Goal: Task Accomplishment & Management: Use online tool/utility

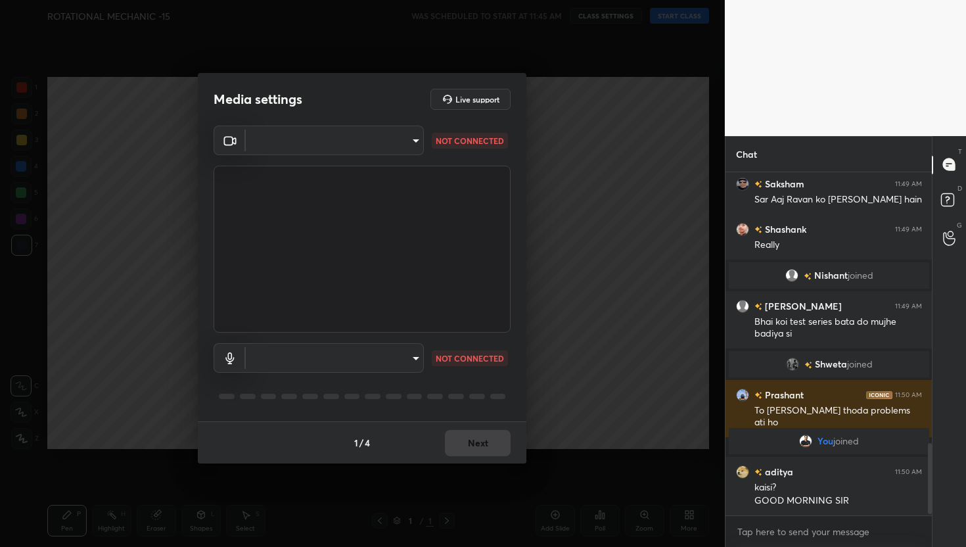
scroll to position [1320, 0]
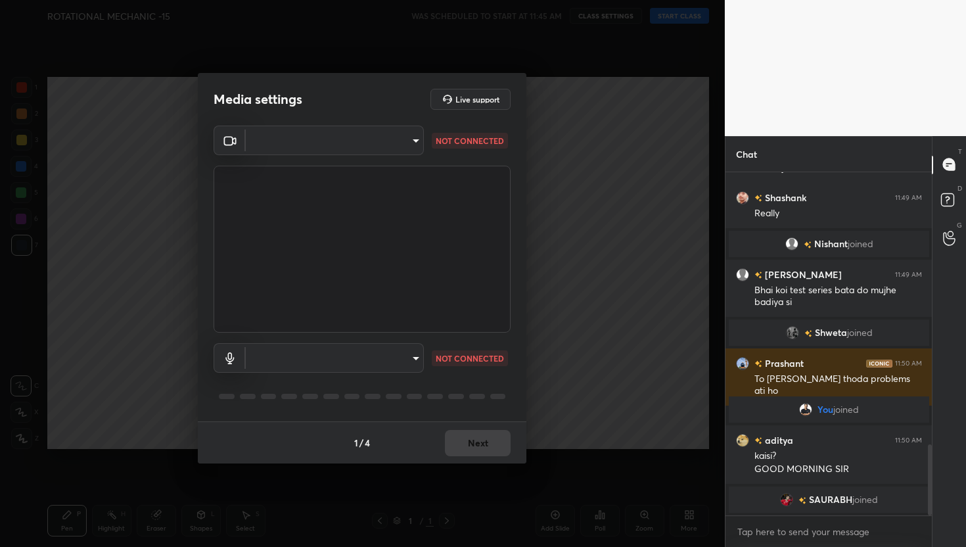
click at [388, 138] on body "1 2 3 4 5 6 7 C X Z C X Z E E Erase all H H ROTATIONAL MECHANIC -15 WAS SCHEDUL…" at bounding box center [483, 273] width 966 height 547
click at [352, 147] on li "FaceTime HD Camera (C4E1:9BFB)" at bounding box center [334, 140] width 177 height 22
type input "884bd4fe05490aa8e859eee77333717f0318db0cdfa886aaa005f3b2aab1e0ed"
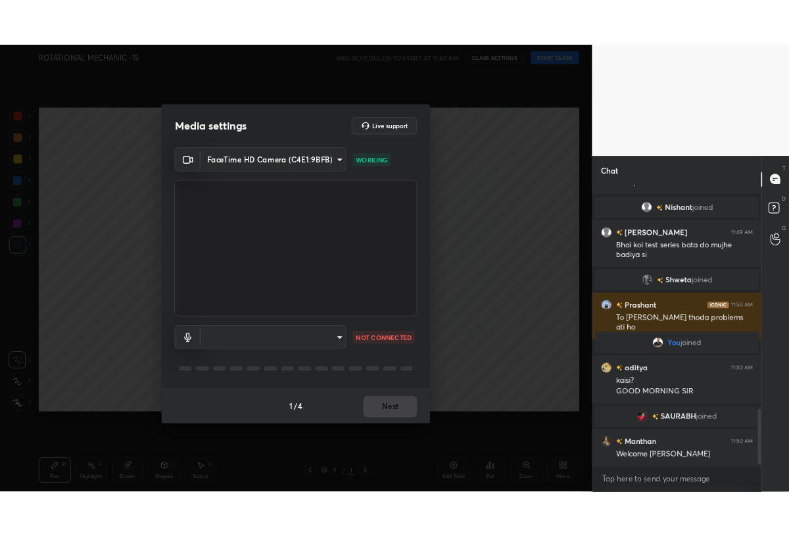
scroll to position [1386, 0]
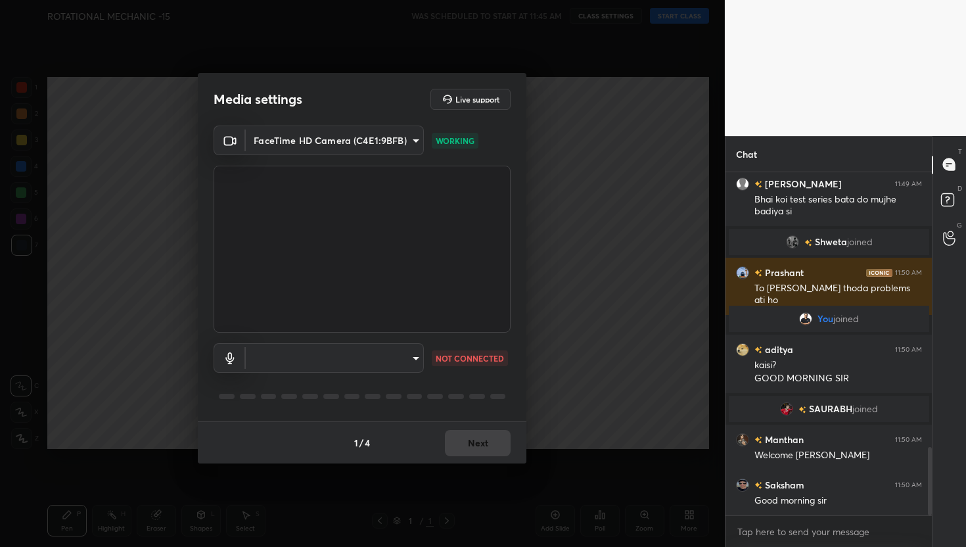
click at [390, 366] on body "1 2 3 4 5 6 7 C X Z C X Z E E Erase all H H ROTATIONAL MECHANIC -15 WAS SCHEDUL…" at bounding box center [483, 273] width 966 height 547
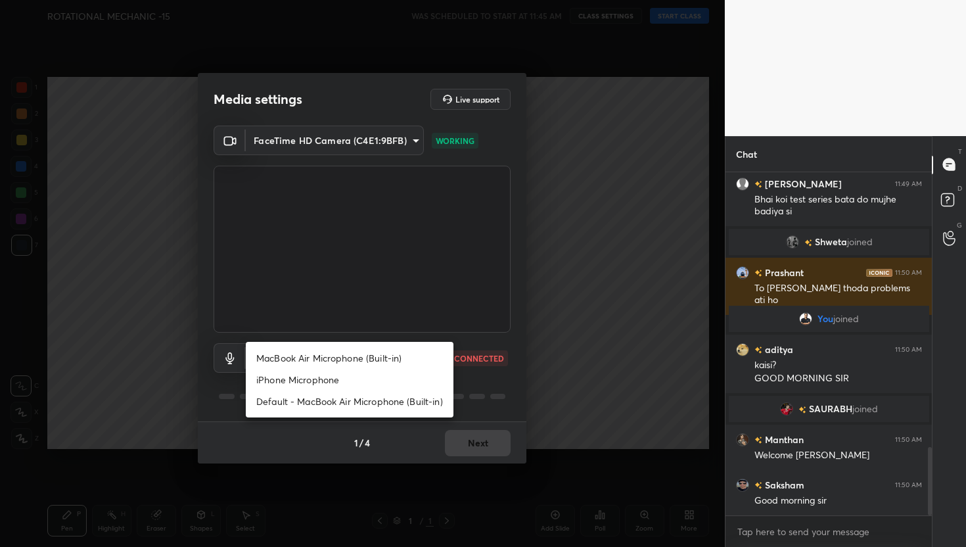
click at [363, 364] on li "MacBook Air Microphone (Built-in)" at bounding box center [350, 358] width 208 height 22
type input "0d85428eadac83fe4613c6d415152abfd5db148332af767170ea48183dd4ecea"
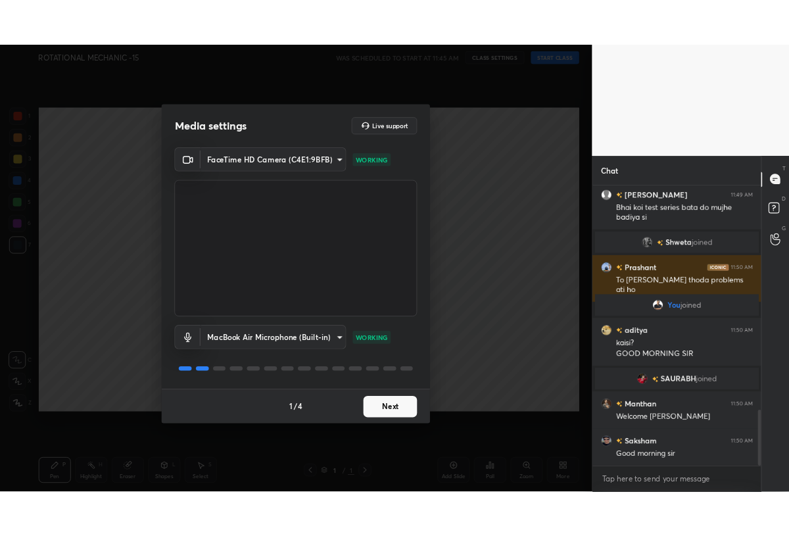
scroll to position [4, 5]
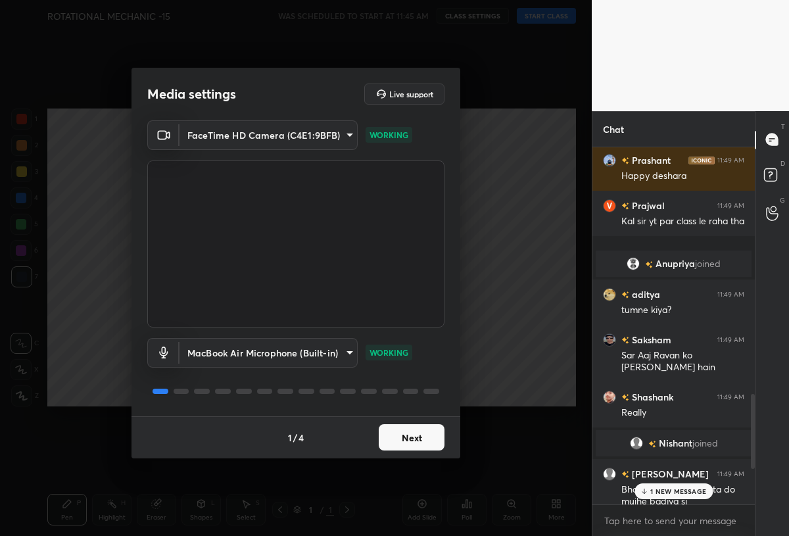
click at [407, 432] on button "Next" at bounding box center [412, 437] width 66 height 26
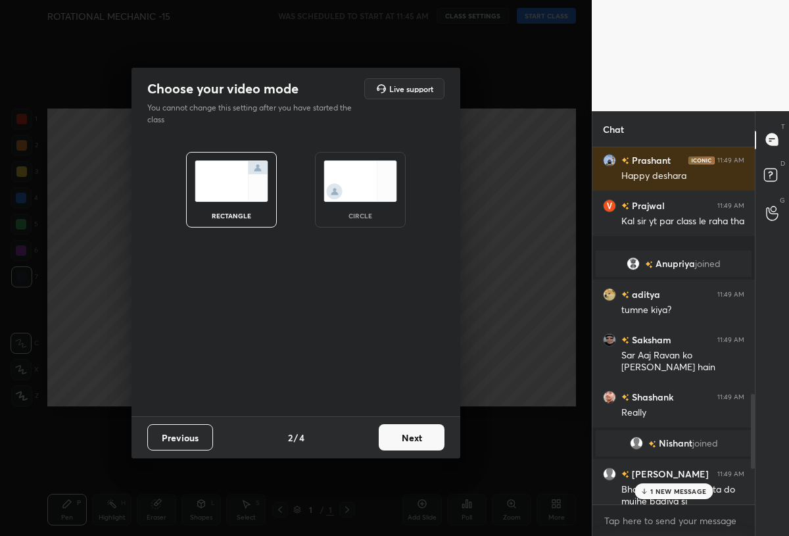
click at [412, 431] on button "Next" at bounding box center [412, 437] width 66 height 26
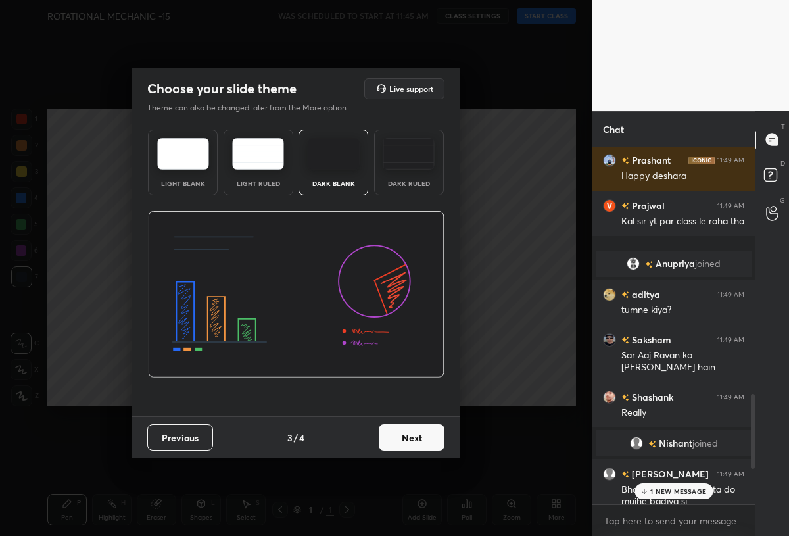
click at [405, 442] on button "Next" at bounding box center [412, 437] width 66 height 26
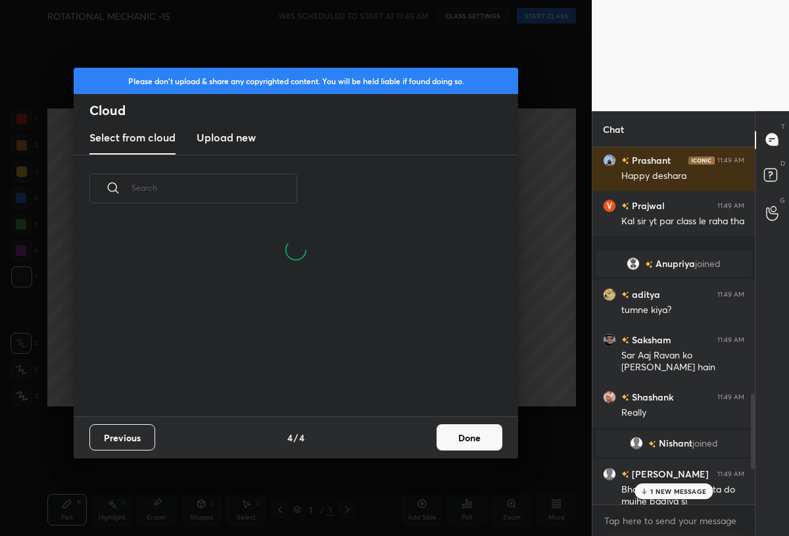
click at [226, 129] on h3 "Upload new" at bounding box center [226, 137] width 59 height 16
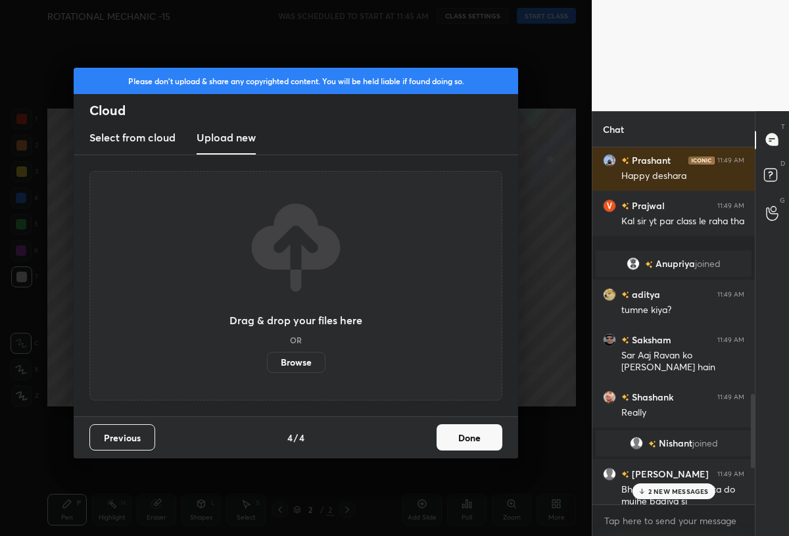
click at [290, 360] on label "Browse" at bounding box center [296, 362] width 58 height 21
click at [267, 360] on input "Browse" at bounding box center [267, 362] width 0 height 21
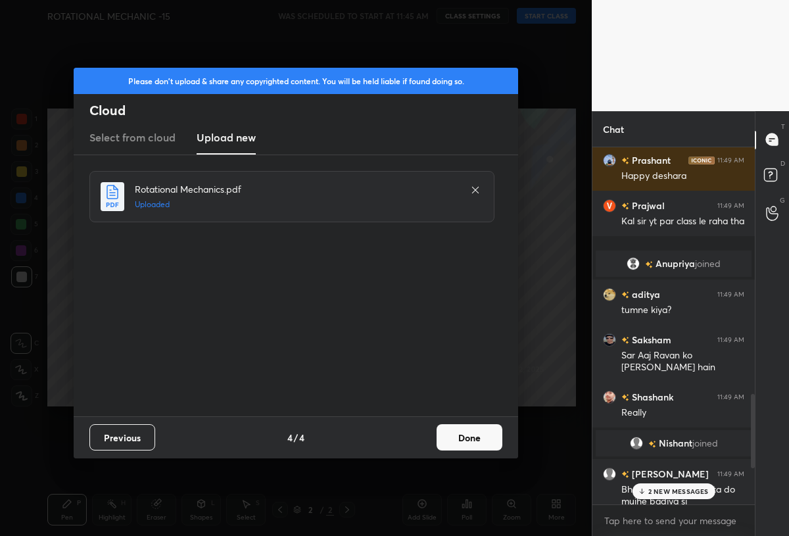
click at [463, 437] on button "Done" at bounding box center [469, 437] width 66 height 26
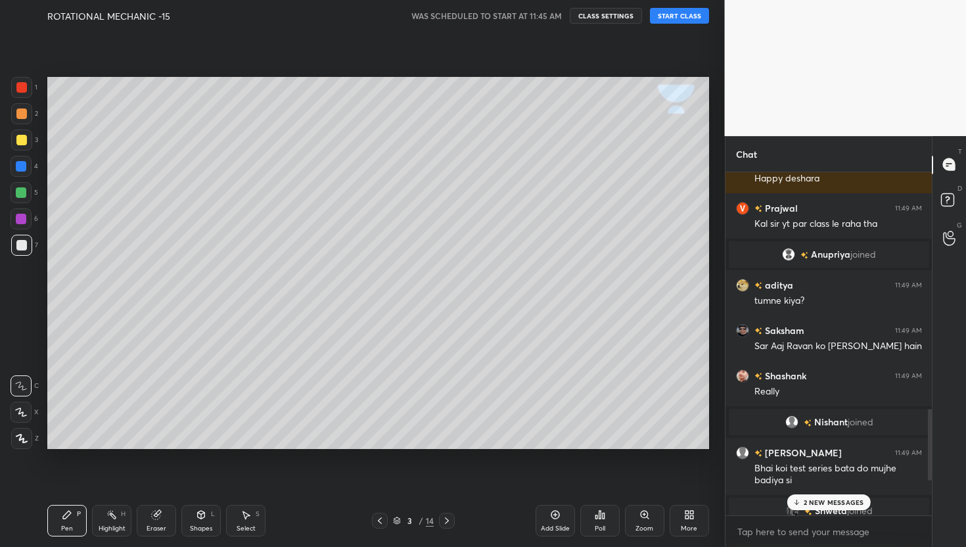
click at [812, 507] on div "2 NEW MESSAGES" at bounding box center [828, 502] width 83 height 16
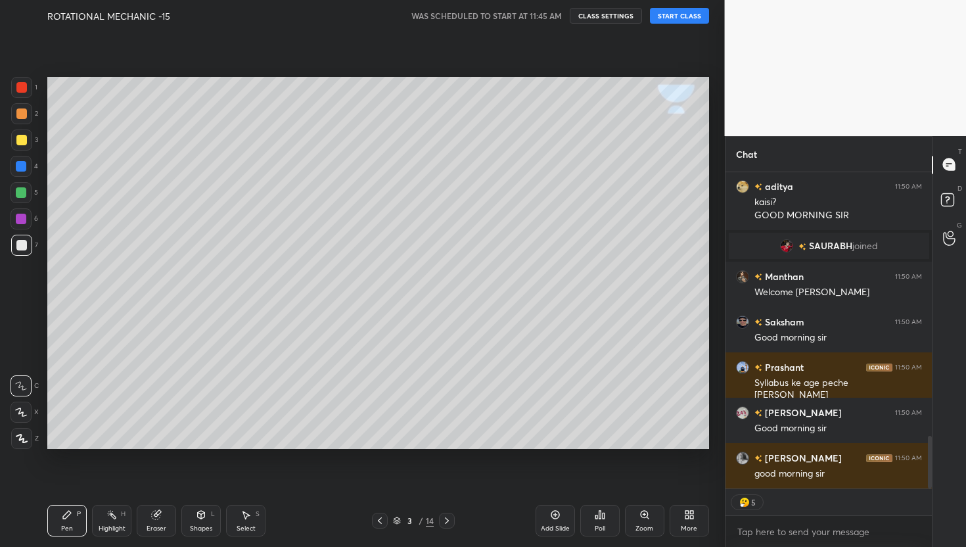
click at [674, 16] on button "START CLASS" at bounding box center [679, 16] width 59 height 16
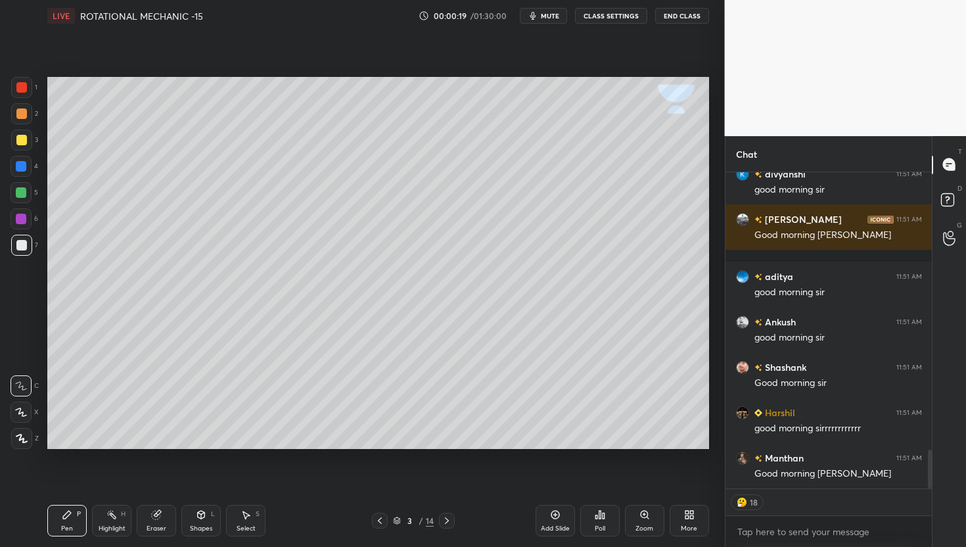
scroll to position [2311, 0]
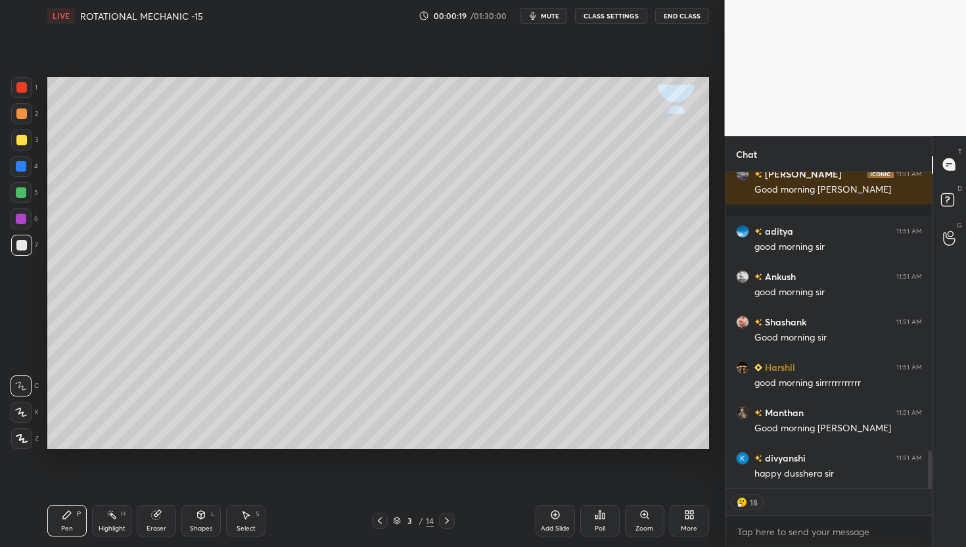
drag, startPoint x: 930, startPoint y: 467, endPoint x: 948, endPoint y: 546, distance: 81.5
click at [948, 546] on div "Chat divyanshi 11:51 AM good morning sir Mohammad 11:51 AM Good morning sir Hap…" at bounding box center [846, 341] width 242 height 411
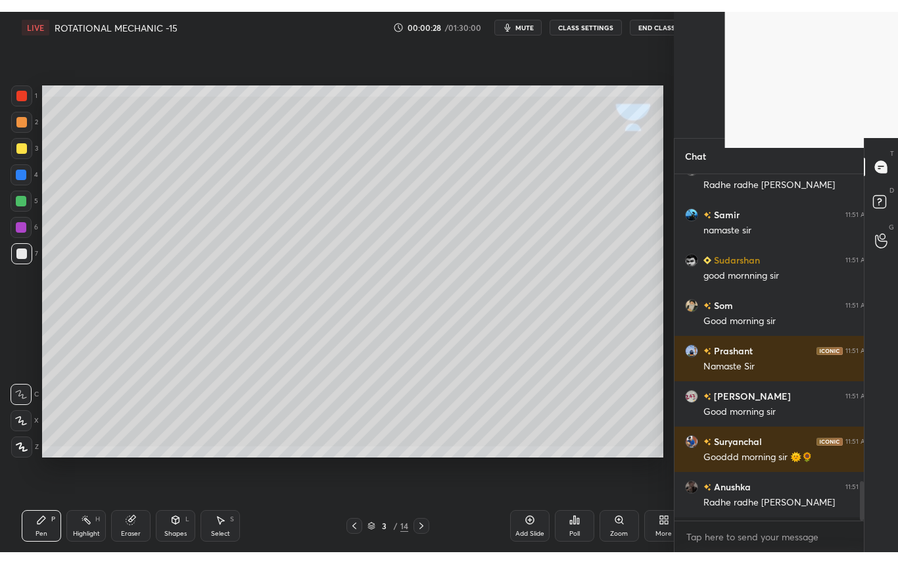
scroll to position [5, 5]
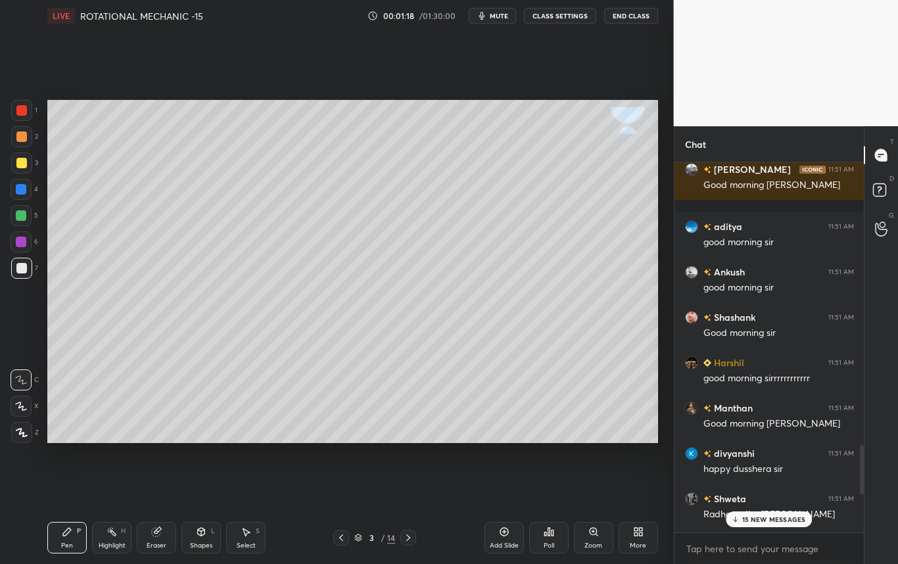
click at [796, 521] on p "15 NEW MESSAGES" at bounding box center [774, 519] width 64 height 8
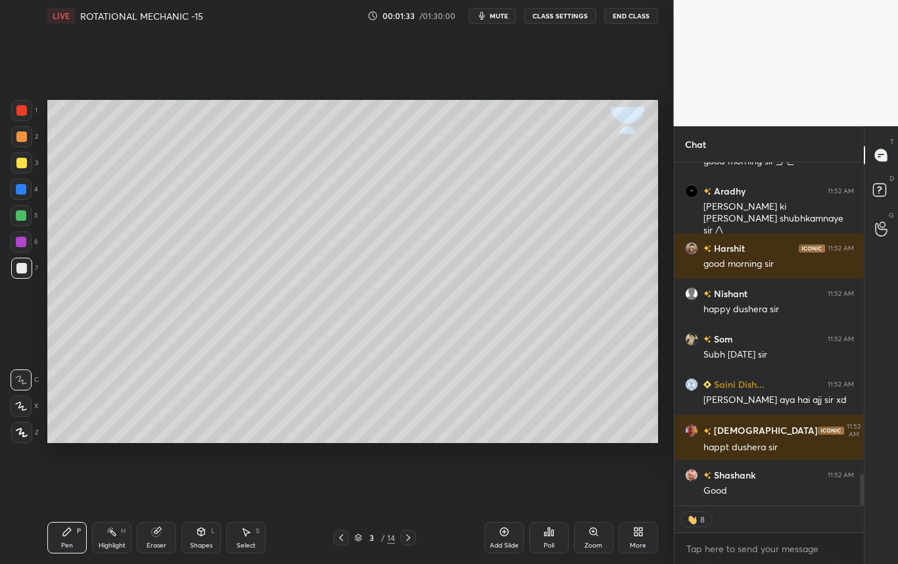
scroll to position [3447, 0]
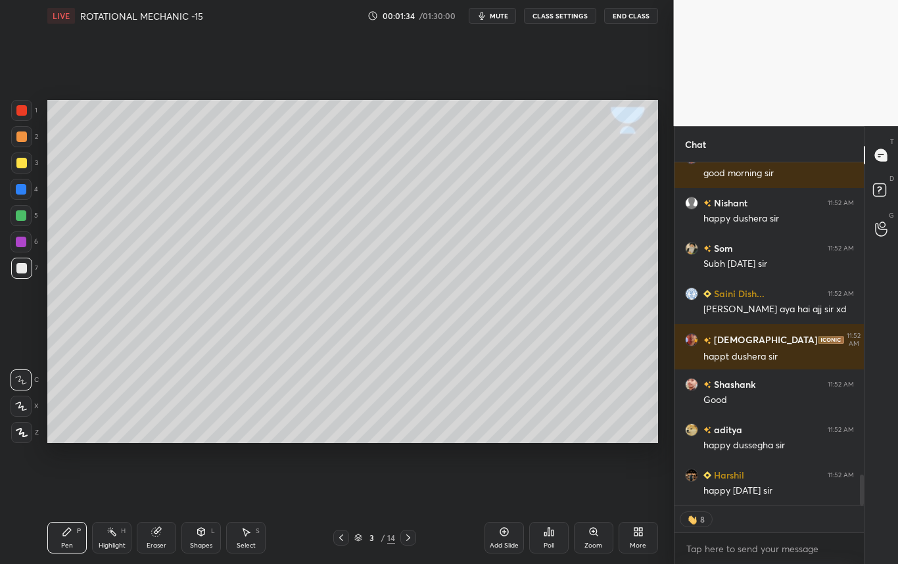
click at [340, 538] on icon at bounding box center [341, 537] width 4 height 7
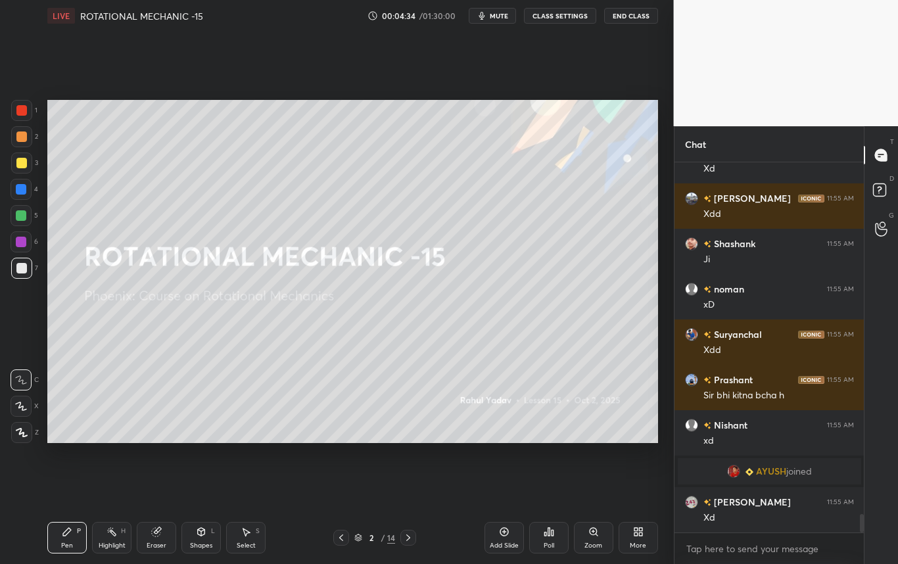
scroll to position [7217, 0]
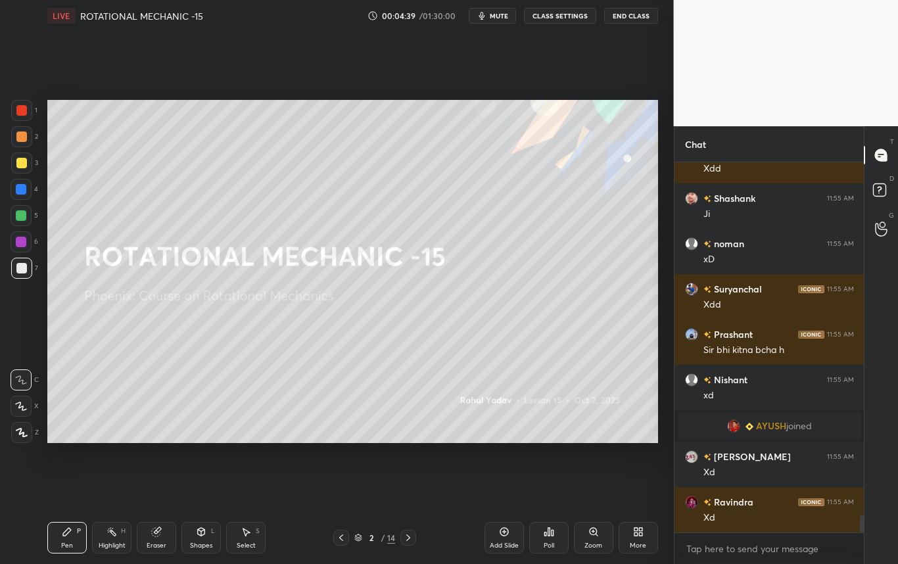
click at [406, 537] on icon at bounding box center [408, 537] width 11 height 11
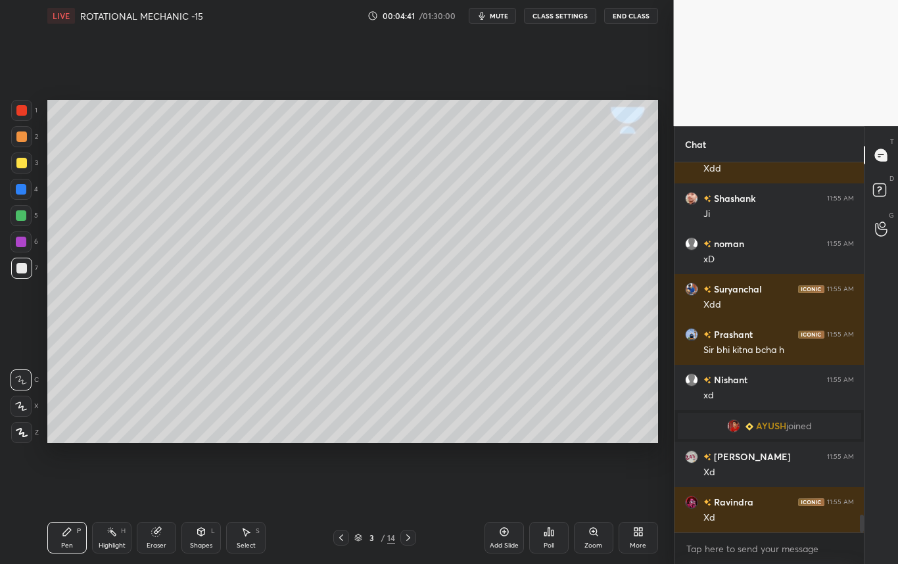
click at [23, 270] on div at bounding box center [21, 268] width 11 height 11
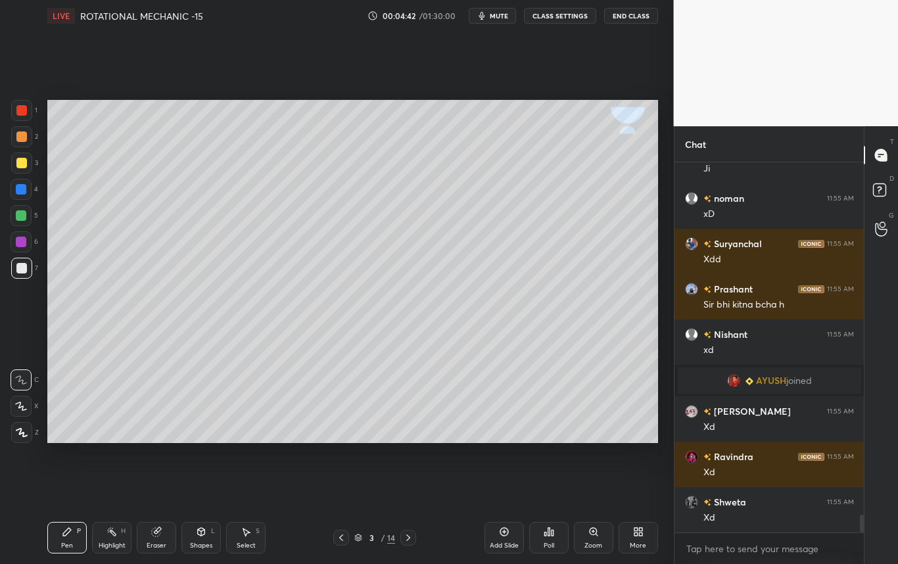
scroll to position [7308, 0]
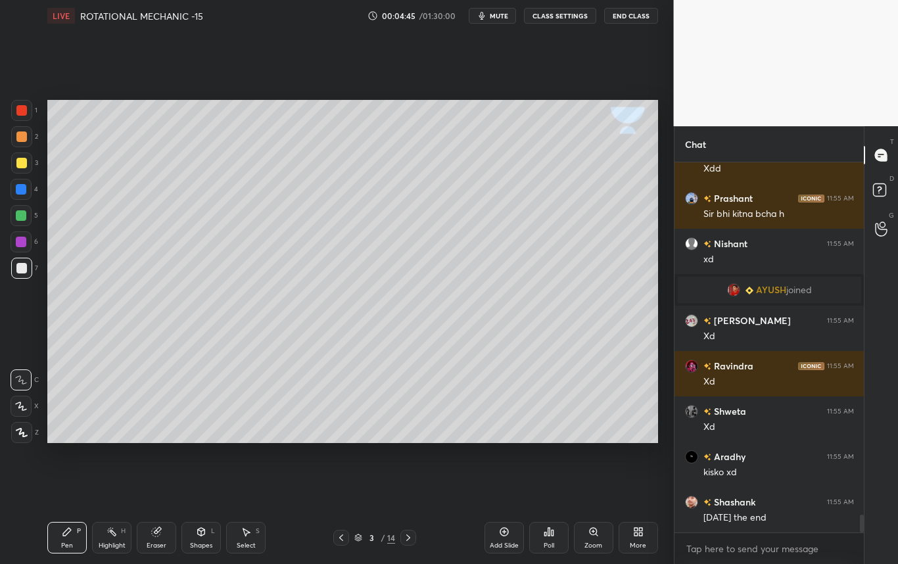
click at [24, 160] on div at bounding box center [21, 163] width 11 height 11
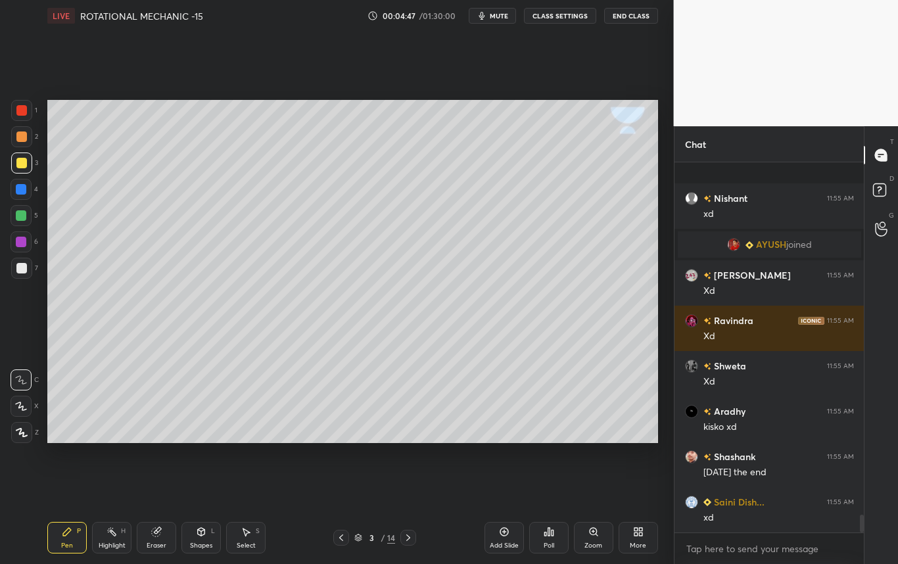
scroll to position [7489, 0]
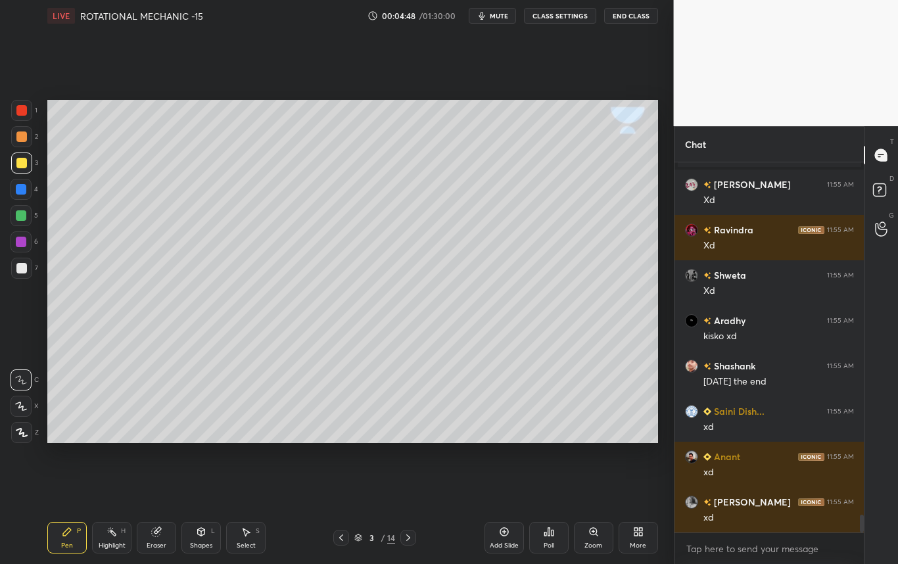
click at [16, 434] on icon at bounding box center [22, 432] width 12 height 9
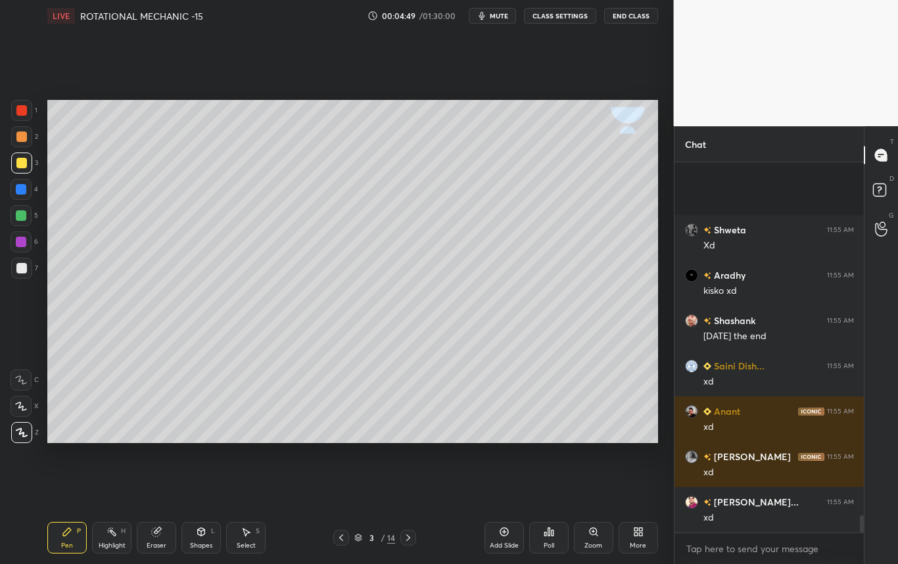
scroll to position [7671, 0]
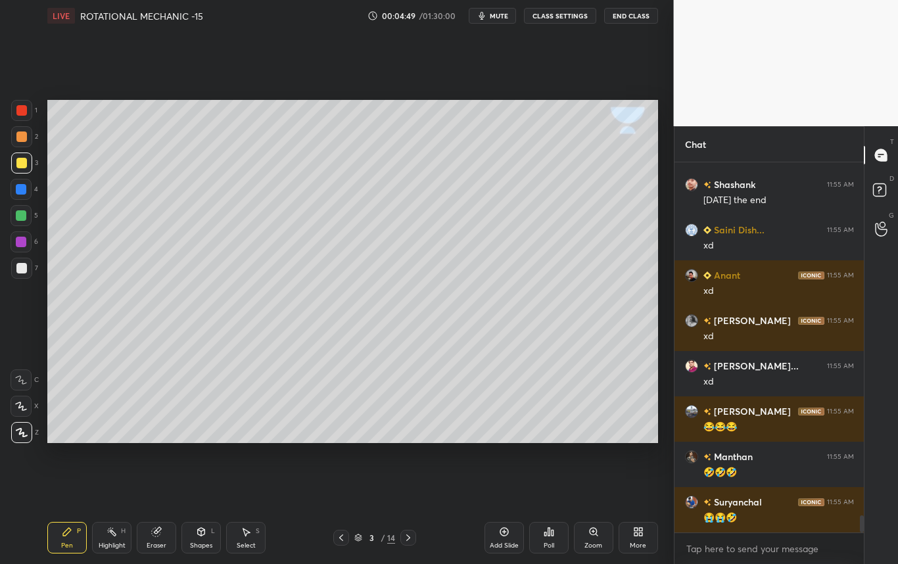
click at [28, 404] on div at bounding box center [21, 406] width 21 height 21
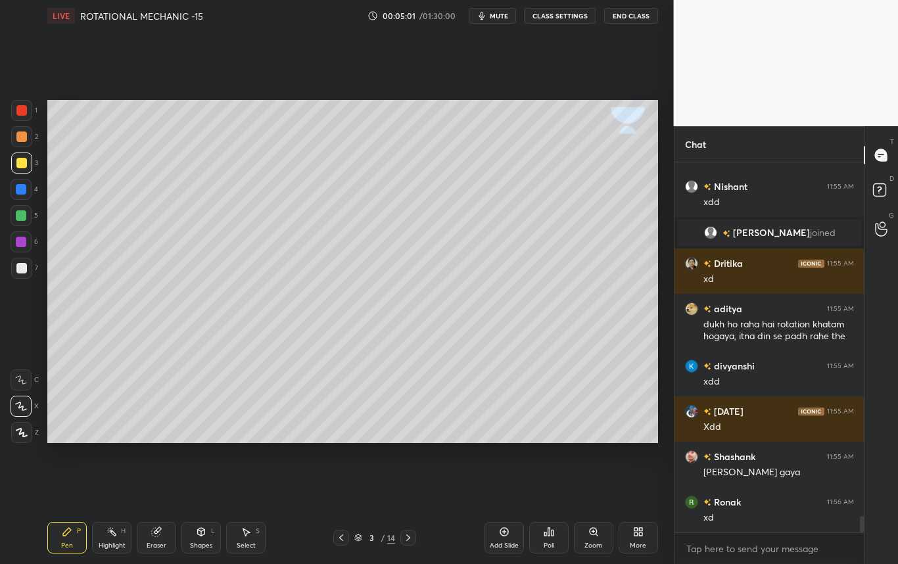
scroll to position [8070, 0]
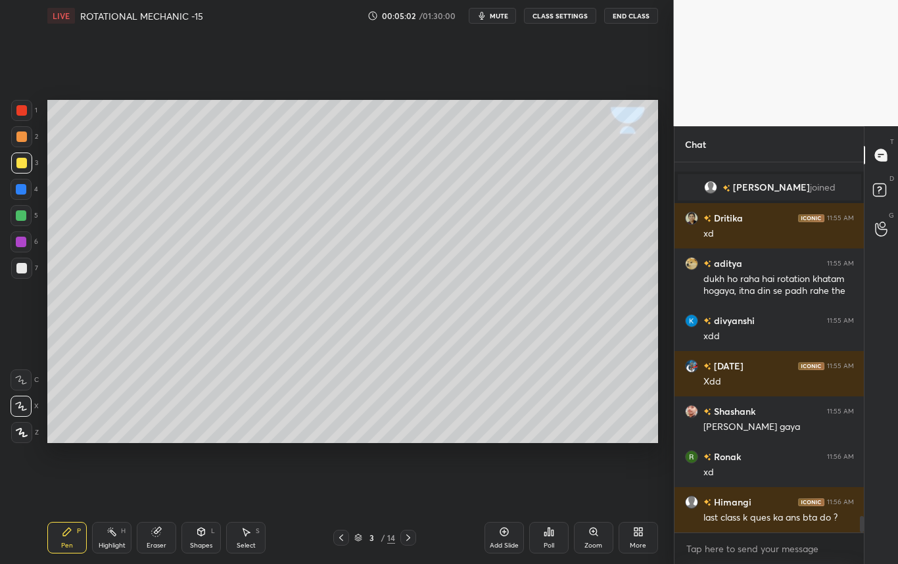
click at [20, 433] on icon at bounding box center [22, 432] width 12 height 9
click at [26, 272] on div at bounding box center [21, 268] width 21 height 21
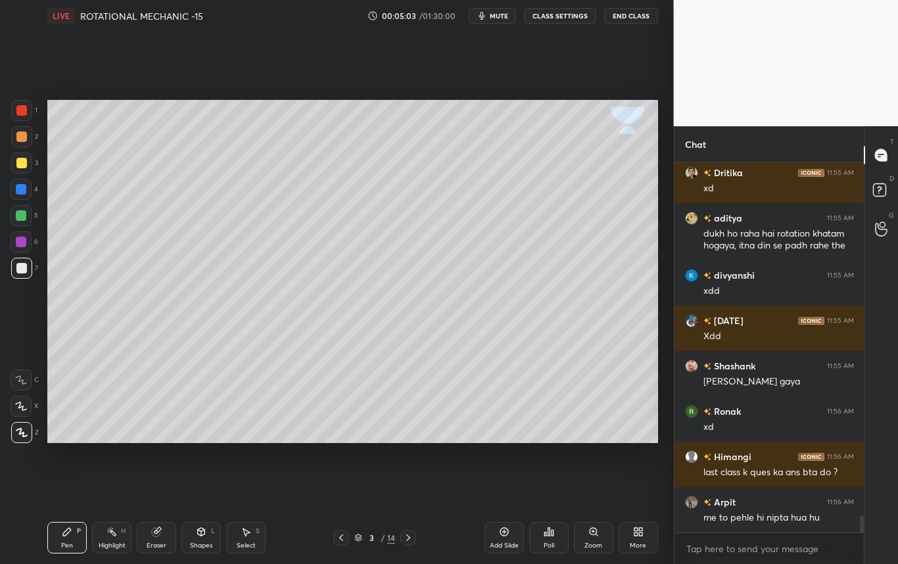
click at [22, 166] on div at bounding box center [21, 163] width 11 height 11
click at [20, 197] on div at bounding box center [21, 189] width 21 height 21
click at [206, 537] on div "Shapes L" at bounding box center [200, 538] width 39 height 32
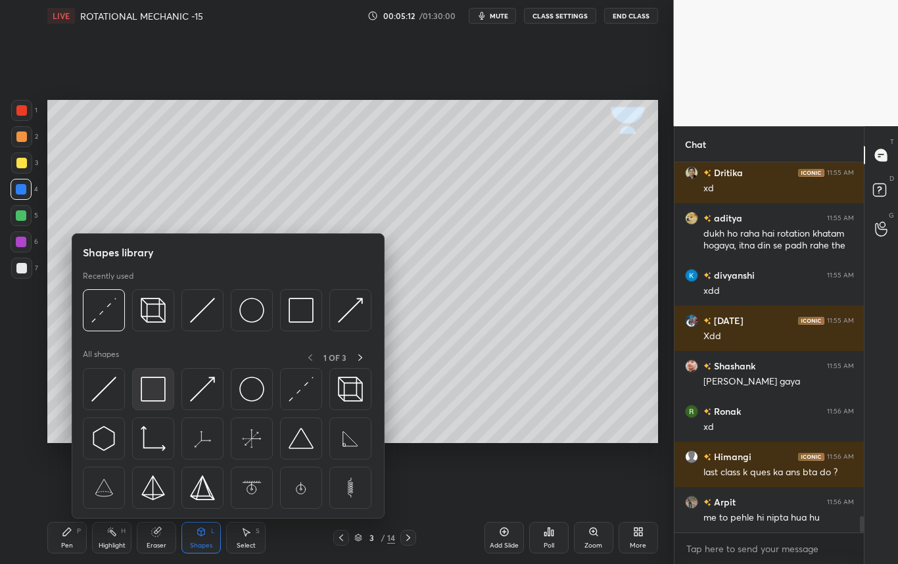
click at [154, 395] on img at bounding box center [153, 389] width 25 height 25
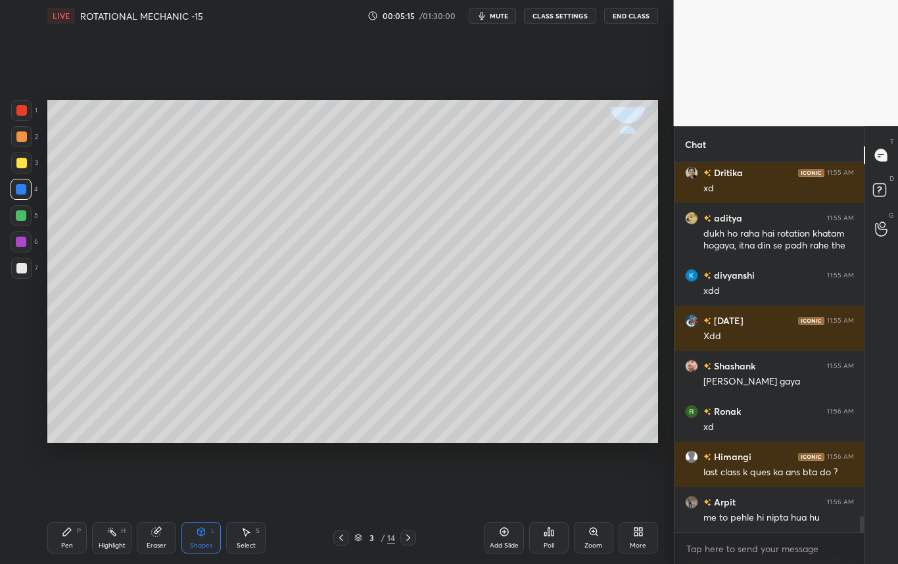
click at [163, 538] on div "Eraser" at bounding box center [156, 538] width 39 height 32
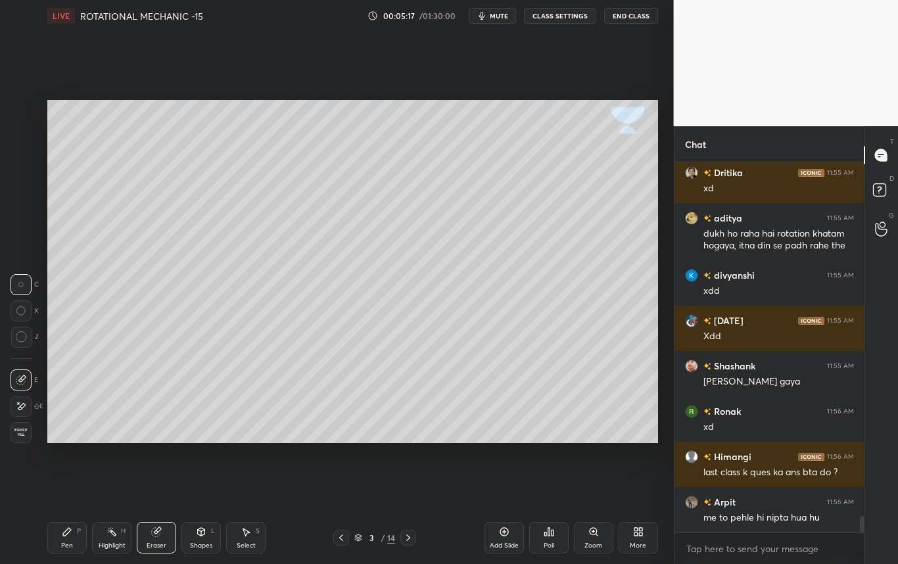
click at [69, 540] on div "Pen P" at bounding box center [66, 538] width 39 height 32
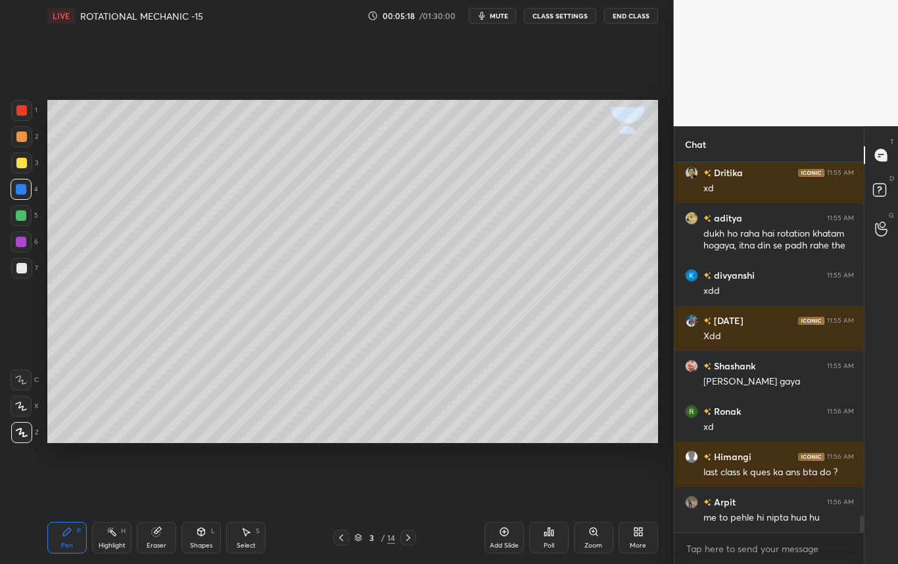
click at [24, 272] on div at bounding box center [21, 268] width 11 height 11
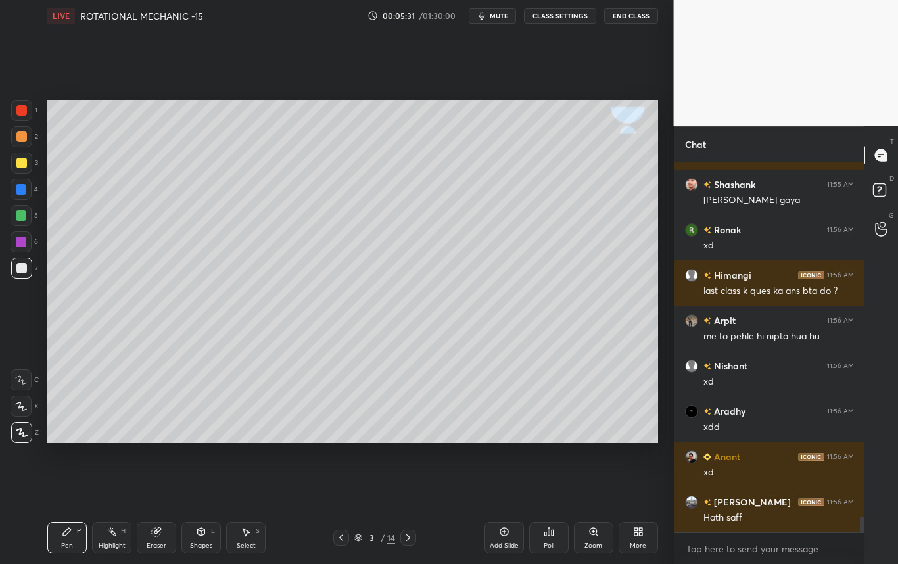
scroll to position [8342, 0]
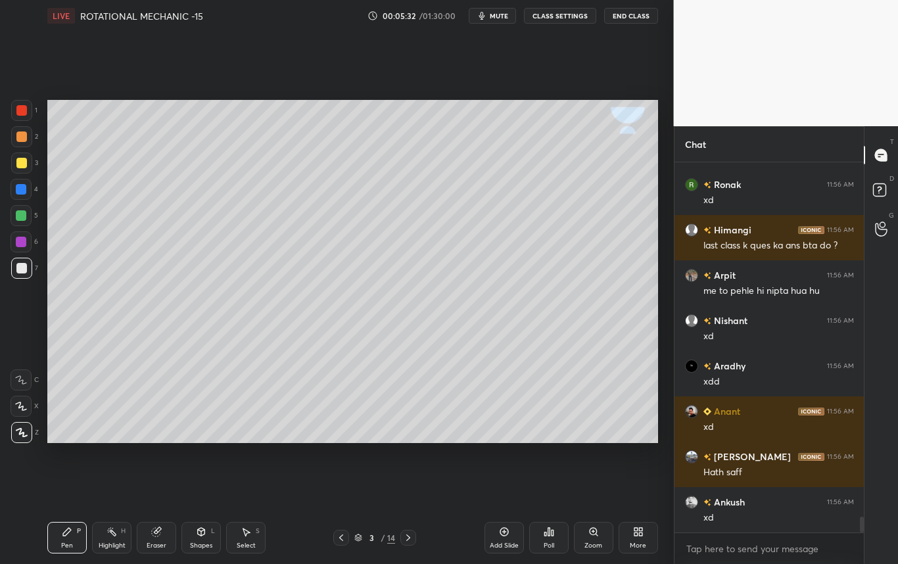
click at [22, 166] on div at bounding box center [21, 163] width 11 height 11
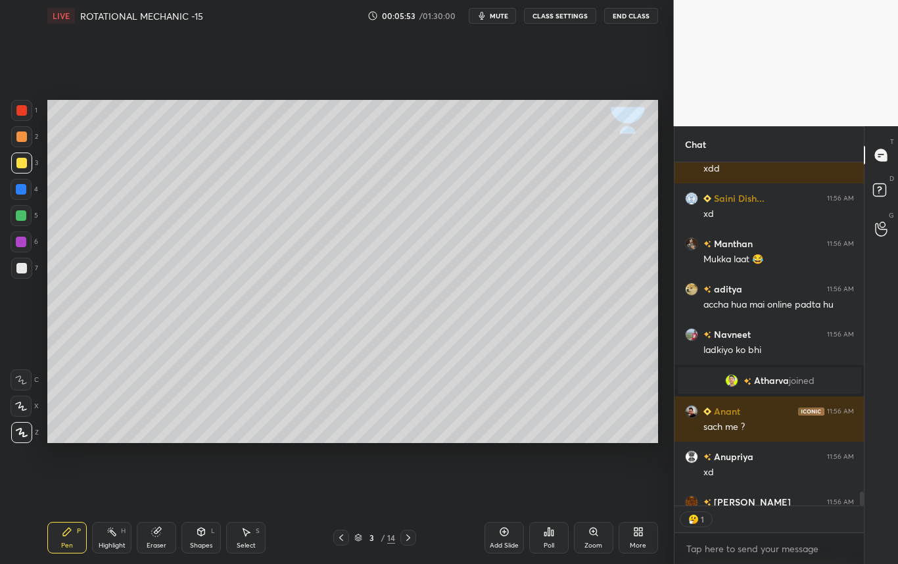
scroll to position [5, 5]
click at [252, 543] on div "Select" at bounding box center [246, 545] width 19 height 7
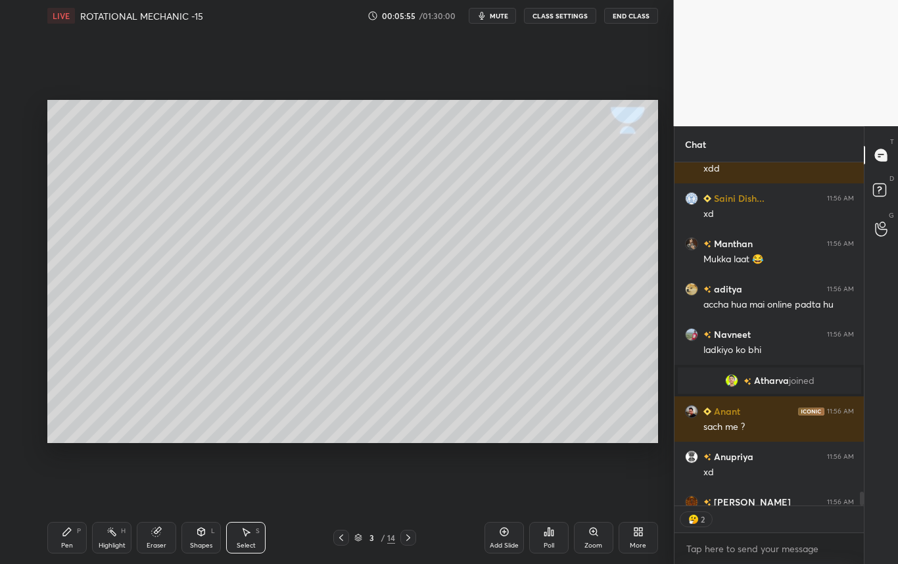
scroll to position [8763, 0]
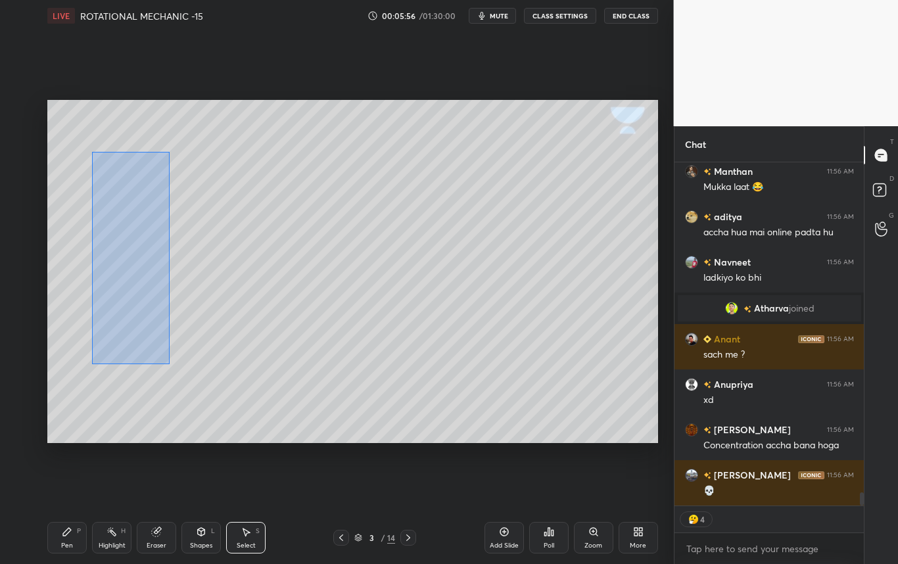
drag, startPoint x: 96, startPoint y: 180, endPoint x: 216, endPoint y: 371, distance: 225.9
click at [216, 371] on div "0 ° Undo Copy Duplicate Duplicate to new slide Delete" at bounding box center [352, 271] width 611 height 343
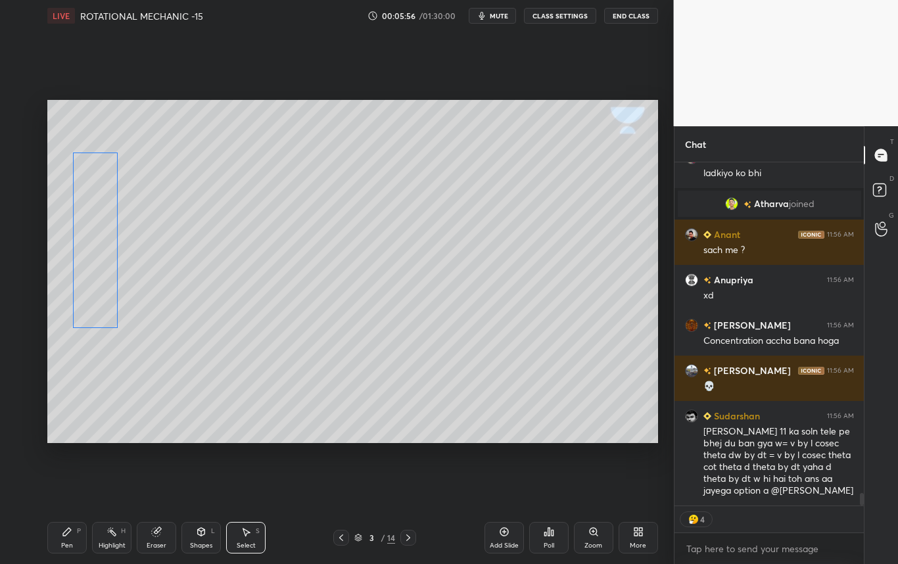
scroll to position [8913, 0]
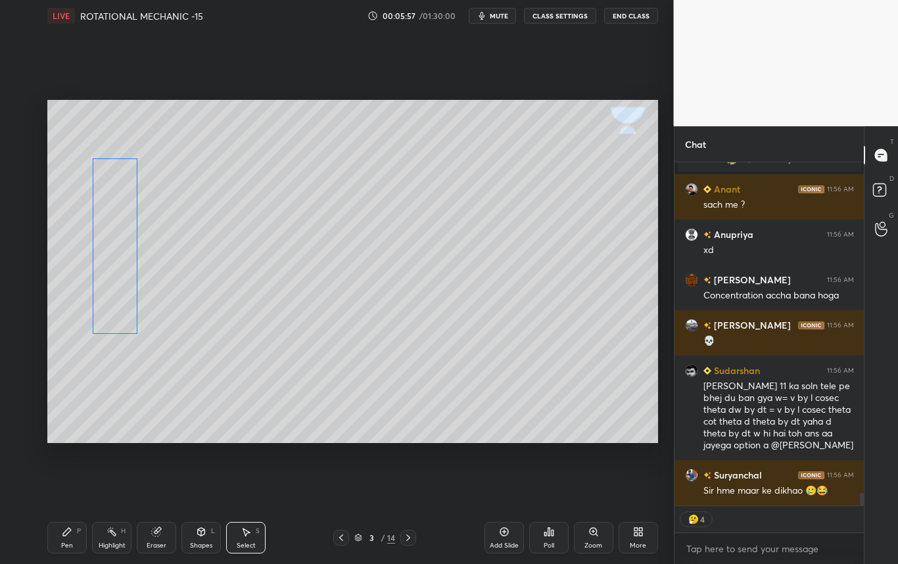
drag, startPoint x: 118, startPoint y: 273, endPoint x: 130, endPoint y: 277, distance: 13.1
click at [129, 277] on div "0 ° Undo Copy Duplicate Duplicate to new slide Delete" at bounding box center [352, 271] width 611 height 343
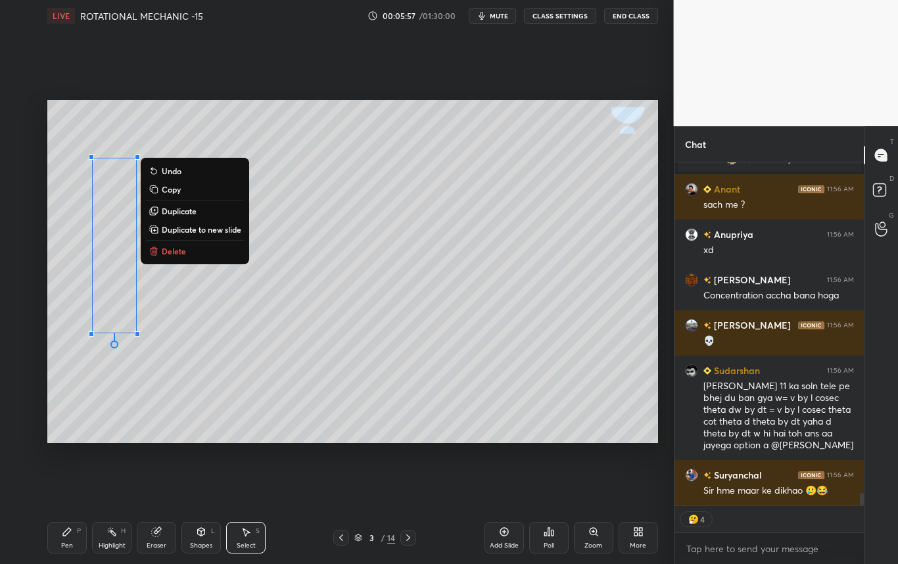
click at [252, 379] on div "0 ° Undo Copy Duplicate Duplicate to new slide Delete" at bounding box center [352, 271] width 611 height 343
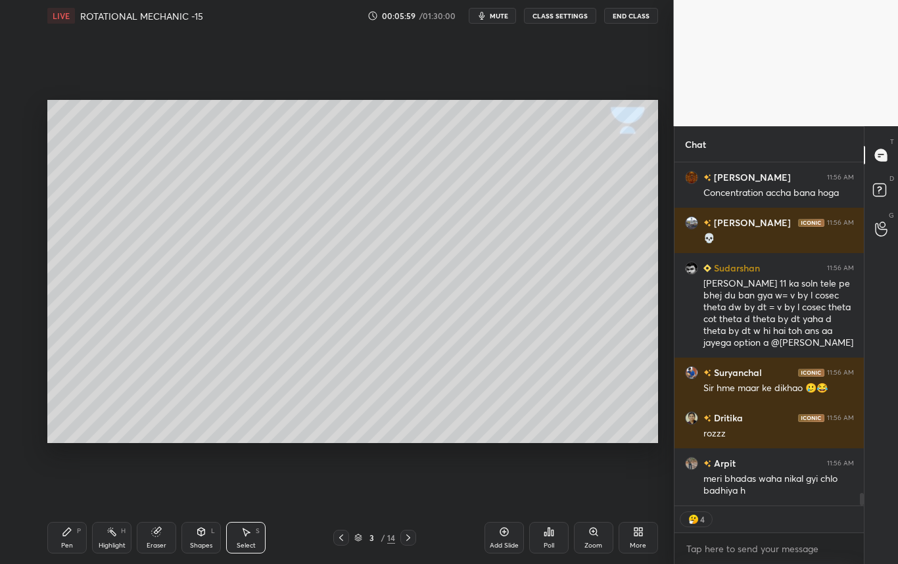
scroll to position [9061, 0]
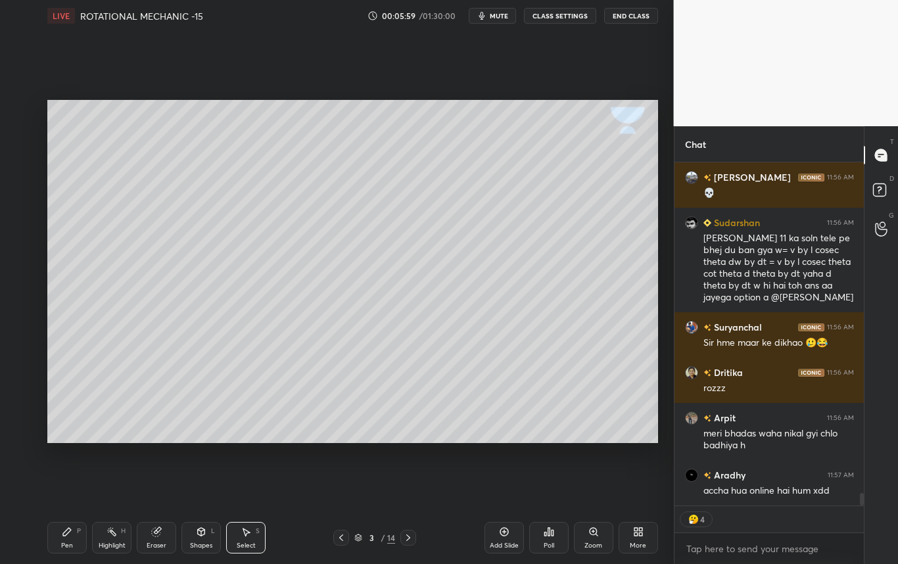
click at [60, 540] on div "Pen P" at bounding box center [66, 538] width 39 height 32
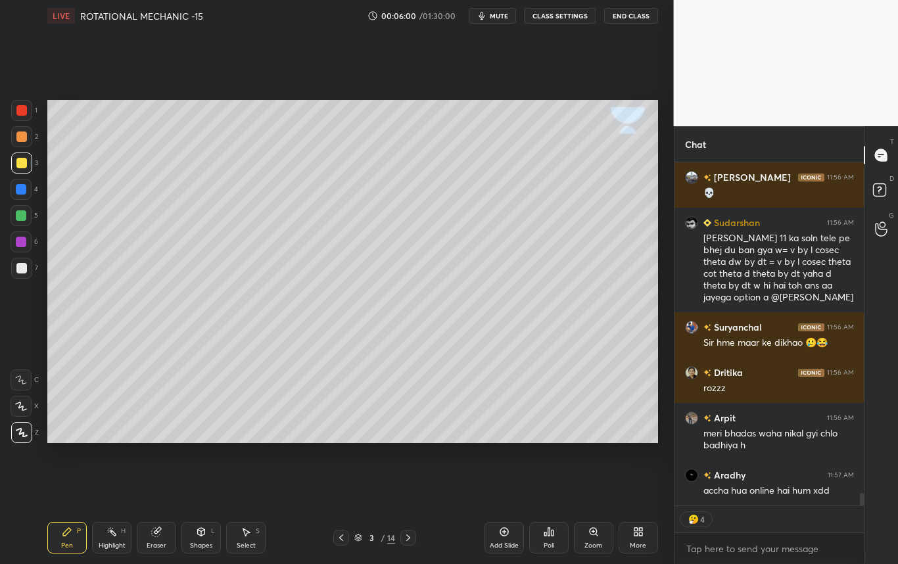
click at [28, 262] on div at bounding box center [21, 268] width 21 height 21
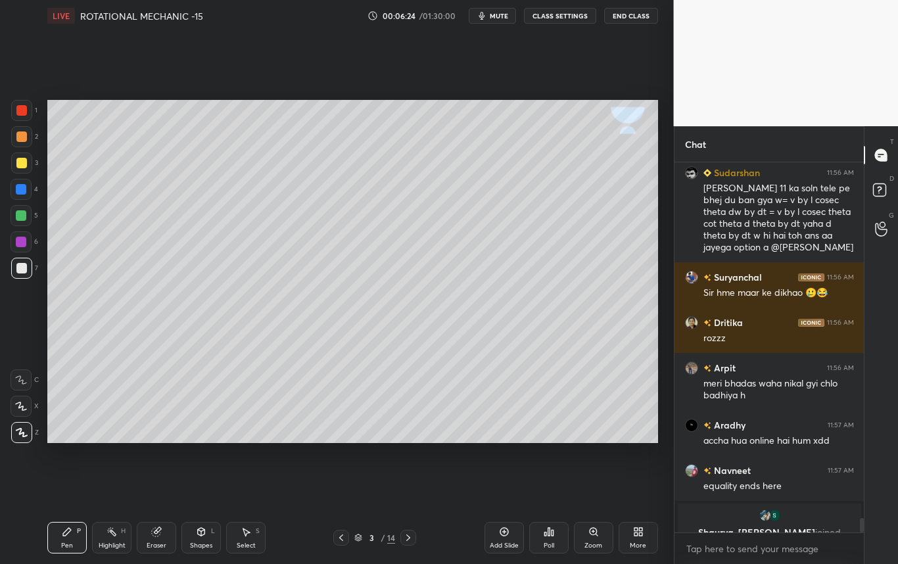
scroll to position [9127, 0]
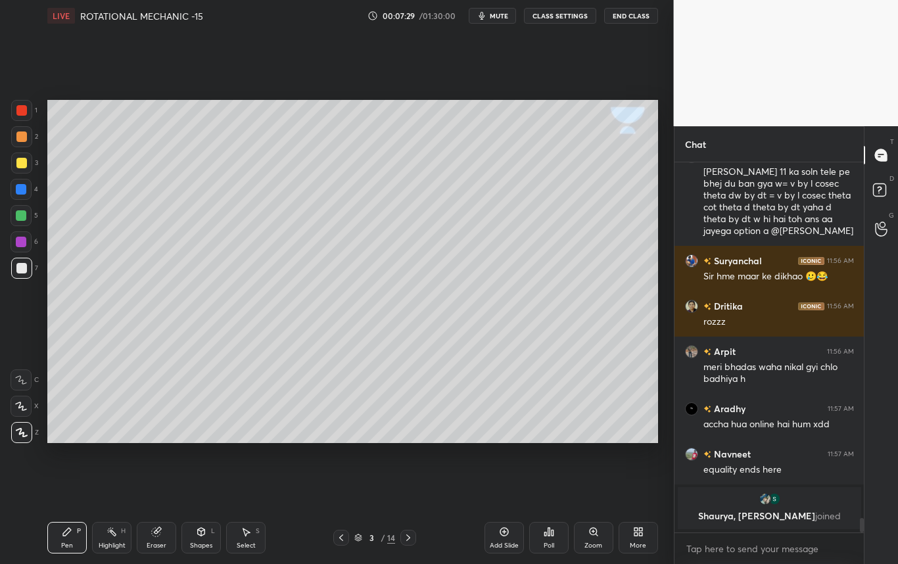
click at [246, 538] on div "Select S" at bounding box center [245, 538] width 39 height 32
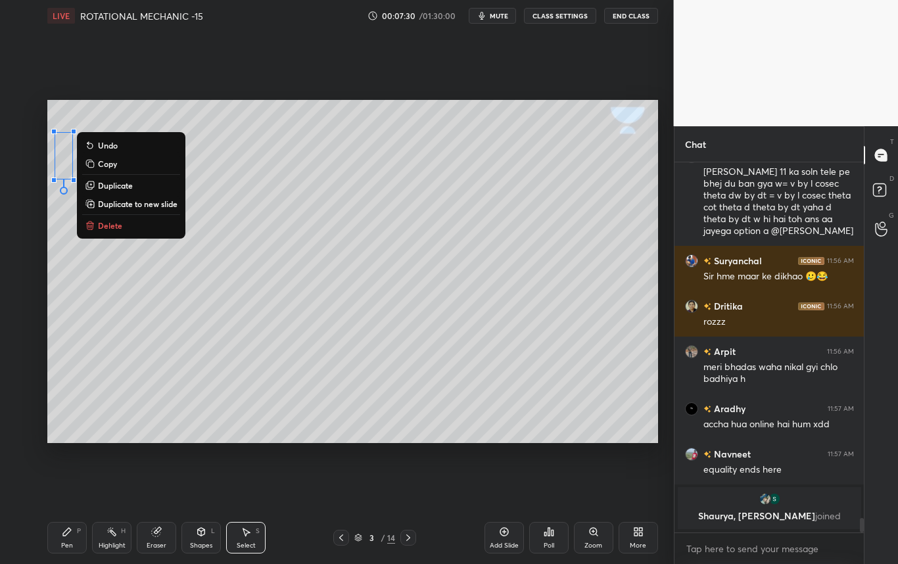
drag, startPoint x: 62, startPoint y: 110, endPoint x: 530, endPoint y: 401, distance: 551.1
click at [530, 401] on div "0 ° Undo Copy Duplicate Duplicate to new slide Delete" at bounding box center [352, 271] width 611 height 343
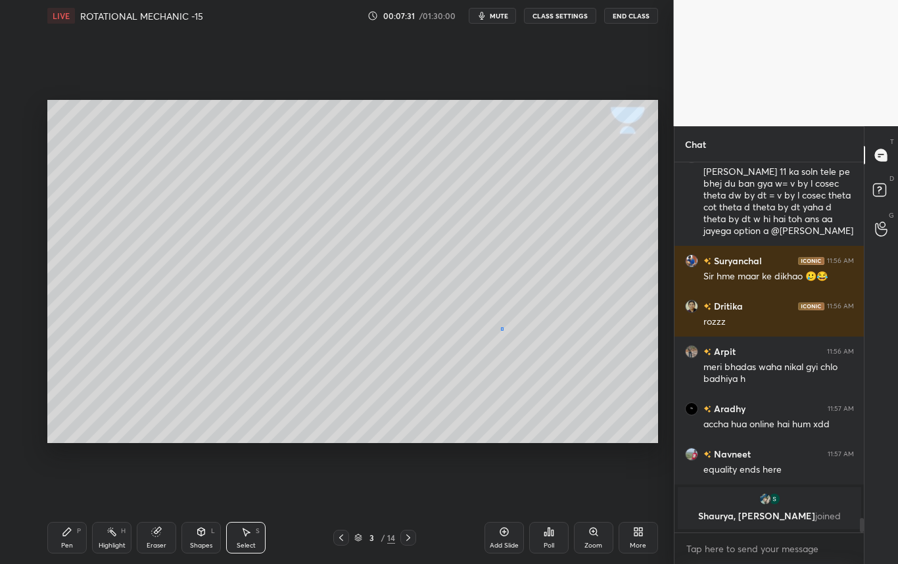
click at [498, 327] on div "0 ° Undo Copy Duplicate Duplicate to new slide Delete" at bounding box center [352, 271] width 611 height 343
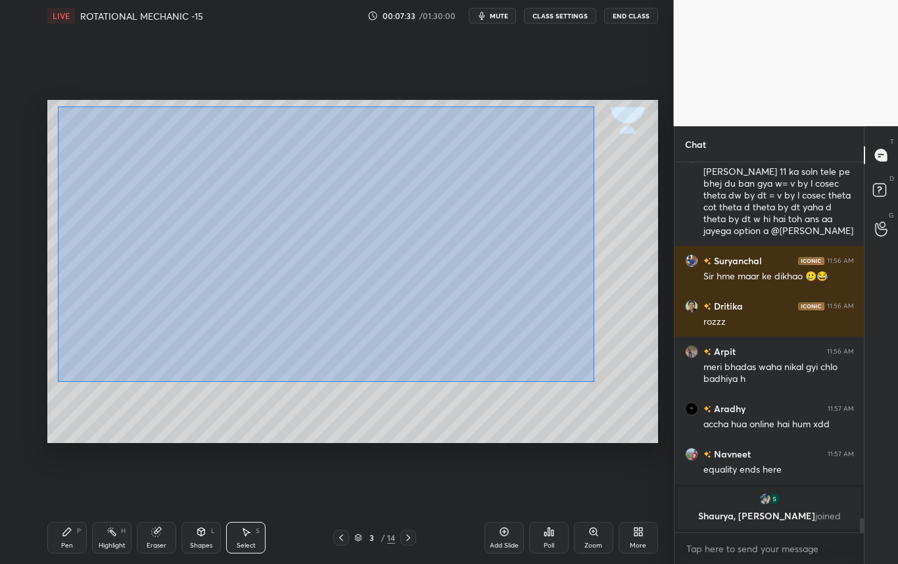
drag, startPoint x: 60, startPoint y: 119, endPoint x: 593, endPoint y: 382, distance: 594.9
click at [594, 382] on div "0 ° Undo Copy Duplicate Duplicate to new slide Delete" at bounding box center [352, 271] width 611 height 343
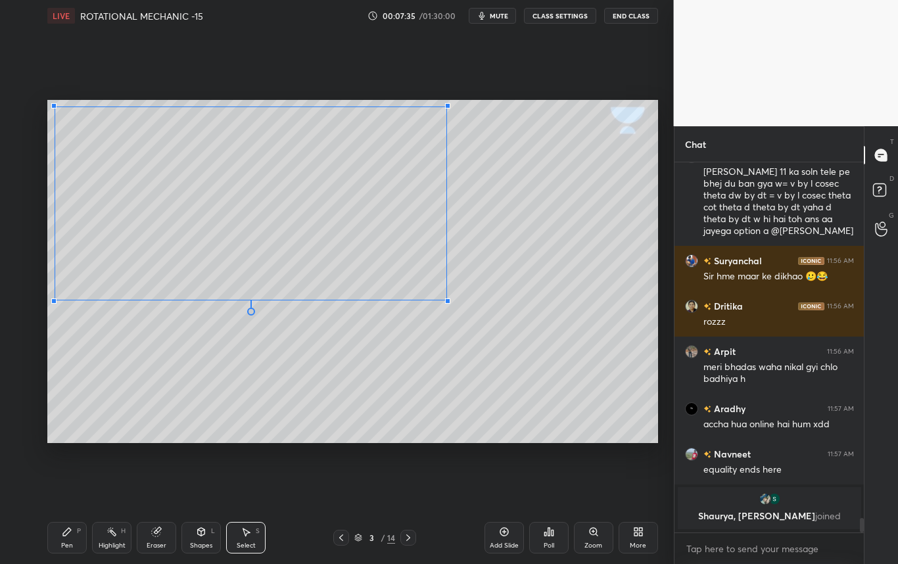
drag, startPoint x: 545, startPoint y: 353, endPoint x: 446, endPoint y: 300, distance: 112.0
click at [446, 300] on div at bounding box center [447, 300] width 5 height 5
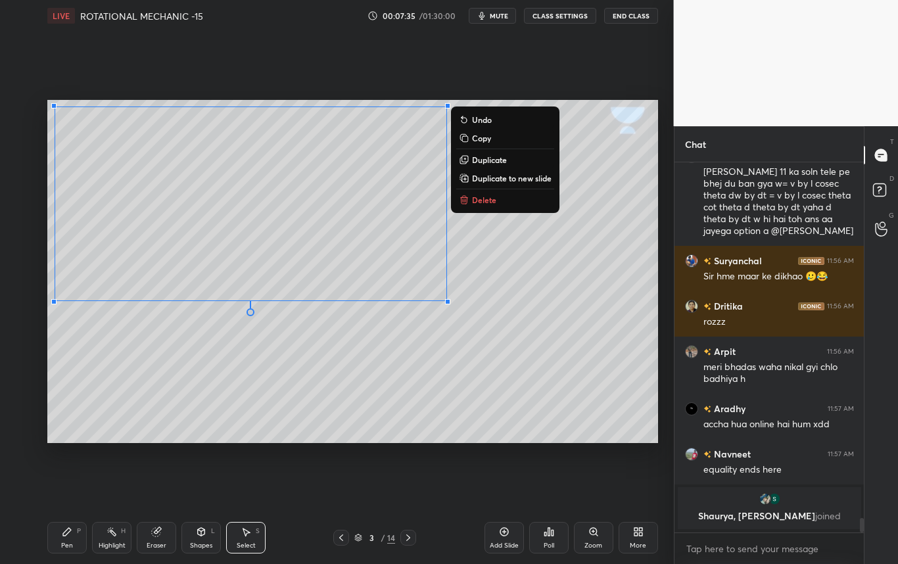
click at [507, 317] on div "0 ° Undo Copy Duplicate Duplicate to new slide Delete" at bounding box center [352, 271] width 611 height 343
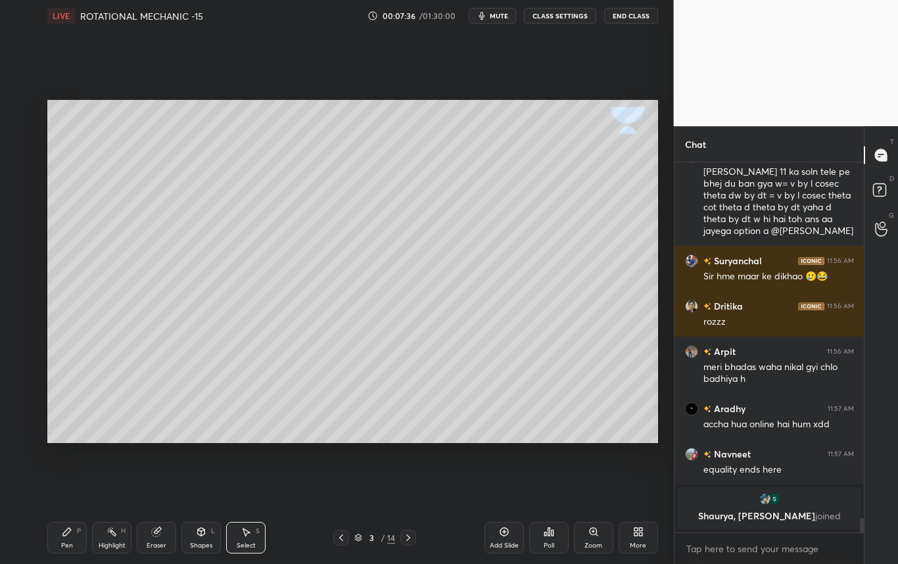
click at [68, 544] on div "Pen" at bounding box center [67, 545] width 12 height 7
click at [18, 267] on div at bounding box center [21, 268] width 11 height 11
click at [24, 163] on div at bounding box center [21, 163] width 11 height 11
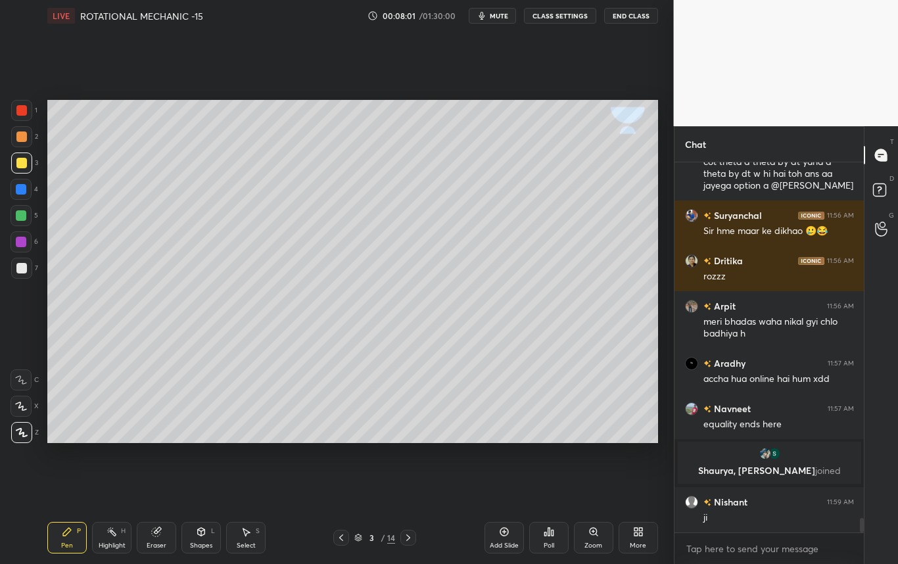
scroll to position [8984, 0]
click at [204, 535] on icon at bounding box center [201, 531] width 11 height 11
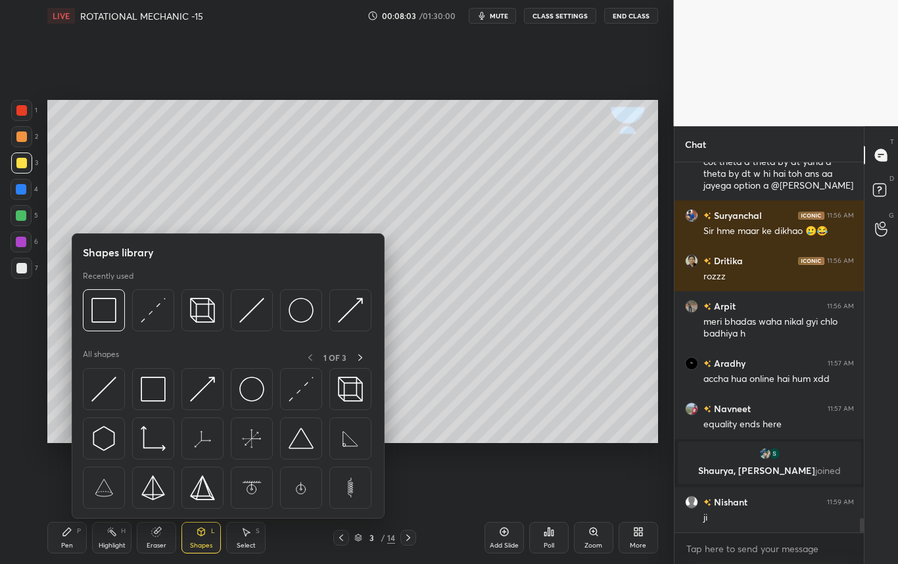
click at [151, 390] on img at bounding box center [153, 389] width 25 height 25
click at [19, 372] on div "1 2 3 4 5 6 7 C X Z C X Z E E Erase all H H" at bounding box center [21, 271] width 42 height 343
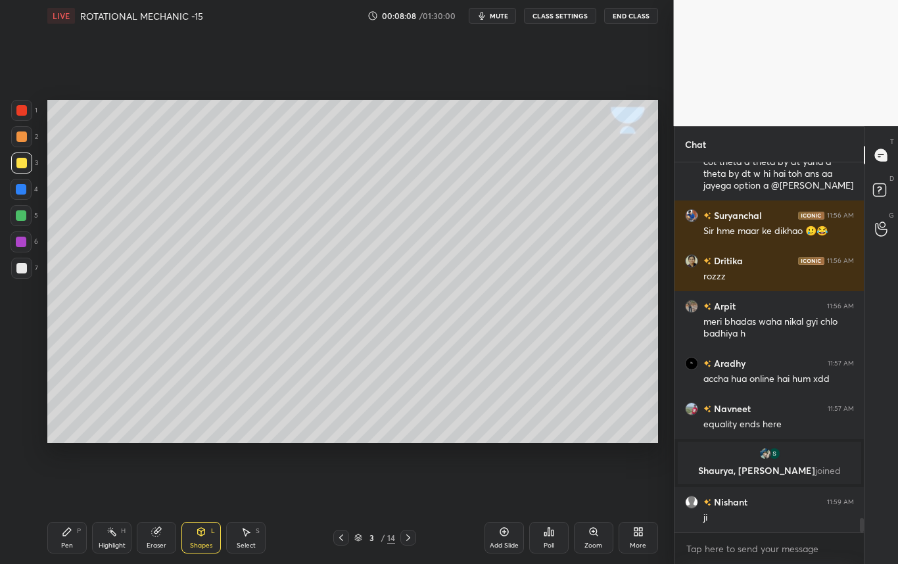
click at [73, 538] on div "Pen P" at bounding box center [66, 538] width 39 height 32
click at [16, 272] on div at bounding box center [21, 268] width 11 height 11
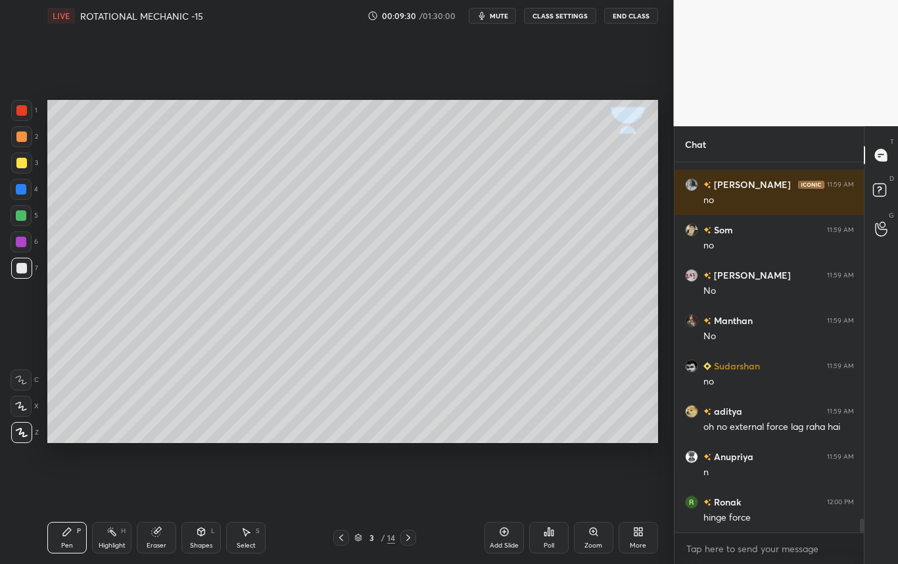
scroll to position [9605, 0]
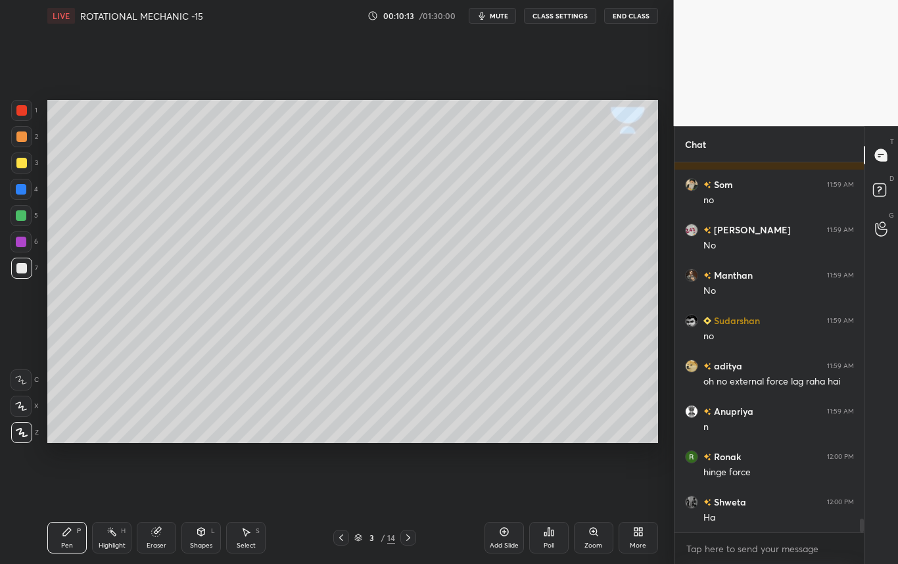
click at [112, 540] on div "Highlight H" at bounding box center [111, 538] width 39 height 32
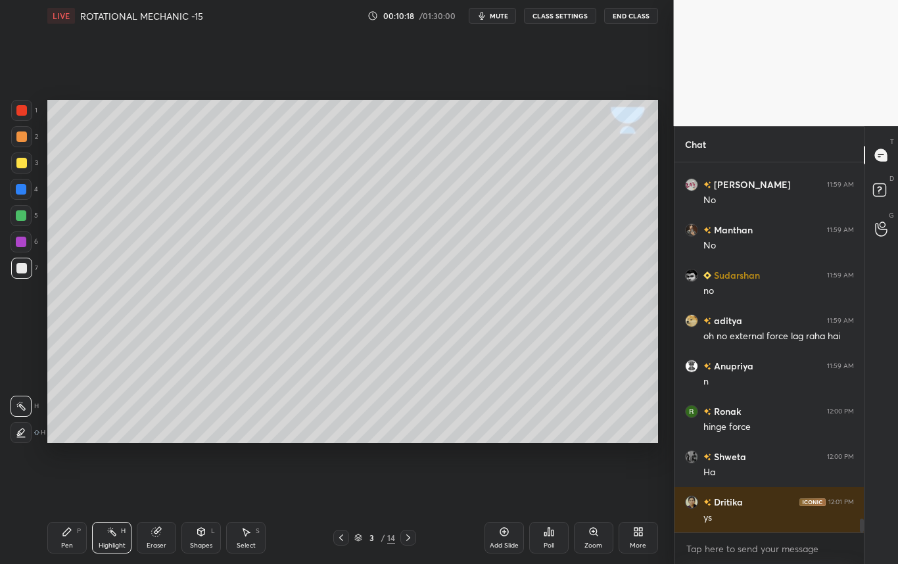
click at [72, 532] on icon at bounding box center [67, 531] width 11 height 11
click at [18, 271] on div at bounding box center [21, 268] width 11 height 11
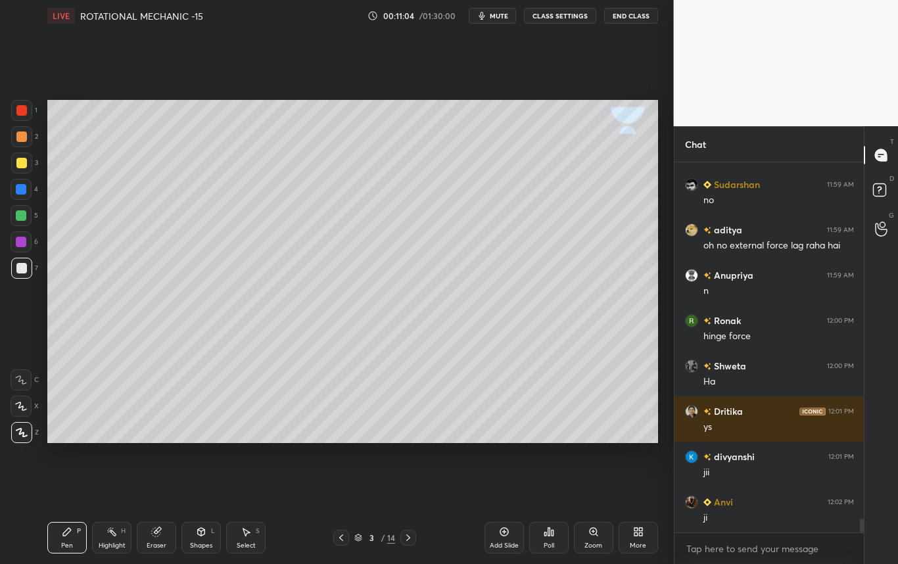
scroll to position [9787, 0]
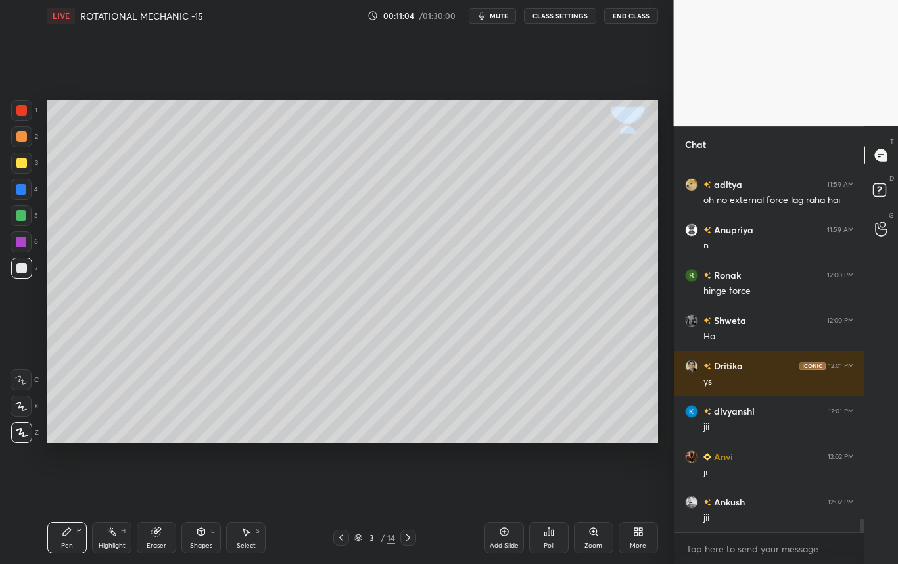
click at [113, 536] on div "Highlight H" at bounding box center [111, 538] width 39 height 32
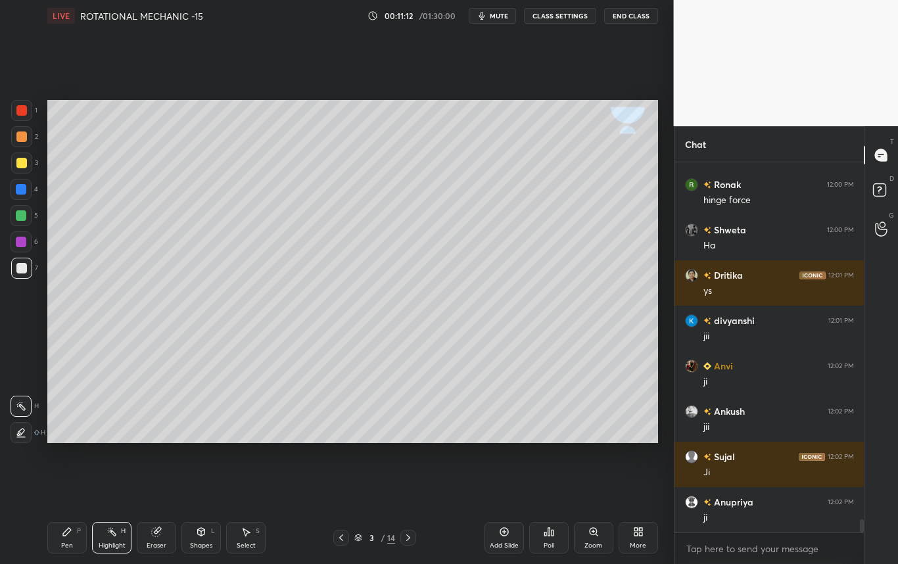
scroll to position [9923, 0]
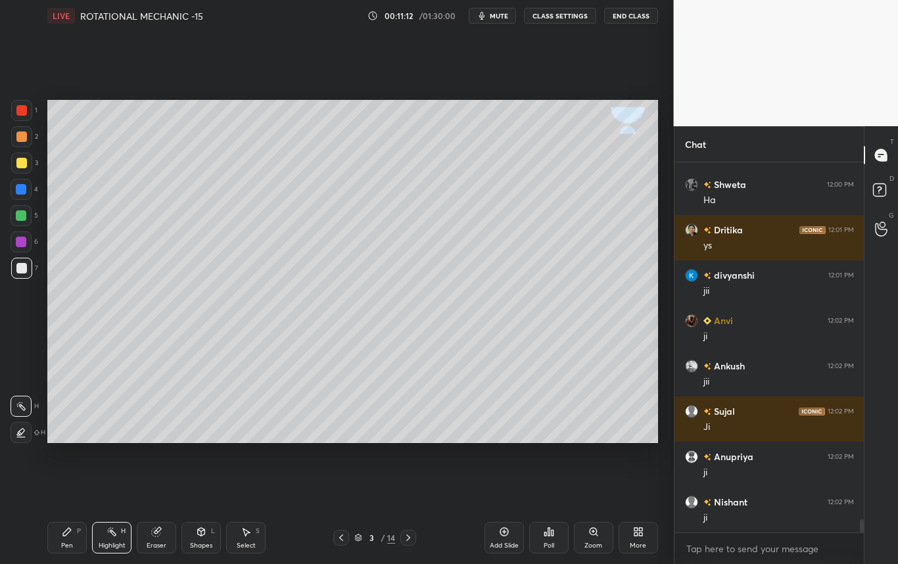
click at [63, 539] on div "Pen P" at bounding box center [66, 538] width 39 height 32
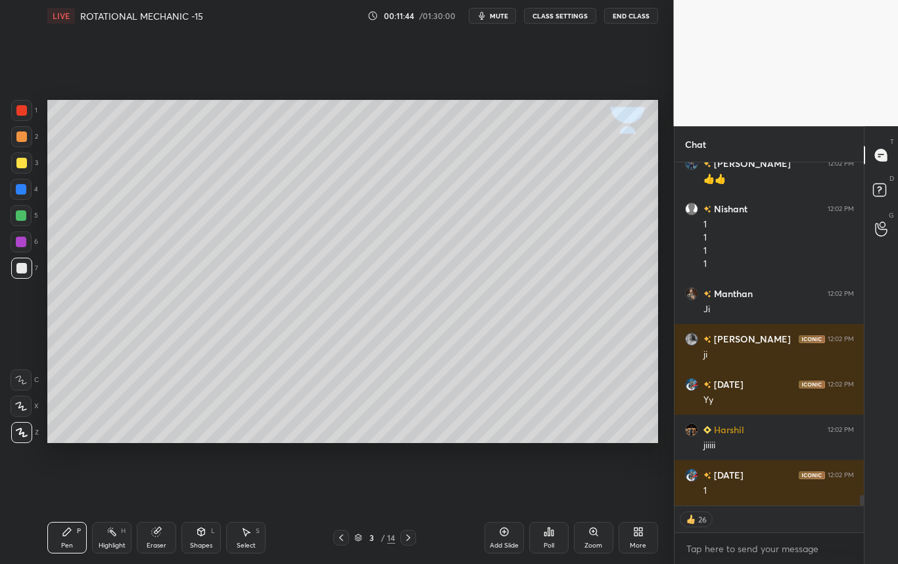
scroll to position [10806, 0]
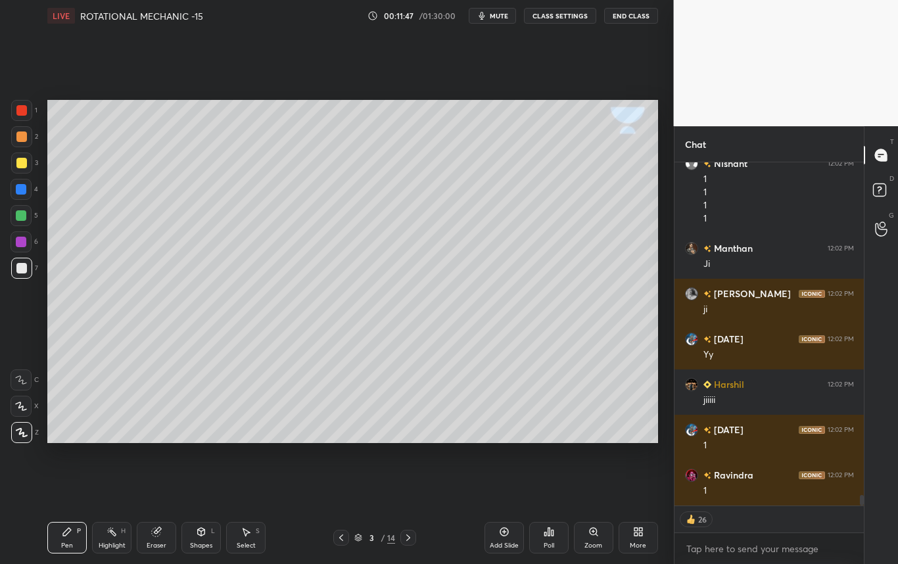
click at [195, 535] on div "Shapes L" at bounding box center [200, 538] width 39 height 32
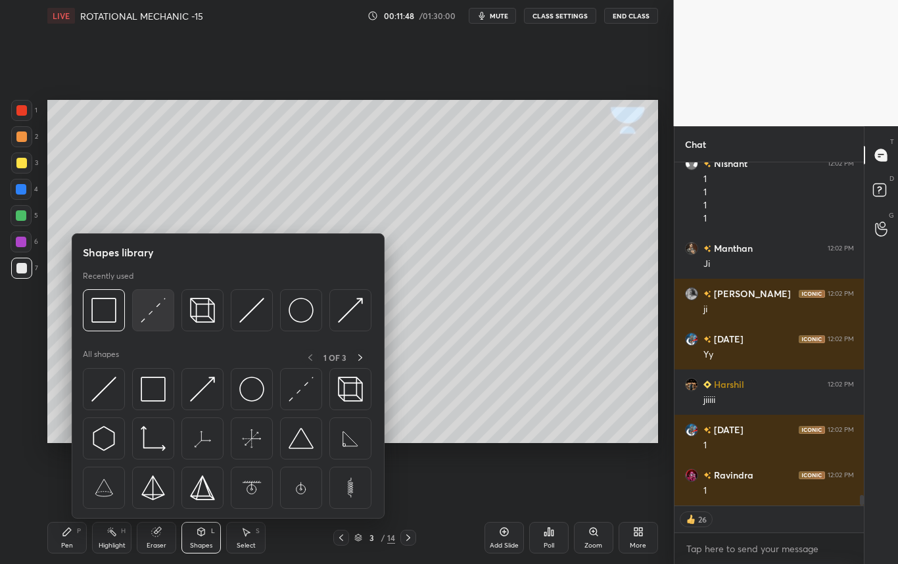
click at [152, 314] on img at bounding box center [153, 310] width 25 height 25
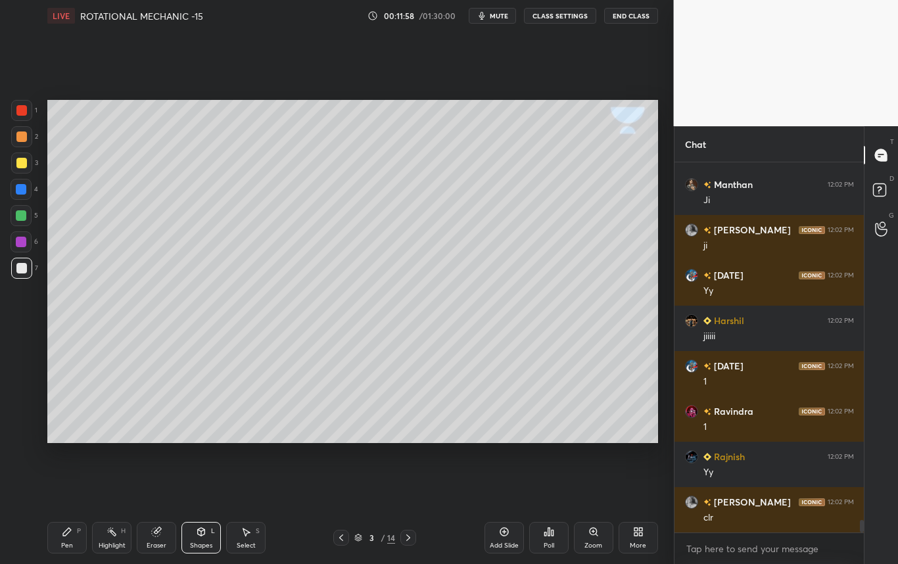
scroll to position [5, 5]
click at [68, 535] on icon at bounding box center [67, 531] width 11 height 11
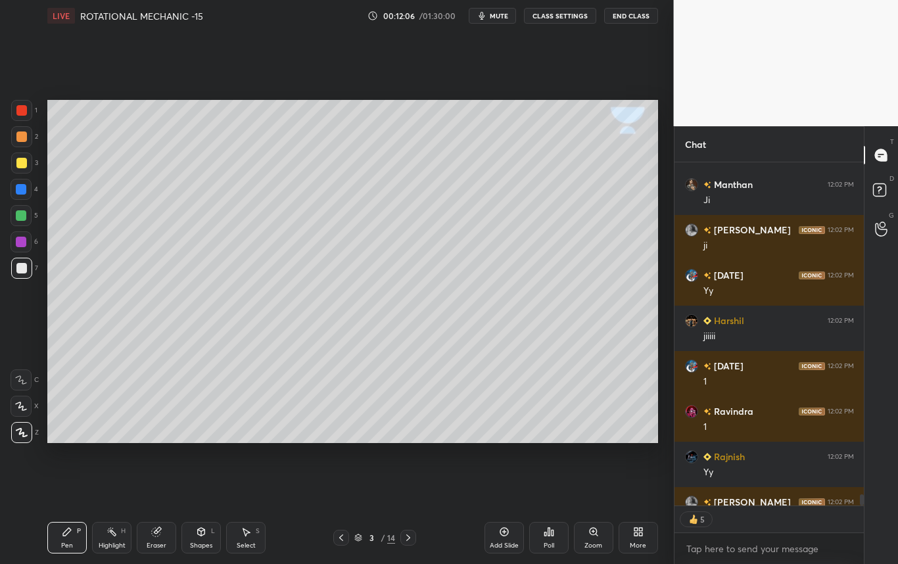
click at [22, 269] on div at bounding box center [21, 268] width 11 height 11
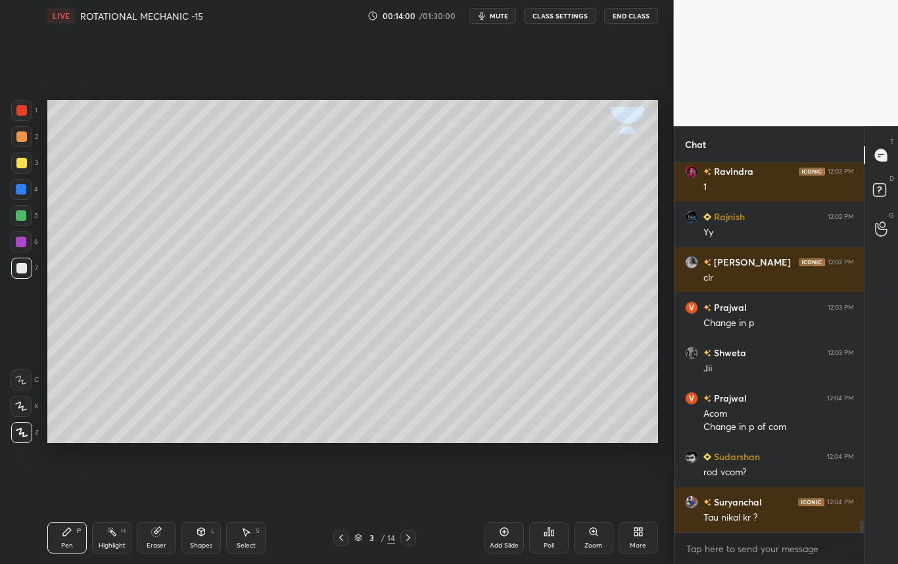
scroll to position [11109, 0]
click at [15, 164] on div at bounding box center [21, 162] width 21 height 21
click at [30, 272] on div at bounding box center [21, 268] width 21 height 21
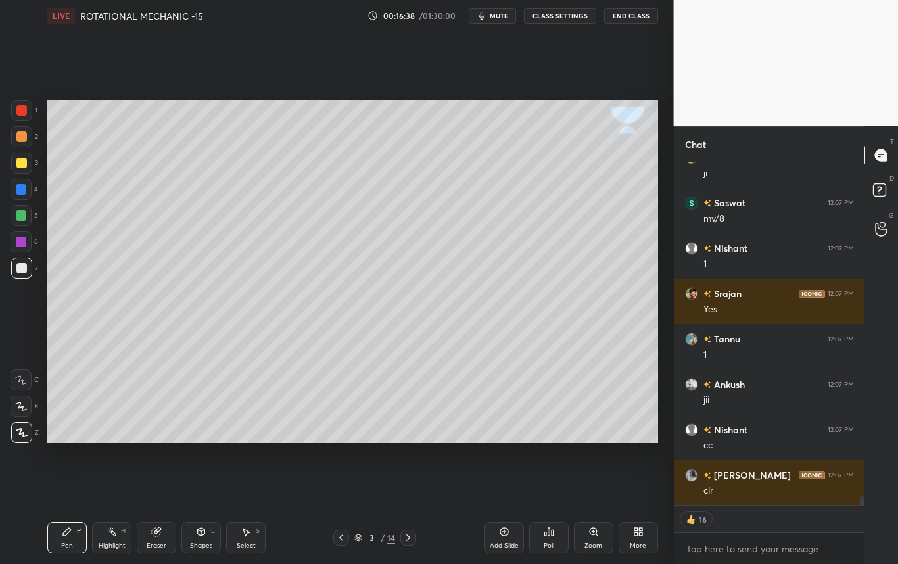
scroll to position [12477, 0]
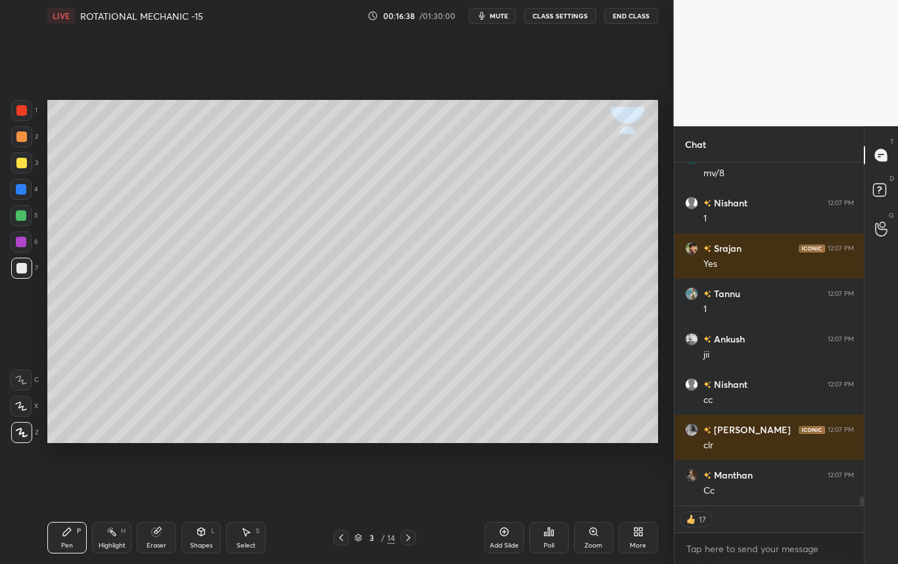
click at [407, 540] on icon at bounding box center [408, 537] width 11 height 11
click at [407, 539] on icon at bounding box center [408, 537] width 11 height 11
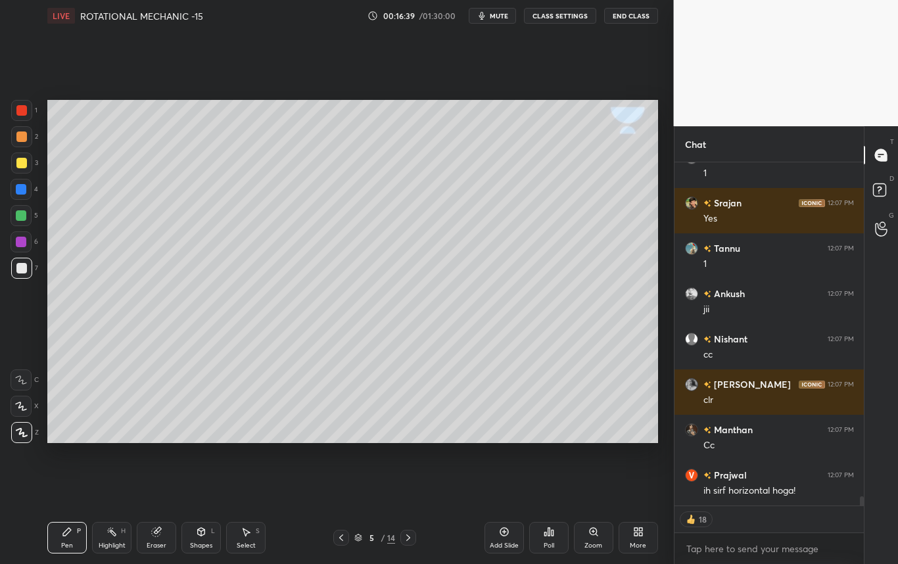
click at [335, 539] on div at bounding box center [341, 538] width 16 height 16
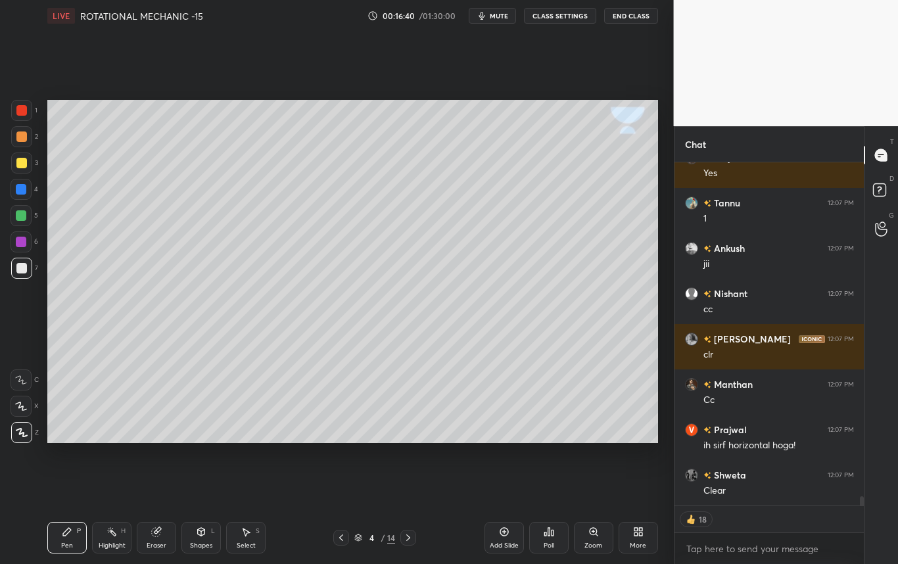
click at [340, 539] on icon at bounding box center [341, 537] width 11 height 11
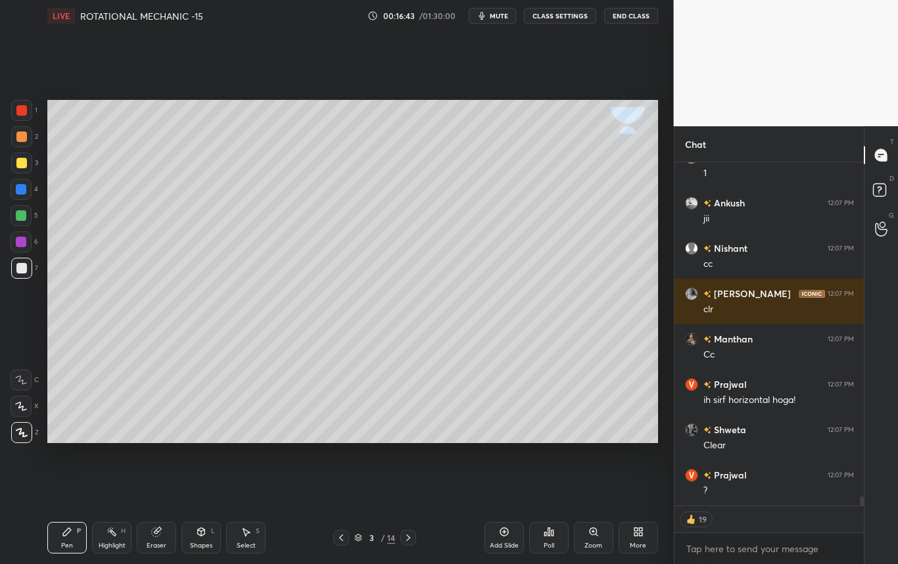
click at [241, 538] on div "Select S" at bounding box center [245, 538] width 39 height 32
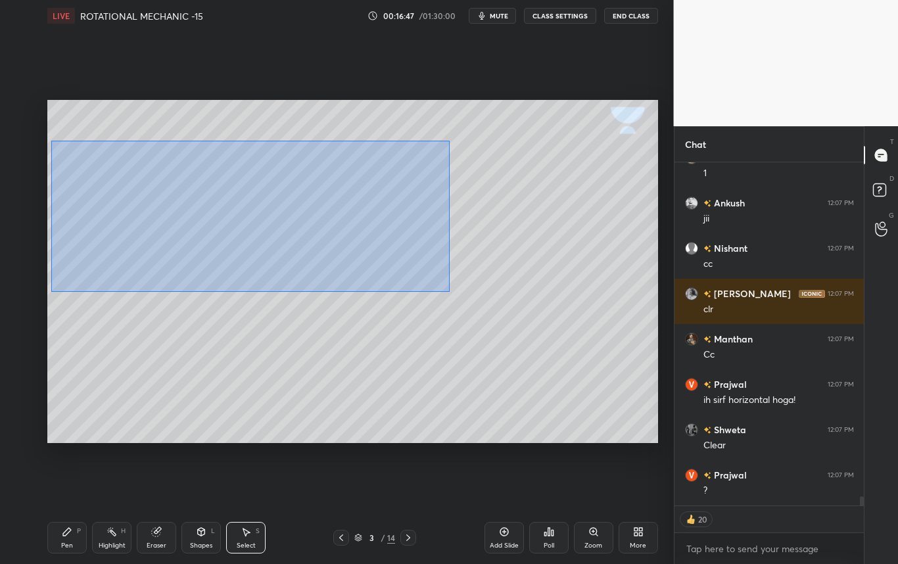
drag, startPoint x: 54, startPoint y: 159, endPoint x: 450, endPoint y: 292, distance: 417.3
click at [450, 292] on div "0 ° Undo Copy Duplicate Duplicate to new slide Delete" at bounding box center [352, 271] width 611 height 343
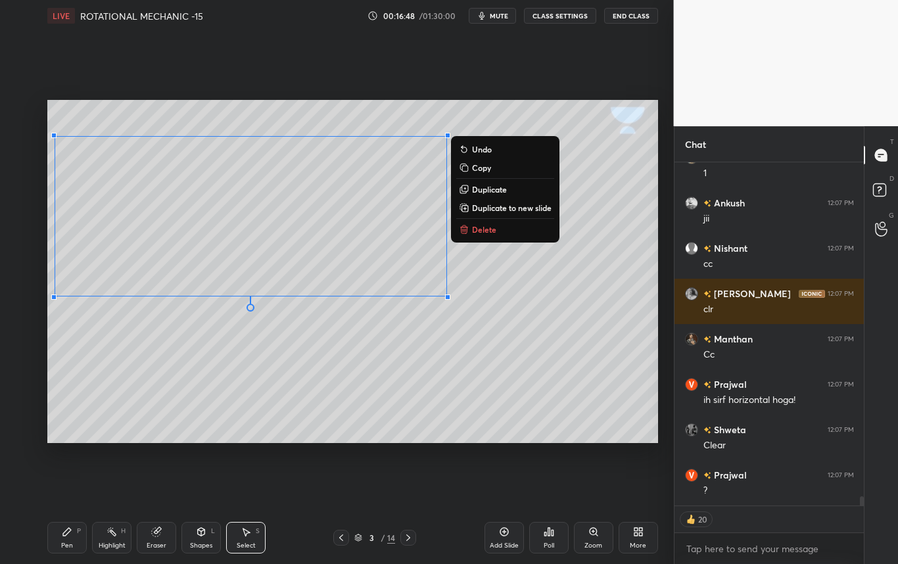
click at [515, 210] on p "Duplicate to new slide" at bounding box center [512, 207] width 80 height 11
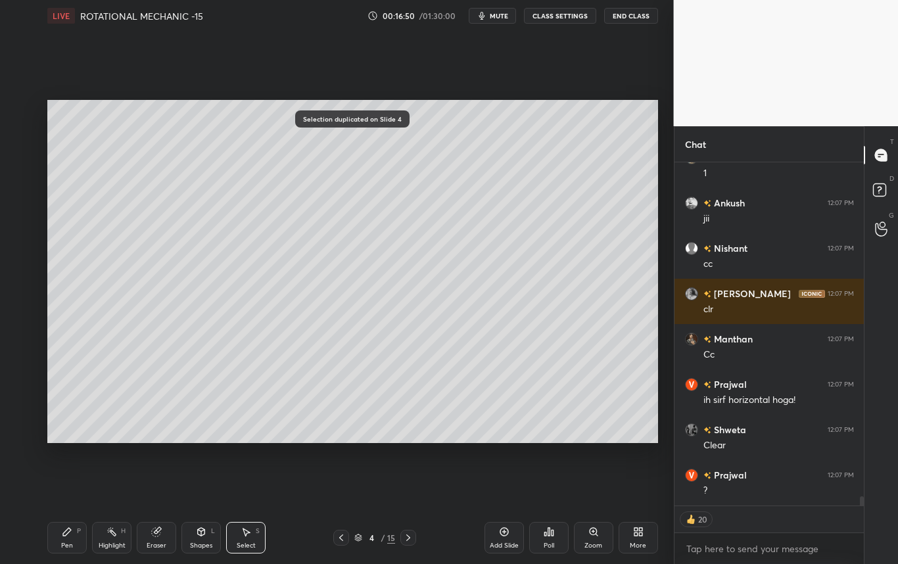
click at [157, 542] on div "Eraser" at bounding box center [157, 545] width 20 height 7
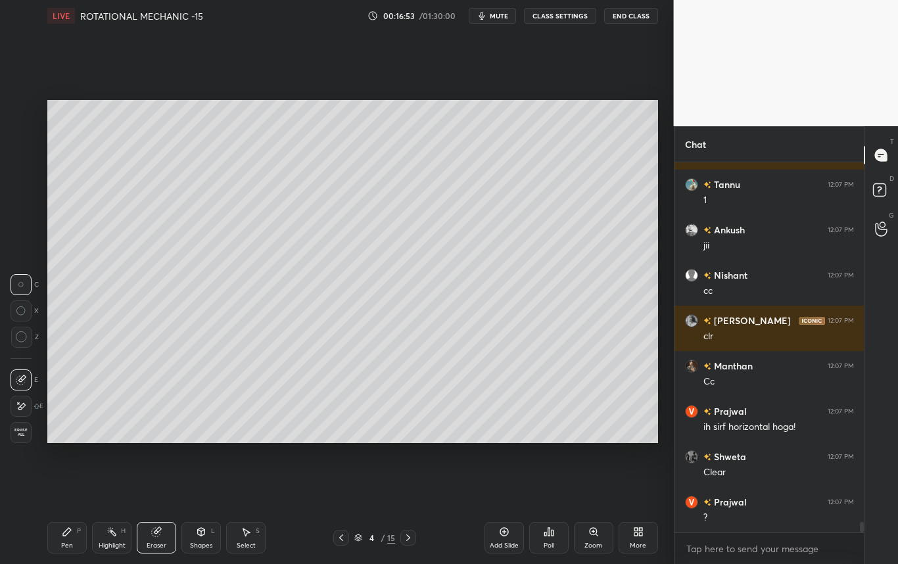
scroll to position [12586, 0]
click at [68, 536] on icon at bounding box center [67, 531] width 11 height 11
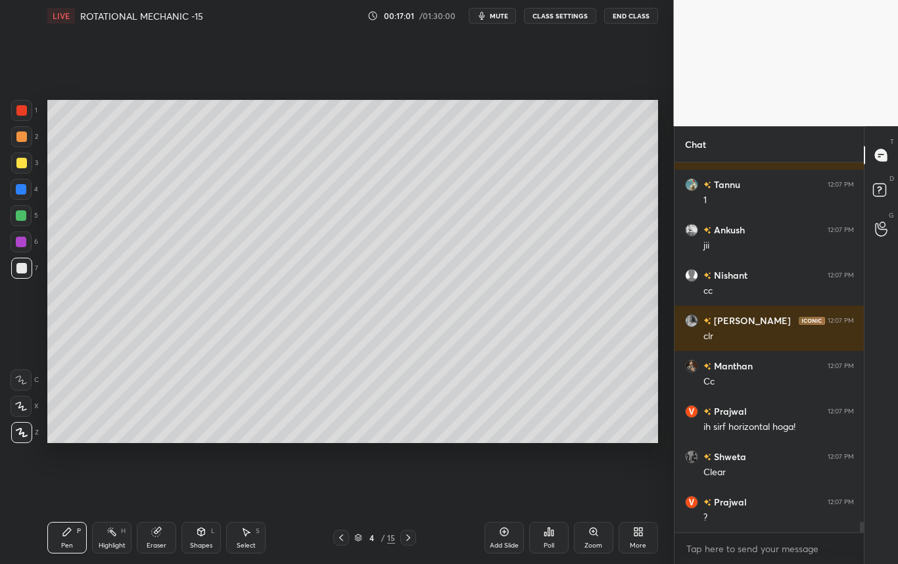
click at [17, 271] on div at bounding box center [21, 268] width 11 height 11
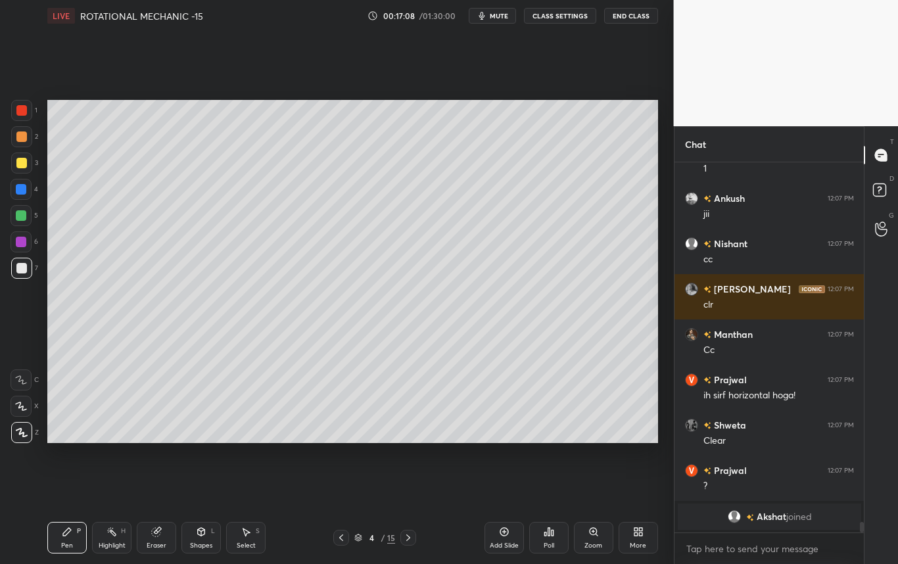
click at [112, 539] on div "Highlight H" at bounding box center [111, 538] width 39 height 32
click at [166, 540] on div "Eraser" at bounding box center [156, 538] width 39 height 32
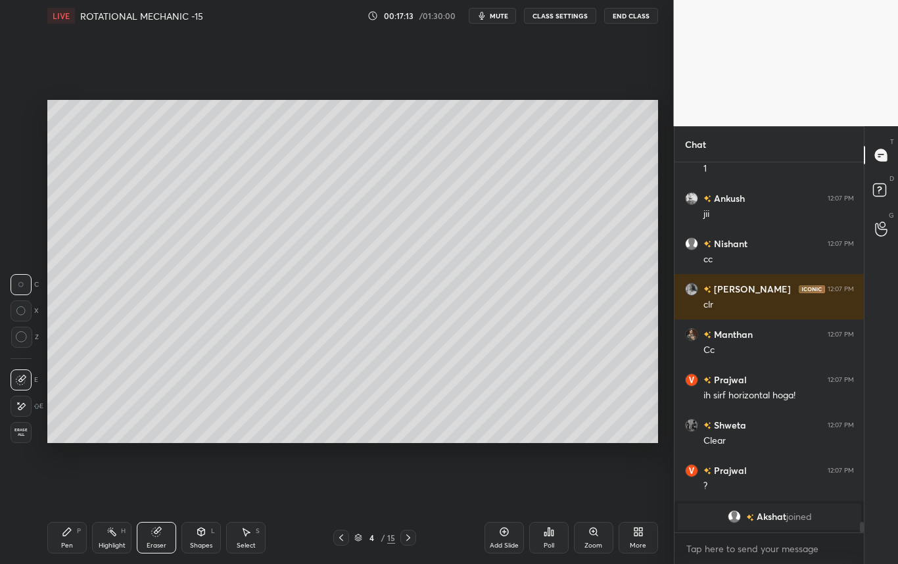
click at [67, 538] on div "Pen P" at bounding box center [66, 538] width 39 height 32
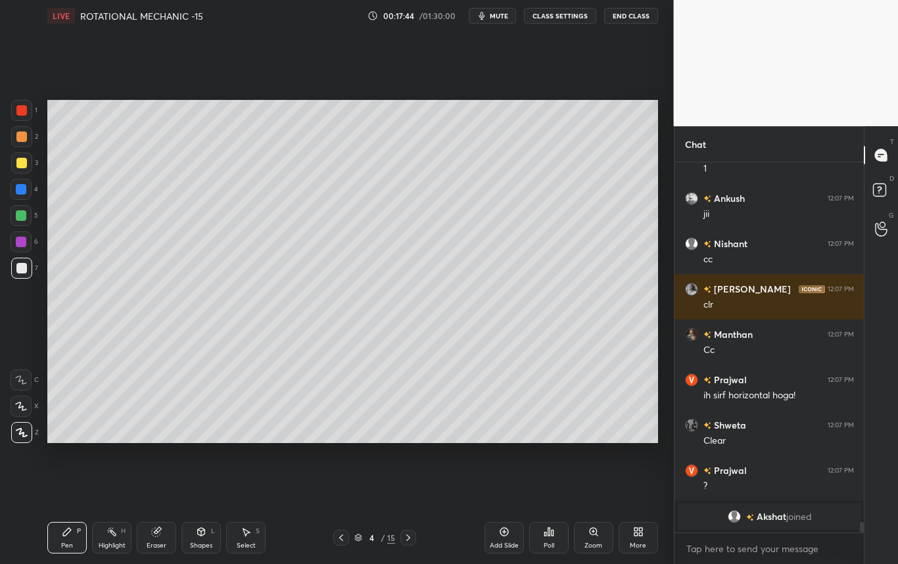
click at [199, 542] on div "Shapes" at bounding box center [201, 545] width 22 height 7
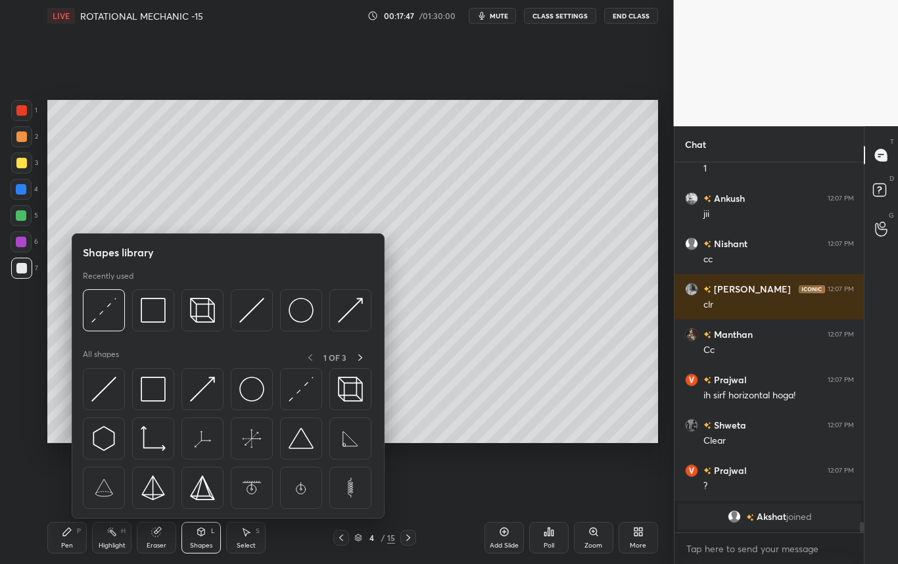
click at [148, 317] on img at bounding box center [153, 310] width 25 height 25
click at [20, 341] on div "1 2 3 4 5 6 7 C X Z C X Z E E Erase all H H" at bounding box center [21, 271] width 42 height 343
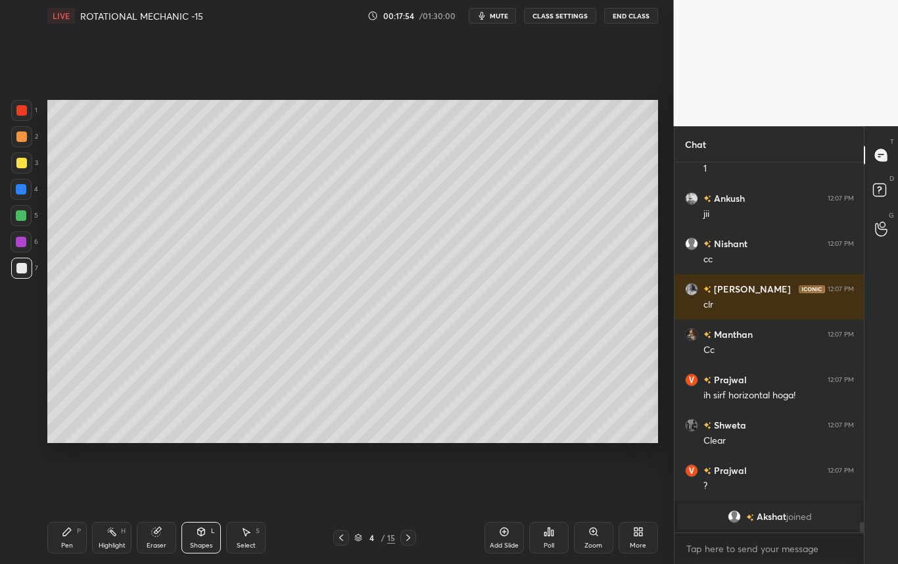
click at [154, 544] on div "Eraser" at bounding box center [157, 545] width 20 height 7
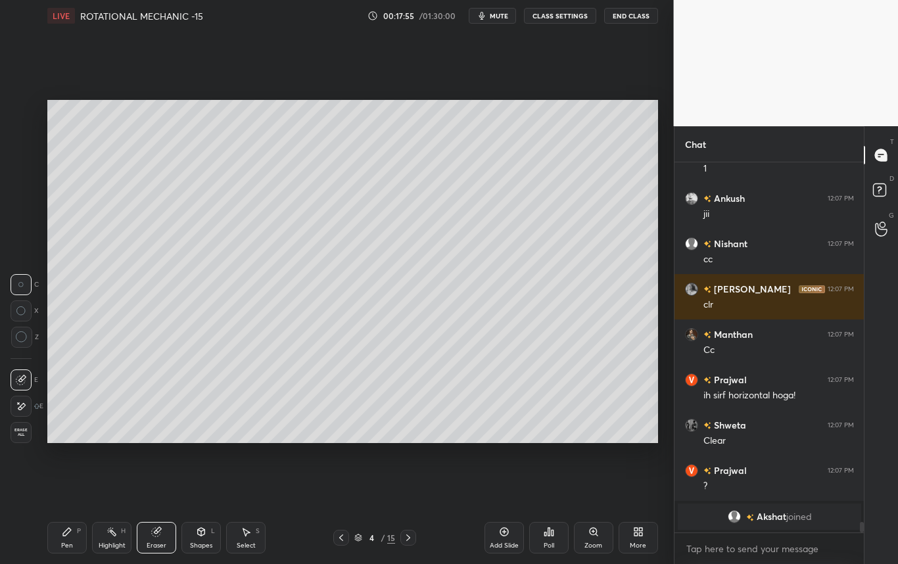
click at [64, 546] on div "Pen" at bounding box center [67, 545] width 12 height 7
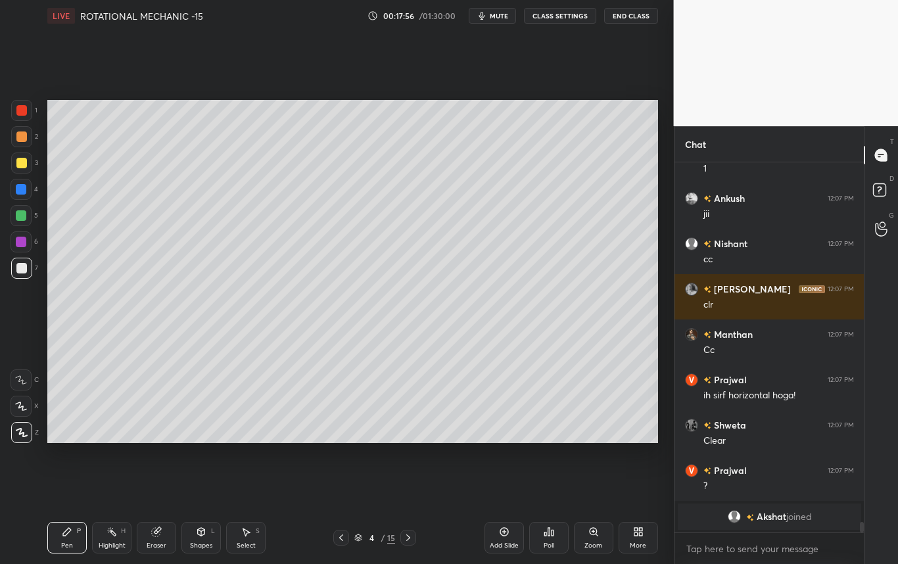
click at [21, 277] on div at bounding box center [21, 268] width 21 height 21
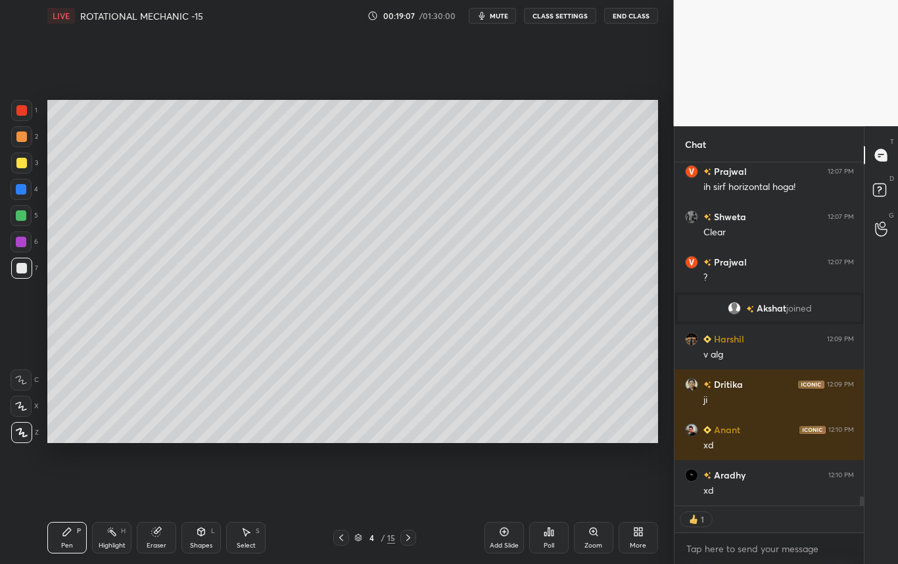
scroll to position [12246, 0]
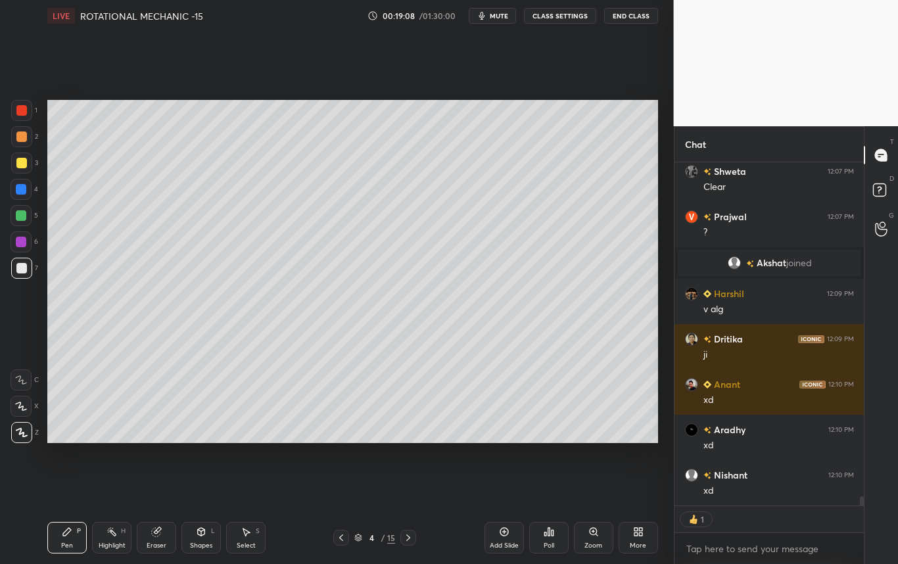
click at [291, 444] on div "Setting up your live class Poll for secs No correct answer Start poll" at bounding box center [352, 272] width 621 height 480
click at [291, 448] on div "Setting up your live class Poll for secs No correct answer Start poll" at bounding box center [352, 272] width 621 height 480
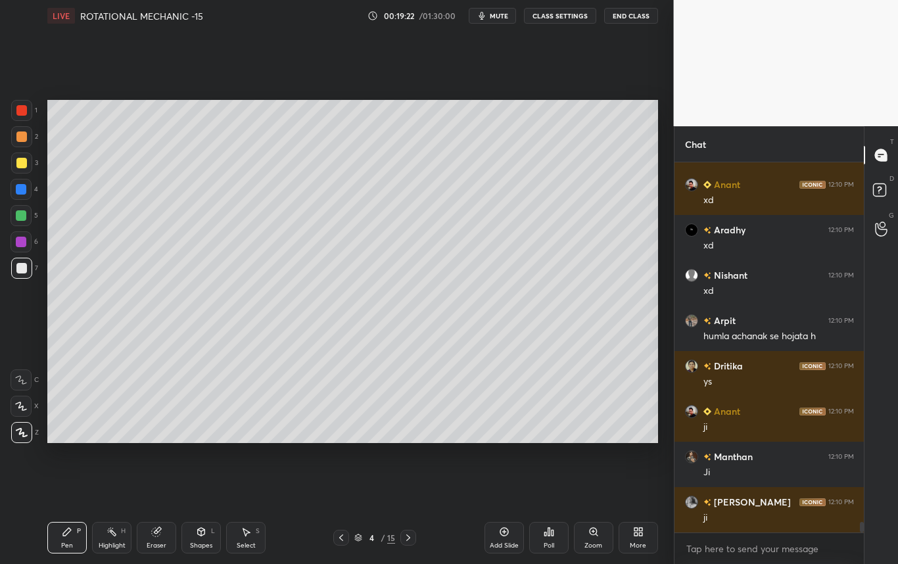
scroll to position [12491, 0]
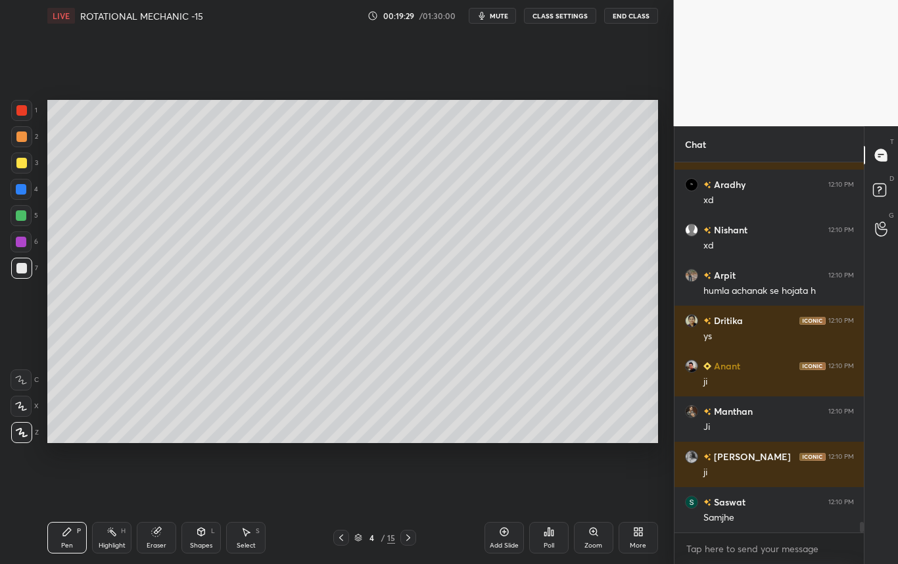
click at [26, 163] on div at bounding box center [21, 162] width 21 height 21
click at [22, 271] on div at bounding box center [21, 268] width 11 height 11
click at [549, 546] on div "Poll" at bounding box center [549, 545] width 11 height 7
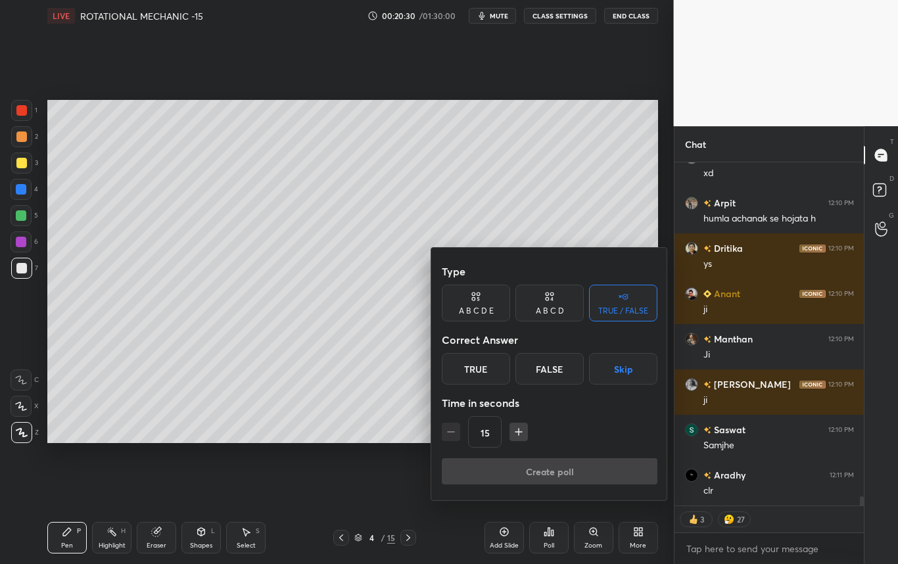
click at [506, 373] on div "True" at bounding box center [476, 369] width 68 height 32
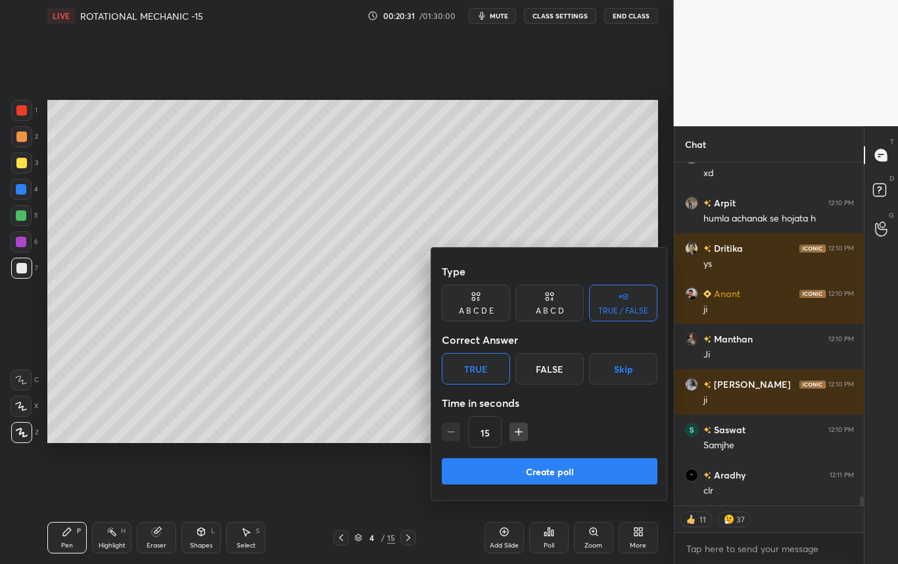
click at [550, 480] on button "Create poll" at bounding box center [550, 471] width 216 height 26
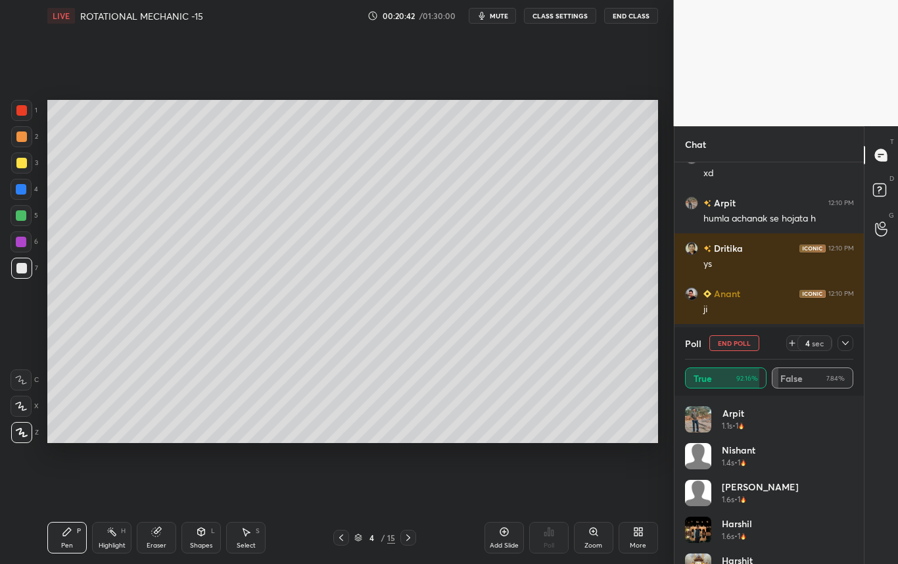
scroll to position [12604, 0]
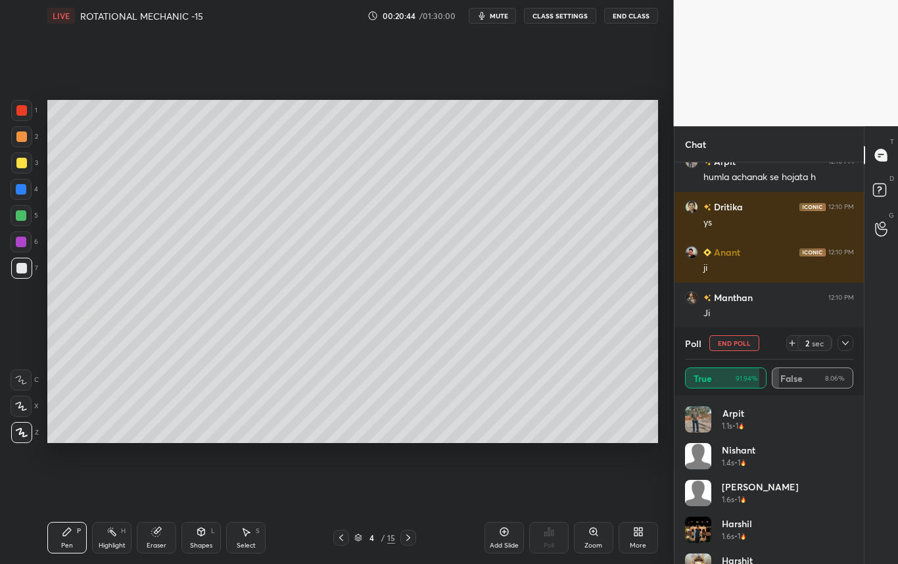
click at [848, 343] on icon at bounding box center [845, 343] width 11 height 11
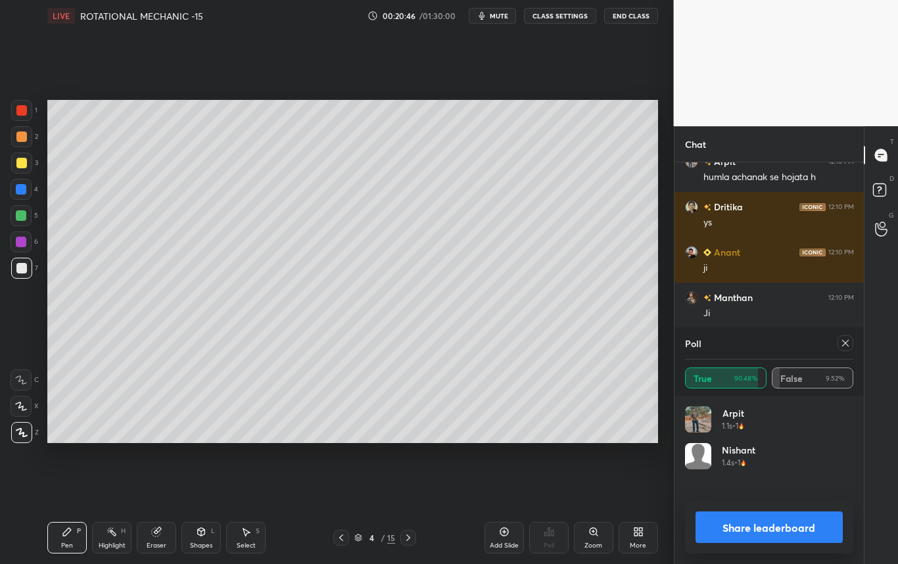
scroll to position [154, 164]
click at [843, 337] on div at bounding box center [845, 343] width 16 height 16
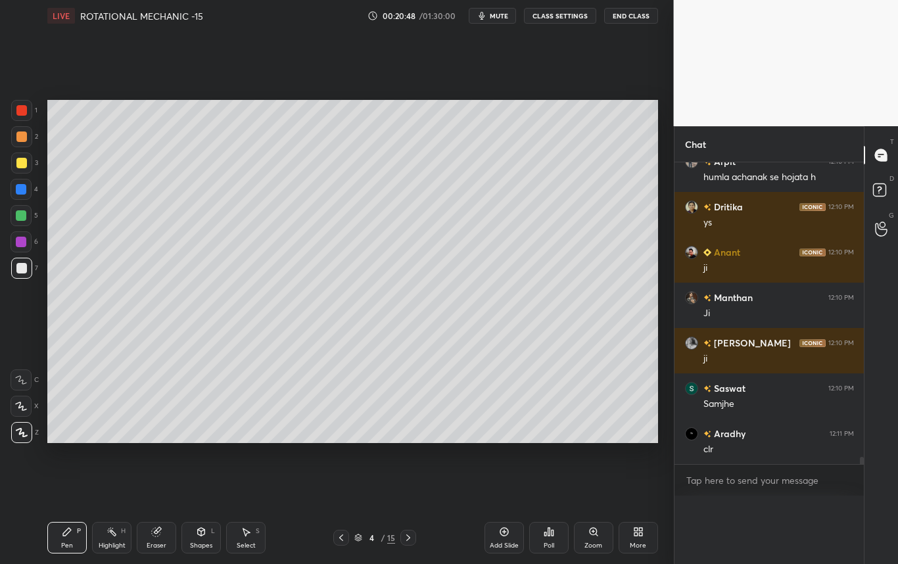
scroll to position [5, 5]
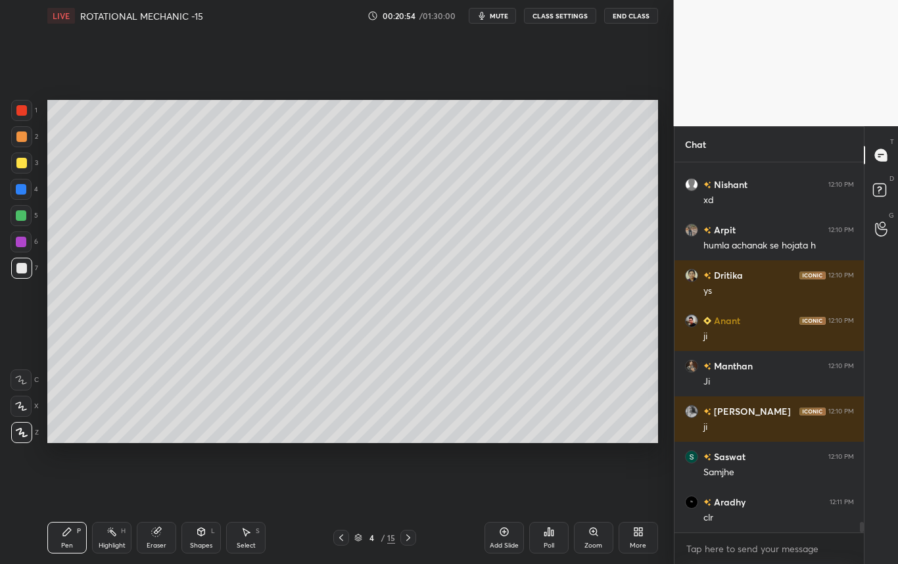
click at [23, 166] on div at bounding box center [21, 163] width 11 height 11
click at [152, 539] on div "Eraser" at bounding box center [156, 538] width 39 height 32
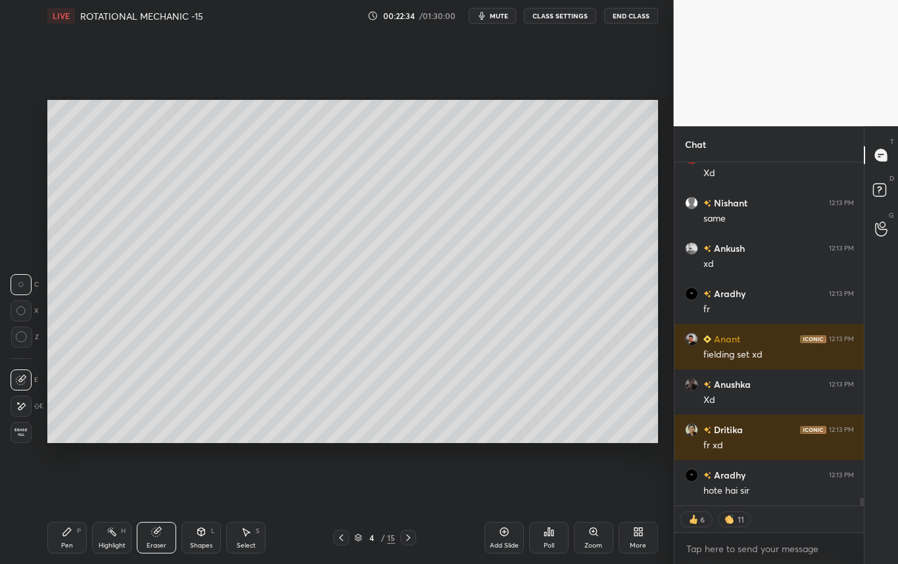
scroll to position [14604, 0]
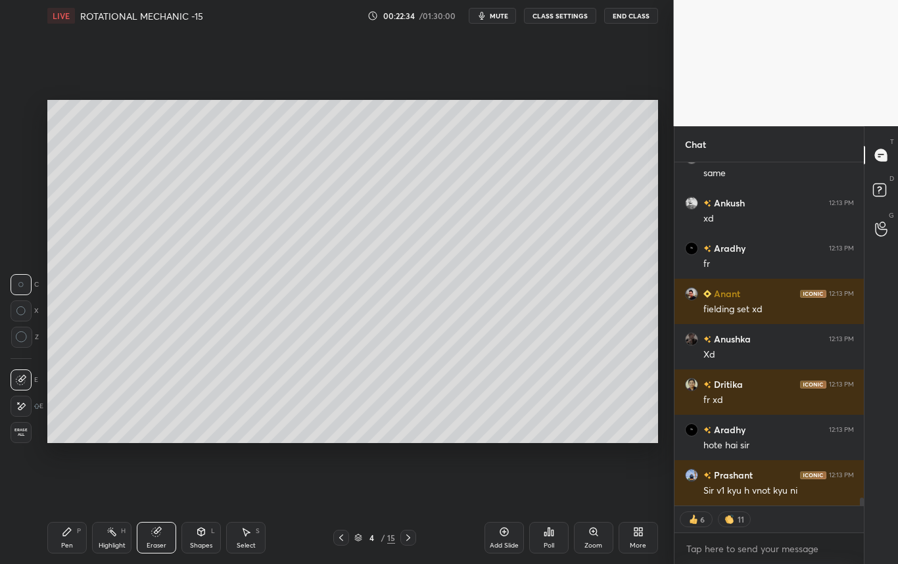
click at [72, 537] on div "Pen P" at bounding box center [66, 538] width 39 height 32
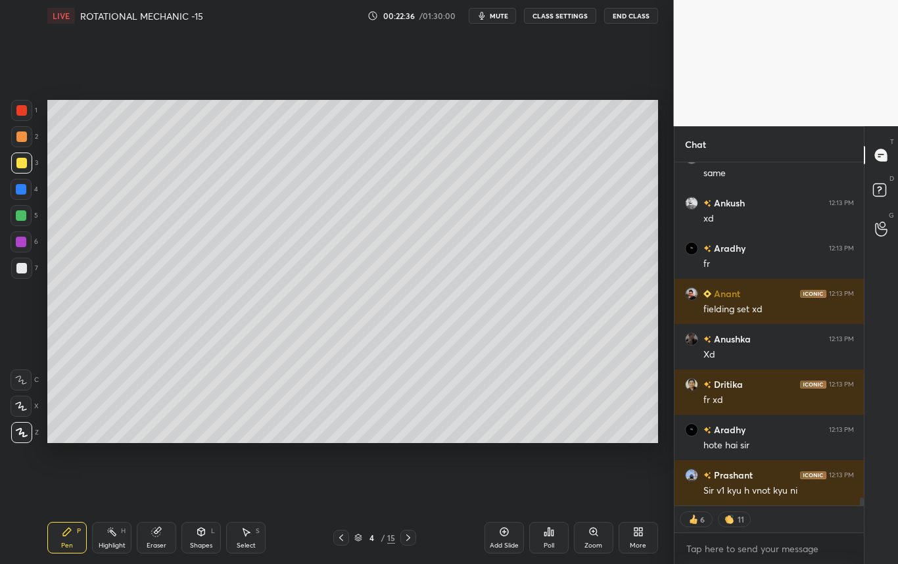
click at [20, 266] on div at bounding box center [21, 268] width 11 height 11
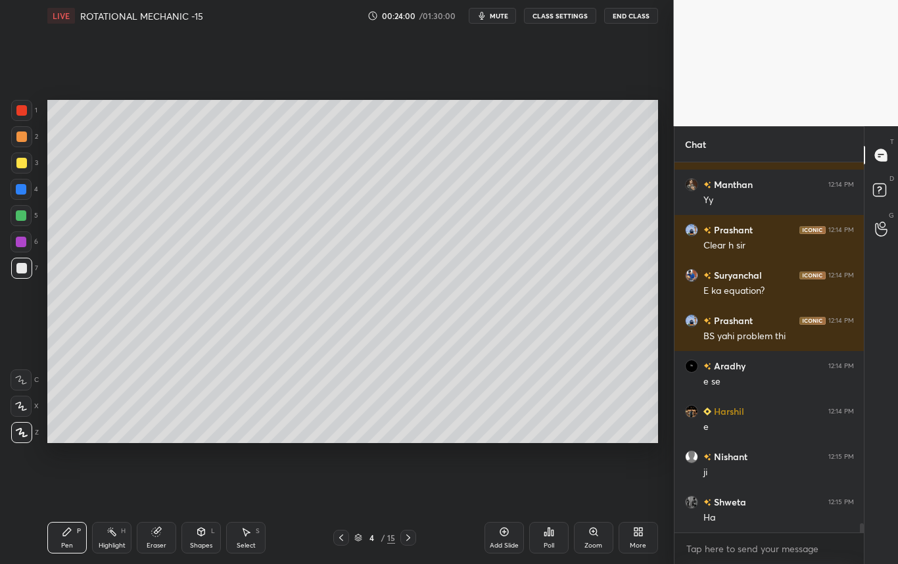
scroll to position [15030, 0]
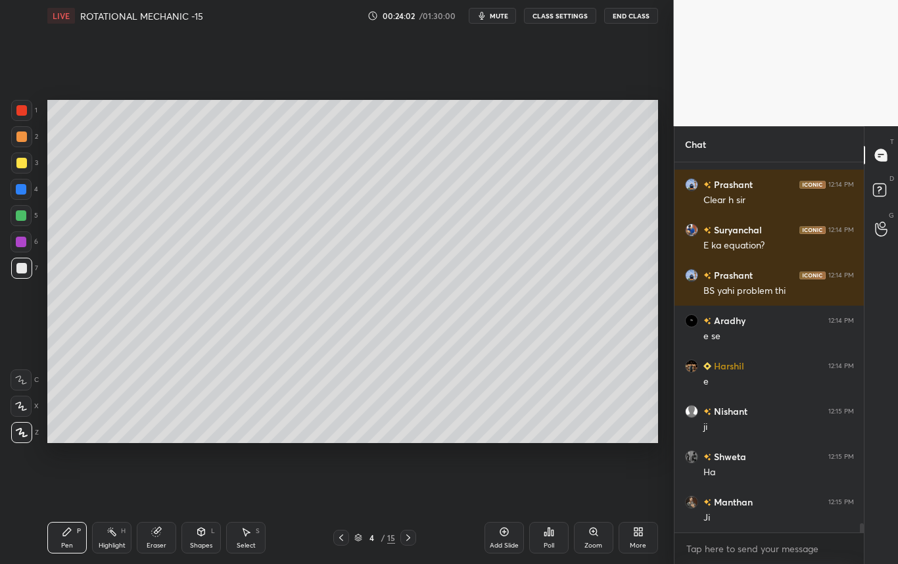
click at [23, 164] on div at bounding box center [21, 163] width 11 height 11
click at [23, 268] on div at bounding box center [21, 268] width 11 height 11
click at [20, 169] on div at bounding box center [21, 162] width 21 height 21
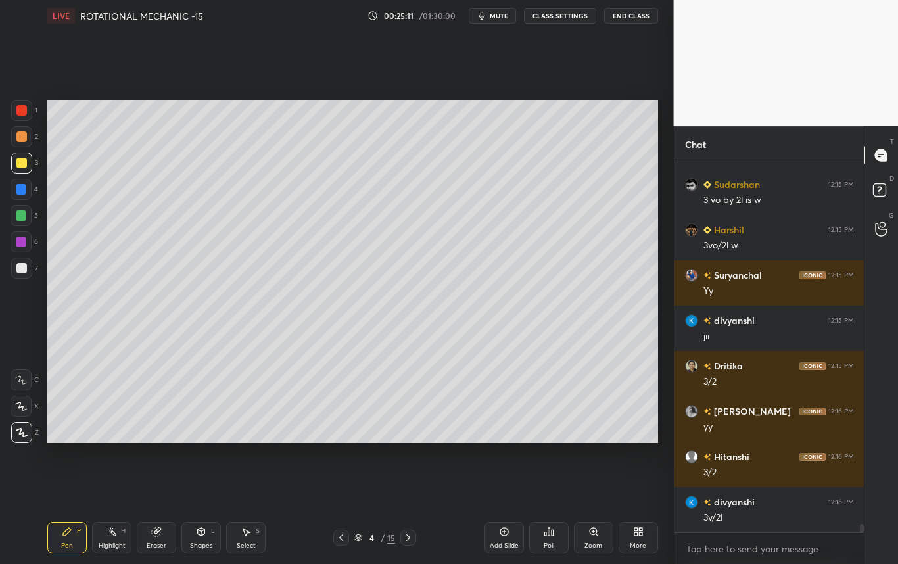
scroll to position [15438, 0]
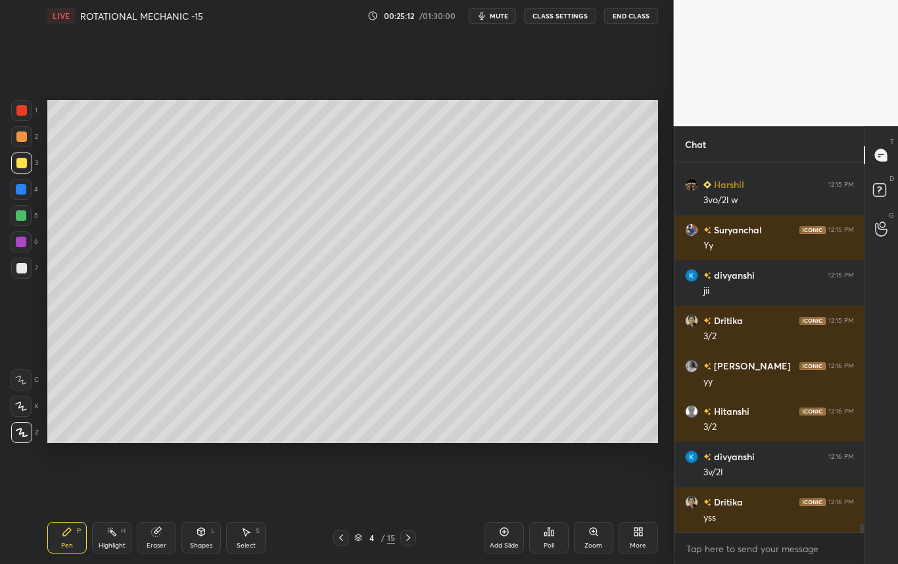
click at [250, 531] on div "Select S" at bounding box center [245, 538] width 39 height 32
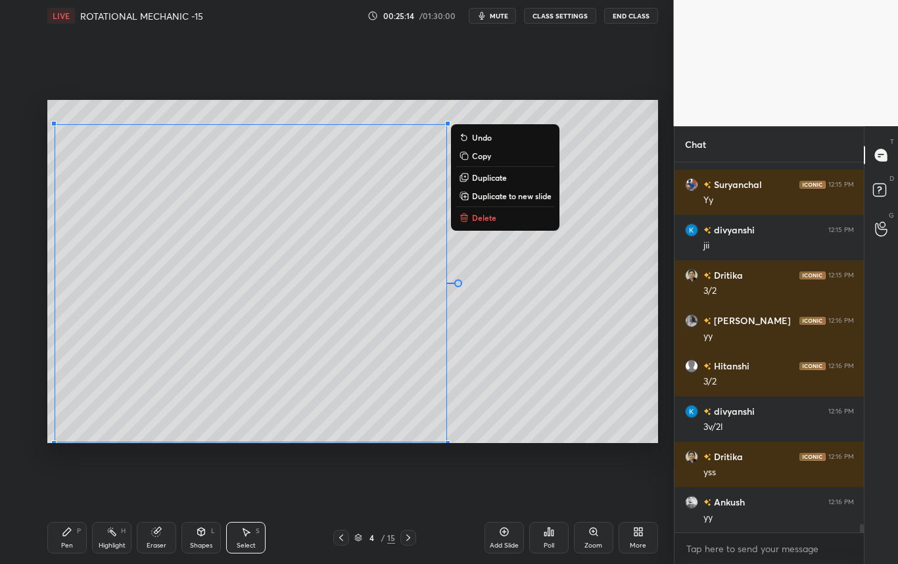
scroll to position [15529, 0]
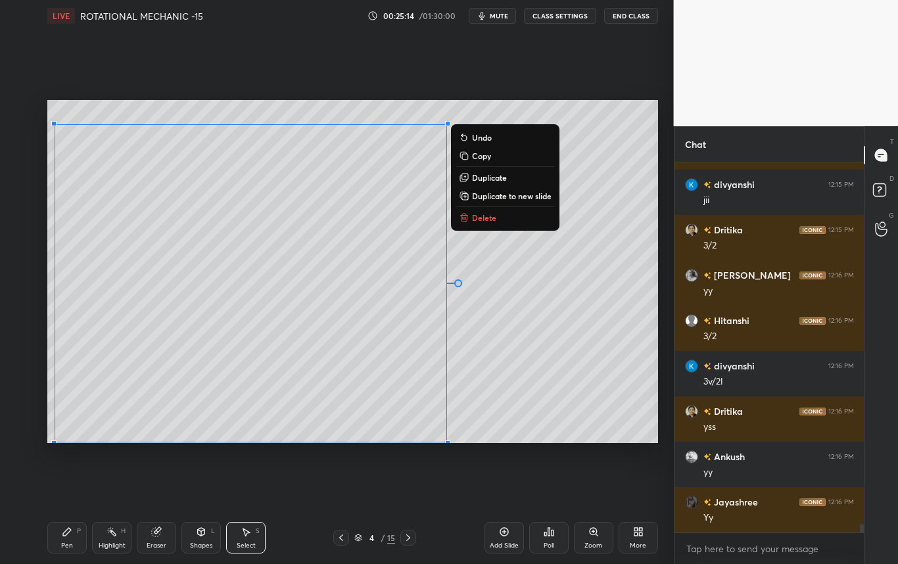
drag, startPoint x: 54, startPoint y: 135, endPoint x: 540, endPoint y: 457, distance: 583.3
click at [540, 458] on div "0 ° Undo Copy Duplicate Duplicate to new slide Delete Setting up your live clas…" at bounding box center [352, 272] width 621 height 480
click at [618, 402] on div "0 ° Undo Copy Duplicate Duplicate to new slide Delete" at bounding box center [352, 271] width 611 height 343
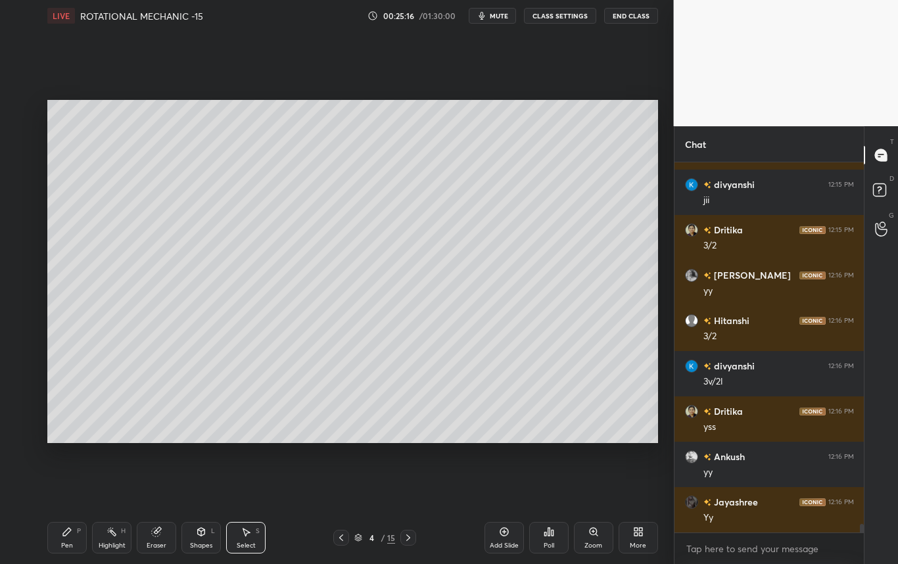
drag, startPoint x: 49, startPoint y: 157, endPoint x: 164, endPoint y: 366, distance: 238.2
click at [164, 365] on div "0 ° Undo Copy Duplicate Duplicate to new slide Delete Setting up your live clas…" at bounding box center [352, 272] width 621 height 480
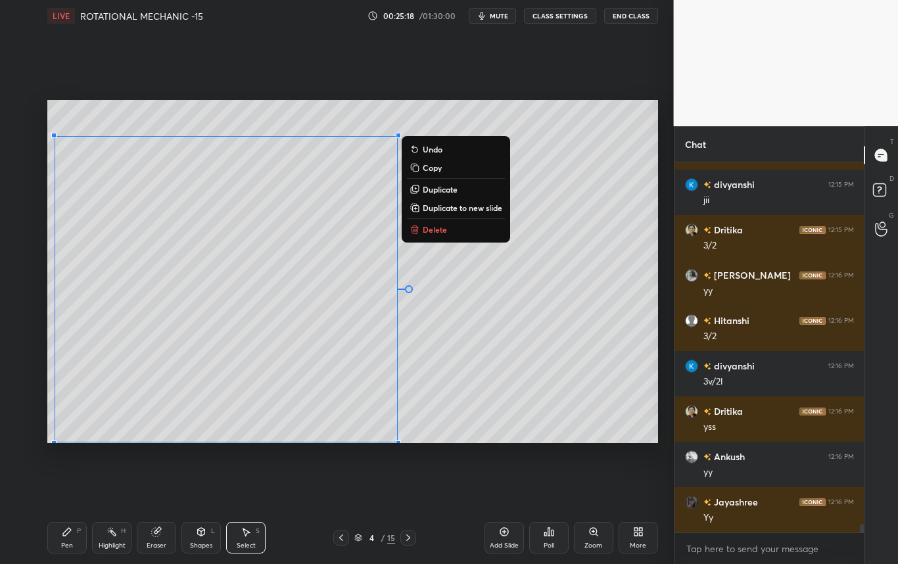
drag, startPoint x: 57, startPoint y: 106, endPoint x: 509, endPoint y: 437, distance: 560.5
click at [509, 437] on div "0 ° Undo Copy Duplicate Duplicate to new slide Delete" at bounding box center [352, 271] width 611 height 343
click at [589, 379] on div "0 ° Undo Copy Duplicate Duplicate to new slide Delete" at bounding box center [352, 271] width 611 height 343
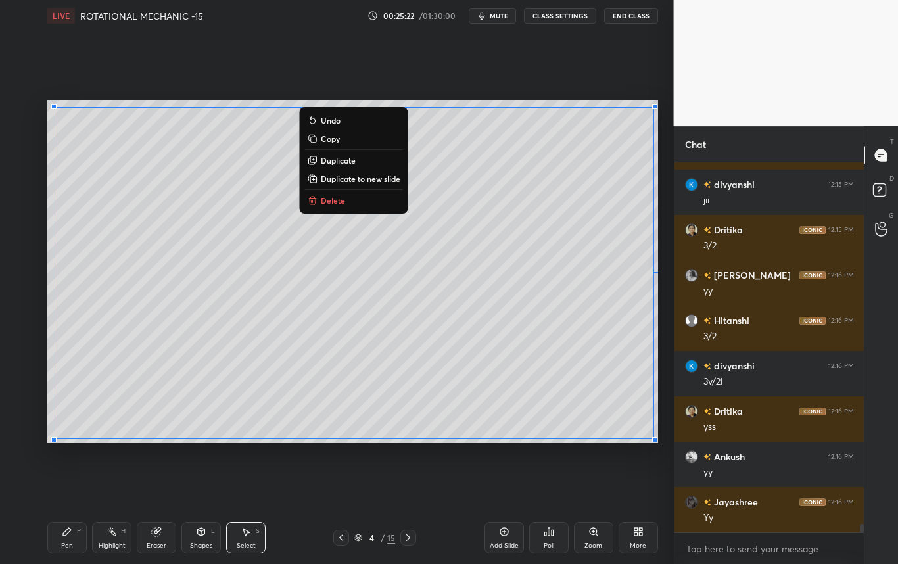
drag, startPoint x: 53, startPoint y: 130, endPoint x: 660, endPoint y: 439, distance: 680.7
click at [660, 438] on div "0 ° Undo Copy Duplicate Duplicate to new slide Delete Setting up your live clas…" at bounding box center [352, 272] width 621 height 480
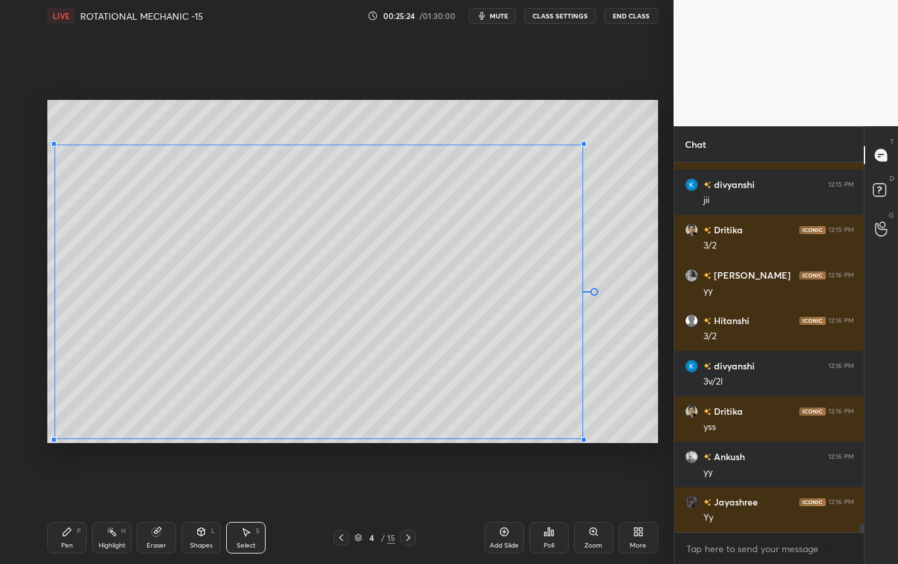
drag, startPoint x: 628, startPoint y: 122, endPoint x: 582, endPoint y: 145, distance: 51.1
click at [582, 145] on div at bounding box center [583, 143] width 5 height 5
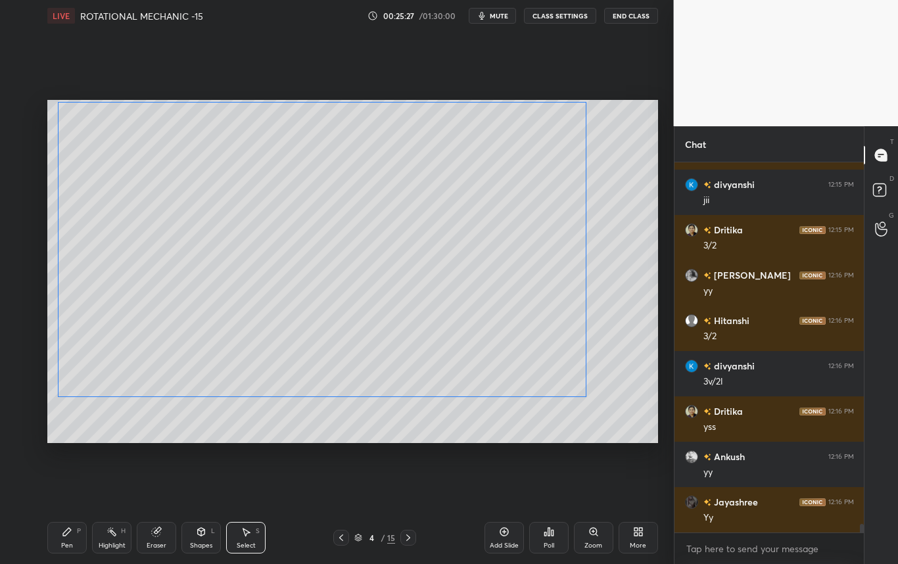
drag, startPoint x: 512, startPoint y: 347, endPoint x: 522, endPoint y: 324, distance: 25.0
click at [522, 325] on div "0 ° Undo Copy Duplicate Duplicate to new slide Delete" at bounding box center [352, 271] width 611 height 343
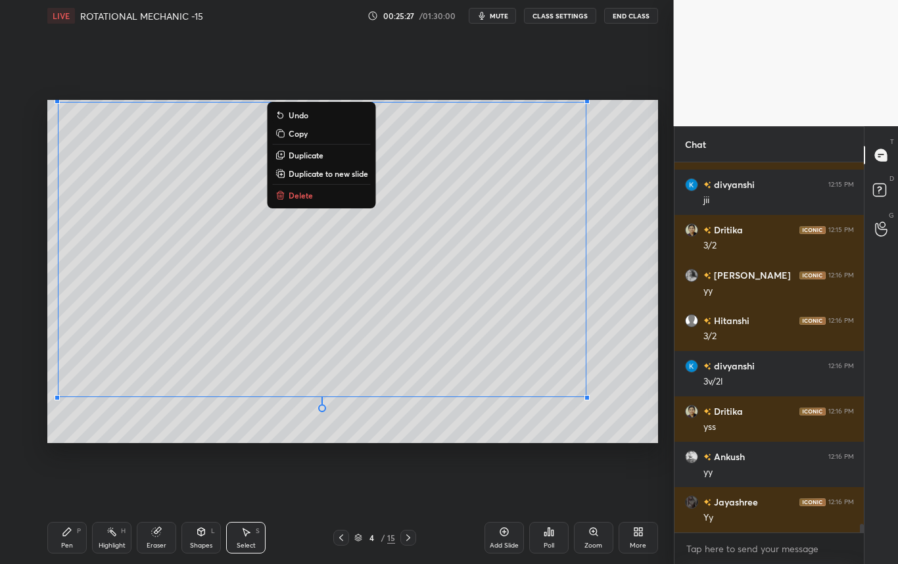
click at [626, 312] on div "0 ° Undo Copy Duplicate Duplicate to new slide Delete" at bounding box center [352, 271] width 611 height 343
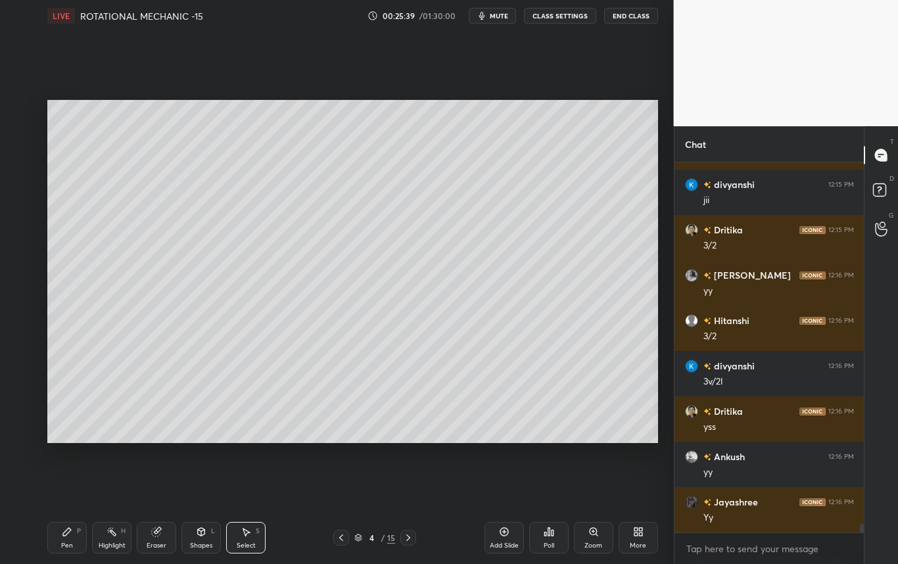
click at [68, 532] on icon at bounding box center [67, 531] width 11 height 11
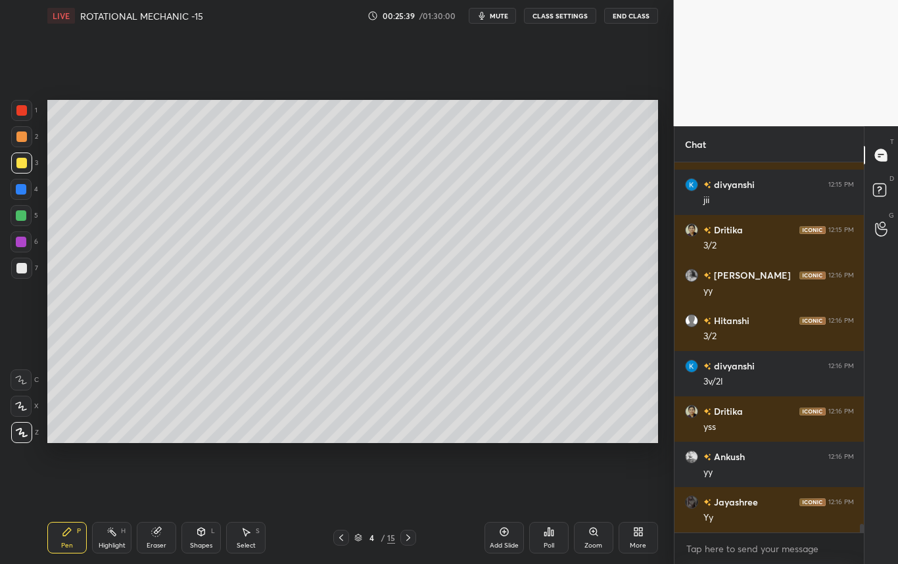
click at [22, 265] on div at bounding box center [21, 268] width 11 height 11
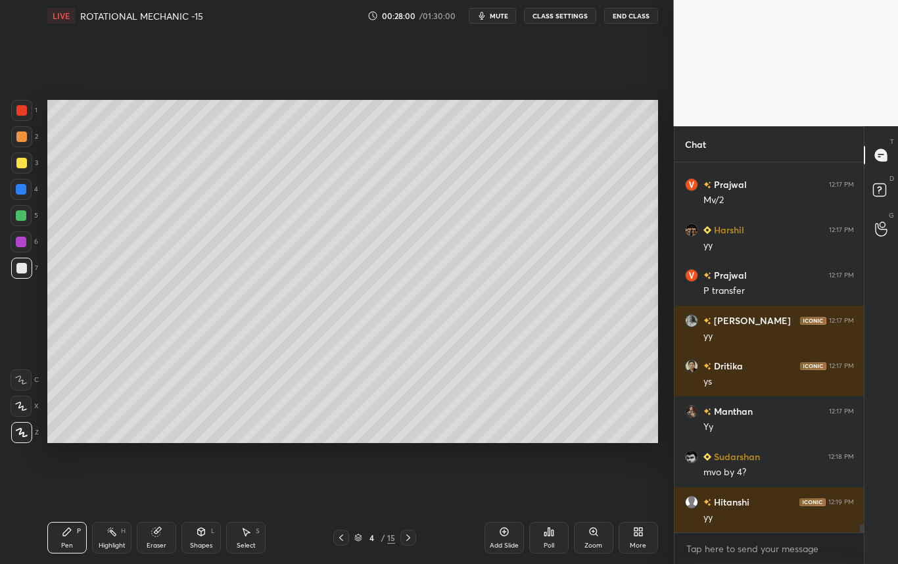
scroll to position [15983, 0]
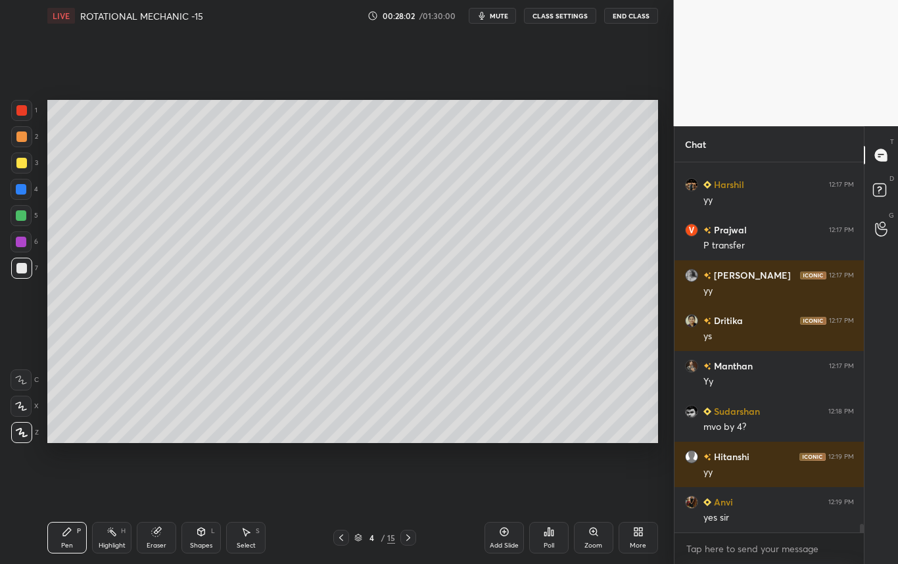
click at [161, 542] on div "Eraser" at bounding box center [157, 545] width 20 height 7
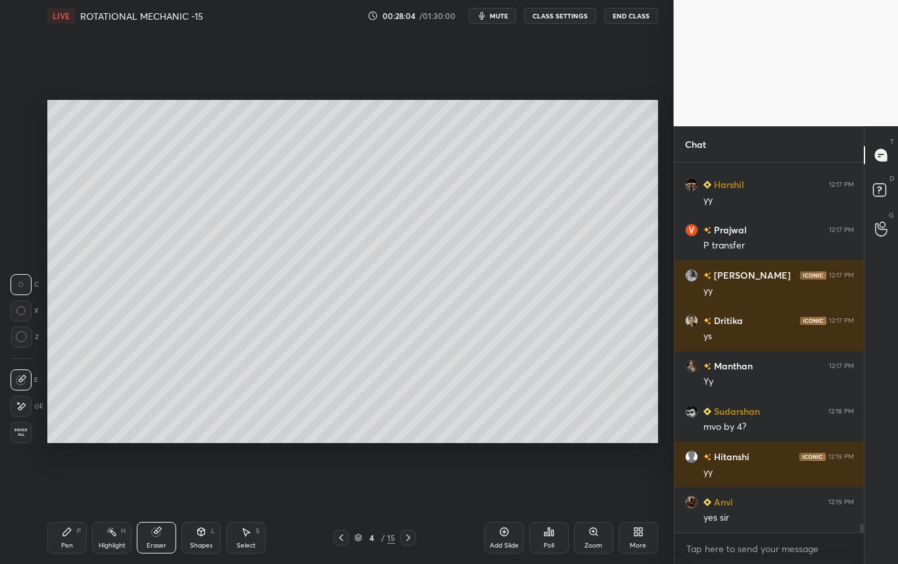
click at [66, 540] on div "Pen P" at bounding box center [66, 538] width 39 height 32
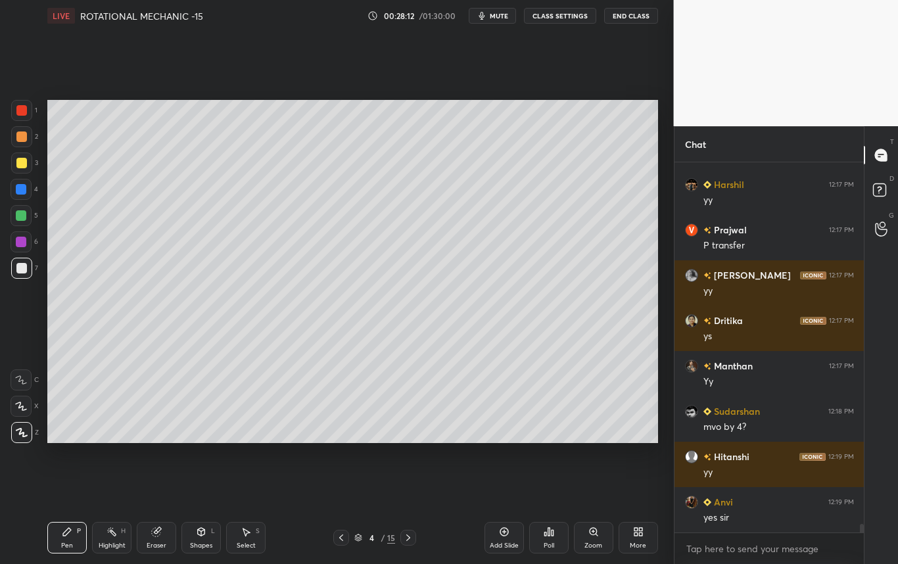
click at [28, 162] on div at bounding box center [21, 162] width 21 height 21
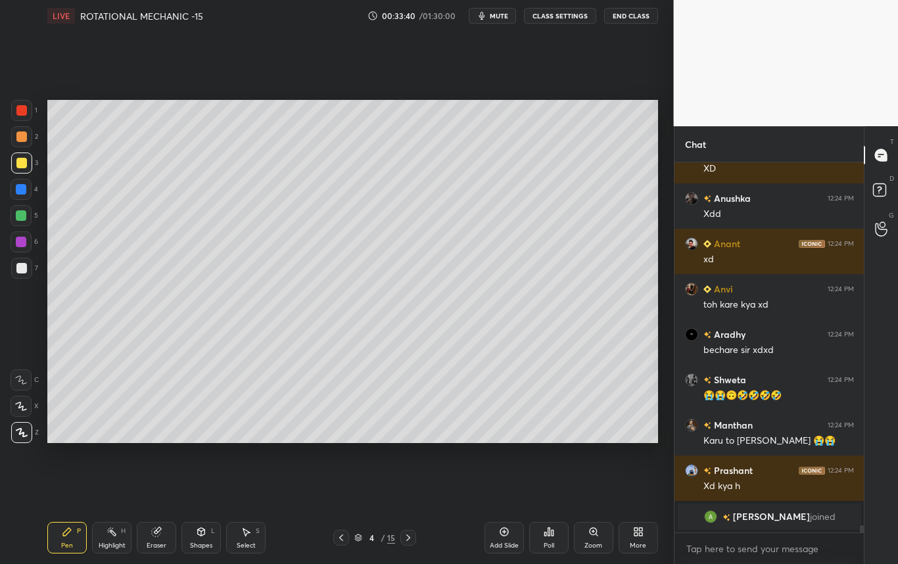
scroll to position [366, 185]
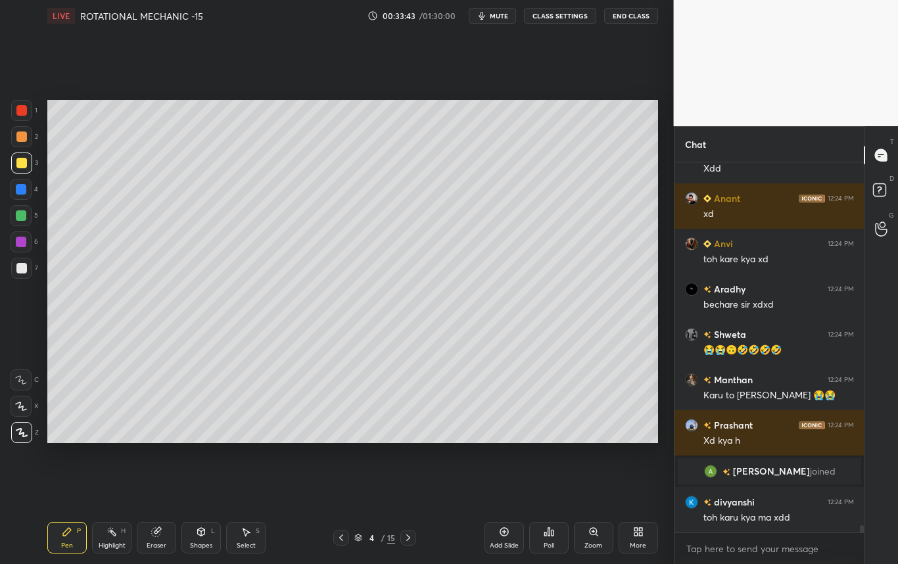
click at [339, 540] on icon at bounding box center [341, 537] width 11 height 11
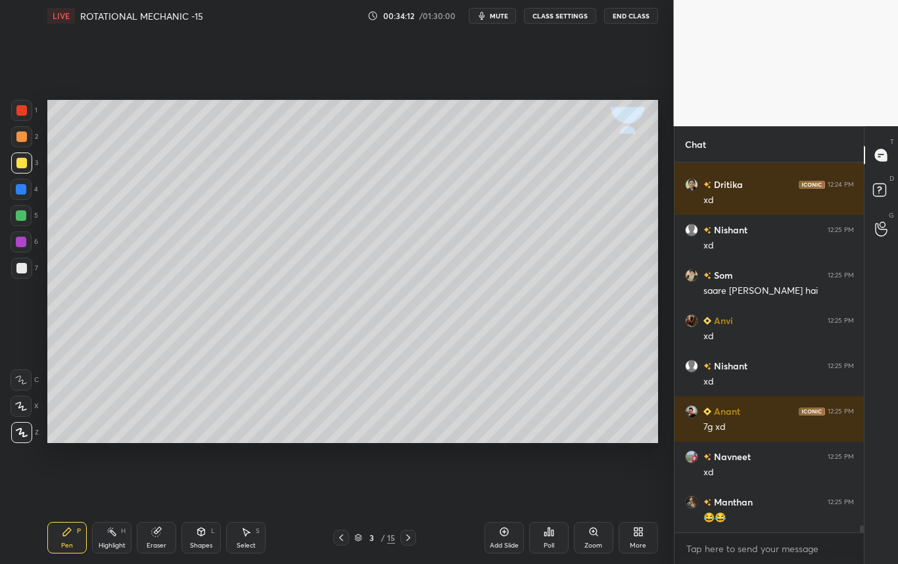
scroll to position [18722, 0]
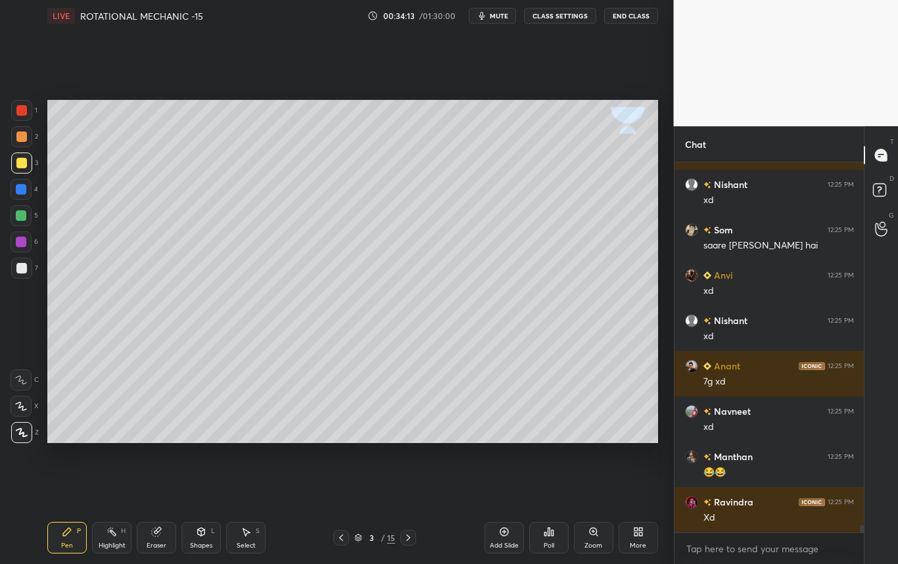
click at [400, 533] on div at bounding box center [408, 538] width 16 height 16
click at [403, 532] on div at bounding box center [408, 538] width 16 height 16
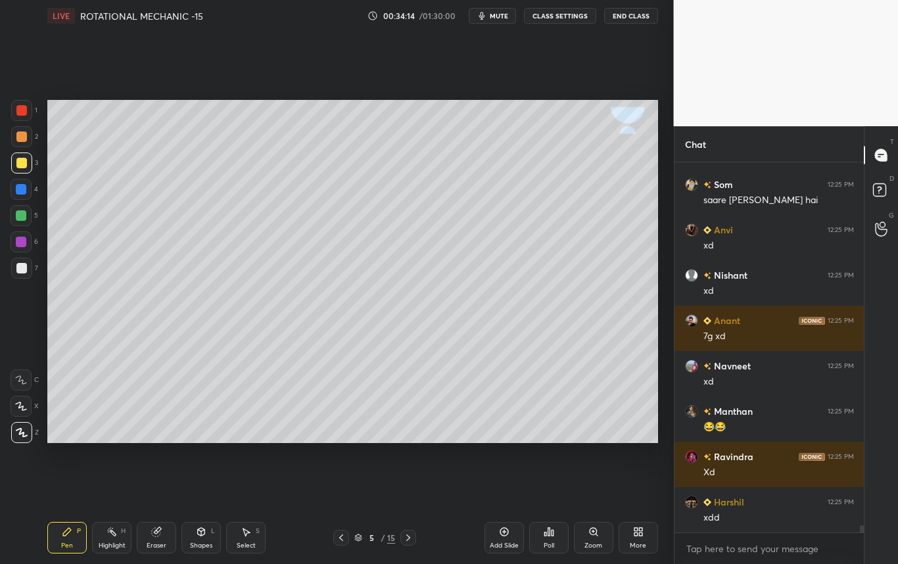
click at [340, 537] on div at bounding box center [341, 538] width 16 height 16
click at [404, 534] on icon at bounding box center [408, 537] width 11 height 11
click at [68, 544] on div "Pen" at bounding box center [67, 545] width 12 height 7
click at [19, 258] on div at bounding box center [21, 268] width 21 height 21
click at [202, 538] on div "Shapes L" at bounding box center [200, 538] width 39 height 32
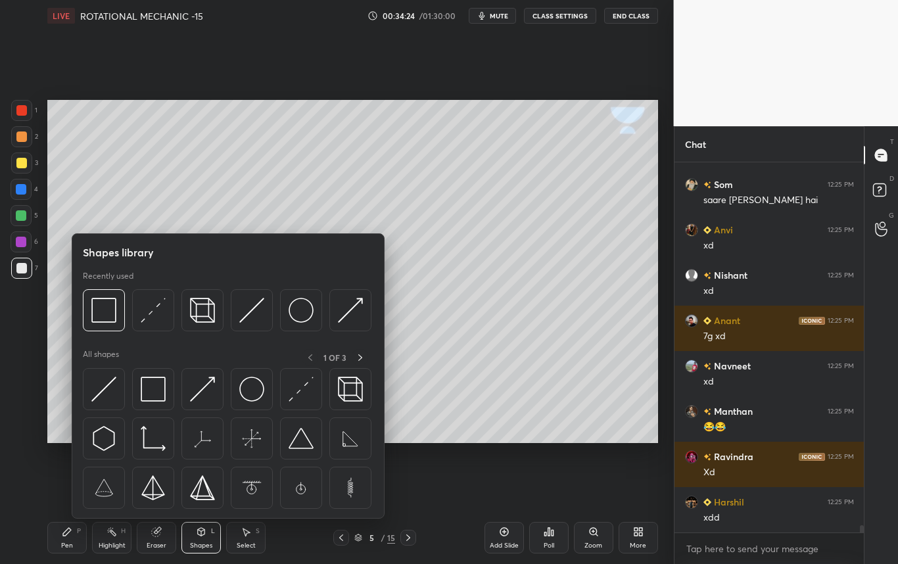
click at [107, 317] on img at bounding box center [103, 310] width 25 height 25
click at [26, 322] on div "1 2 3 4 5 6 7 C X Z C X Z E E Erase all H H" at bounding box center [21, 271] width 42 height 343
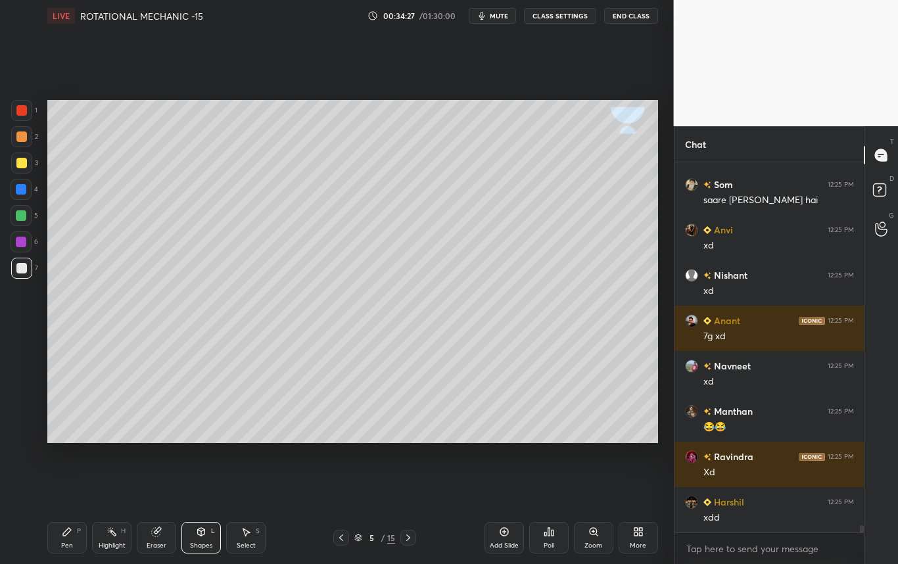
click at [66, 534] on icon at bounding box center [67, 531] width 11 height 11
click at [21, 165] on div at bounding box center [21, 163] width 11 height 11
click at [14, 271] on div at bounding box center [21, 268] width 21 height 21
click at [18, 165] on div at bounding box center [21, 163] width 11 height 11
click at [22, 160] on div at bounding box center [21, 163] width 11 height 11
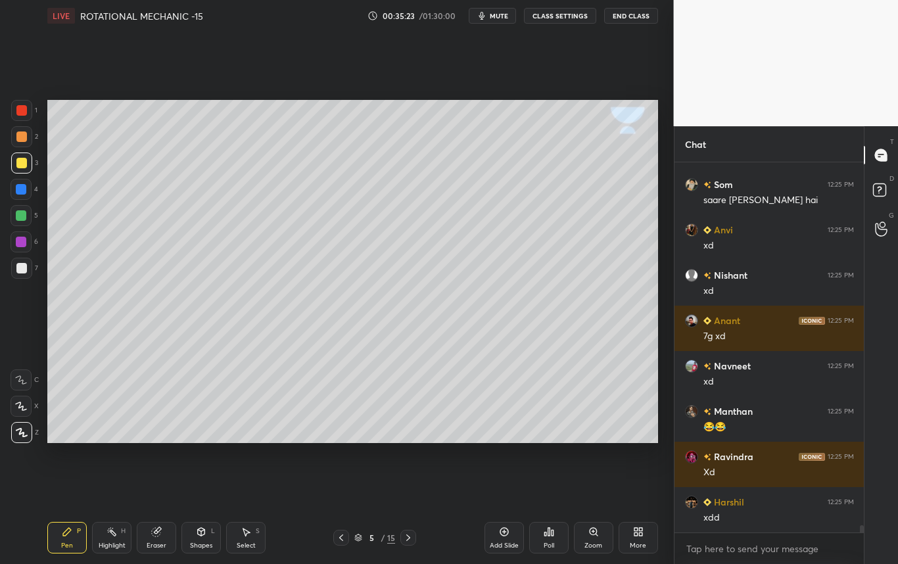
click at [162, 534] on div "Eraser" at bounding box center [156, 538] width 39 height 32
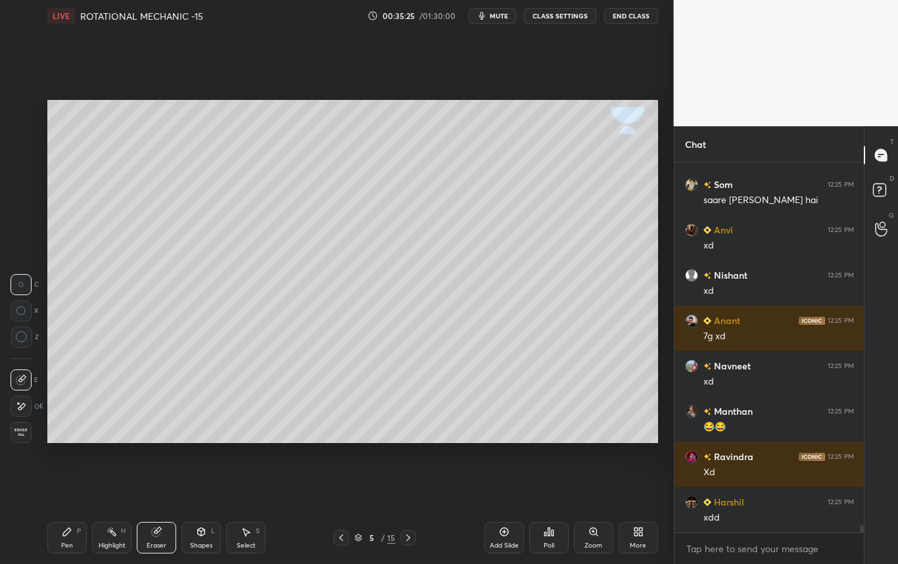
click at [71, 532] on div "Pen P" at bounding box center [66, 538] width 39 height 32
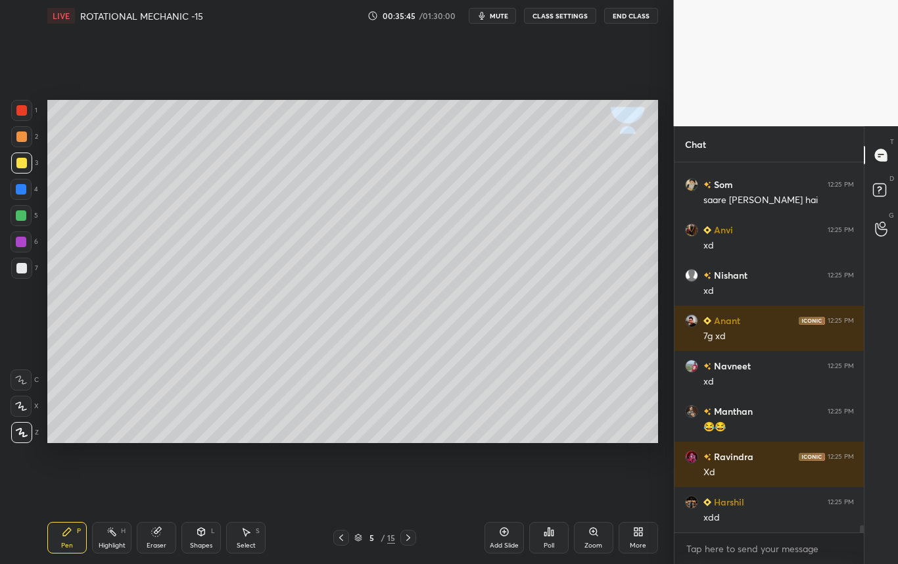
click at [202, 542] on div "Shapes" at bounding box center [201, 545] width 22 height 7
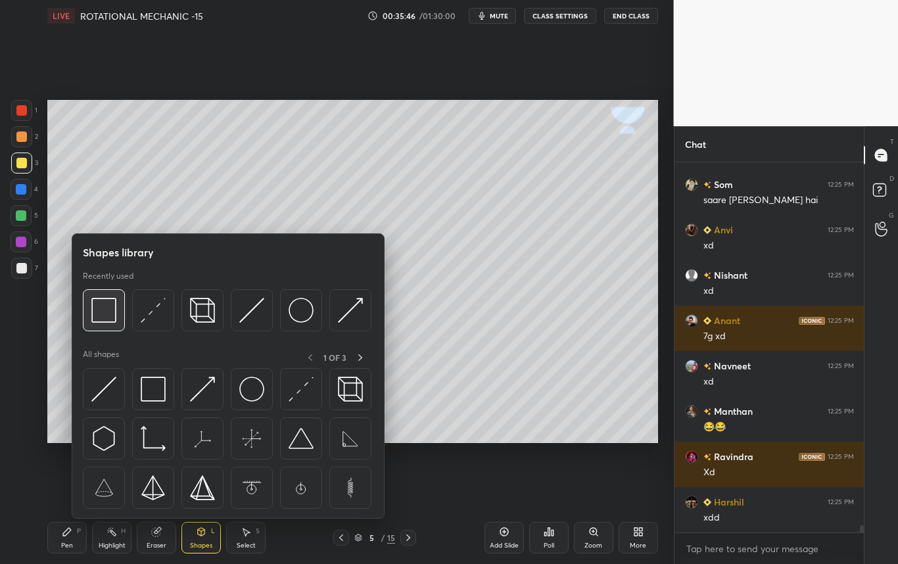
click at [112, 317] on img at bounding box center [103, 310] width 25 height 25
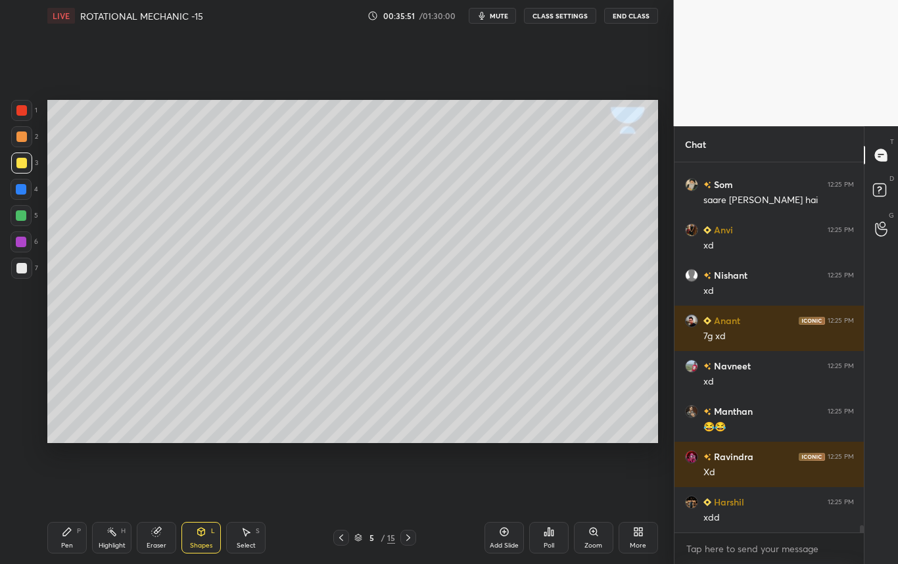
click at [241, 538] on div "Select S" at bounding box center [245, 538] width 39 height 32
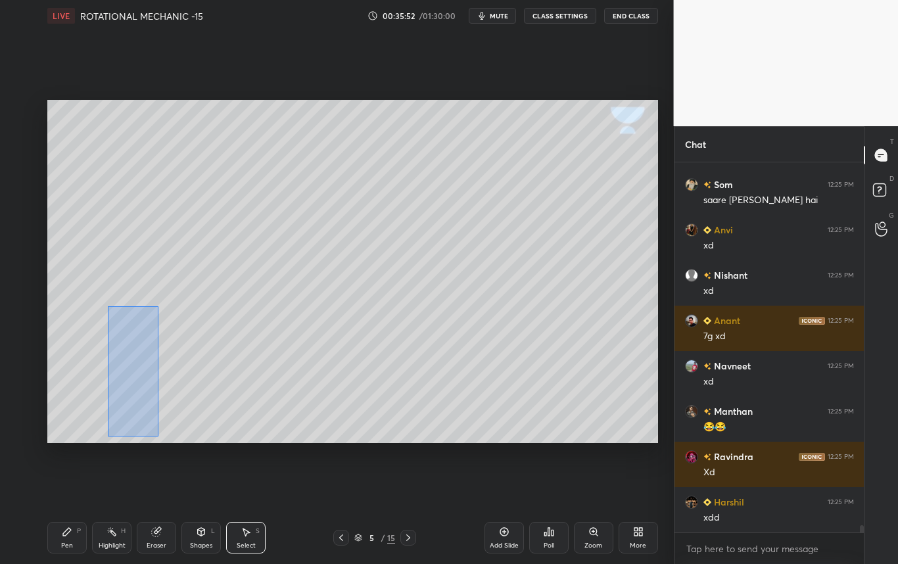
drag, startPoint x: 106, startPoint y: 303, endPoint x: 204, endPoint y: 440, distance: 168.2
click at [204, 440] on div "0 ° Undo Copy Duplicate Duplicate to new slide Delete" at bounding box center [352, 271] width 611 height 343
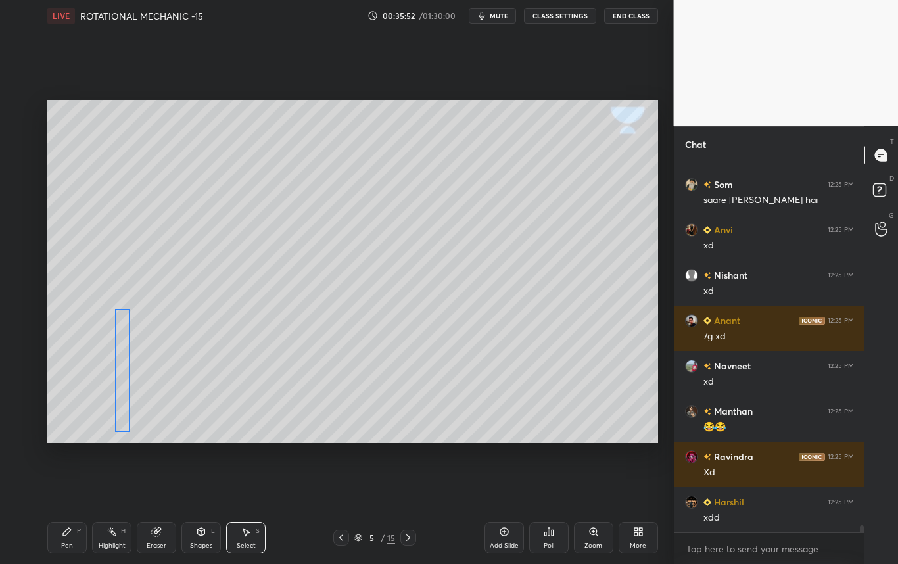
click at [119, 363] on div "0 ° Undo Copy Duplicate Duplicate to new slide Delete" at bounding box center [352, 271] width 611 height 343
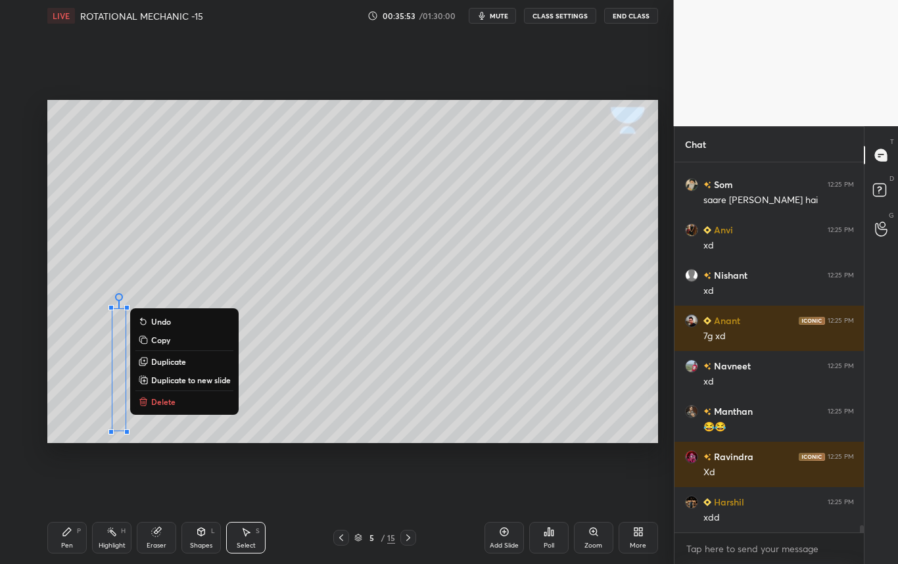
click at [201, 535] on div "Shapes L" at bounding box center [200, 538] width 39 height 32
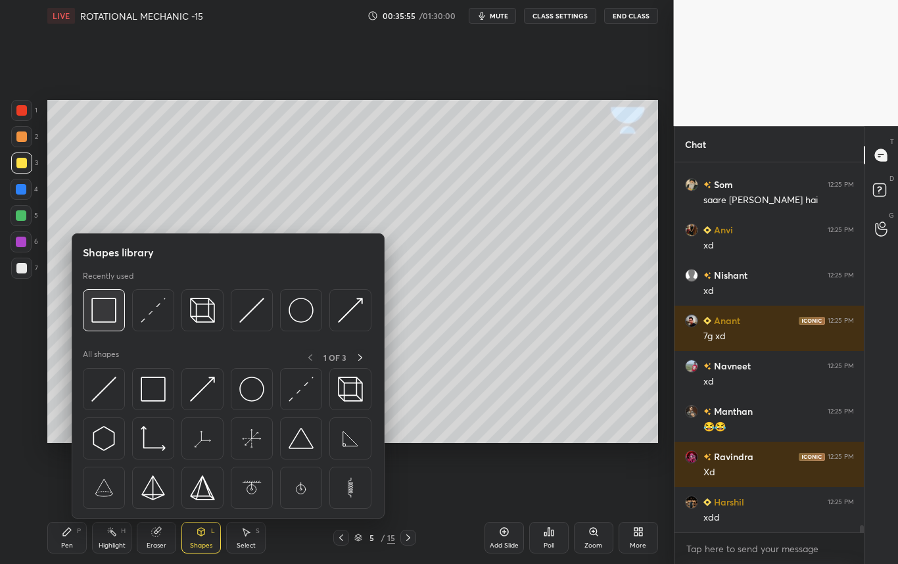
click at [97, 314] on img at bounding box center [103, 310] width 25 height 25
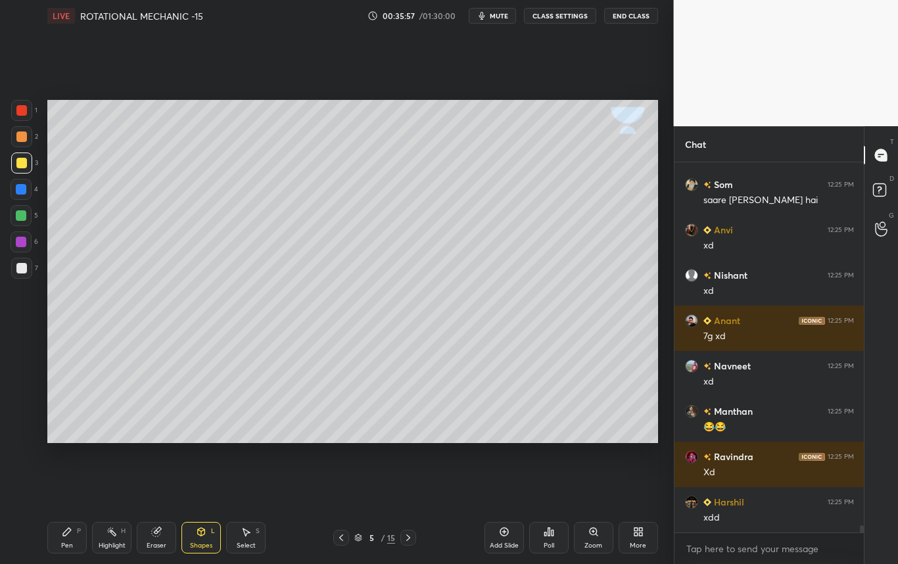
click at [67, 542] on div "Pen" at bounding box center [67, 545] width 12 height 7
click at [22, 273] on div at bounding box center [21, 268] width 11 height 11
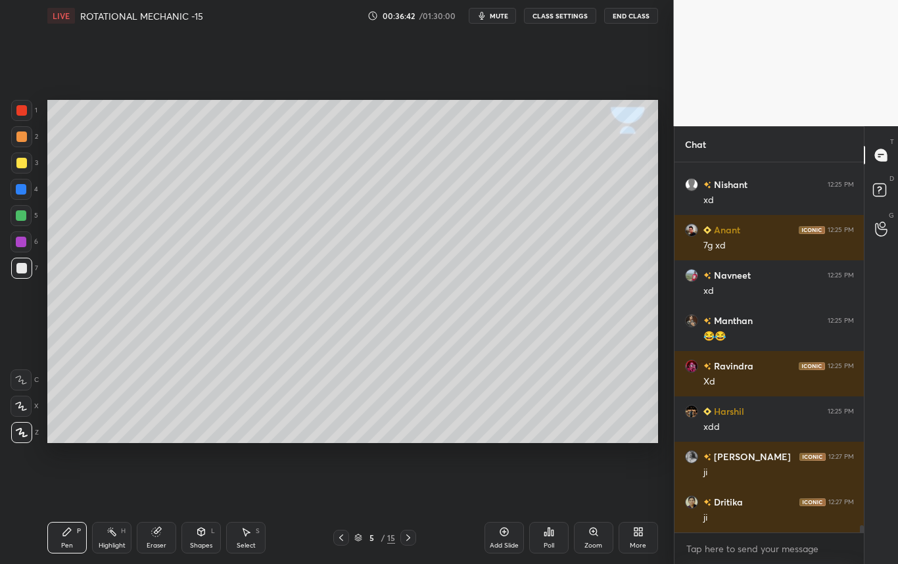
scroll to position [18903, 0]
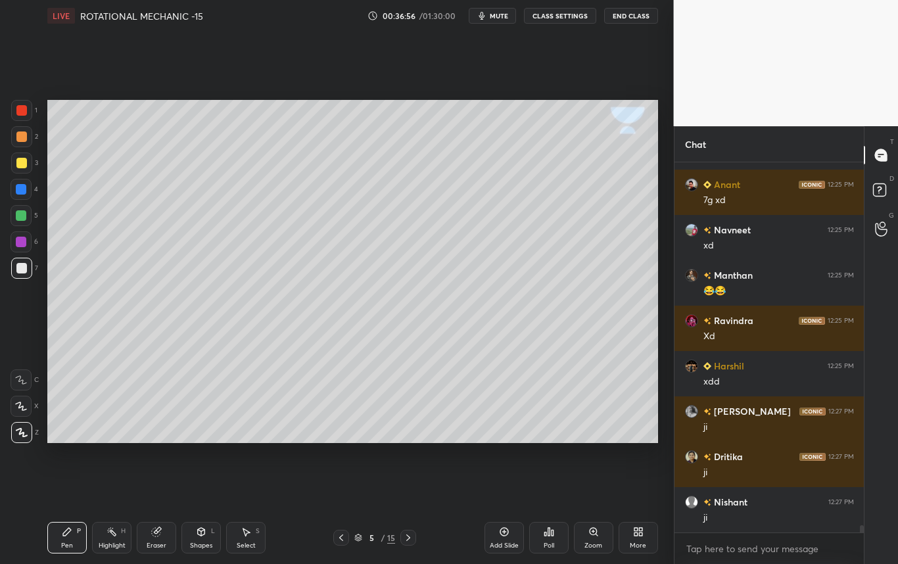
click at [25, 270] on div at bounding box center [21, 268] width 11 height 11
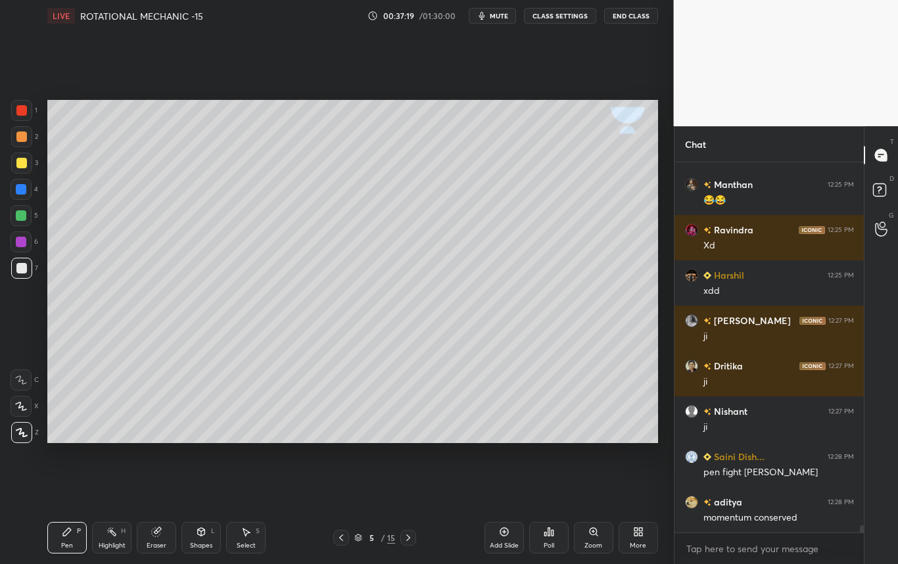
scroll to position [19039, 0]
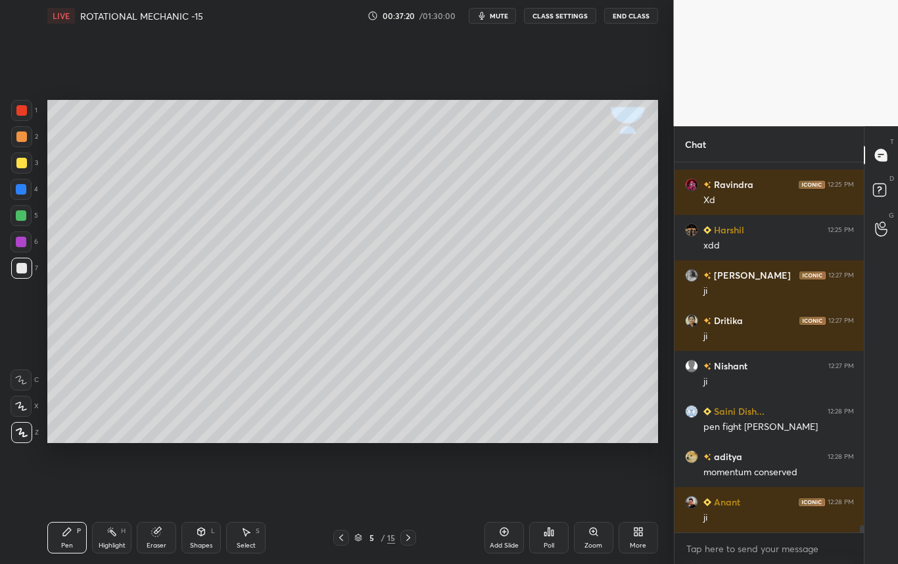
click at [20, 189] on div at bounding box center [21, 189] width 11 height 11
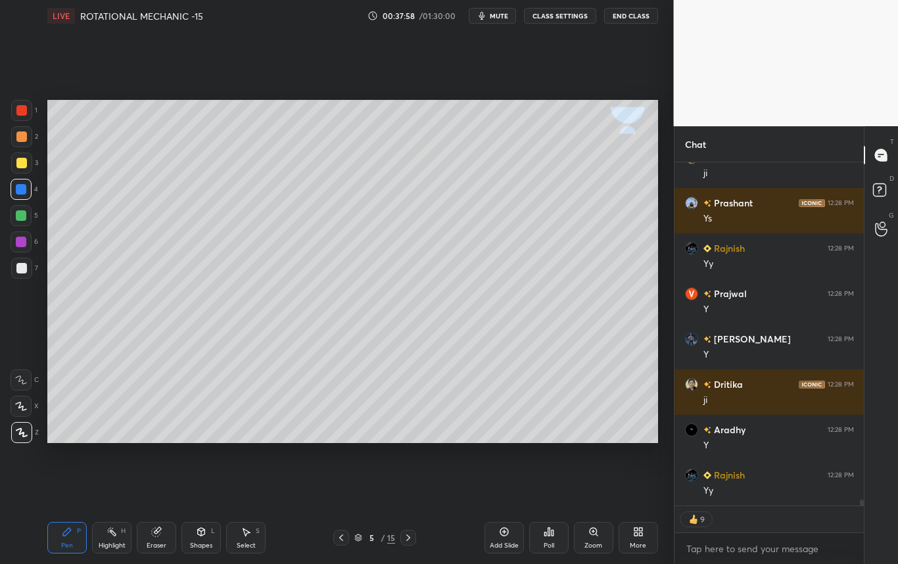
scroll to position [20019, 0]
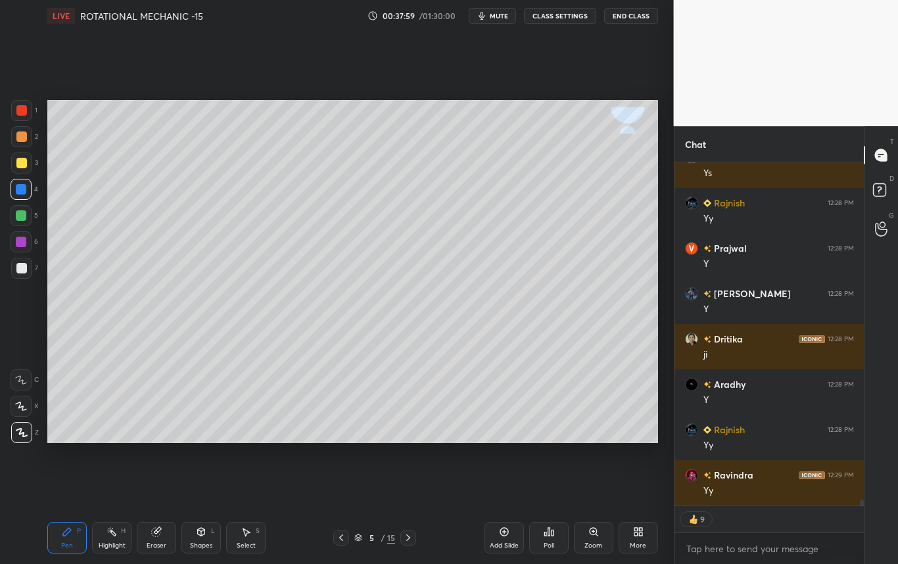
click at [70, 533] on icon at bounding box center [67, 531] width 11 height 11
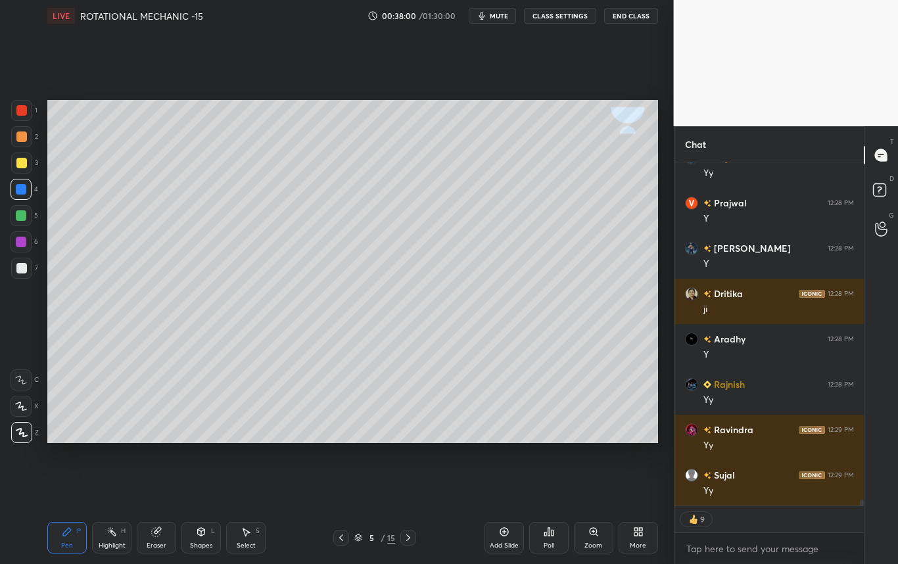
click at [23, 274] on div at bounding box center [21, 268] width 21 height 21
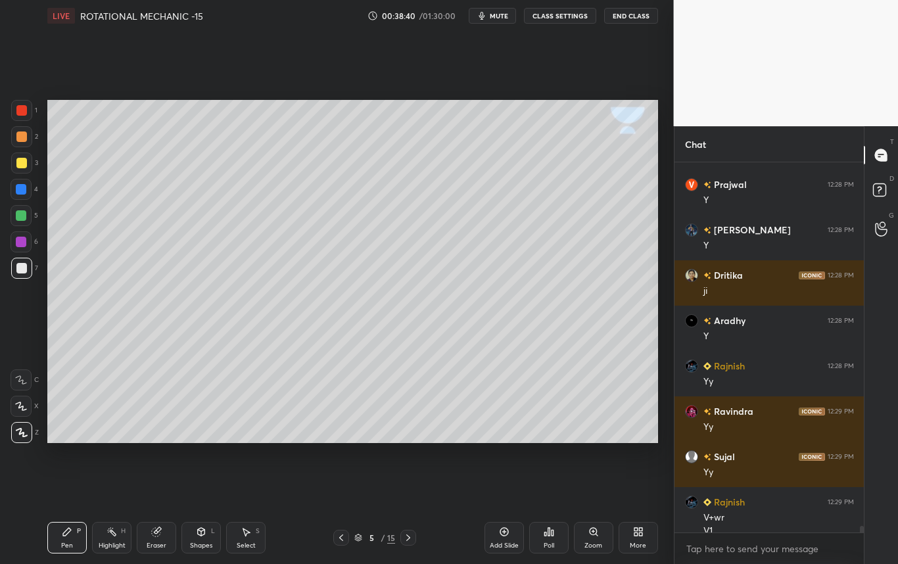
scroll to position [20096, 0]
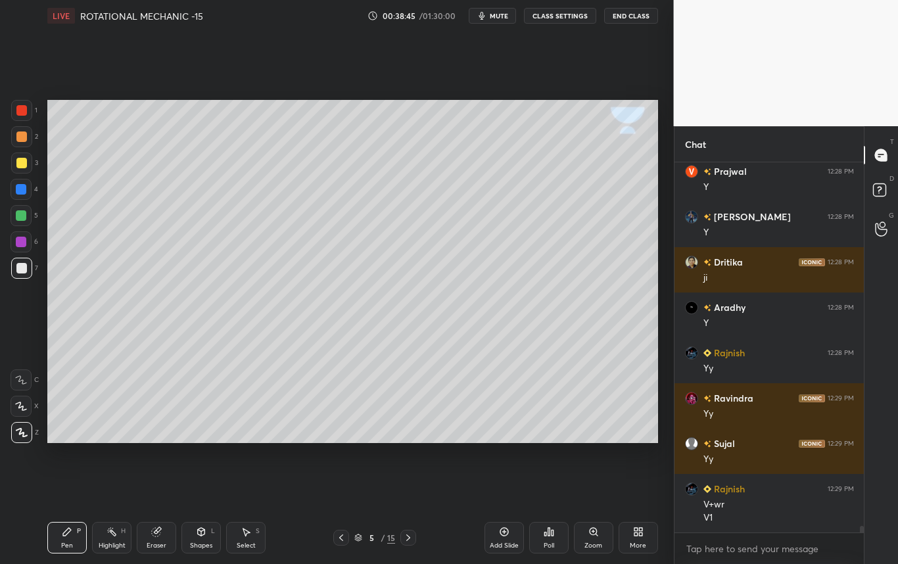
click at [22, 136] on div at bounding box center [21, 136] width 11 height 11
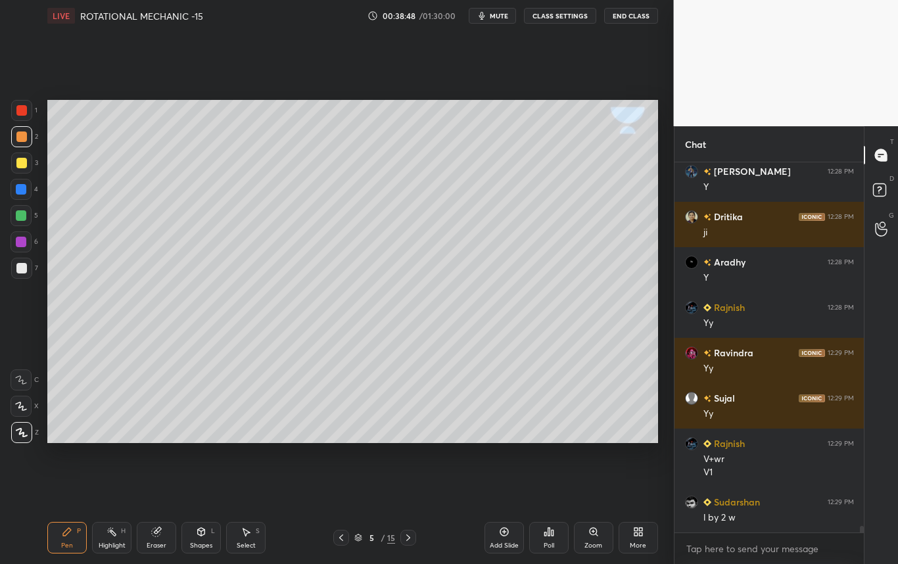
click at [22, 194] on div at bounding box center [21, 189] width 11 height 11
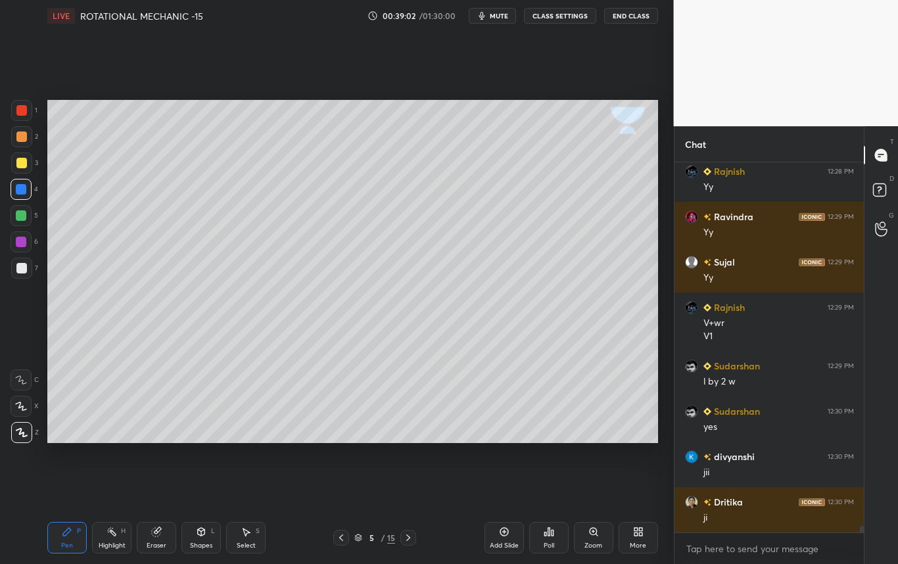
scroll to position [20322, 0]
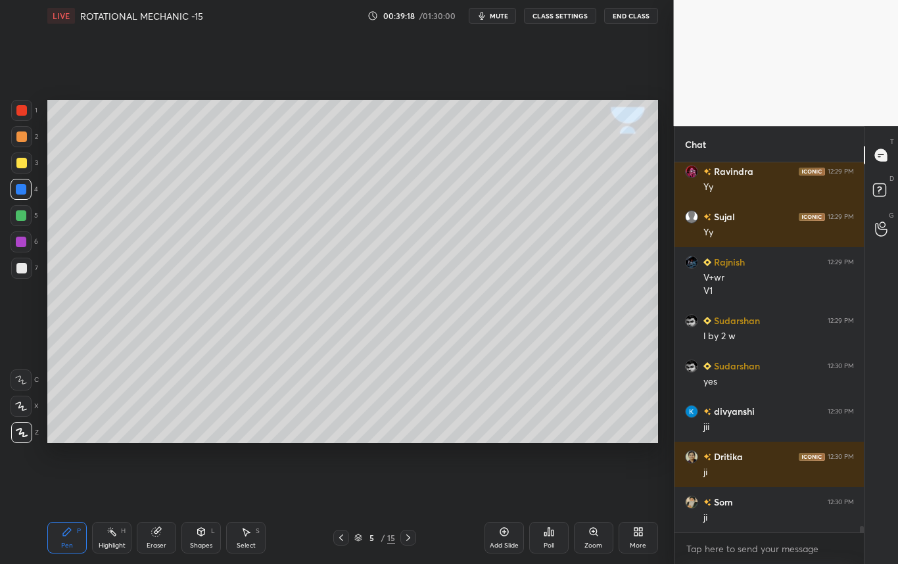
click at [24, 275] on div at bounding box center [21, 268] width 21 height 21
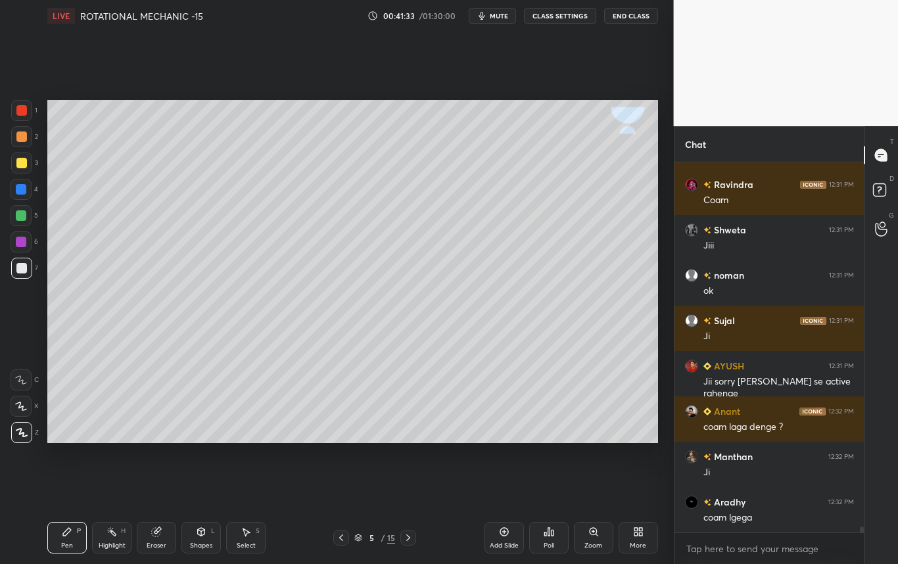
scroll to position [22012, 0]
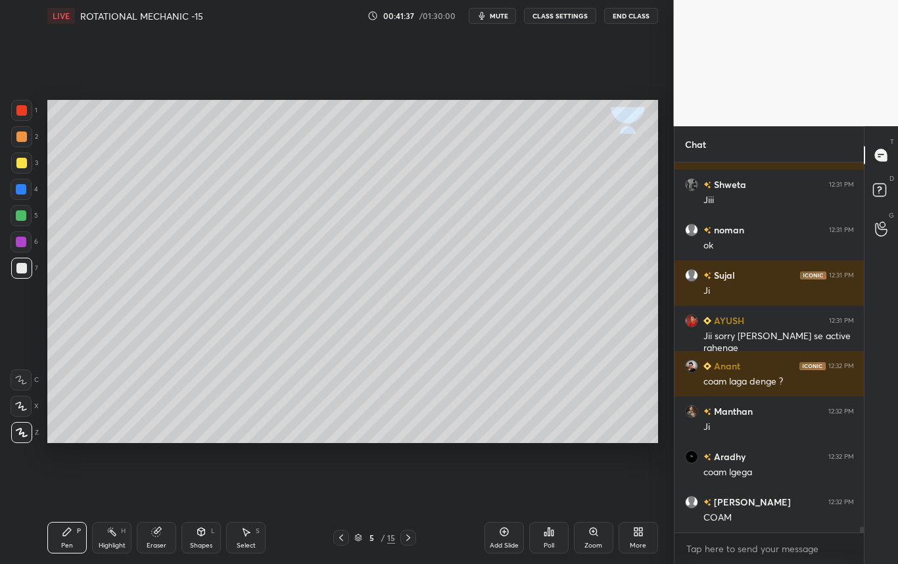
click at [18, 269] on div at bounding box center [21, 268] width 11 height 11
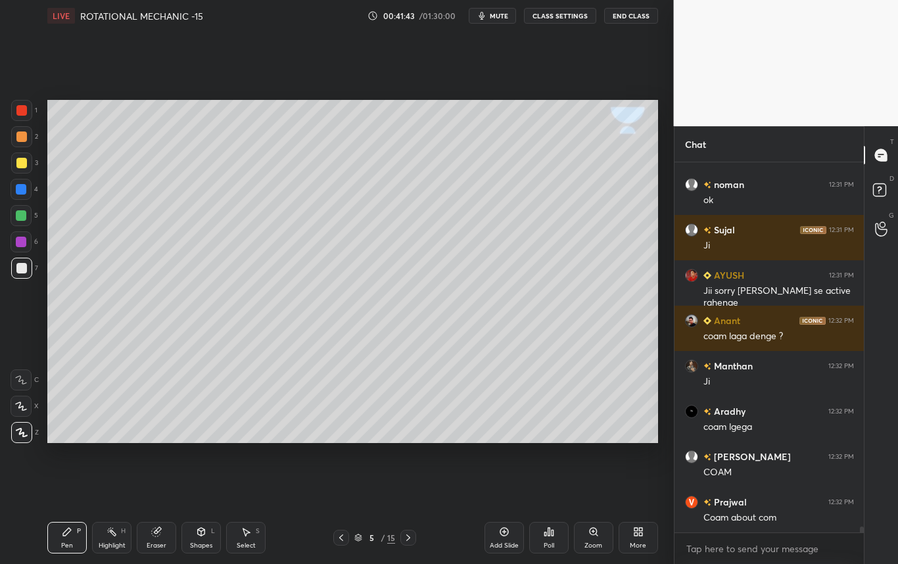
click at [22, 161] on div at bounding box center [21, 163] width 11 height 11
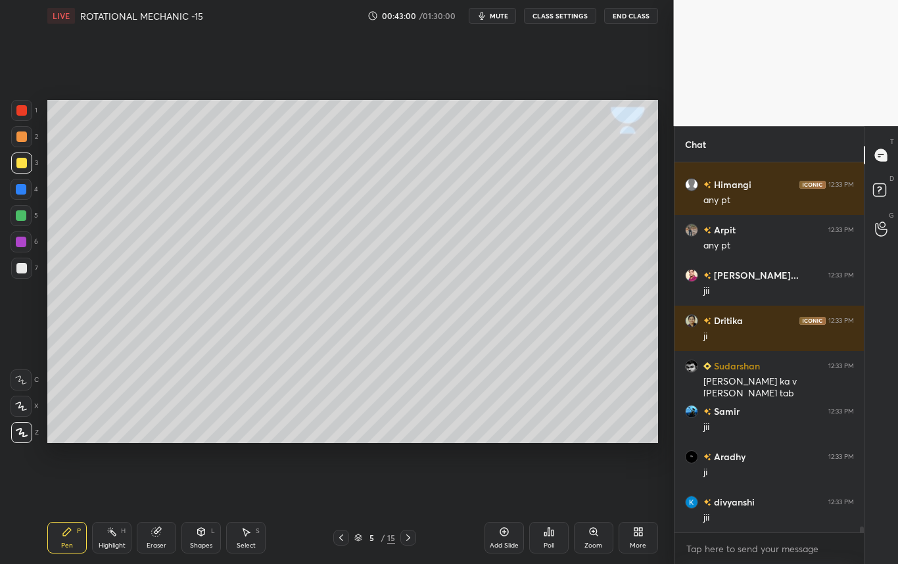
scroll to position [23191, 0]
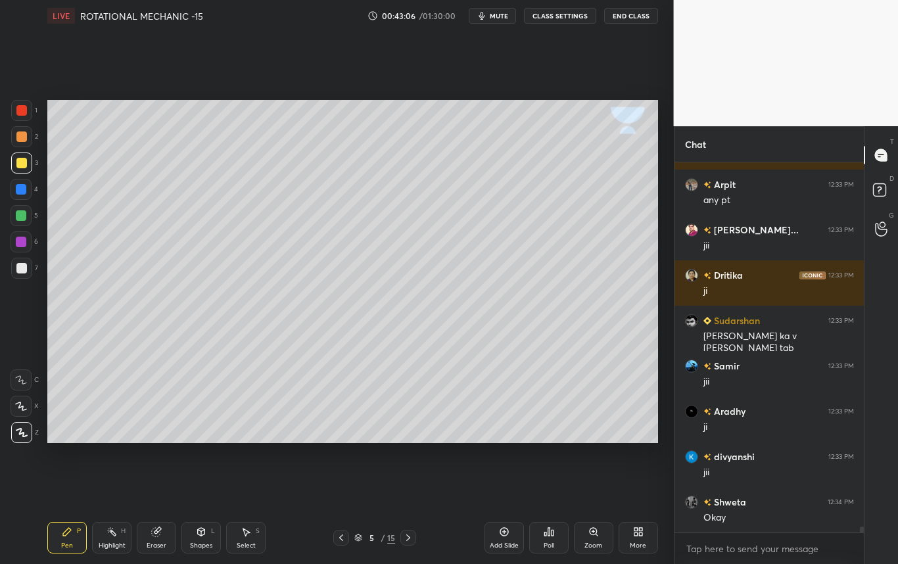
click at [17, 273] on div at bounding box center [21, 268] width 11 height 11
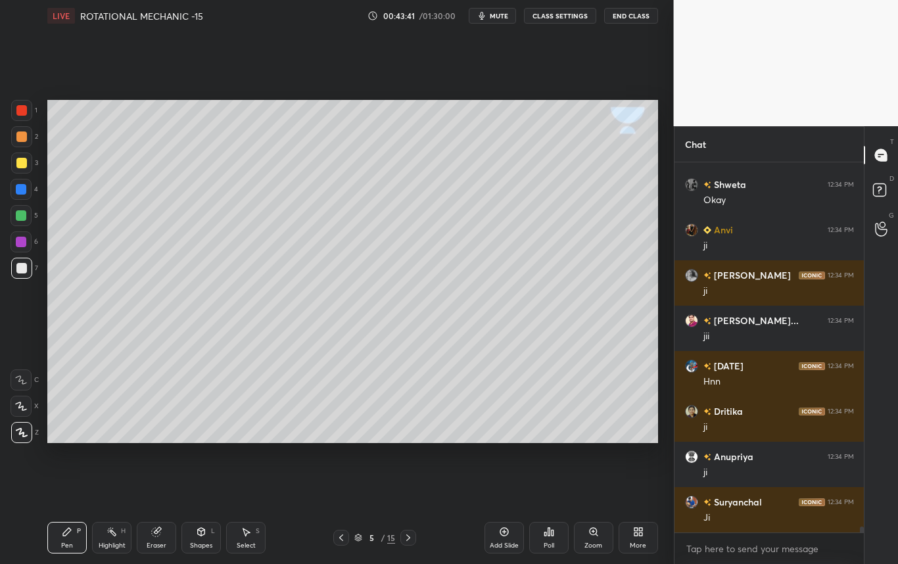
scroll to position [23554, 0]
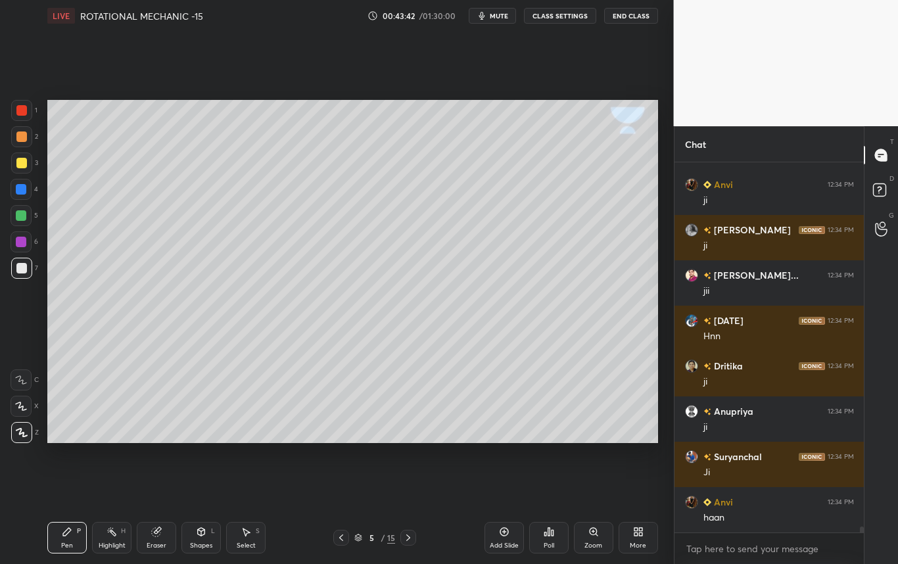
click at [24, 269] on div at bounding box center [21, 268] width 11 height 11
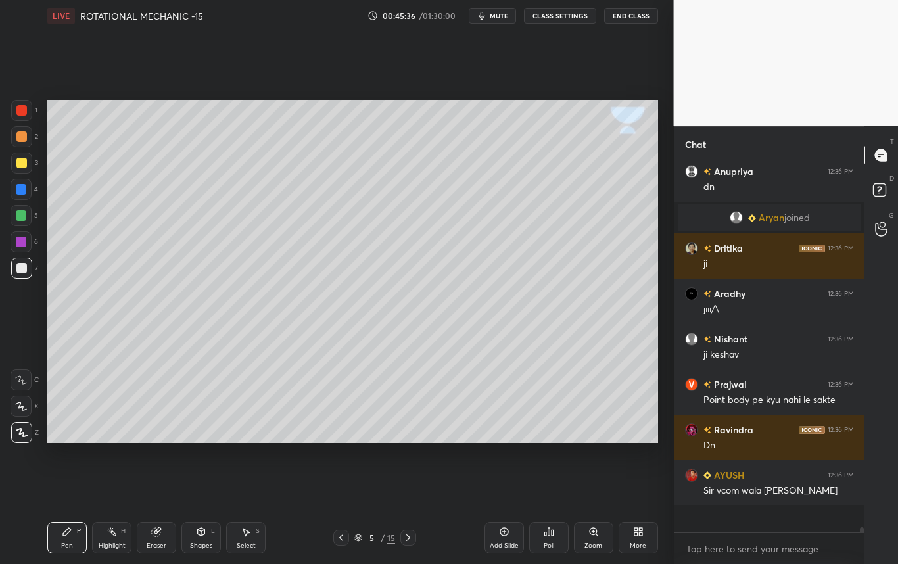
scroll to position [23207, 0]
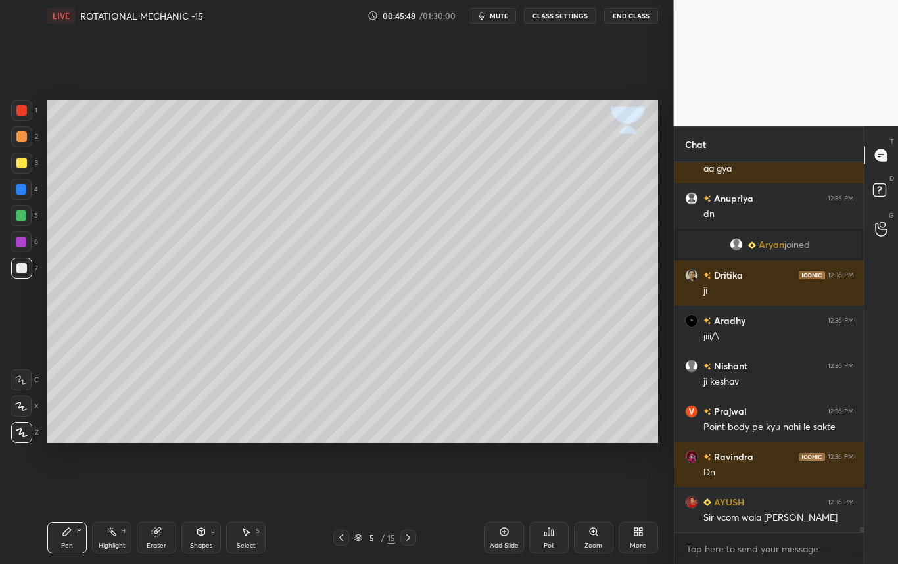
click at [157, 540] on div "Eraser" at bounding box center [156, 538] width 39 height 32
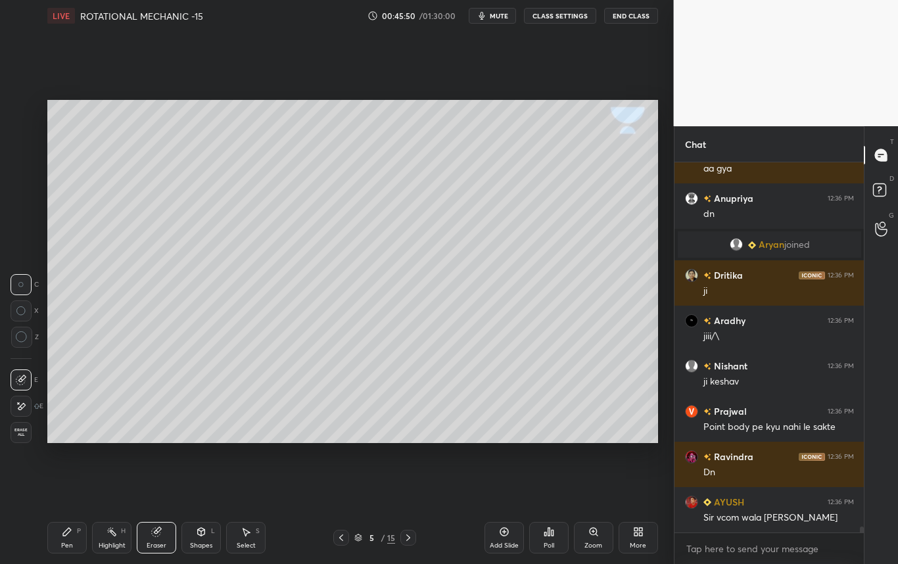
click at [67, 532] on icon at bounding box center [67, 532] width 8 height 8
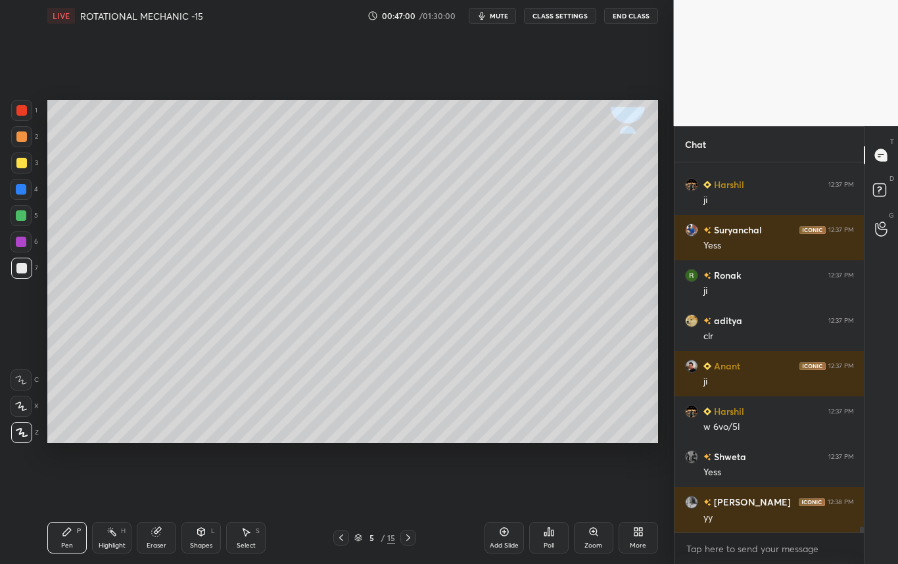
scroll to position [23647, 0]
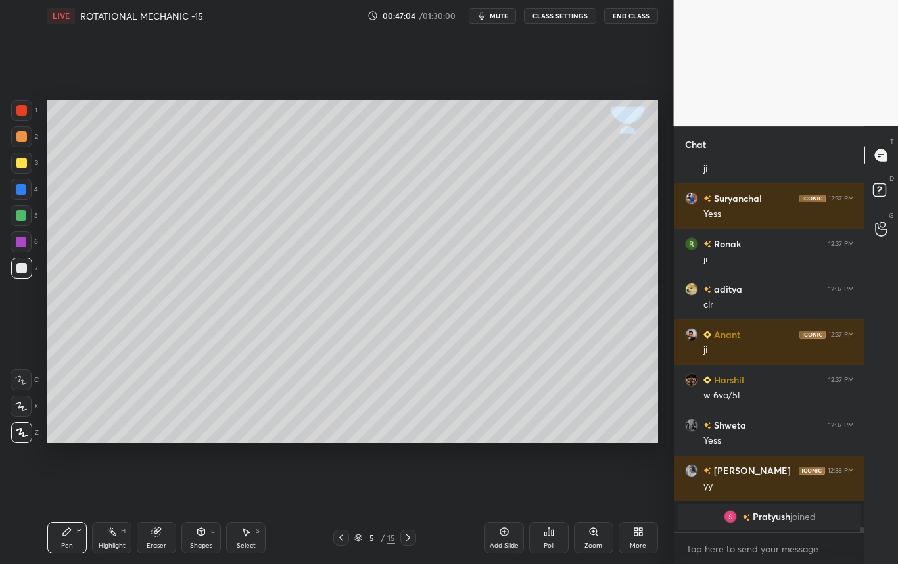
click at [24, 164] on div at bounding box center [21, 162] width 21 height 21
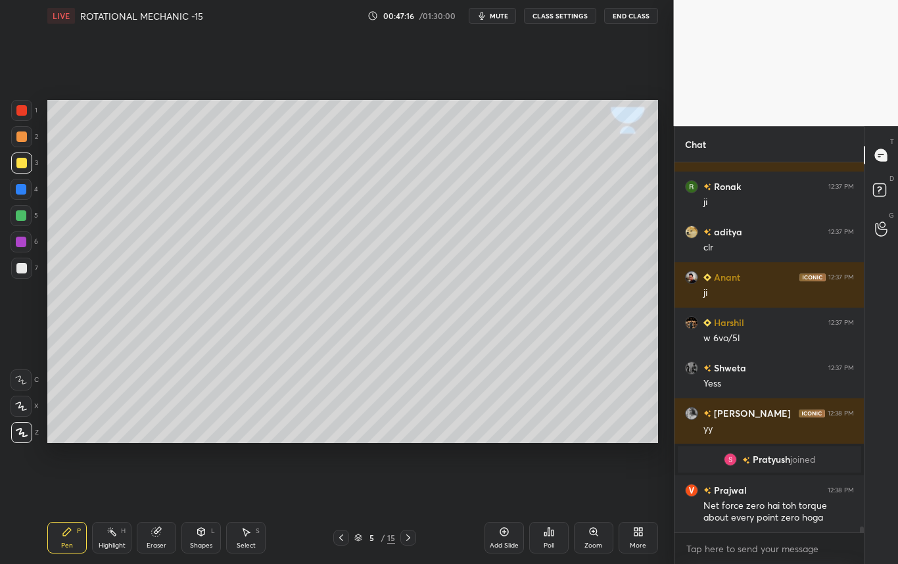
scroll to position [23504, 0]
click at [257, 541] on div "Select S" at bounding box center [245, 538] width 39 height 32
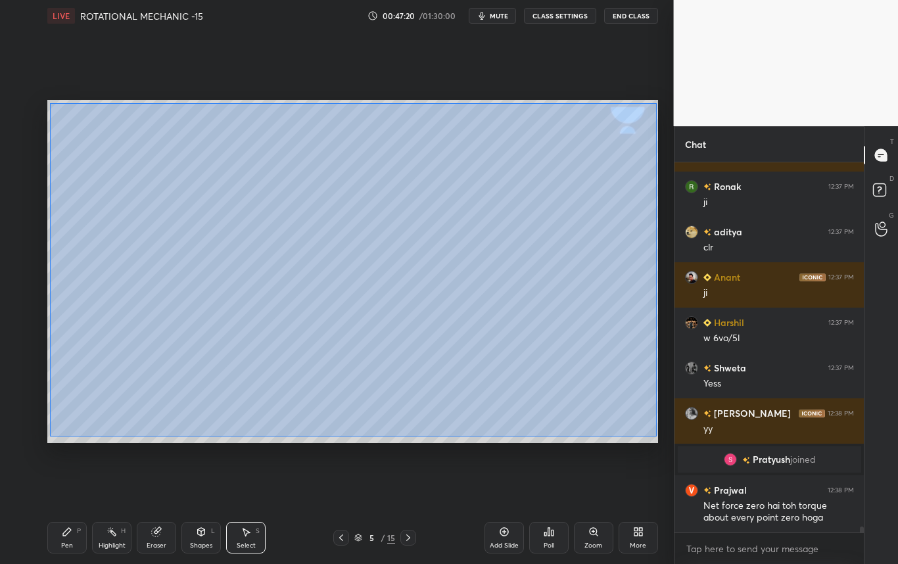
drag, startPoint x: 57, startPoint y: 135, endPoint x: 655, endPoint y: 436, distance: 669.6
click at [655, 435] on div "0 ° Undo Copy Duplicate Duplicate to new slide Delete" at bounding box center [352, 271] width 611 height 343
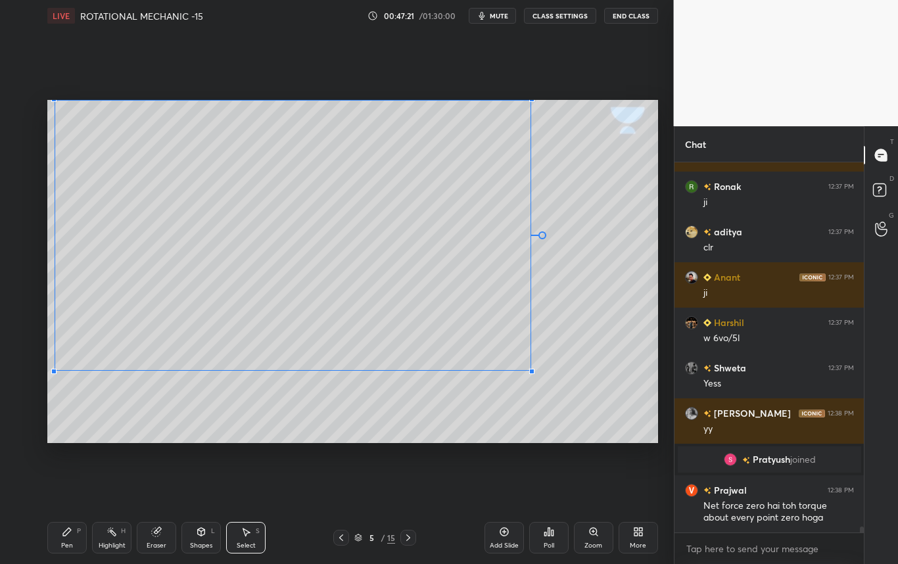
drag, startPoint x: 588, startPoint y: 398, endPoint x: 530, endPoint y: 370, distance: 63.5
click at [530, 369] on div at bounding box center [531, 371] width 5 height 5
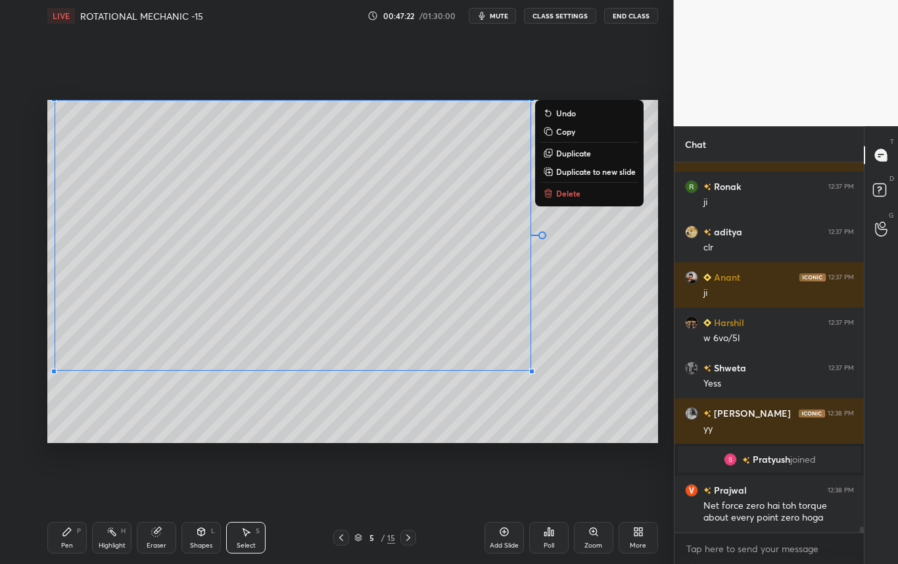
click at [601, 361] on div "0 ° Undo Copy Duplicate Duplicate to new slide Delete" at bounding box center [352, 271] width 611 height 343
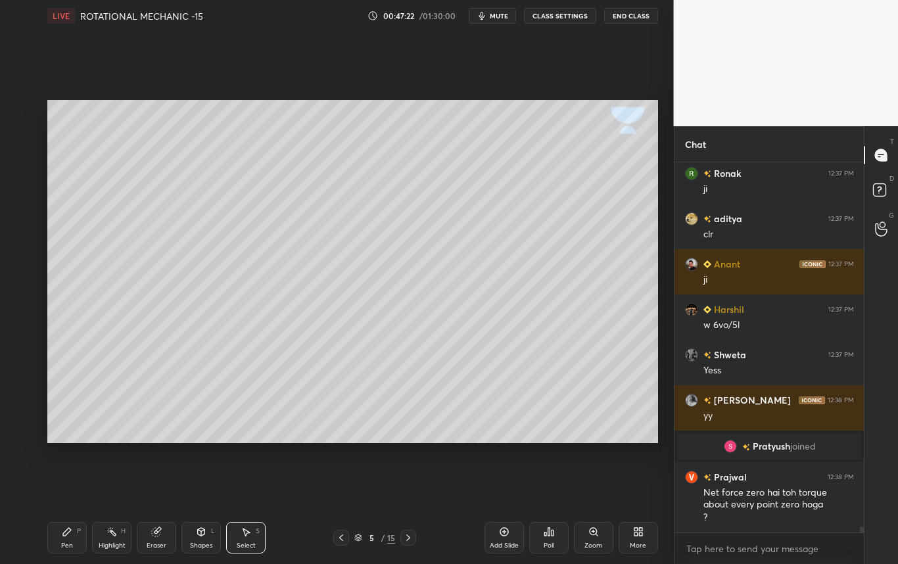
click at [201, 538] on div "Shapes L" at bounding box center [200, 538] width 39 height 32
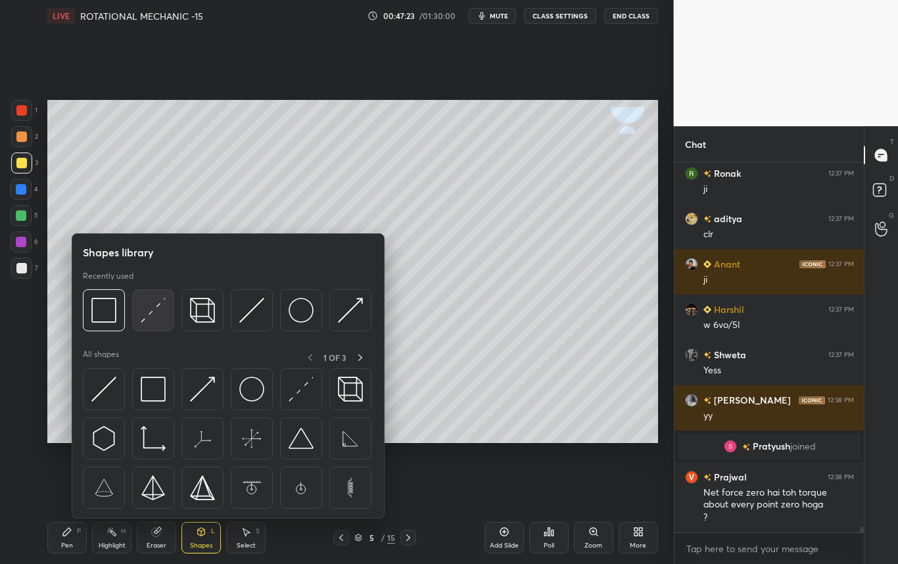
scroll to position [23562, 0]
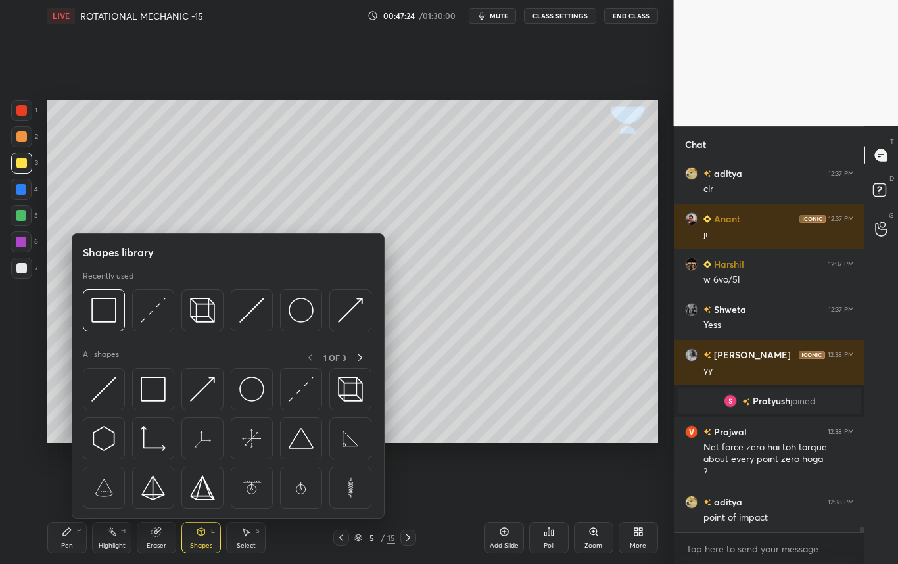
click at [149, 309] on img at bounding box center [153, 310] width 25 height 25
click at [14, 360] on div "1 2 3 4 5 6 7 C X Z C X Z E E Erase all H H" at bounding box center [21, 271] width 42 height 343
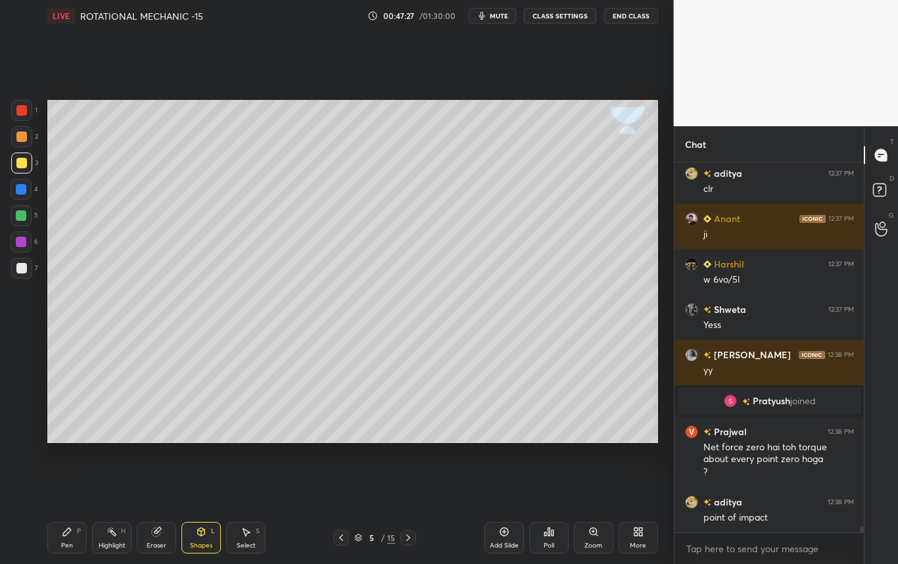
click at [66, 540] on div "Pen P" at bounding box center [66, 538] width 39 height 32
click at [18, 270] on div at bounding box center [21, 268] width 11 height 11
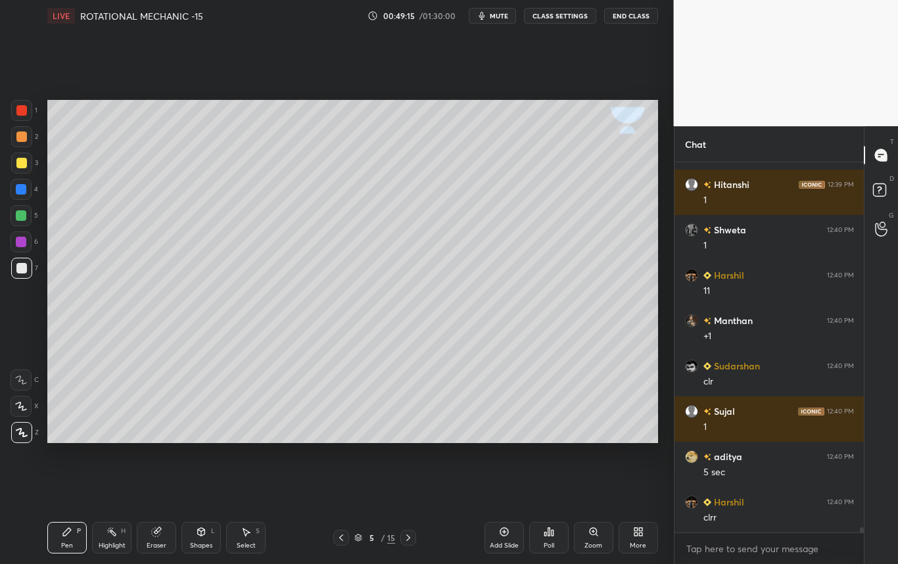
scroll to position [24936, 0]
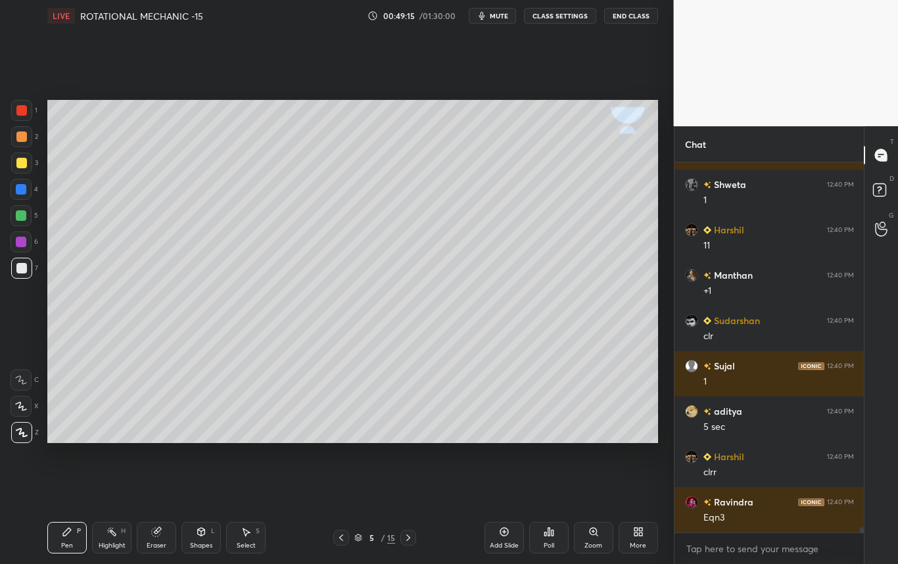
click at [115, 532] on div "Highlight H" at bounding box center [111, 538] width 39 height 32
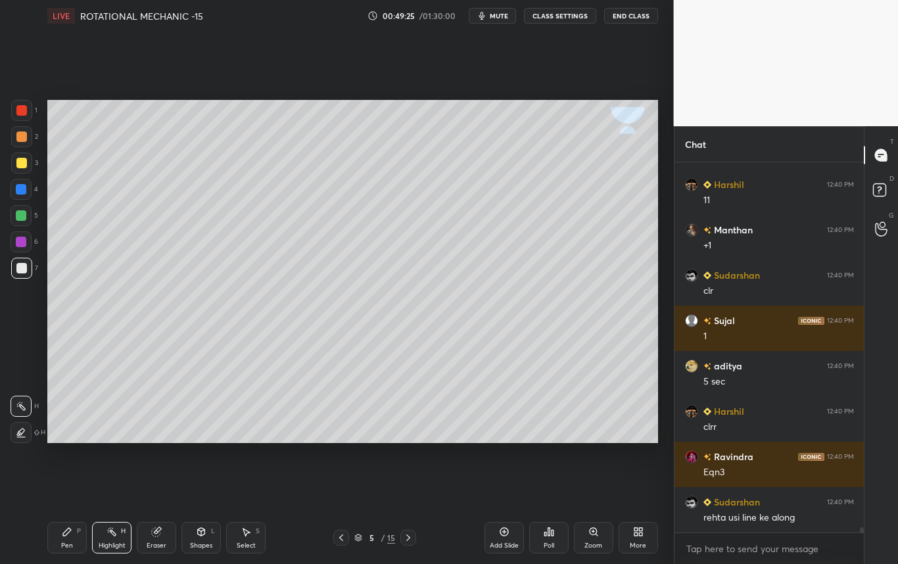
click at [442, 457] on div "Setting up your live class Poll for secs No correct answer Start poll" at bounding box center [352, 272] width 621 height 480
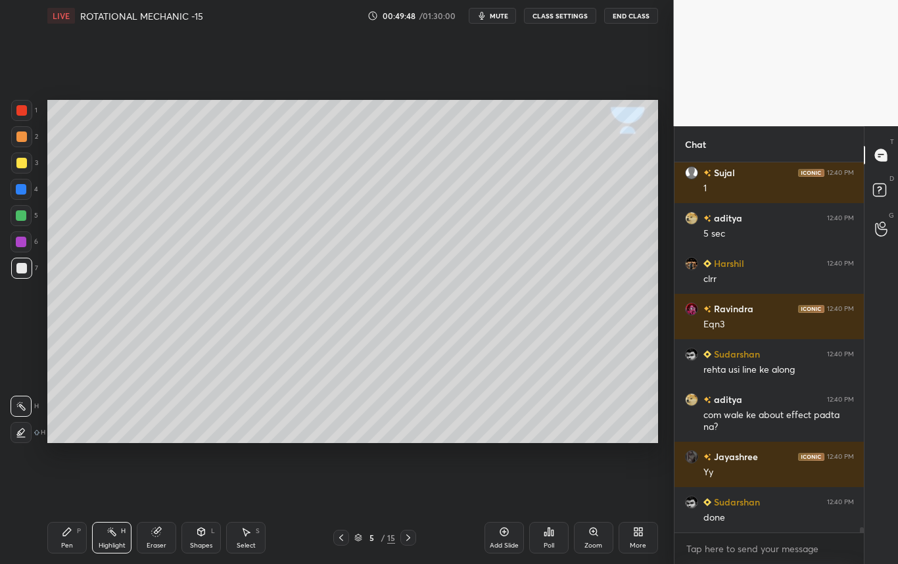
scroll to position [25175, 0]
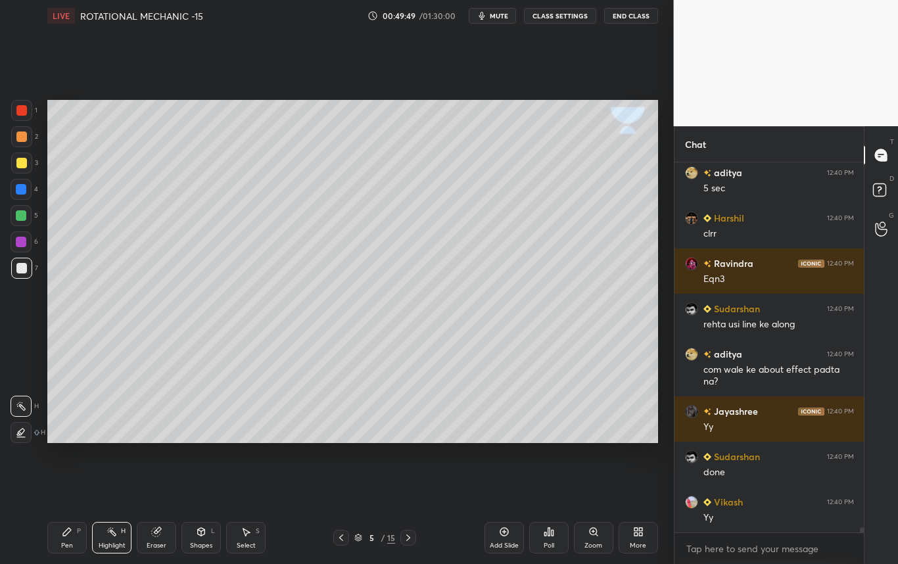
click at [20, 271] on div at bounding box center [21, 268] width 11 height 11
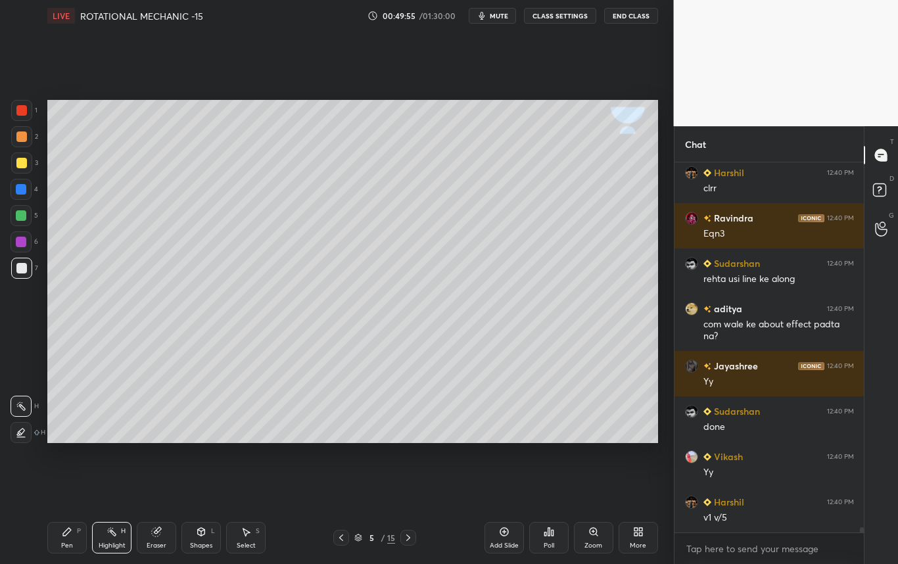
click at [13, 169] on div at bounding box center [21, 162] width 21 height 21
click at [60, 535] on div "Pen P" at bounding box center [66, 538] width 39 height 32
click at [26, 273] on div at bounding box center [21, 268] width 21 height 21
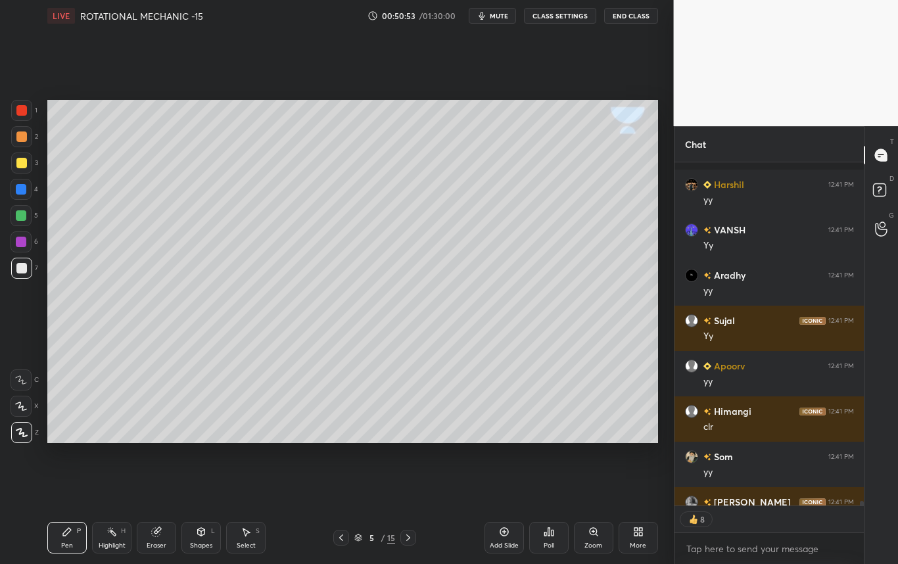
scroll to position [26303, 0]
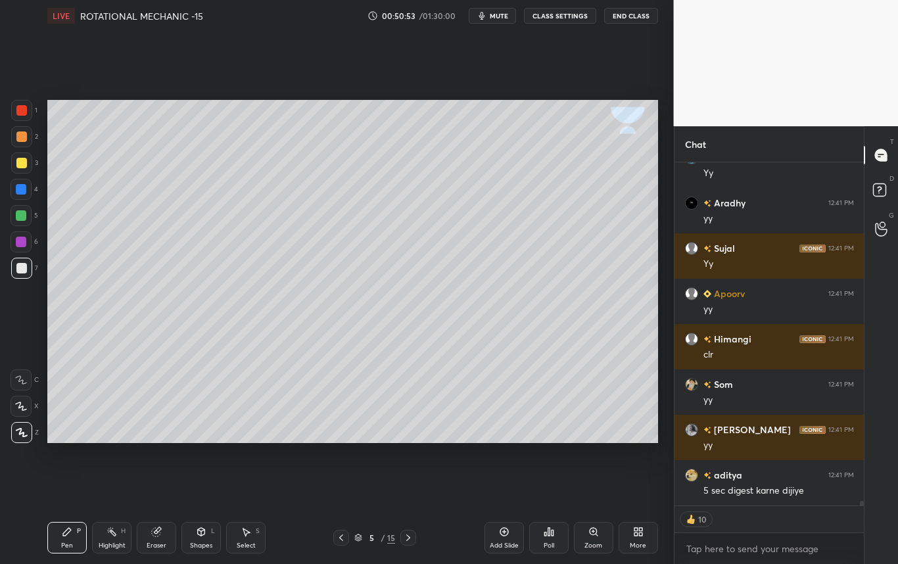
click at [405, 538] on icon at bounding box center [408, 537] width 11 height 11
click at [406, 539] on icon at bounding box center [408, 537] width 11 height 11
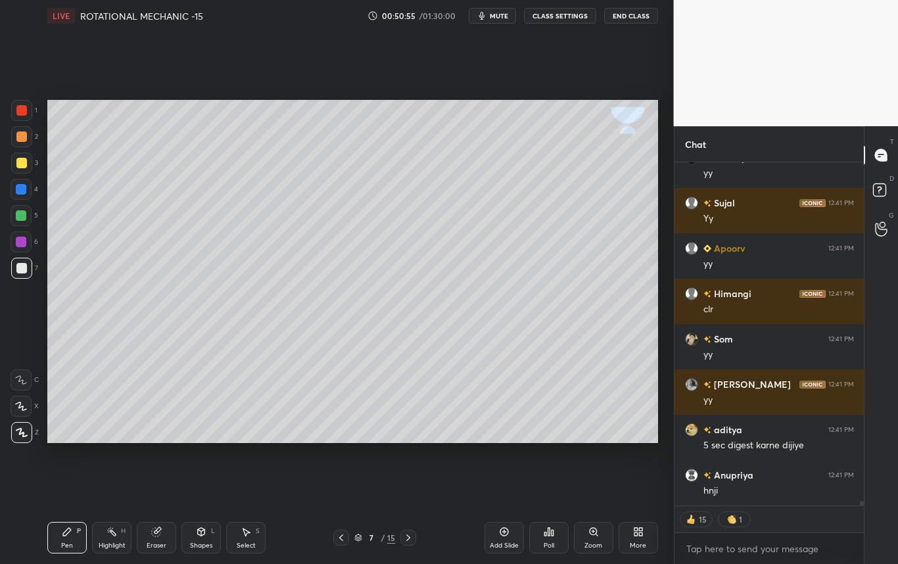
click at [338, 537] on icon at bounding box center [341, 537] width 11 height 11
click at [338, 535] on icon at bounding box center [341, 537] width 11 height 11
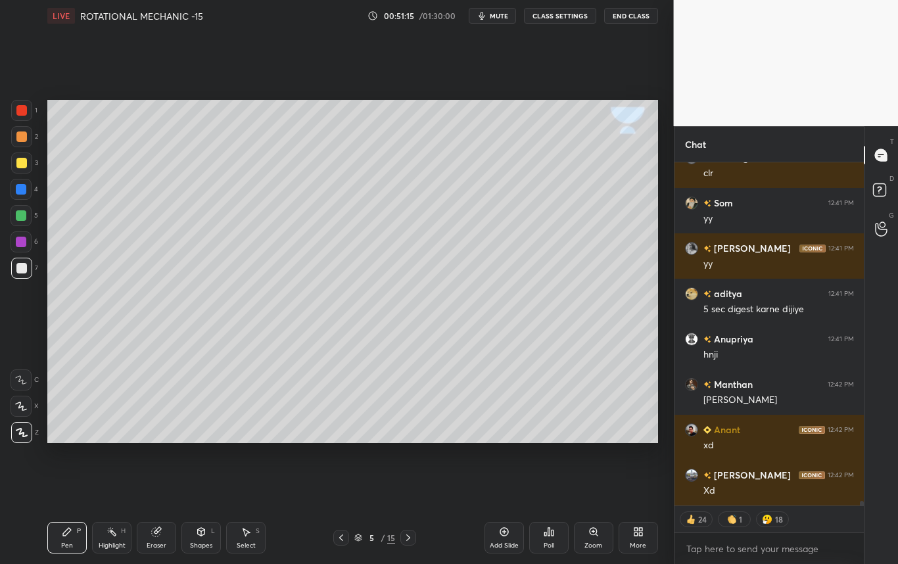
scroll to position [26530, 0]
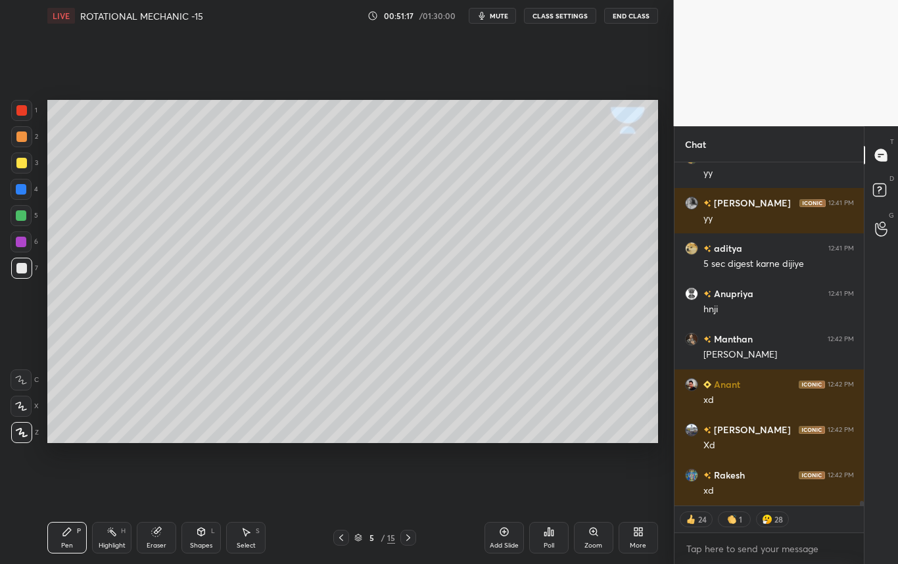
click at [549, 542] on div "Poll" at bounding box center [549, 545] width 11 height 7
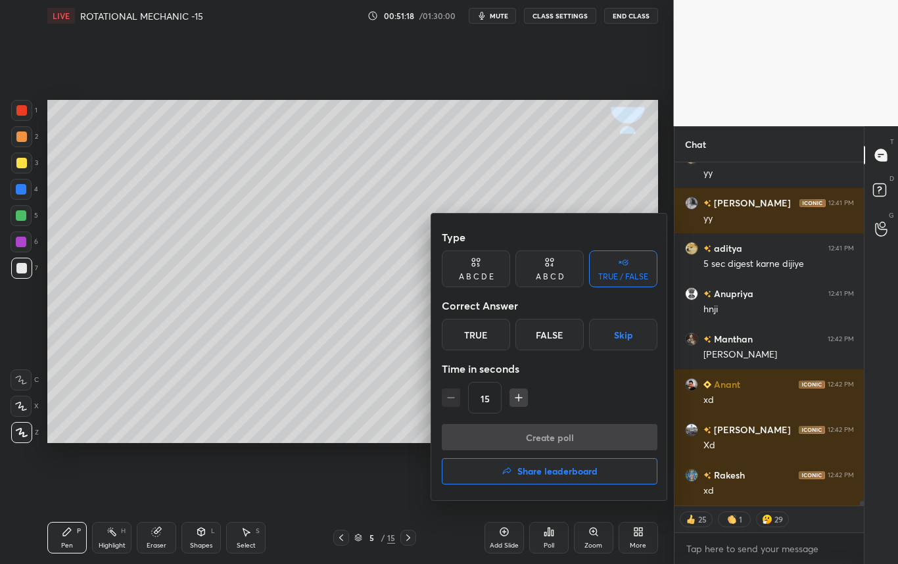
click at [561, 330] on div "False" at bounding box center [549, 335] width 68 height 32
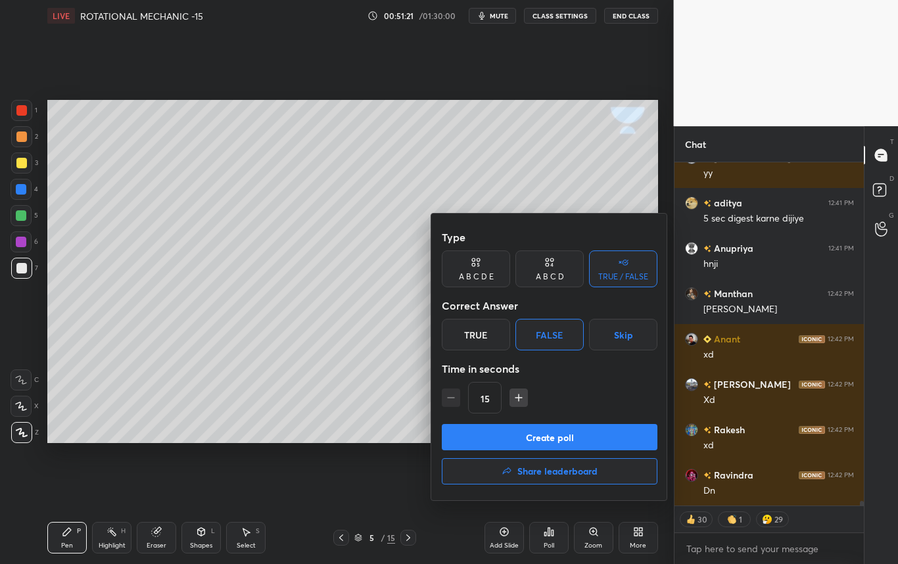
scroll to position [26621, 0]
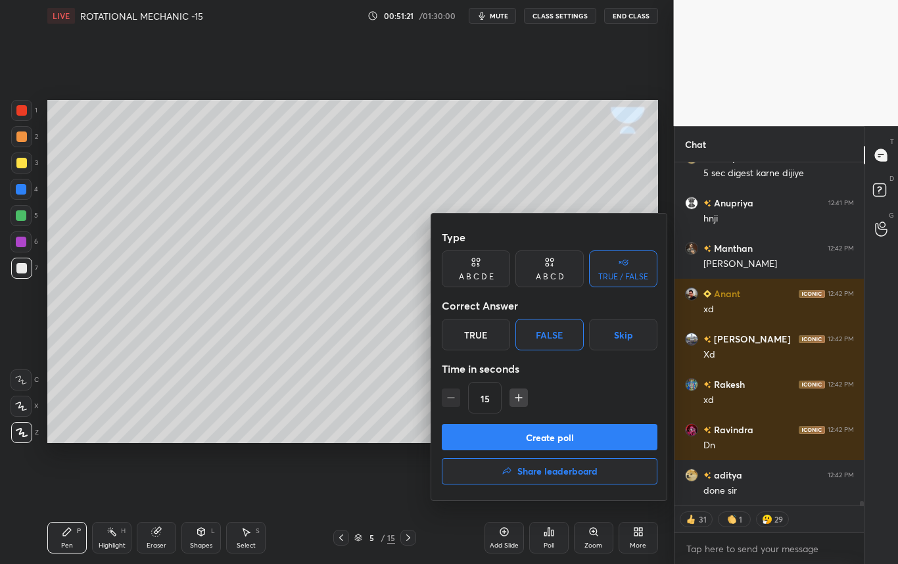
click at [562, 429] on button "Create poll" at bounding box center [550, 437] width 216 height 26
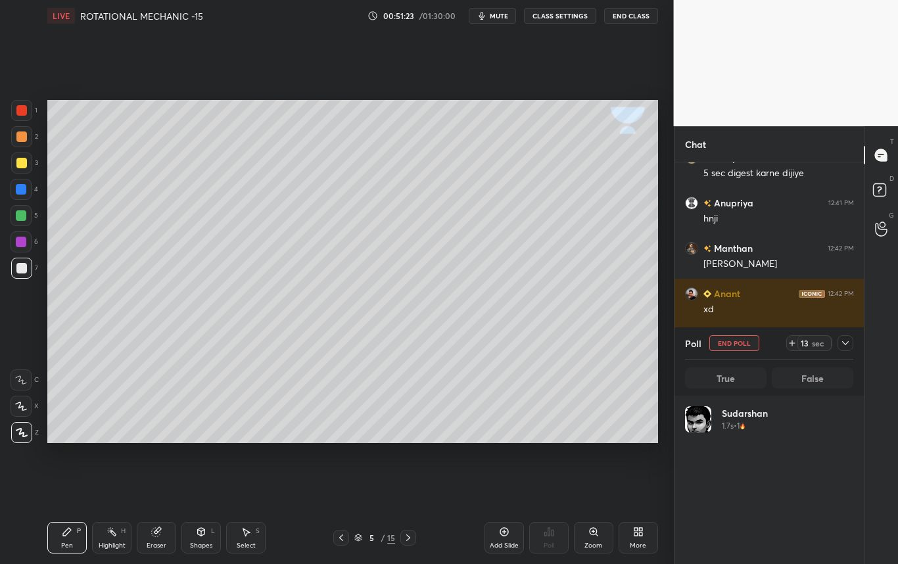
scroll to position [5, 5]
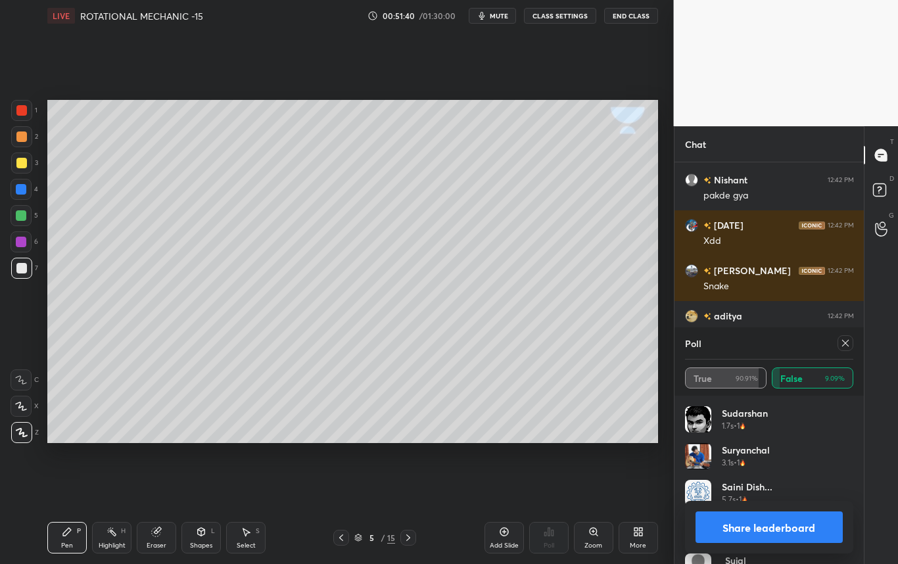
click at [751, 524] on button "Share leaderboard" at bounding box center [769, 527] width 148 height 32
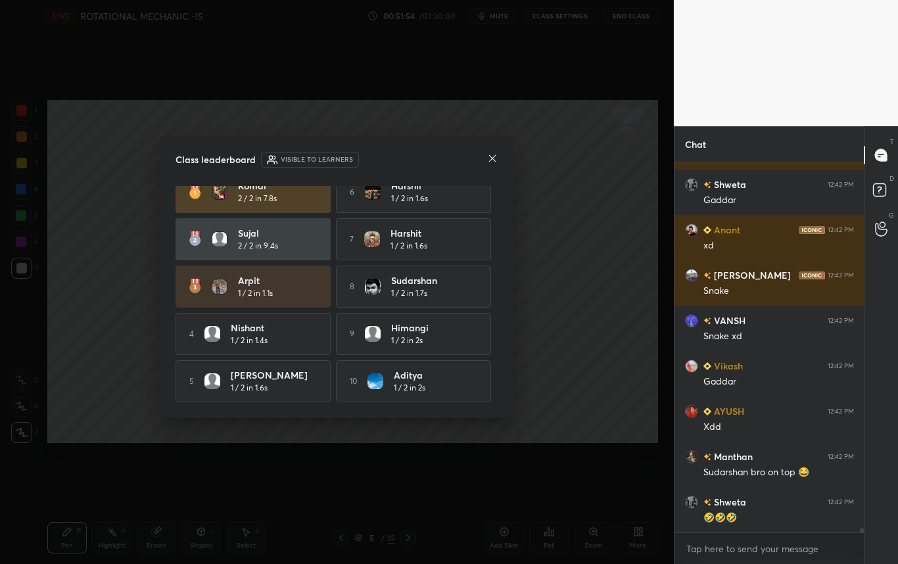
click at [488, 160] on icon at bounding box center [492, 158] width 11 height 11
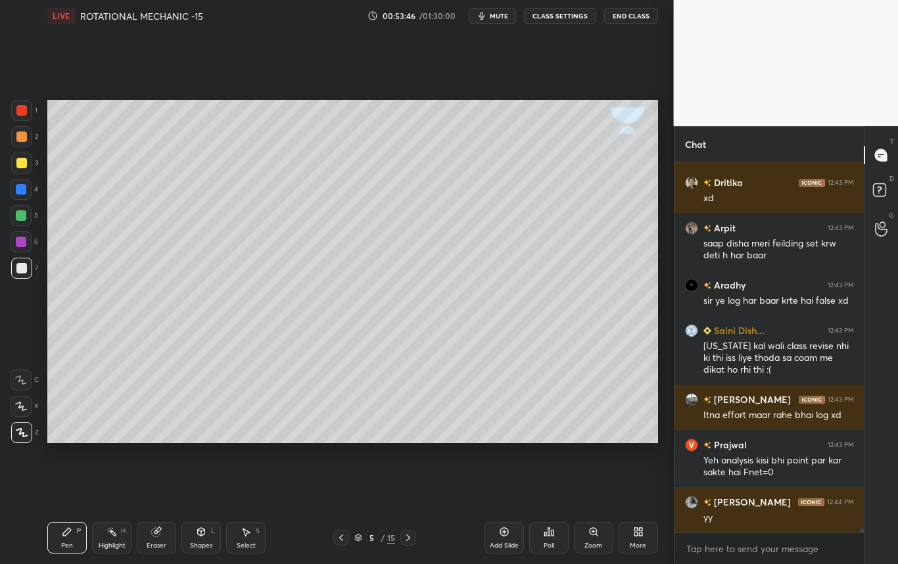
scroll to position [28410, 0]
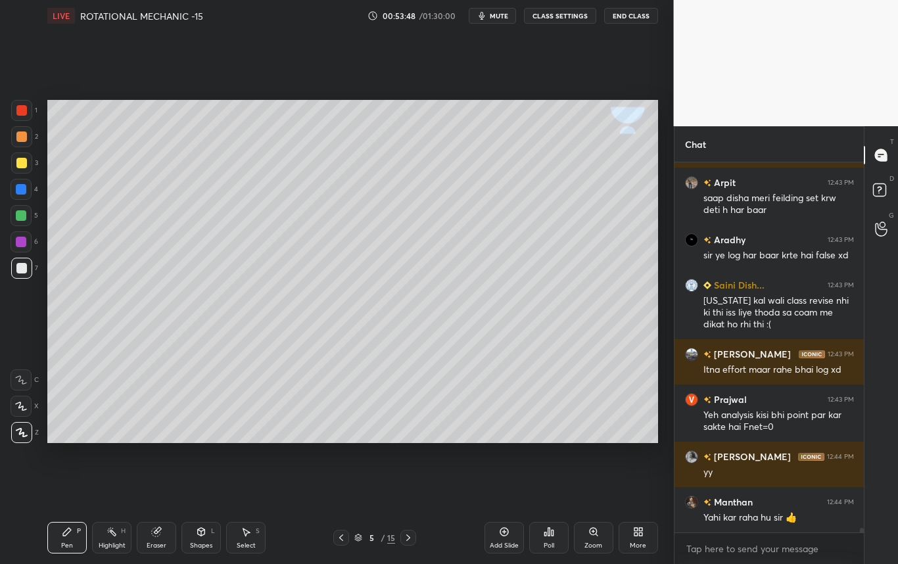
click at [406, 535] on icon at bounding box center [408, 537] width 11 height 11
click at [202, 542] on div "Shapes" at bounding box center [201, 545] width 22 height 7
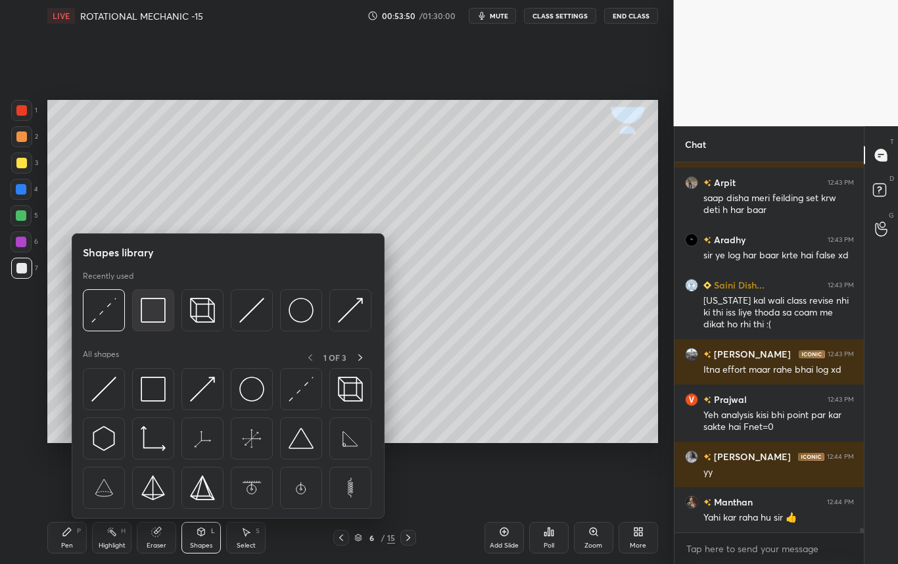
click at [159, 318] on img at bounding box center [153, 310] width 25 height 25
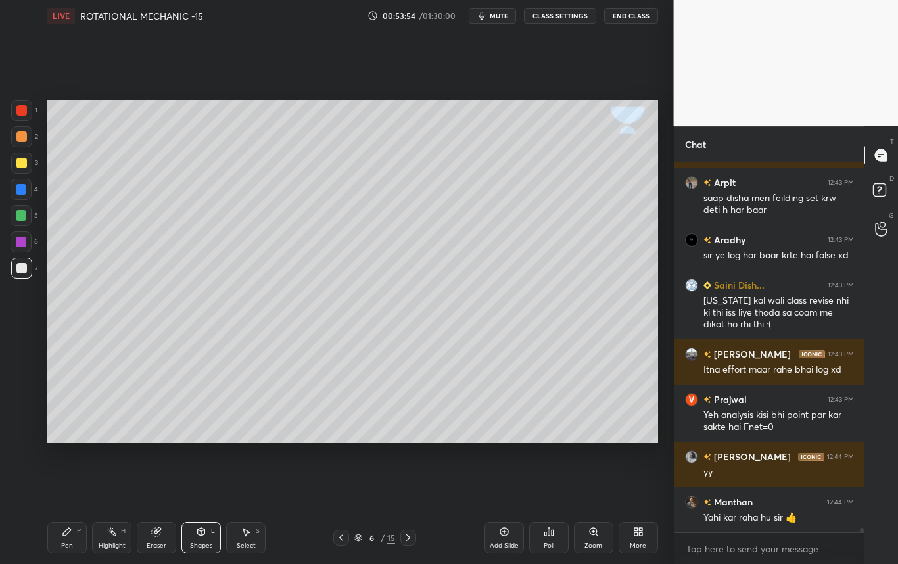
click at [159, 534] on icon at bounding box center [156, 531] width 11 height 11
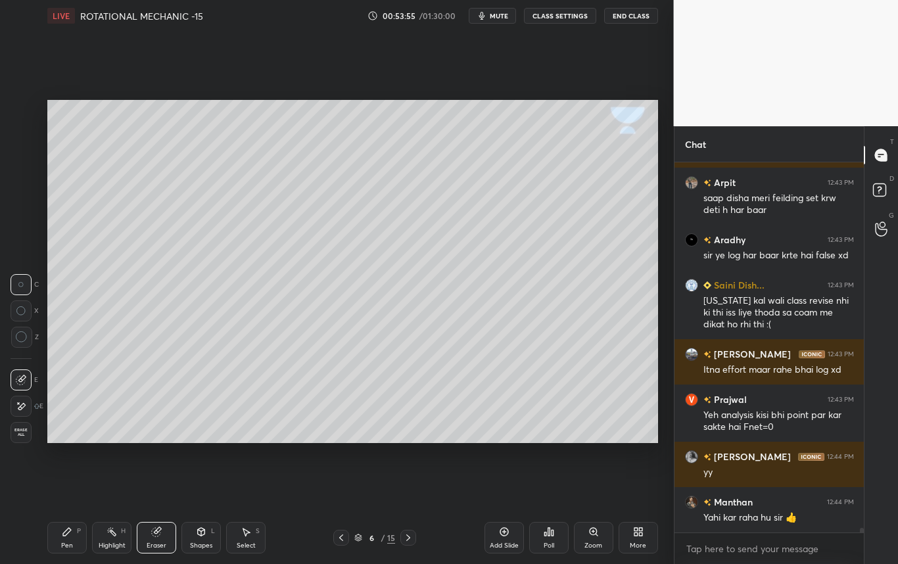
click at [66, 530] on icon at bounding box center [67, 531] width 11 height 11
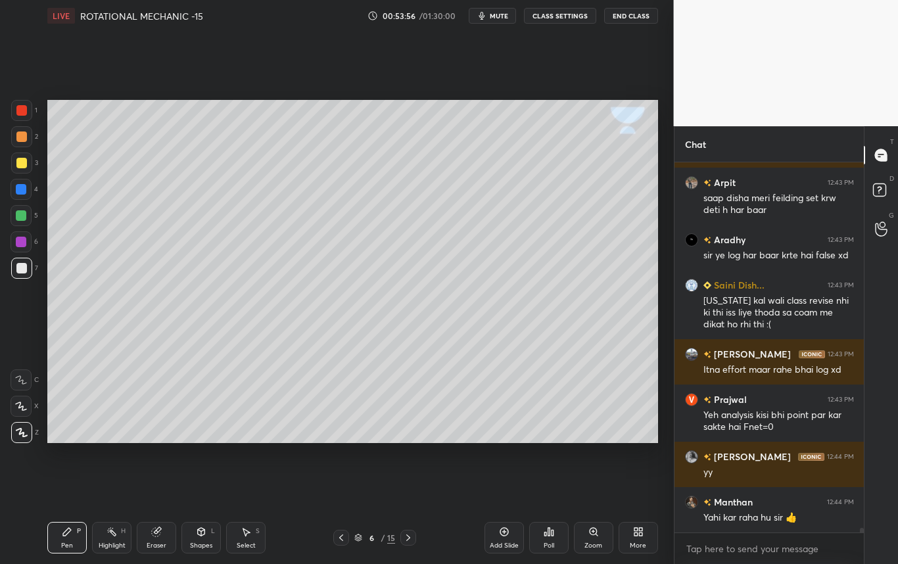
click at [20, 164] on div at bounding box center [21, 163] width 11 height 11
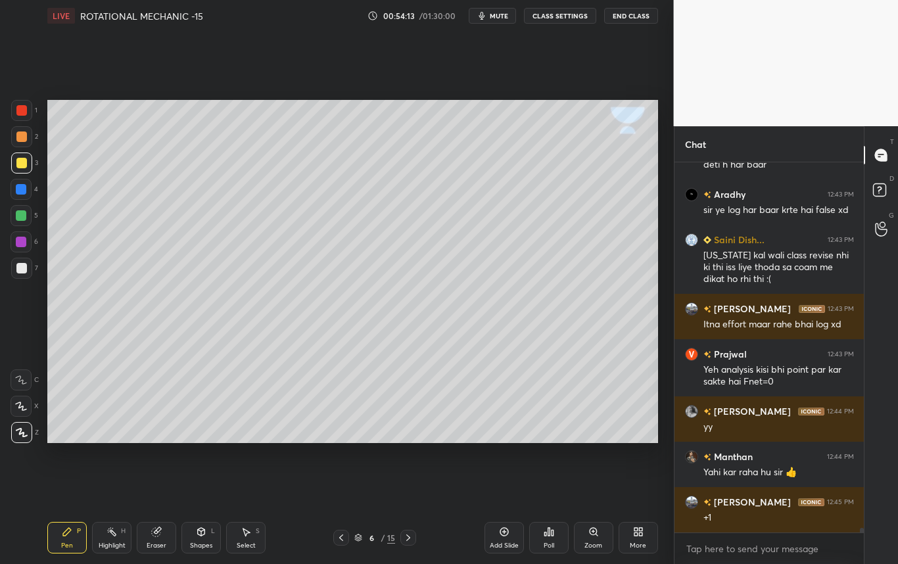
click at [28, 260] on div at bounding box center [21, 268] width 21 height 21
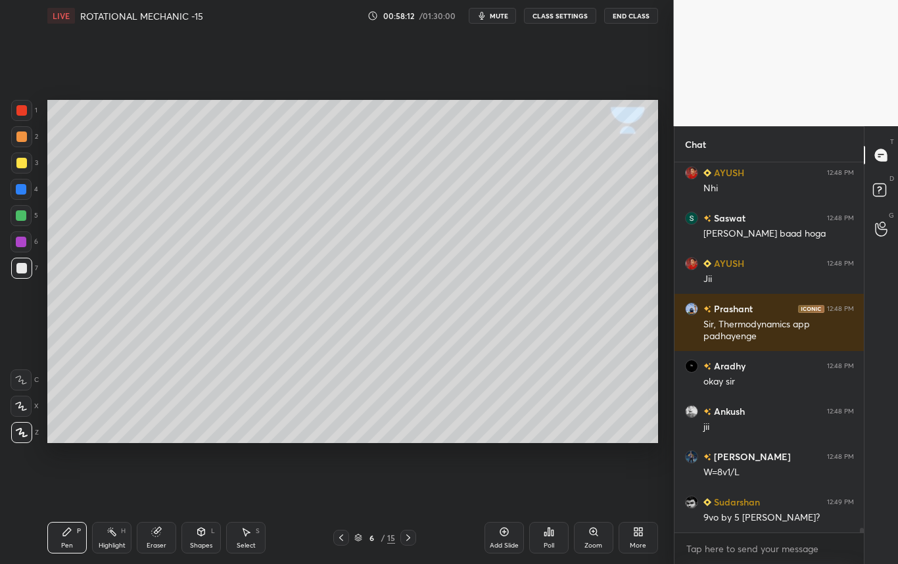
scroll to position [30009, 0]
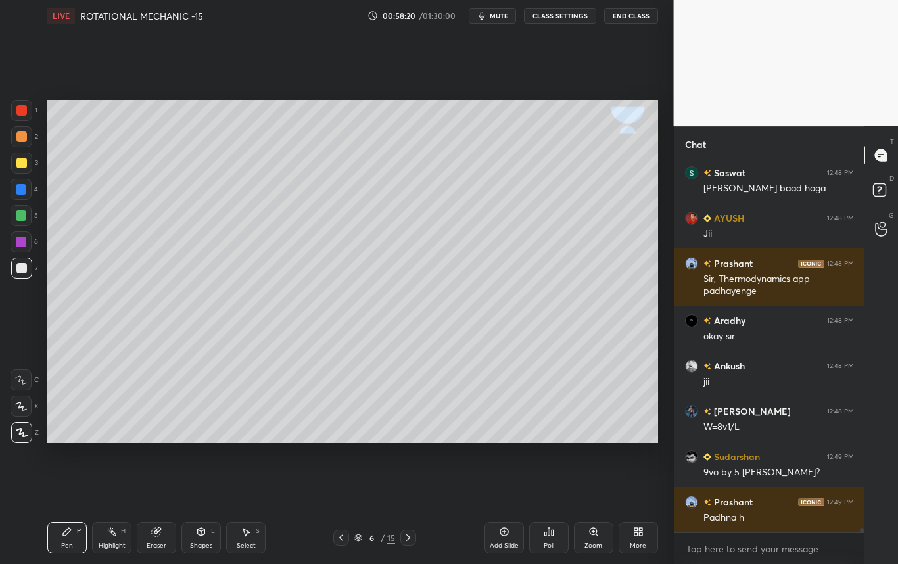
click at [199, 536] on div "Shapes L" at bounding box center [200, 538] width 39 height 32
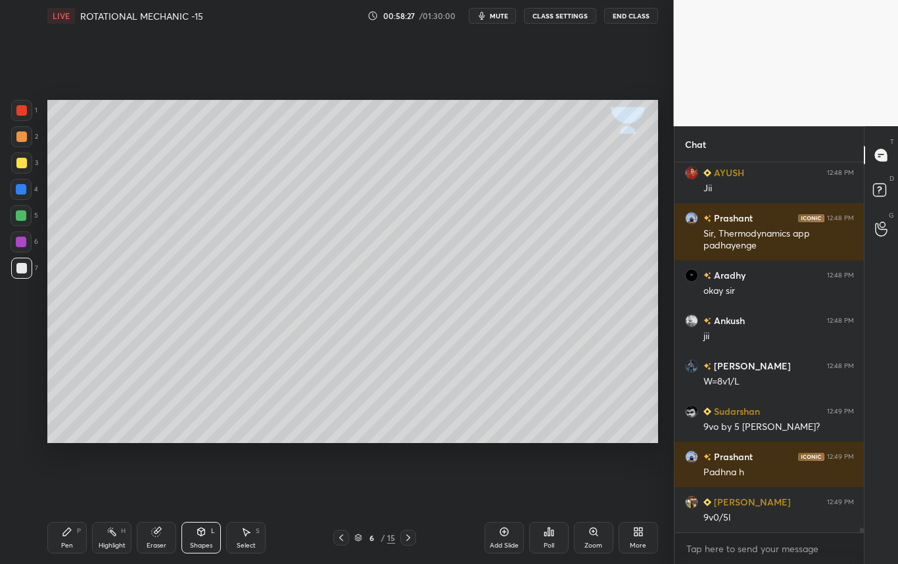
click at [62, 538] on div "Pen P" at bounding box center [66, 538] width 39 height 32
click at [22, 271] on div at bounding box center [21, 268] width 11 height 11
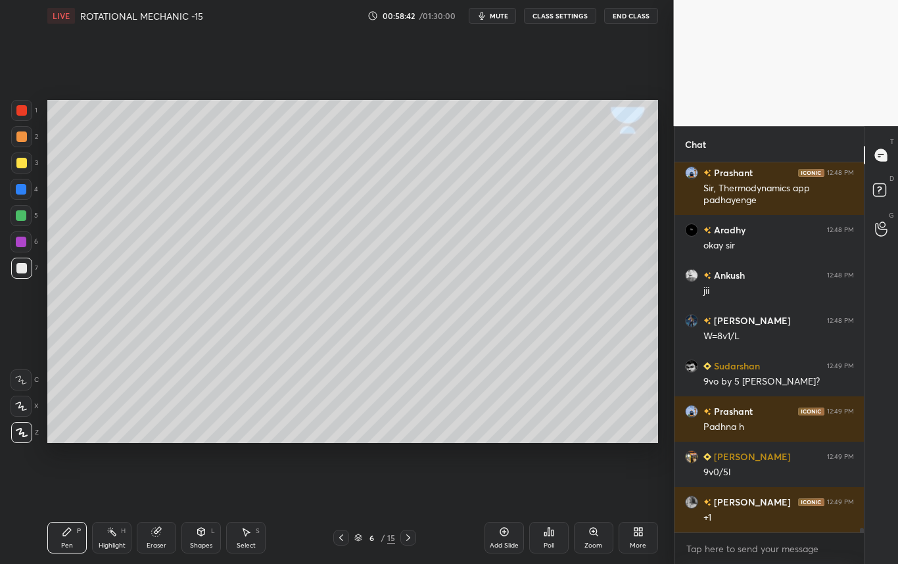
scroll to position [30145, 0]
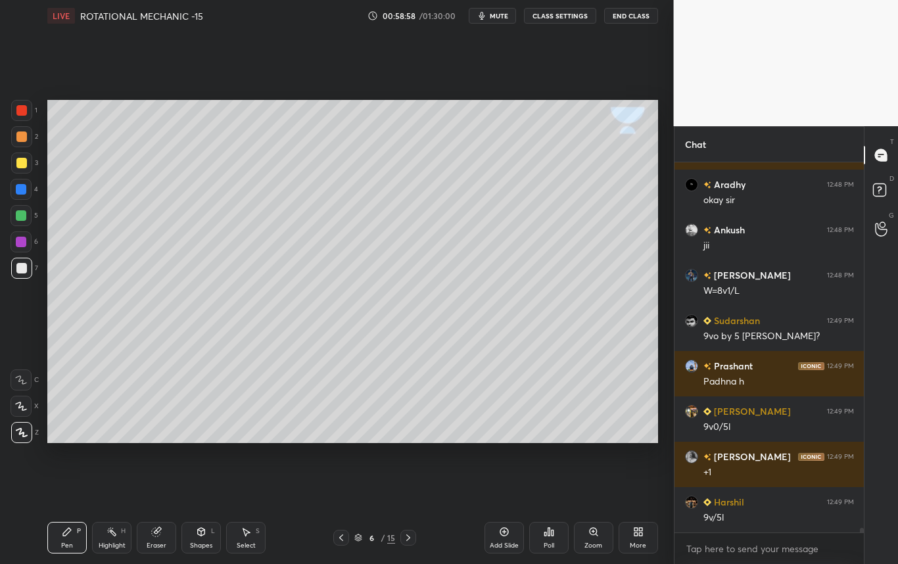
click at [11, 168] on div at bounding box center [21, 162] width 21 height 21
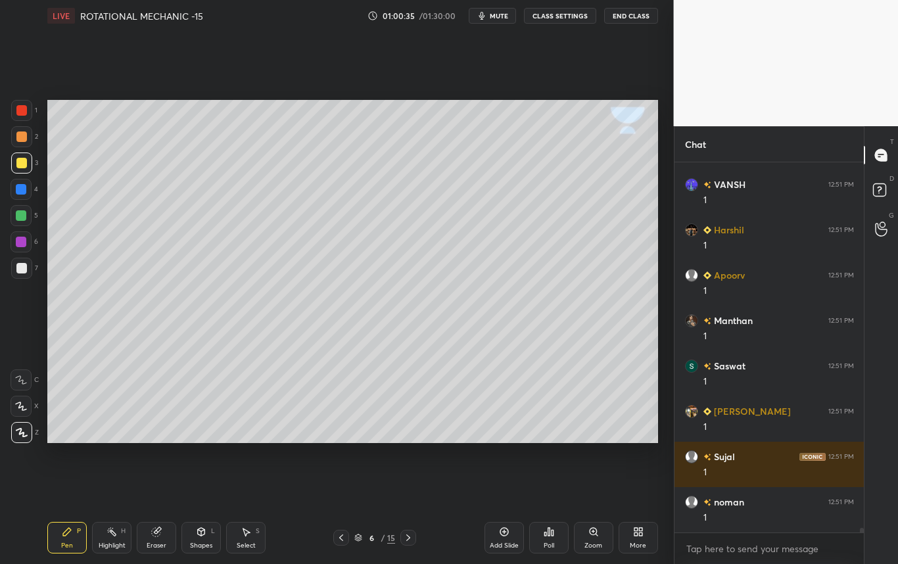
scroll to position [29535, 0]
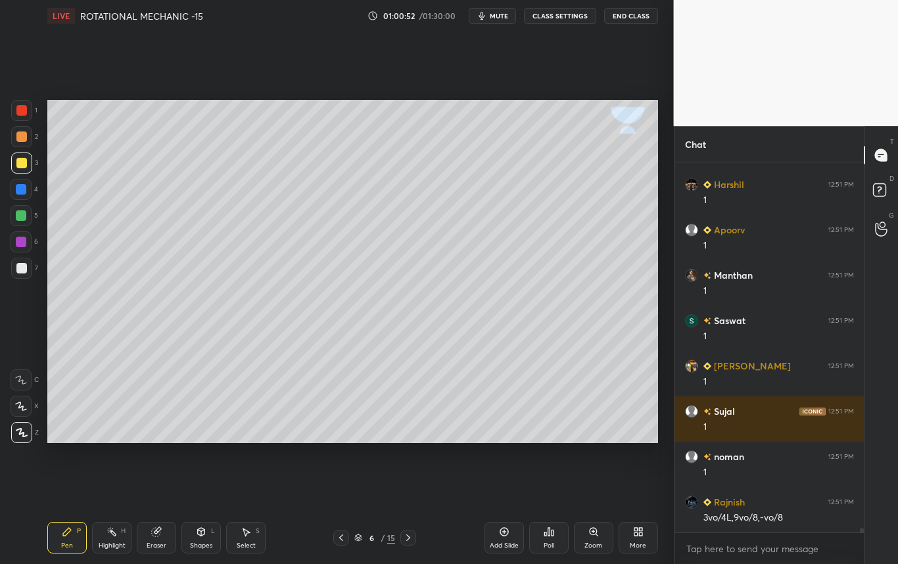
click at [341, 540] on icon at bounding box center [341, 537] width 11 height 11
click at [116, 538] on div "Highlight H" at bounding box center [111, 538] width 39 height 32
click at [372, 446] on div "Setting up your live class Poll for secs No correct answer Start poll" at bounding box center [352, 272] width 621 height 480
click at [405, 535] on icon at bounding box center [408, 537] width 11 height 11
click at [67, 530] on icon at bounding box center [67, 532] width 8 height 8
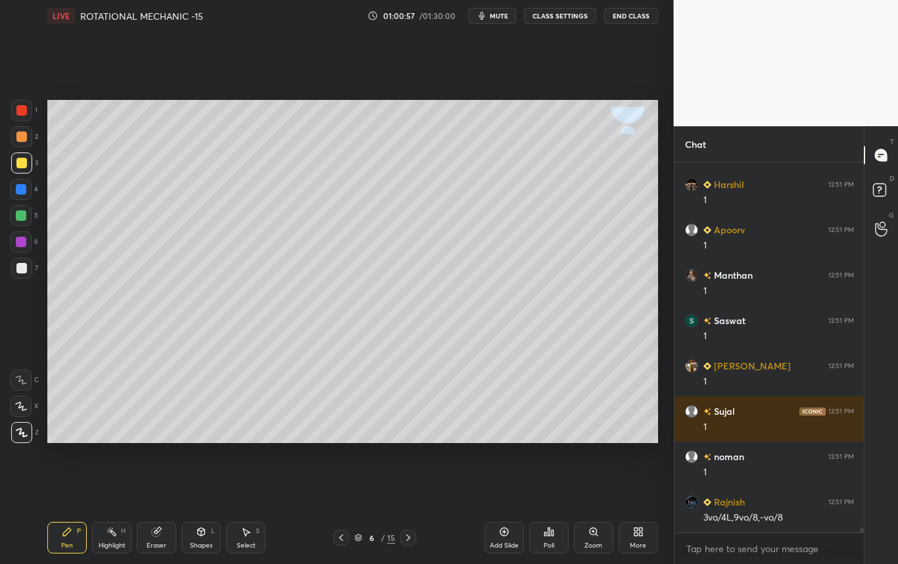
click at [20, 269] on div at bounding box center [21, 268] width 11 height 11
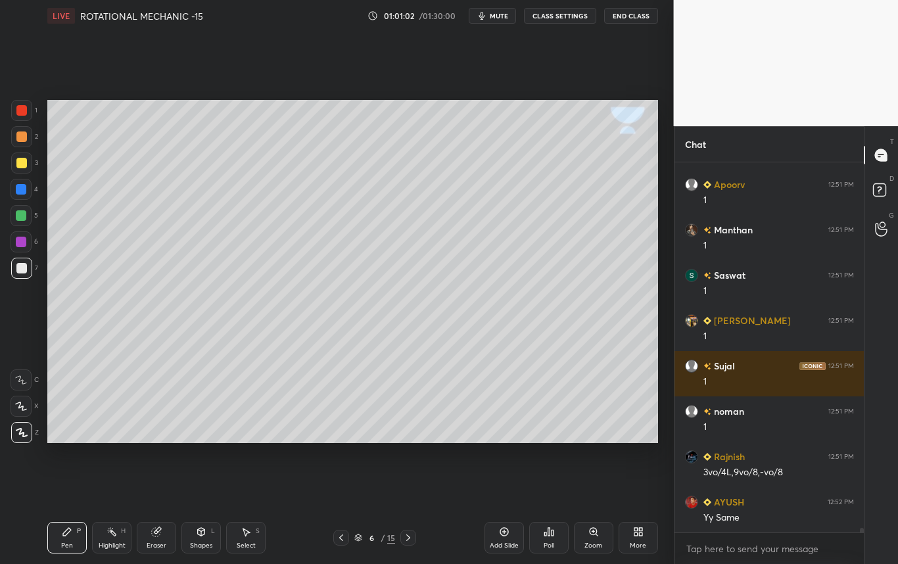
click at [22, 164] on div at bounding box center [21, 163] width 11 height 11
click at [113, 543] on div "Highlight" at bounding box center [112, 545] width 27 height 7
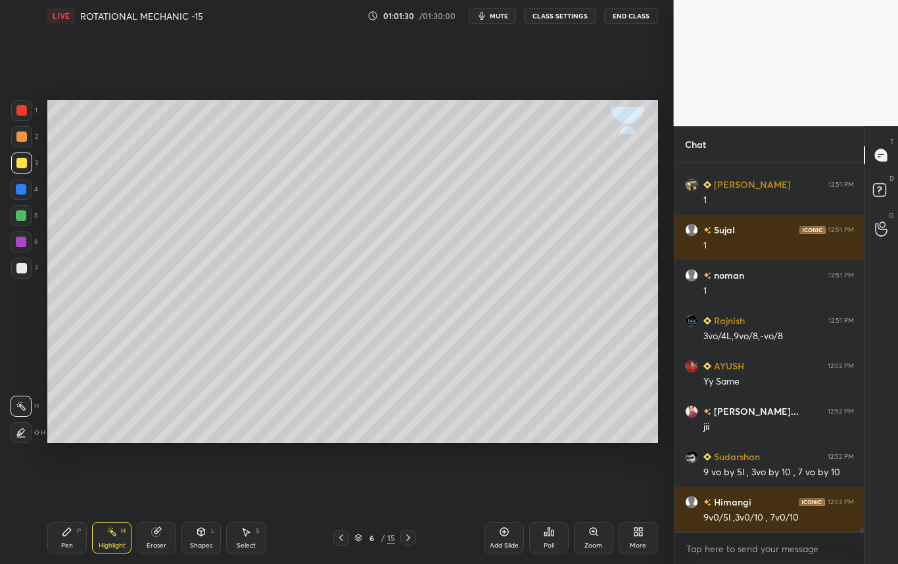
scroll to position [29762, 0]
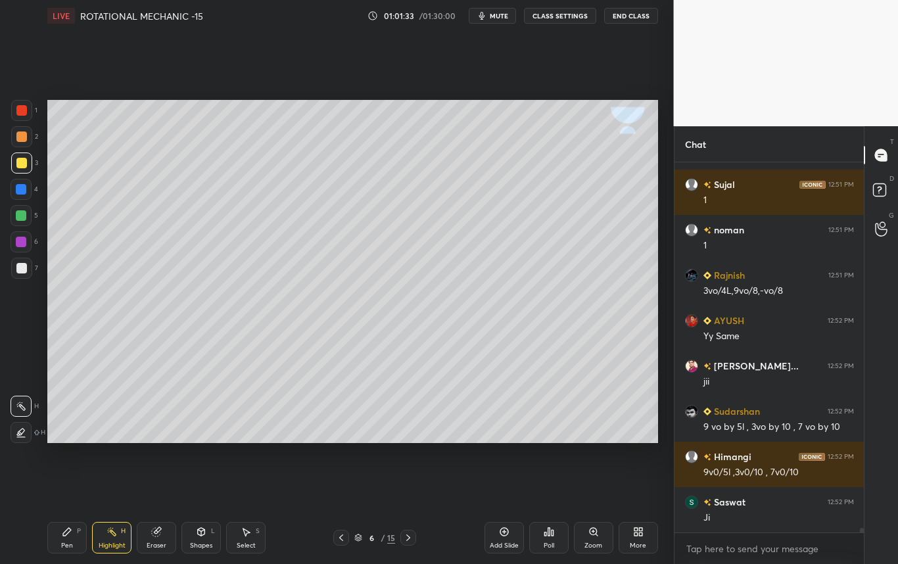
click at [71, 538] on div "Pen P" at bounding box center [66, 538] width 39 height 32
click at [23, 267] on div at bounding box center [21, 268] width 11 height 11
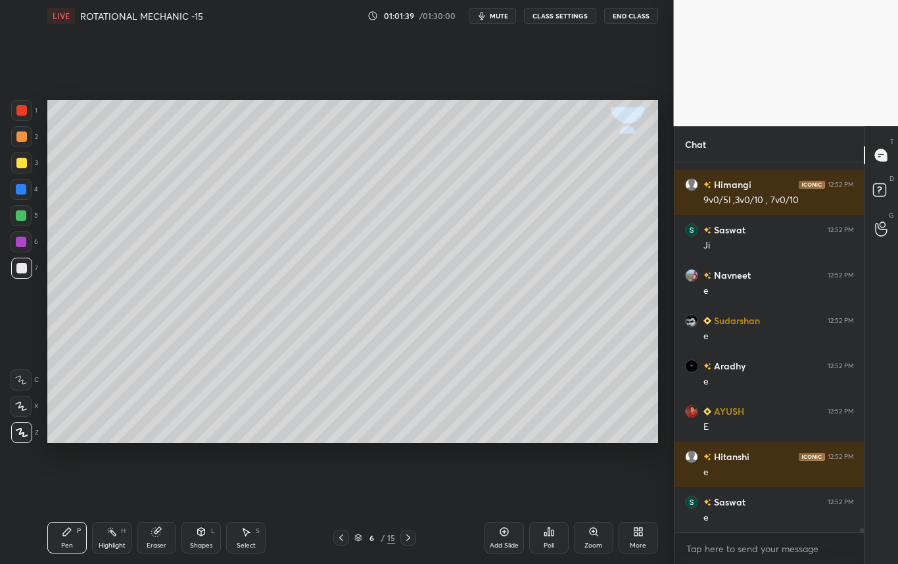
scroll to position [30080, 0]
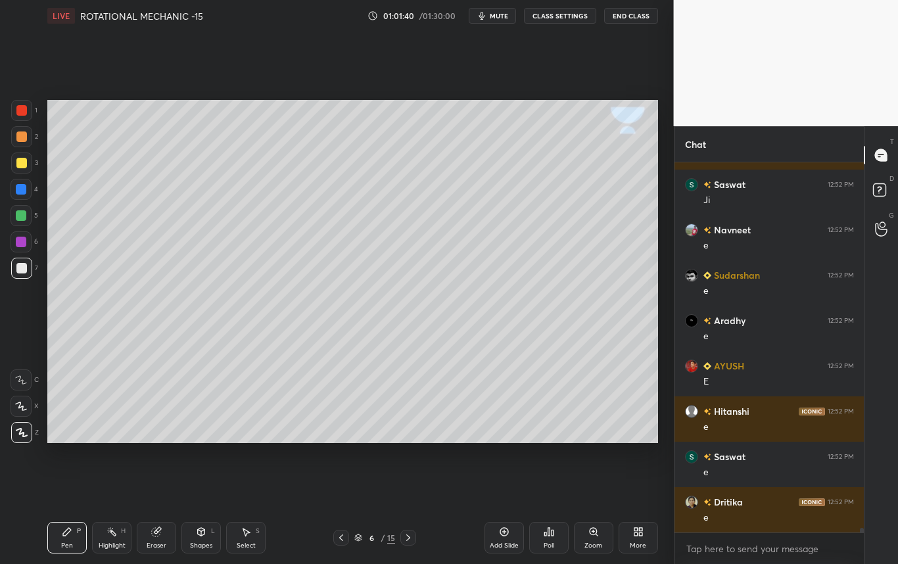
click at [23, 164] on div at bounding box center [21, 163] width 11 height 11
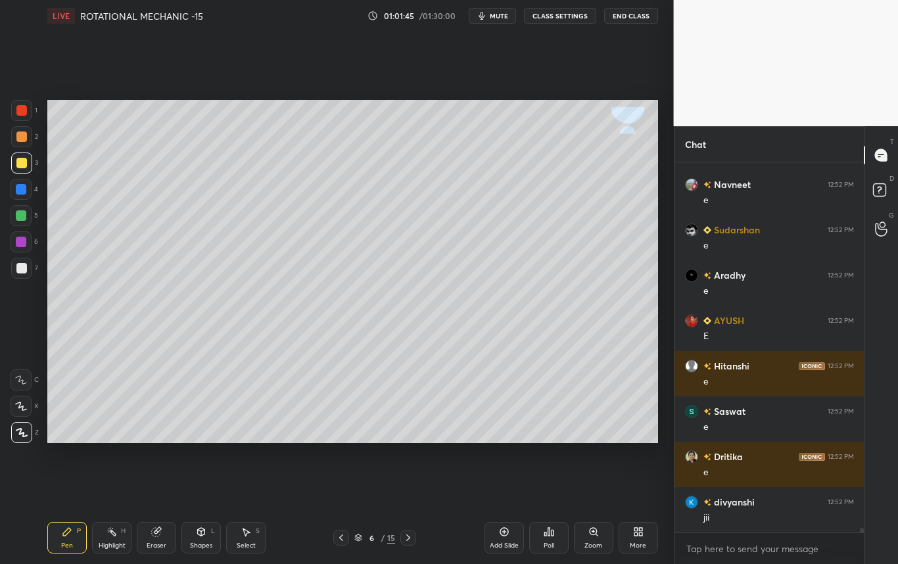
click at [152, 530] on icon at bounding box center [156, 532] width 9 height 9
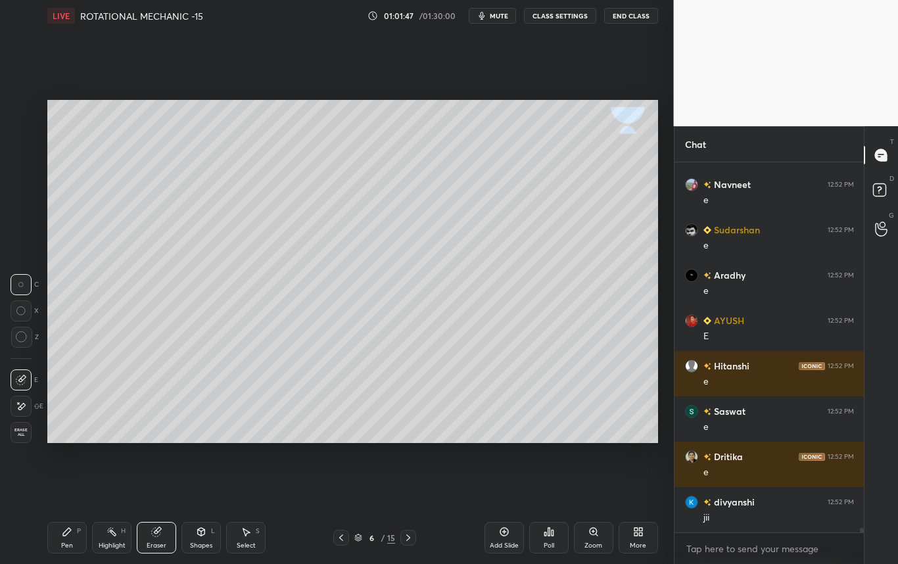
click at [68, 534] on icon at bounding box center [67, 531] width 11 height 11
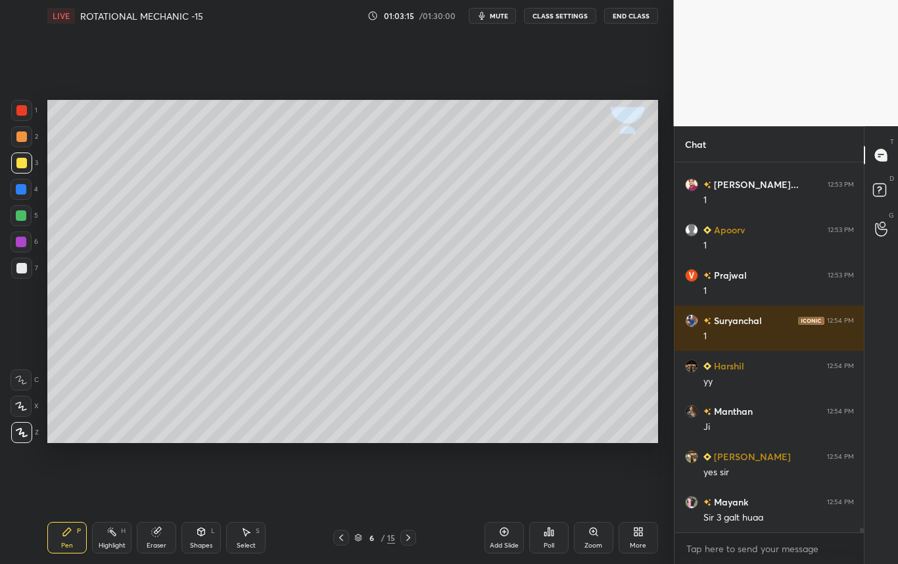
scroll to position [31032, 0]
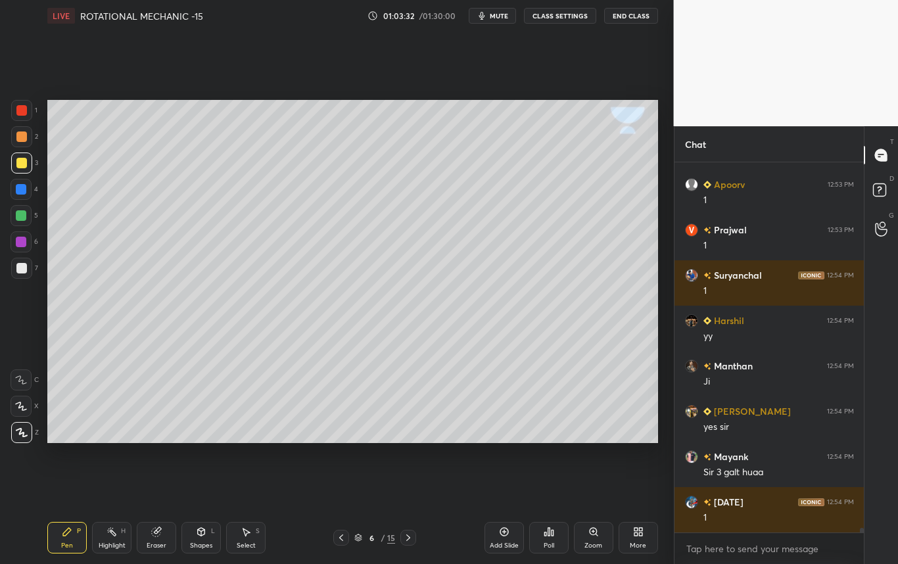
click at [408, 538] on icon at bounding box center [408, 537] width 11 height 11
click at [342, 538] on icon at bounding box center [341, 537] width 11 height 11
click at [409, 540] on icon at bounding box center [408, 537] width 11 height 11
click at [26, 271] on div at bounding box center [21, 268] width 11 height 11
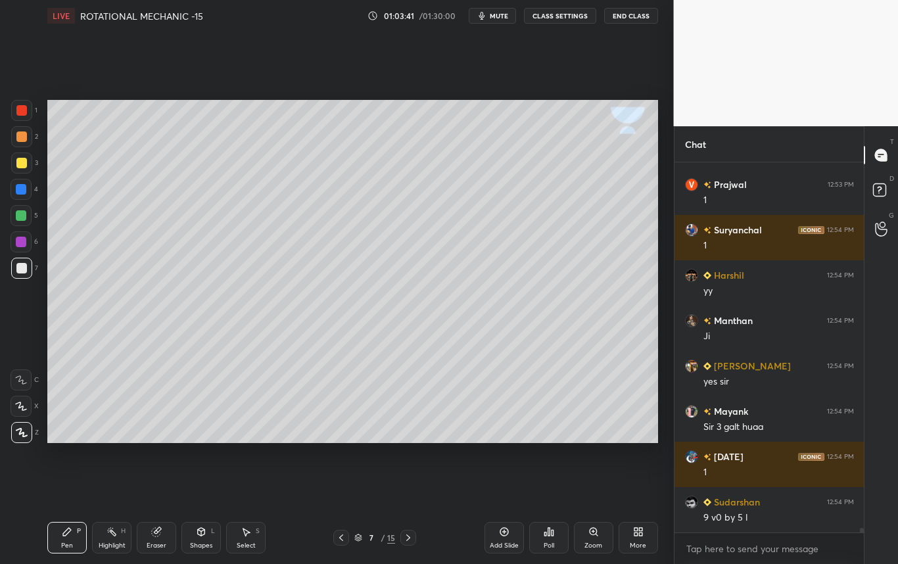
click at [337, 537] on div at bounding box center [341, 538] width 16 height 16
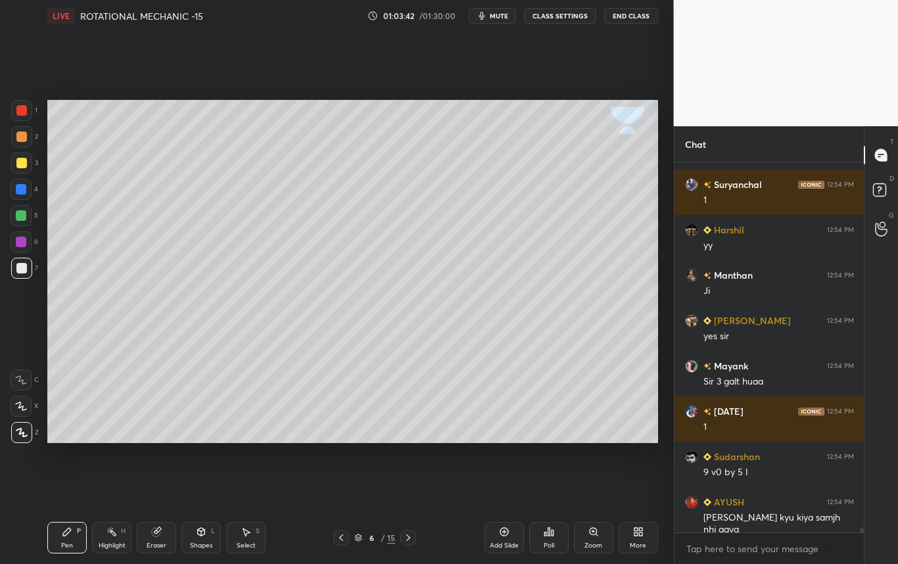
click at [408, 536] on icon at bounding box center [408, 537] width 4 height 7
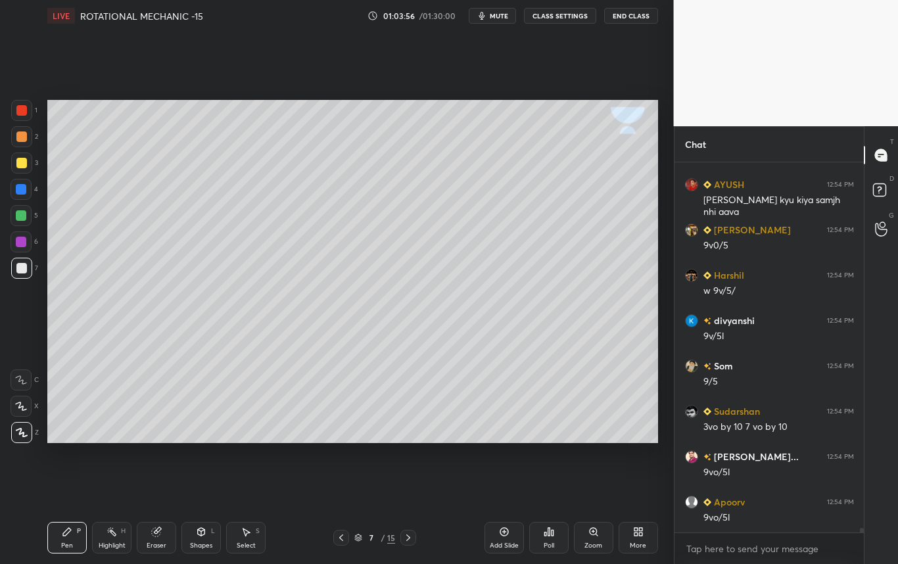
scroll to position [31485, 0]
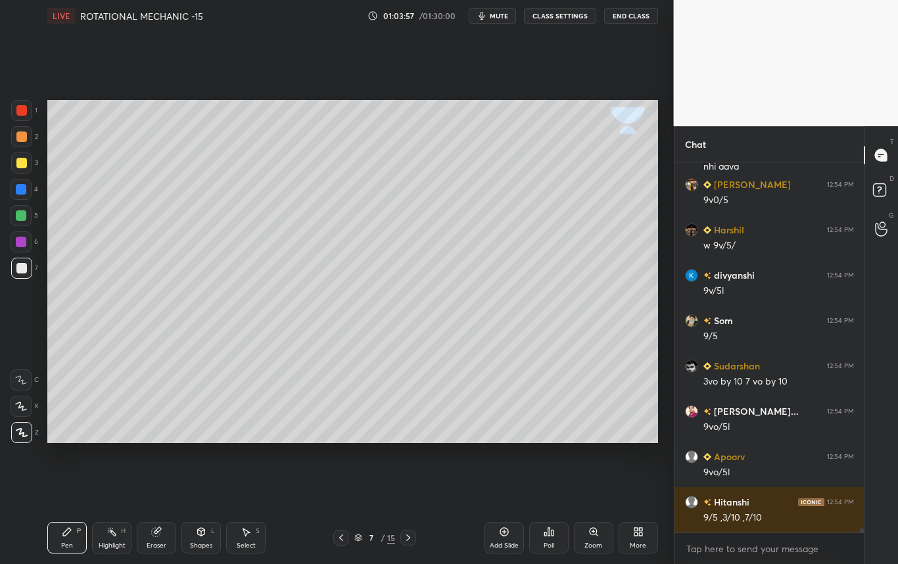
click at [340, 536] on icon at bounding box center [341, 537] width 11 height 11
click at [409, 537] on icon at bounding box center [408, 537] width 11 height 11
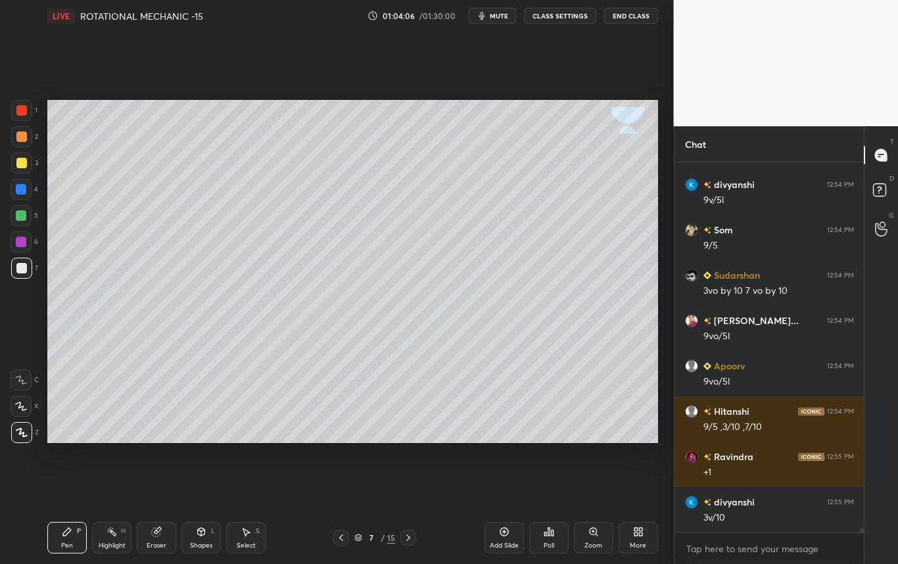
scroll to position [31621, 0]
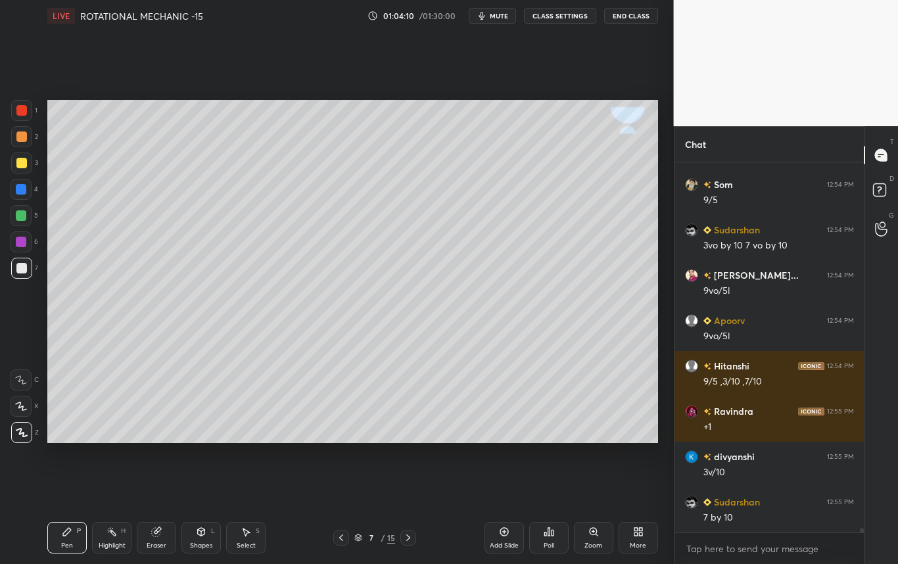
click at [342, 539] on icon at bounding box center [341, 537] width 11 height 11
click at [406, 538] on icon at bounding box center [408, 537] width 11 height 11
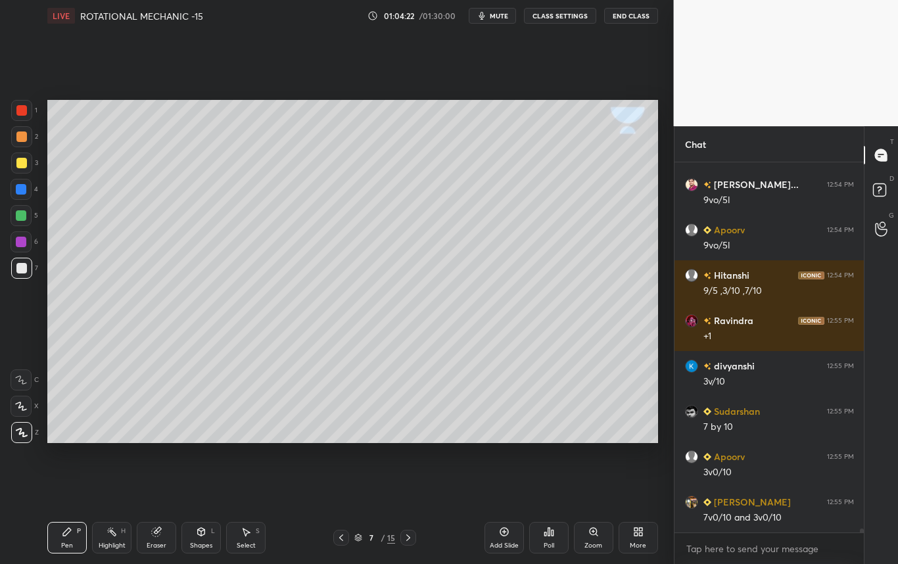
scroll to position [31758, 0]
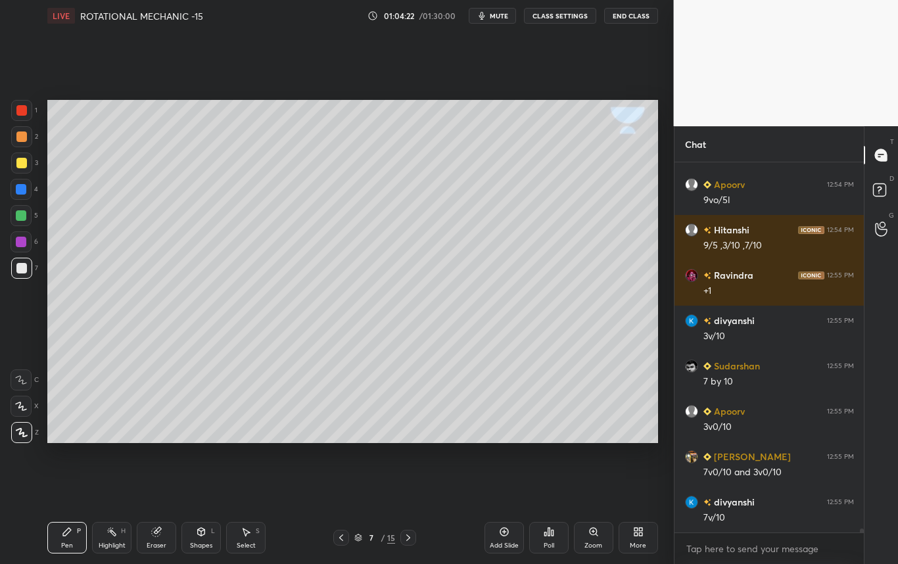
click at [342, 540] on icon at bounding box center [341, 537] width 11 height 11
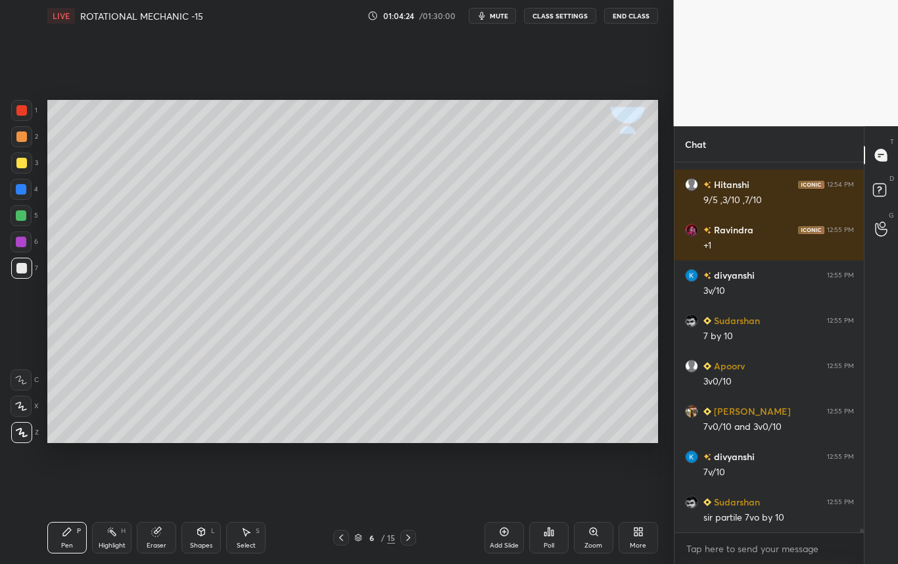
click at [408, 534] on icon at bounding box center [408, 537] width 11 height 11
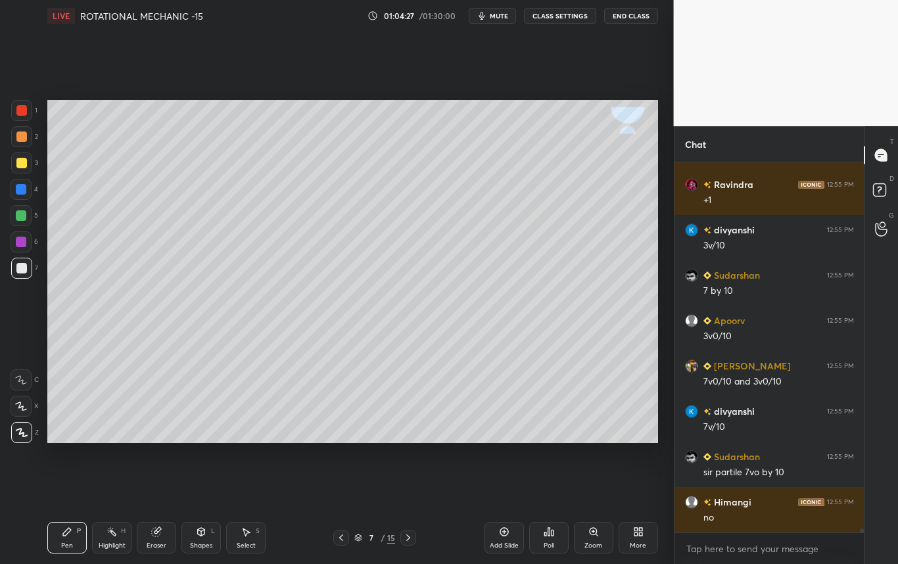
scroll to position [31894, 0]
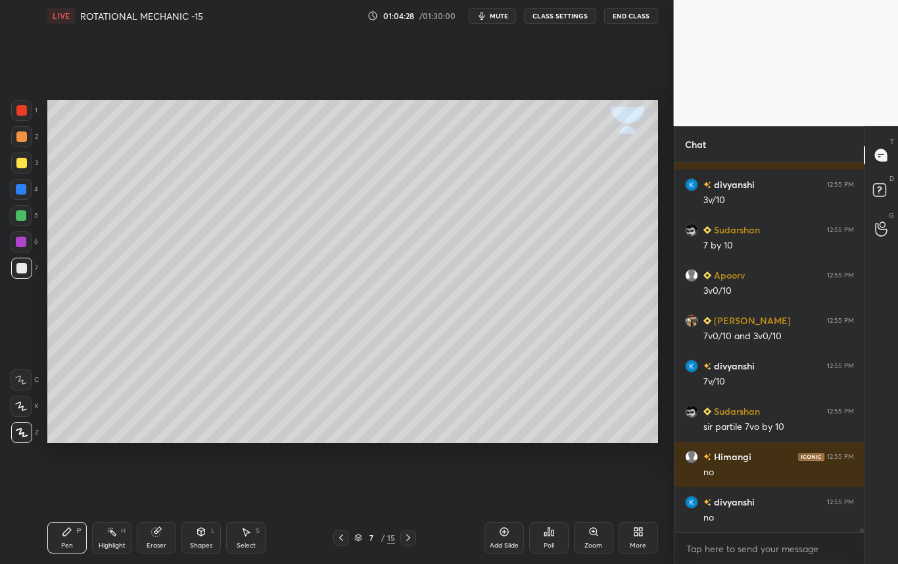
click at [159, 535] on icon at bounding box center [156, 532] width 9 height 9
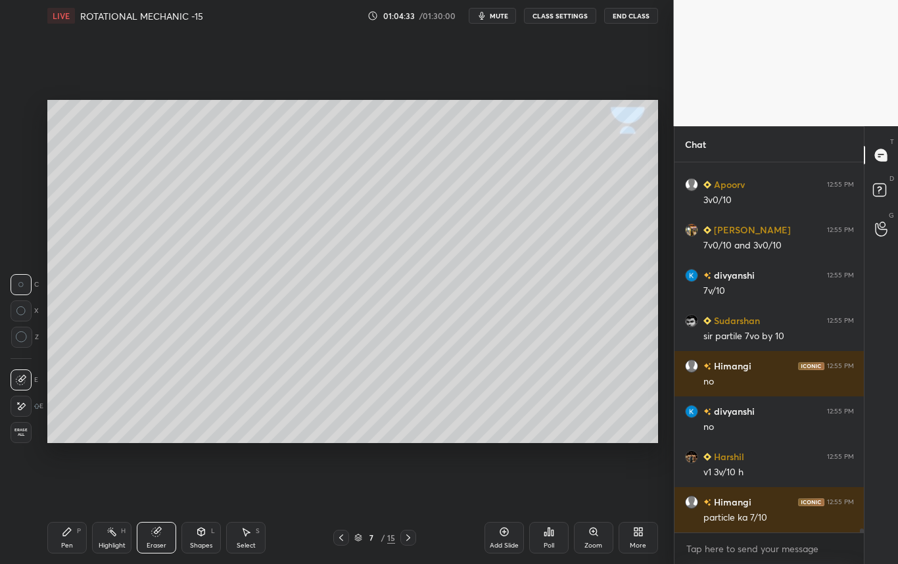
scroll to position [32030, 0]
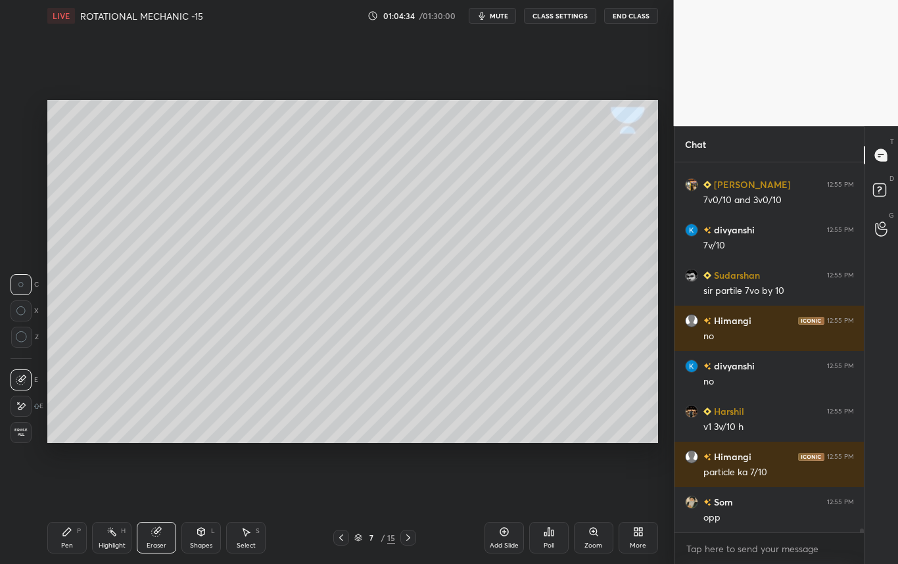
click at [74, 534] on div "Pen P" at bounding box center [66, 538] width 39 height 32
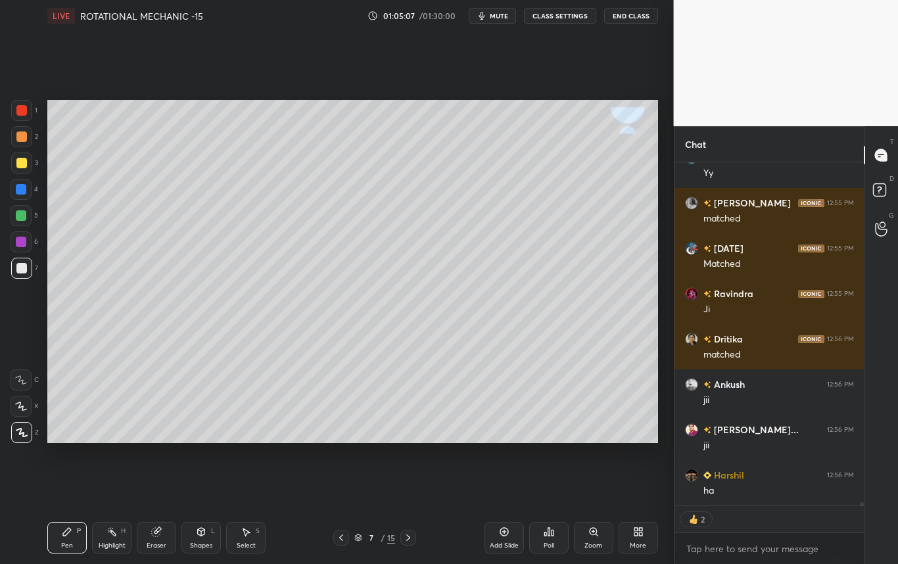
scroll to position [32782, 0]
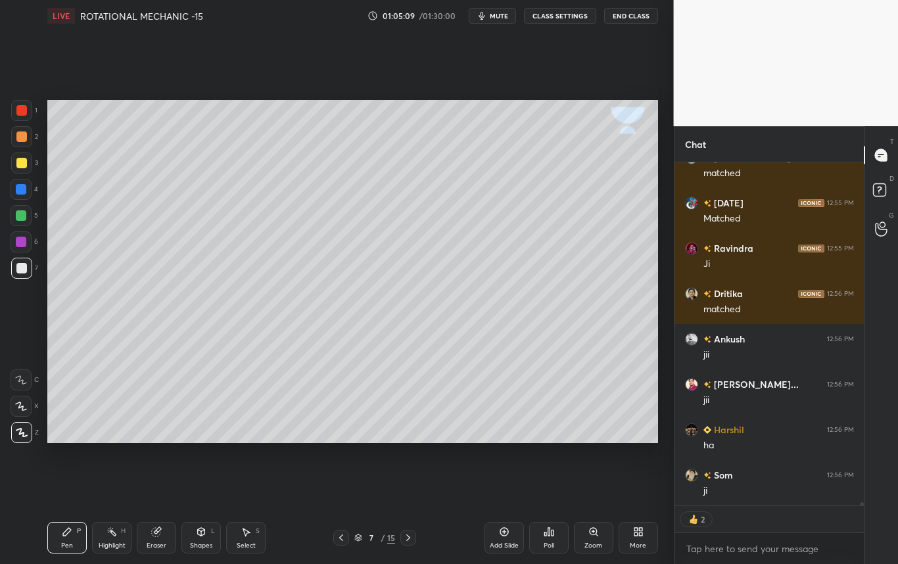
click at [342, 536] on icon at bounding box center [341, 537] width 11 height 11
click at [339, 536] on icon at bounding box center [341, 537] width 11 height 11
click at [401, 539] on div at bounding box center [408, 538] width 16 height 16
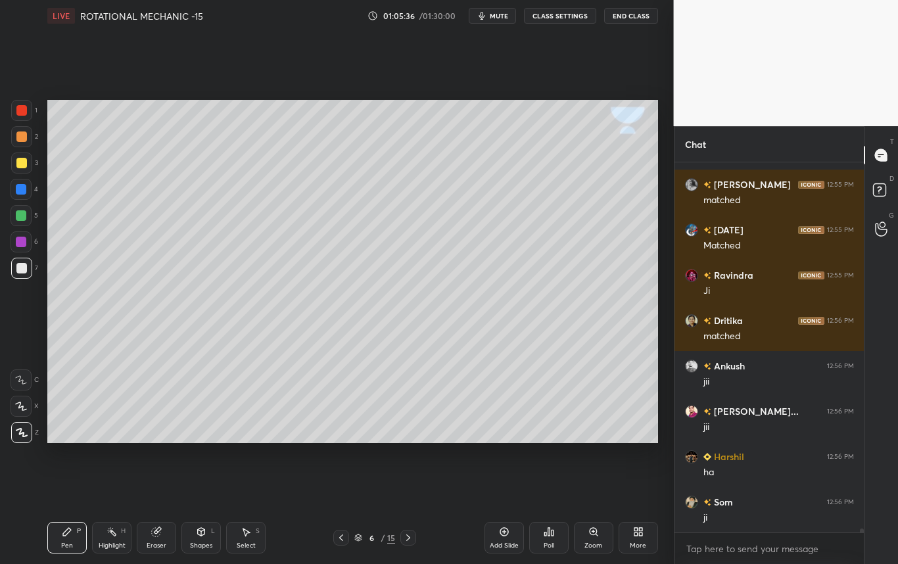
scroll to position [32801, 0]
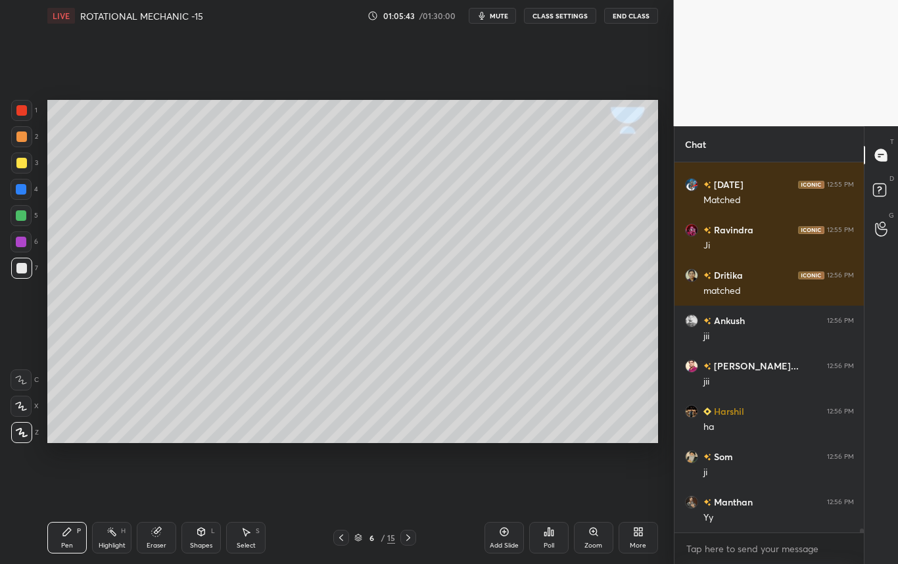
click at [407, 536] on icon at bounding box center [408, 537] width 11 height 11
click at [407, 537] on icon at bounding box center [408, 537] width 11 height 11
click at [24, 271] on div at bounding box center [21, 268] width 21 height 21
click at [199, 532] on icon at bounding box center [201, 531] width 11 height 11
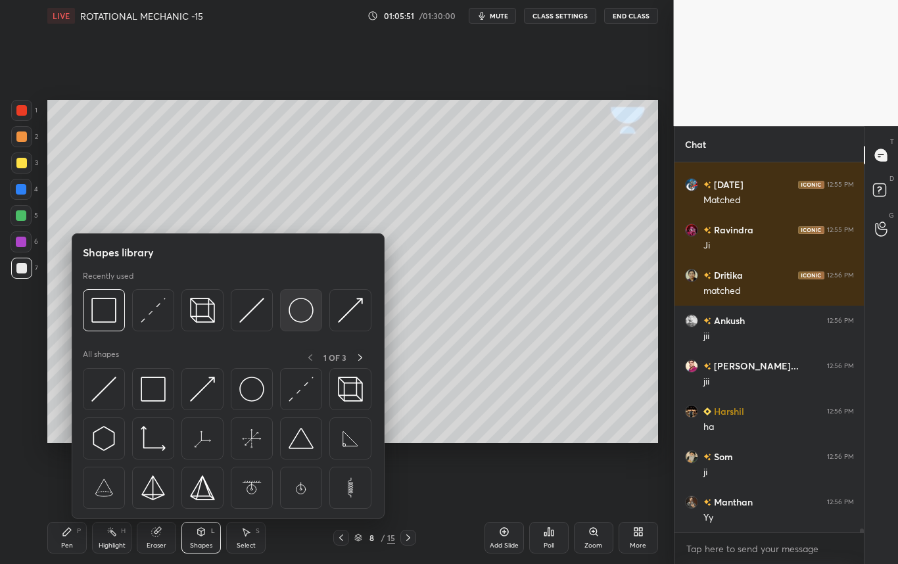
click at [298, 311] on img at bounding box center [301, 310] width 25 height 25
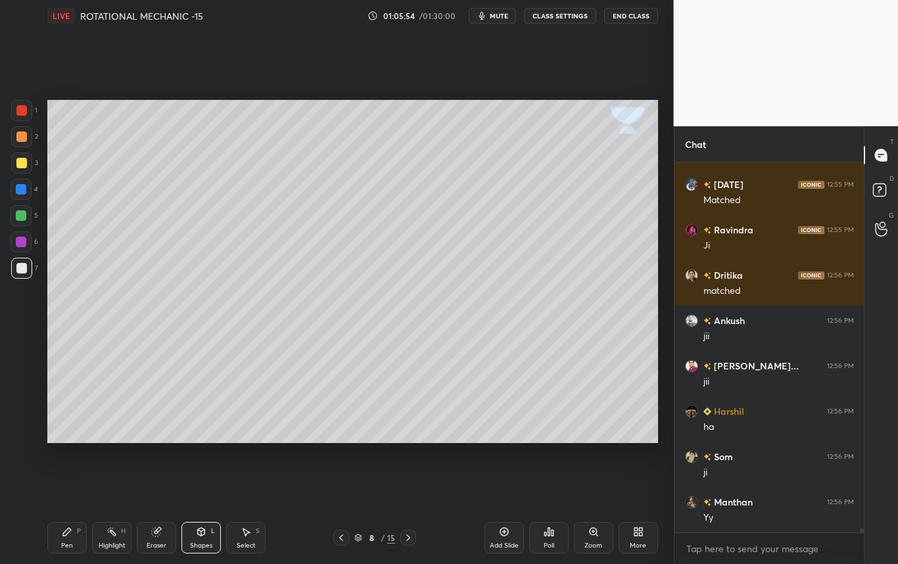
click at [160, 542] on div "Eraser" at bounding box center [157, 545] width 20 height 7
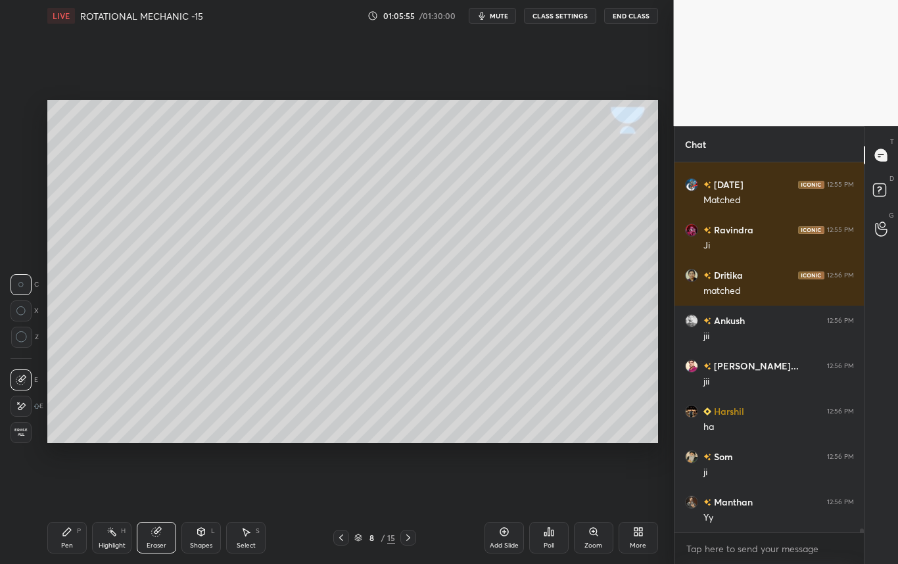
click at [203, 542] on div "Shapes" at bounding box center [201, 545] width 22 height 7
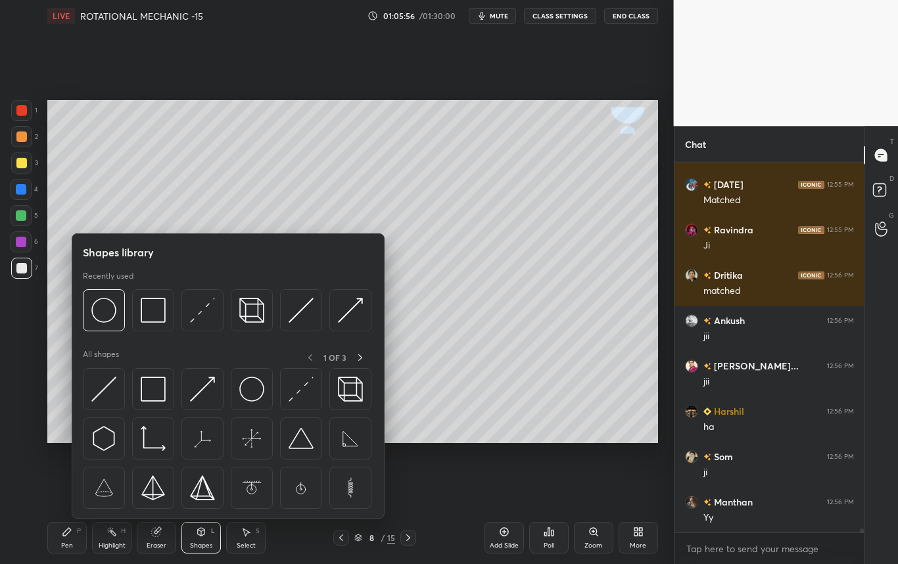
click at [195, 313] on img at bounding box center [202, 310] width 25 height 25
click at [43, 361] on div "Setting up your live class Poll for secs No correct answer Start poll" at bounding box center [352, 272] width 621 height 480
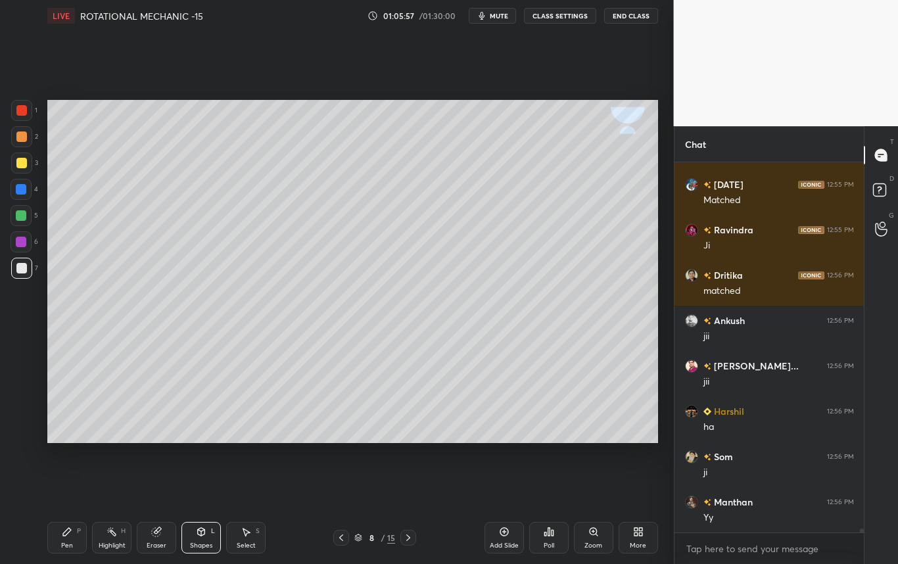
click at [15, 193] on div at bounding box center [21, 189] width 21 height 21
click at [66, 537] on div "Pen P" at bounding box center [66, 538] width 39 height 32
click at [24, 272] on div at bounding box center [21, 268] width 11 height 11
click at [202, 538] on div "Shapes L" at bounding box center [200, 538] width 39 height 32
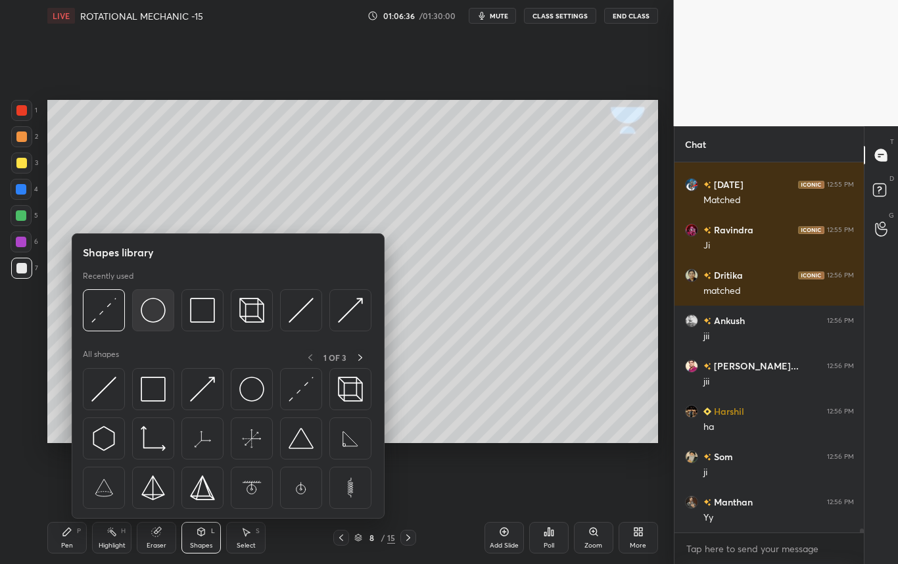
click at [150, 310] on img at bounding box center [153, 310] width 25 height 25
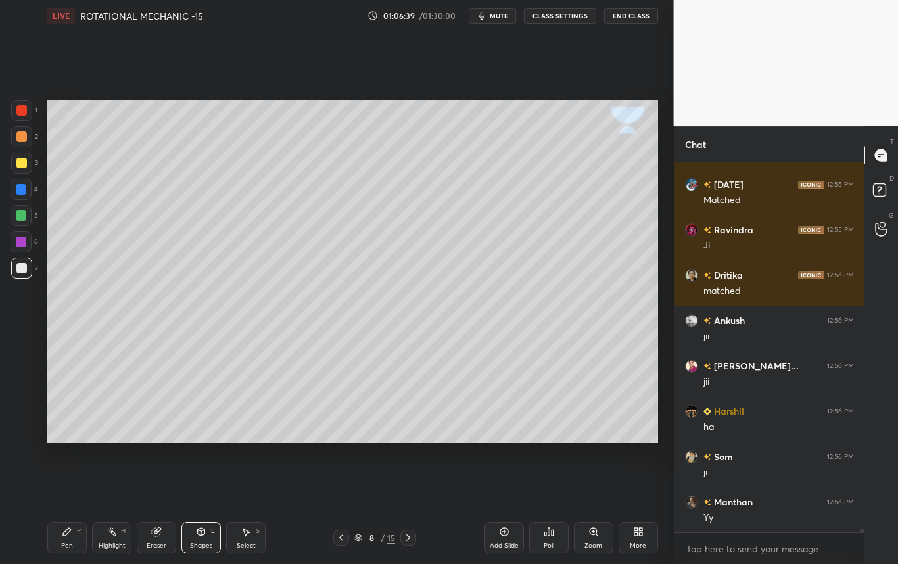
click at [64, 528] on div "Pen P" at bounding box center [66, 538] width 39 height 32
click at [23, 167] on div at bounding box center [21, 162] width 21 height 21
click at [23, 161] on div at bounding box center [21, 163] width 11 height 11
click at [24, 163] on div at bounding box center [21, 163] width 11 height 11
click at [160, 527] on div "Eraser" at bounding box center [156, 538] width 39 height 32
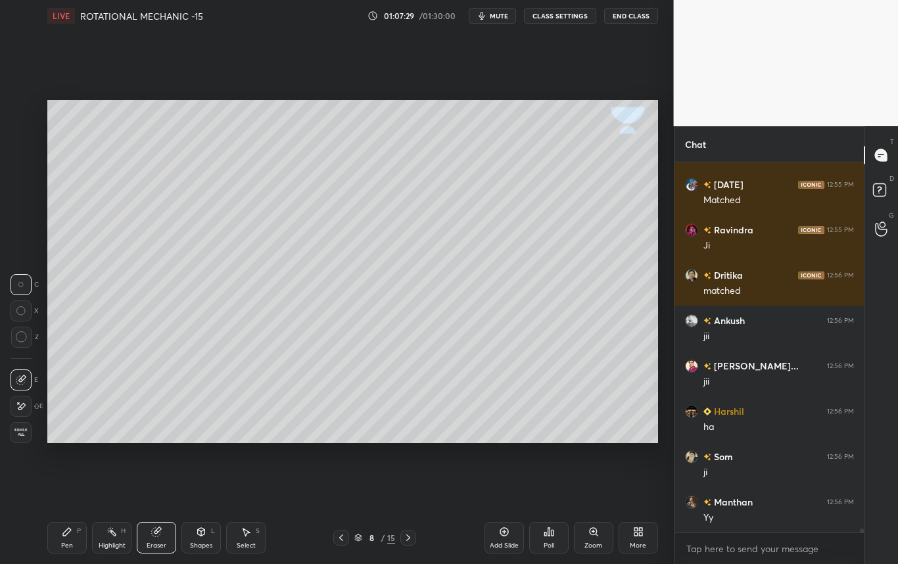
click at [66, 540] on div "Pen P" at bounding box center [66, 538] width 39 height 32
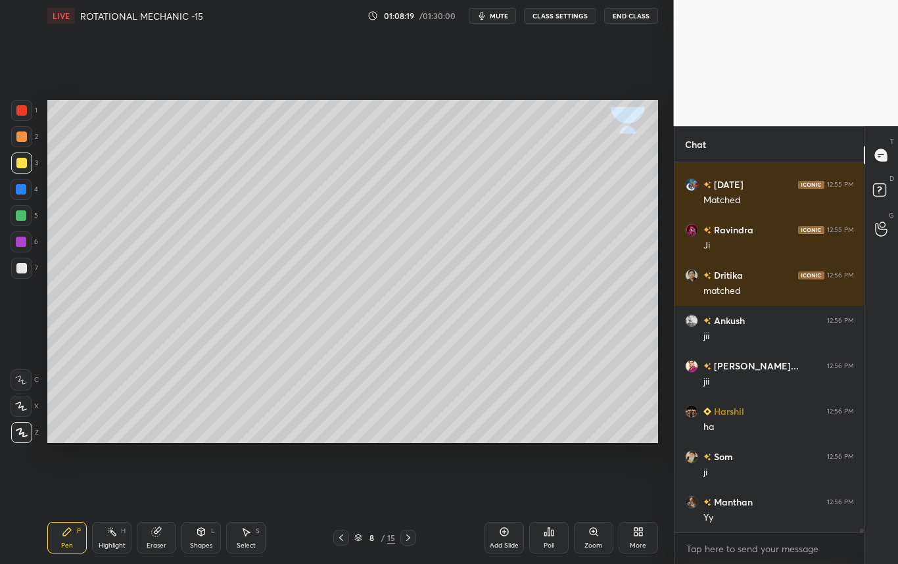
click at [18, 191] on div at bounding box center [21, 189] width 11 height 11
click at [24, 266] on div at bounding box center [21, 268] width 11 height 11
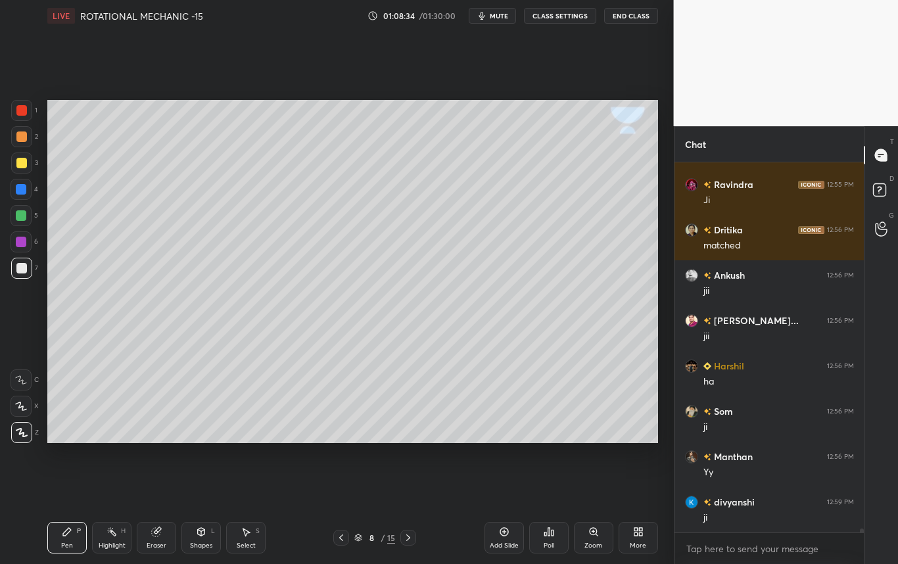
scroll to position [32891, 0]
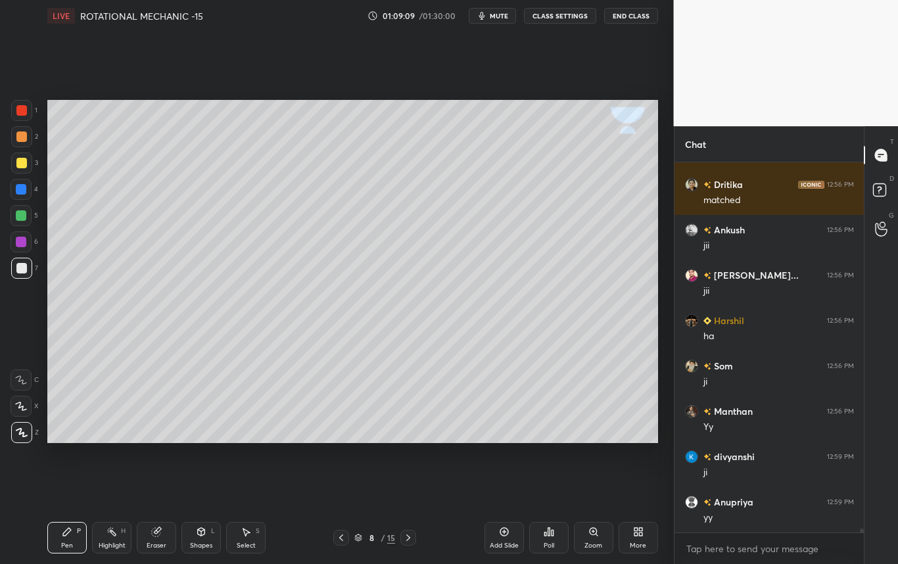
click at [248, 538] on div "Select S" at bounding box center [245, 538] width 39 height 32
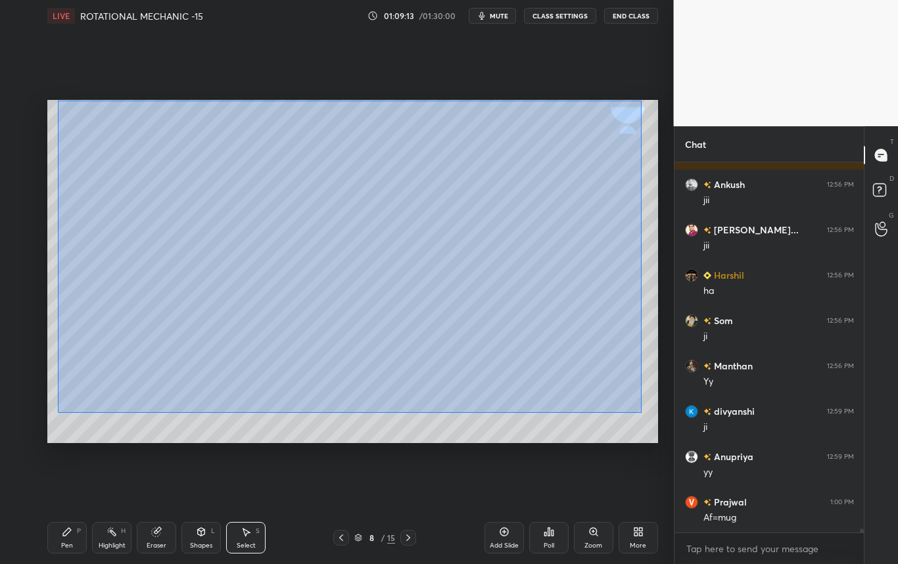
drag, startPoint x: 69, startPoint y: 154, endPoint x: 641, endPoint y: 412, distance: 628.0
click at [641, 412] on div "0 ° Undo Copy Duplicate Duplicate to new slide Delete" at bounding box center [352, 271] width 611 height 343
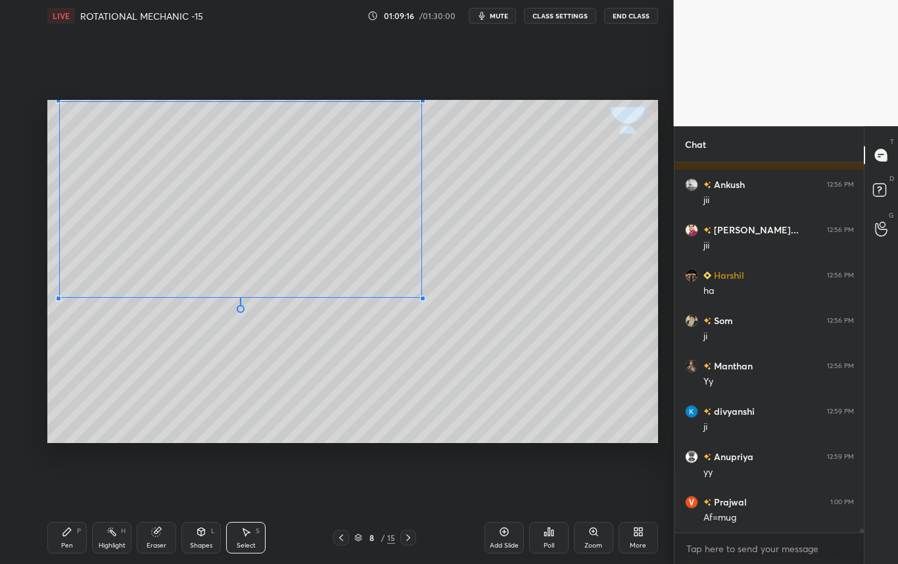
drag, startPoint x: 629, startPoint y: 383, endPoint x: 421, endPoint y: 296, distance: 225.1
click at [421, 296] on div at bounding box center [422, 298] width 5 height 5
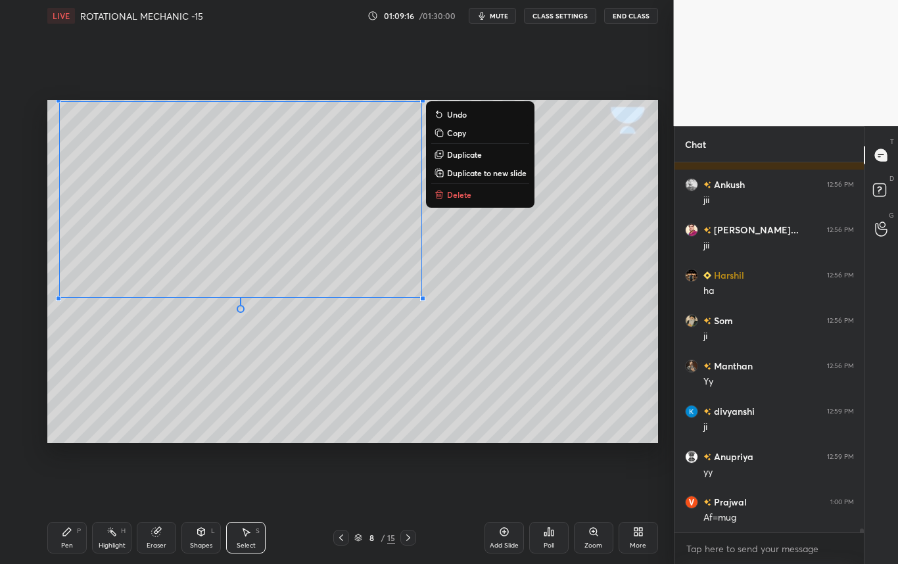
click at [517, 294] on div "0 ° Undo Copy Duplicate Duplicate to new slide Delete" at bounding box center [352, 271] width 611 height 343
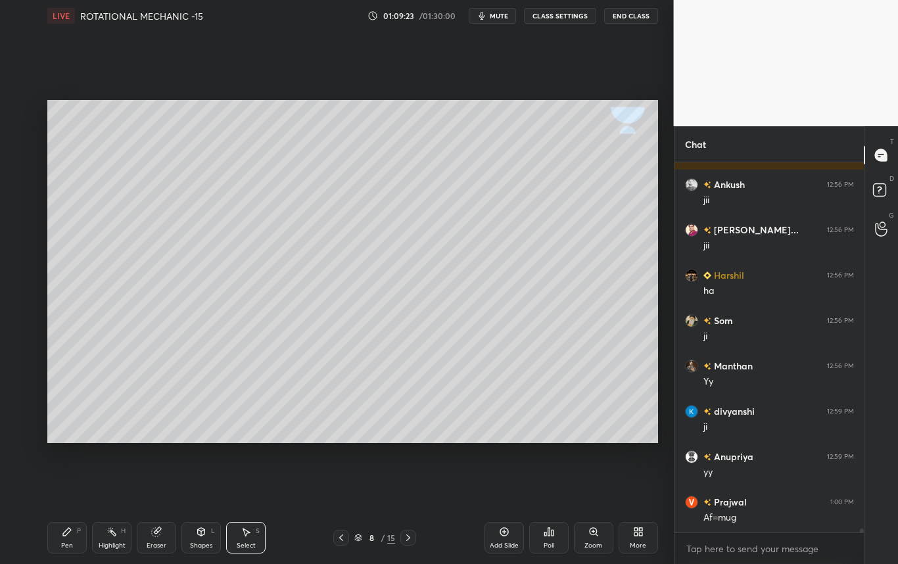
click at [65, 544] on div "Pen" at bounding box center [67, 545] width 12 height 7
click at [20, 275] on div at bounding box center [21, 268] width 21 height 21
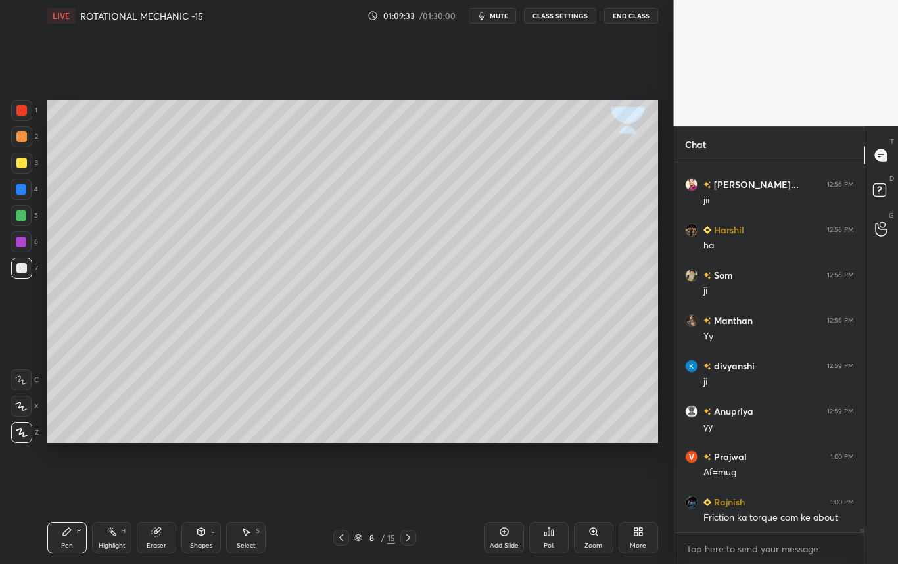
click at [17, 191] on div at bounding box center [21, 189] width 11 height 11
click at [20, 275] on div at bounding box center [21, 268] width 21 height 21
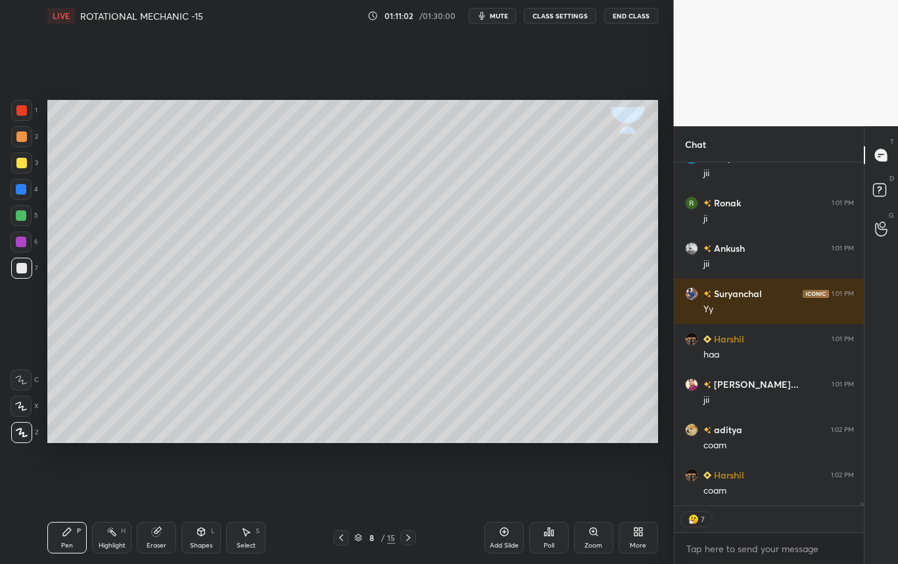
scroll to position [33417, 0]
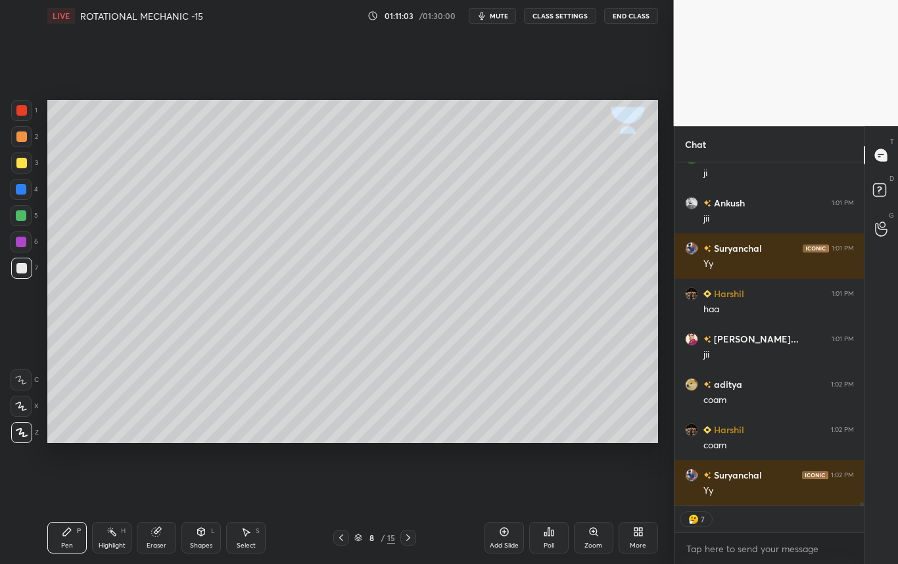
click at [26, 271] on div at bounding box center [21, 268] width 21 height 21
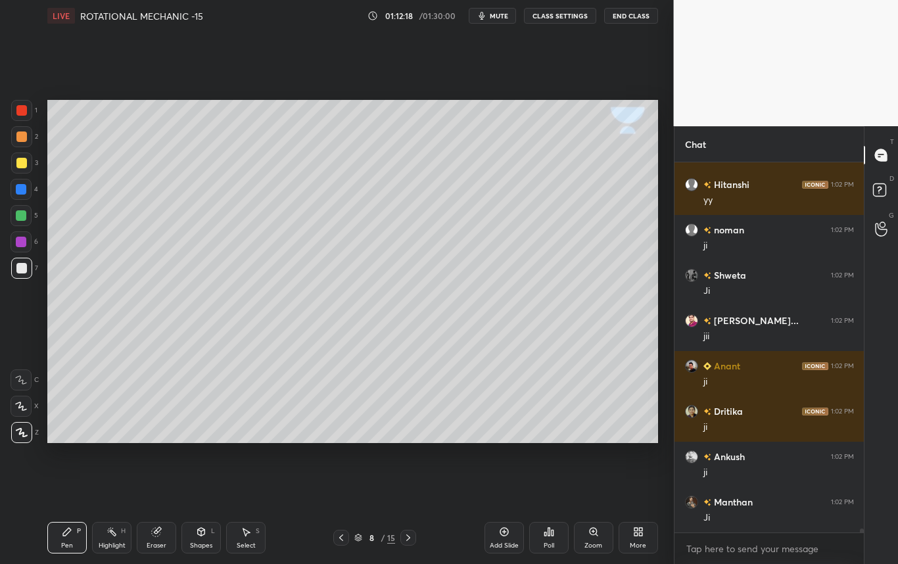
scroll to position [33980, 0]
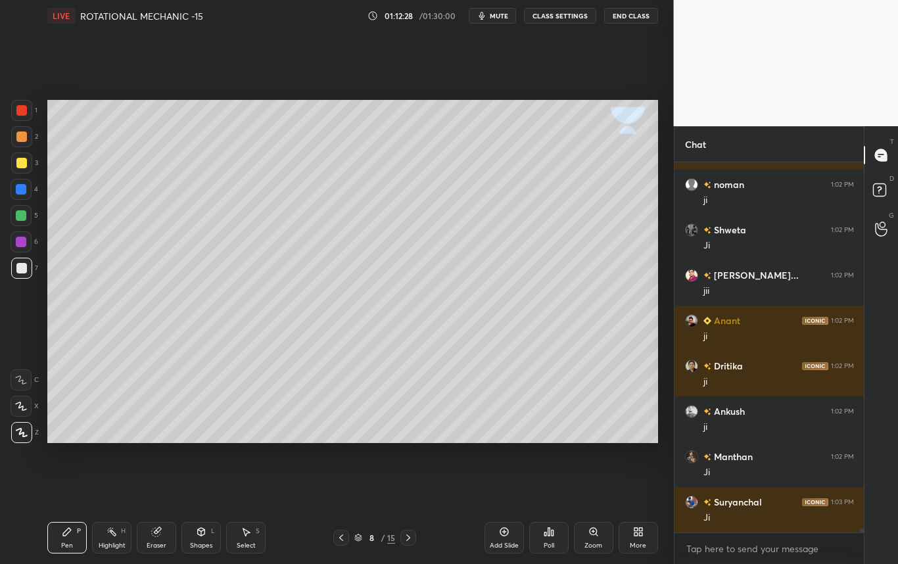
click at [157, 534] on icon at bounding box center [156, 532] width 9 height 9
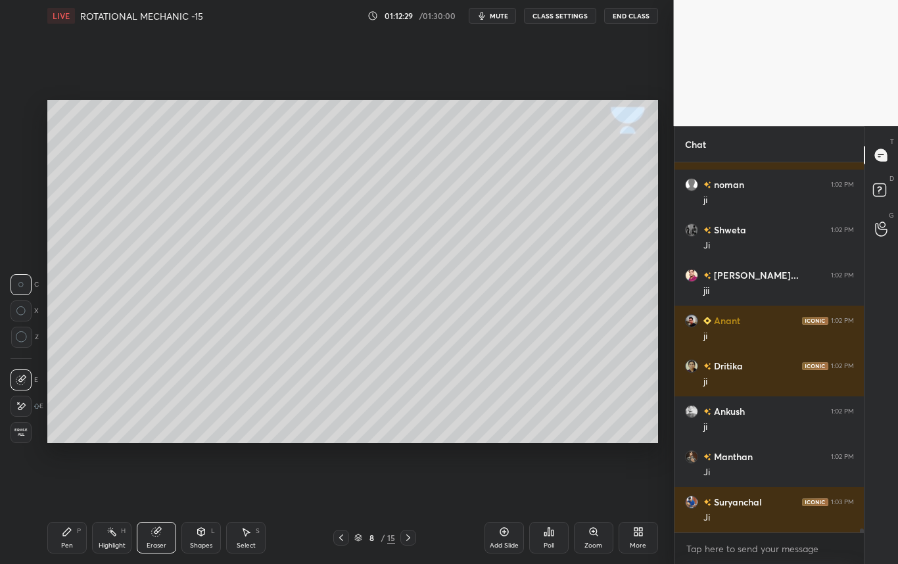
click at [80, 531] on div "P" at bounding box center [79, 531] width 4 height 7
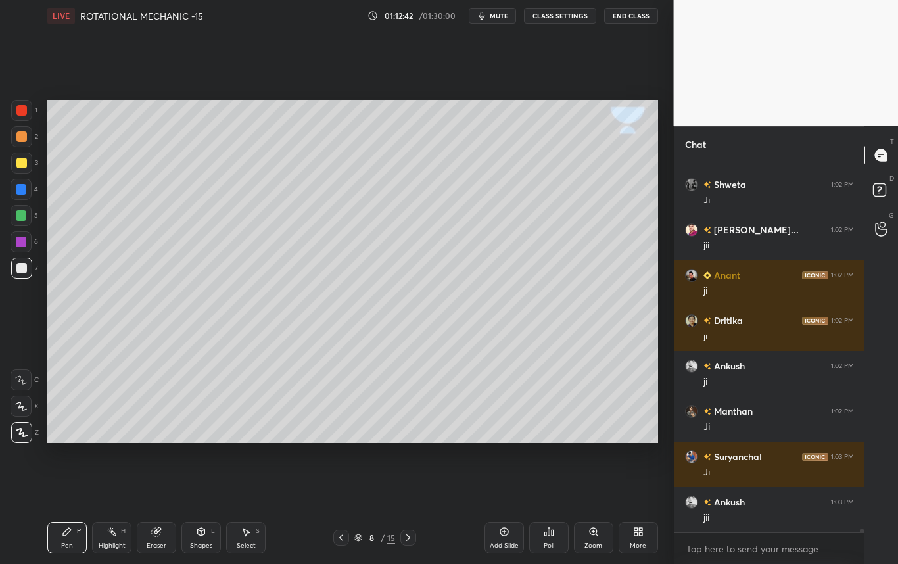
scroll to position [34070, 0]
click at [269, 444] on div "Setting up your live class Poll for secs No correct answer Start poll" at bounding box center [352, 272] width 621 height 480
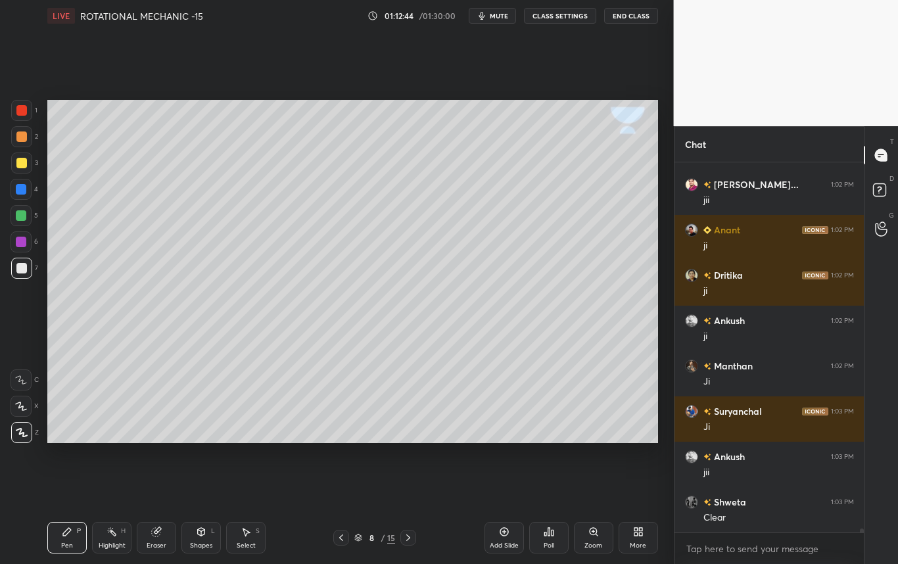
scroll to position [34116, 0]
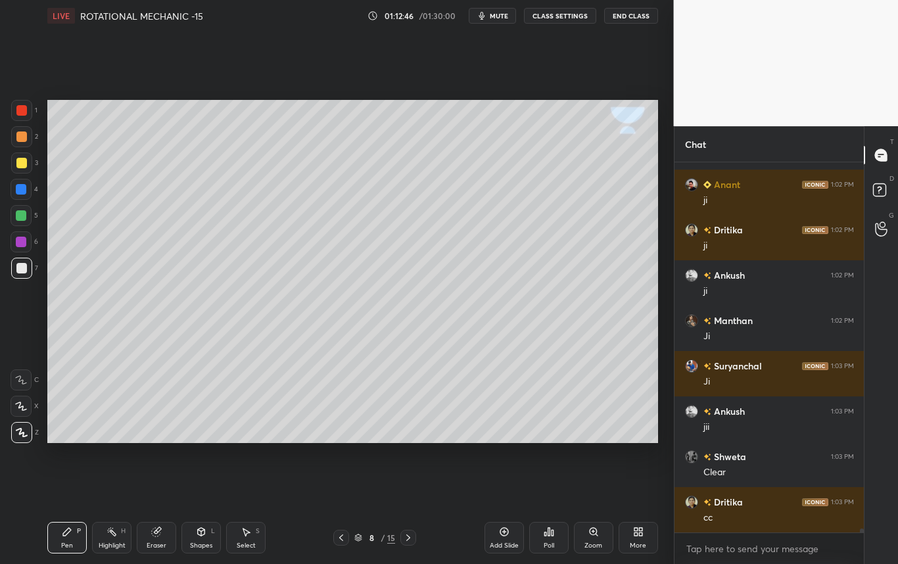
click at [196, 530] on icon at bounding box center [201, 531] width 11 height 11
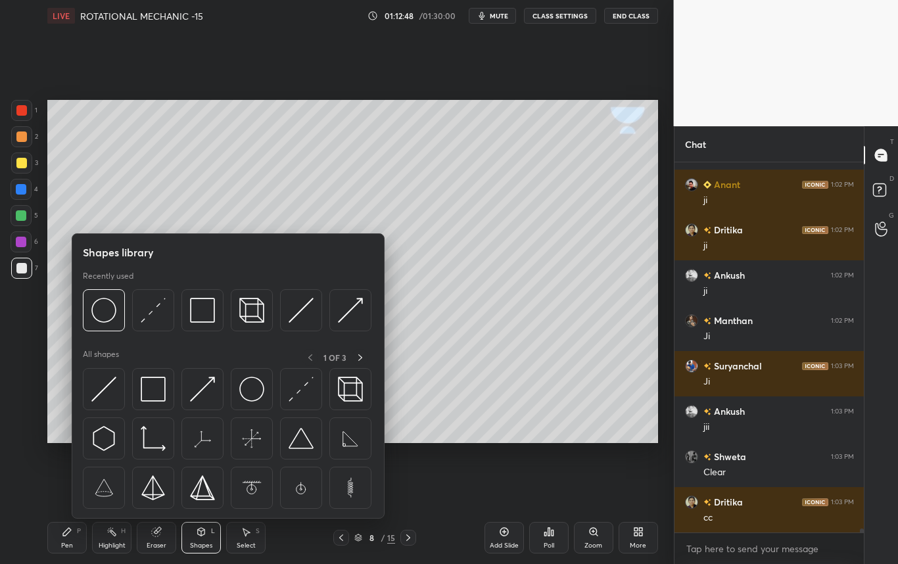
click at [147, 312] on img at bounding box center [153, 310] width 25 height 25
click at [17, 350] on div "1 2 3 4 5 6 7 C X Z C X Z E E Erase all H H" at bounding box center [21, 271] width 42 height 343
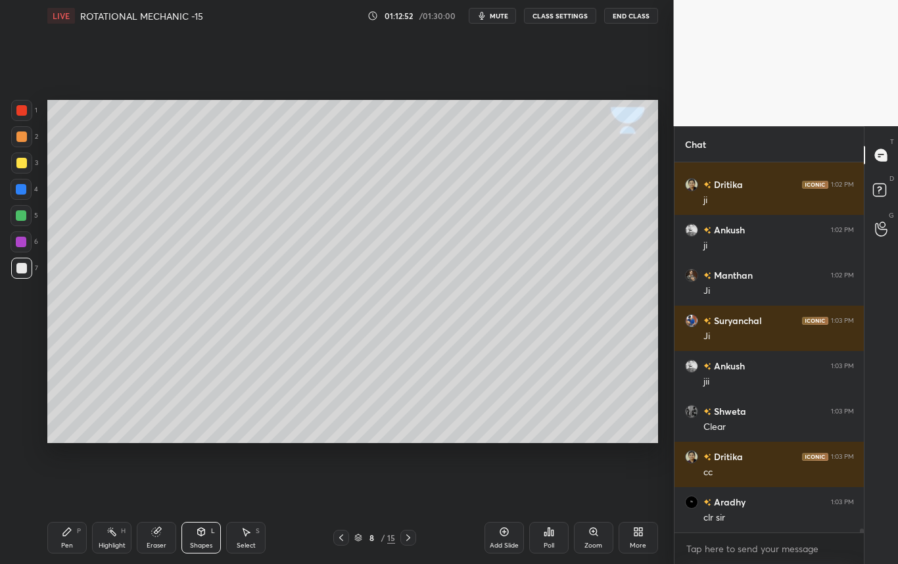
scroll to position [34206, 0]
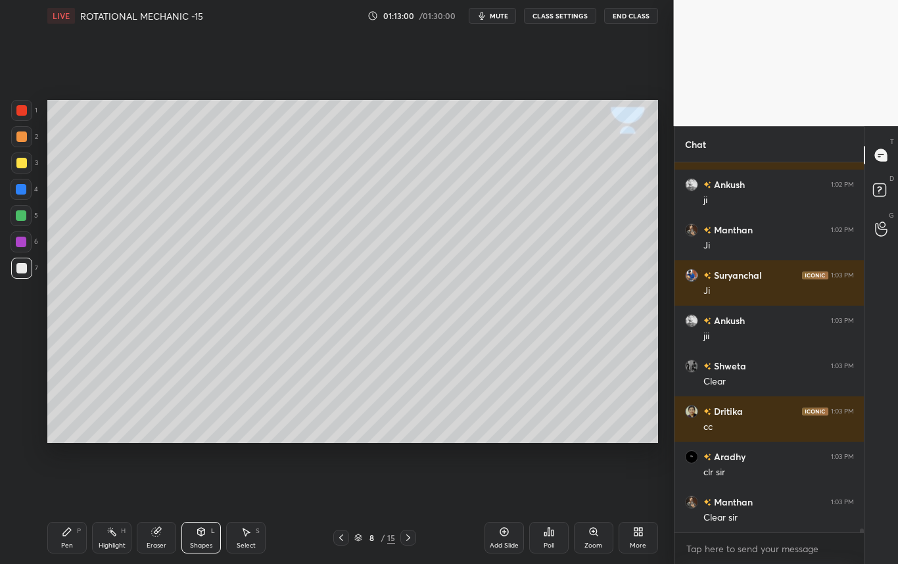
click at [191, 537] on div "Shapes L" at bounding box center [200, 538] width 39 height 32
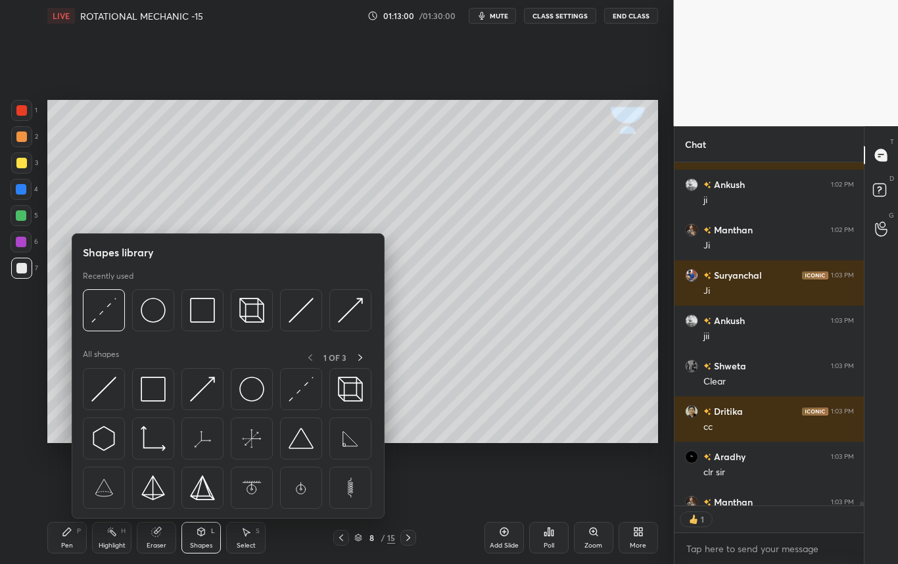
scroll to position [339, 185]
click at [344, 308] on img at bounding box center [350, 310] width 25 height 25
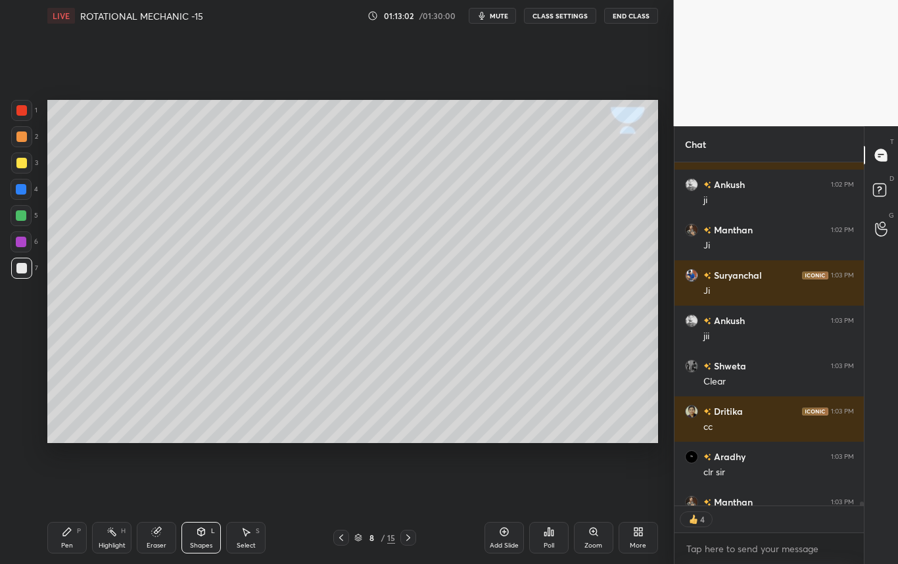
click at [33, 185] on div "4" at bounding box center [25, 189] width 28 height 21
click at [116, 534] on rect at bounding box center [113, 533] width 7 height 7
click at [23, 165] on div at bounding box center [21, 163] width 11 height 11
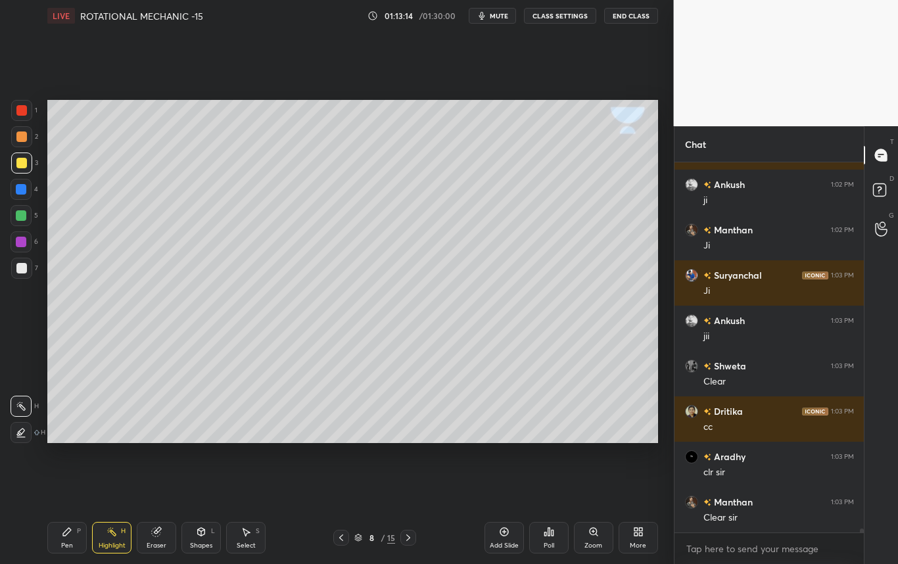
click at [63, 546] on div "Pen" at bounding box center [67, 545] width 12 height 7
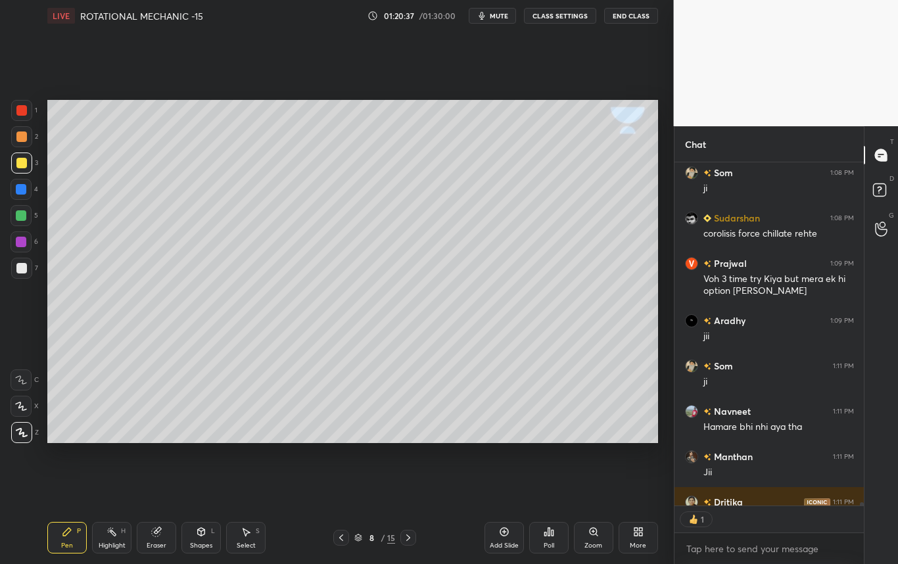
scroll to position [339, 185]
click at [28, 157] on div at bounding box center [21, 162] width 21 height 21
click at [26, 190] on div at bounding box center [21, 189] width 21 height 21
click at [19, 214] on div at bounding box center [21, 215] width 11 height 11
click at [22, 191] on div at bounding box center [21, 189] width 11 height 11
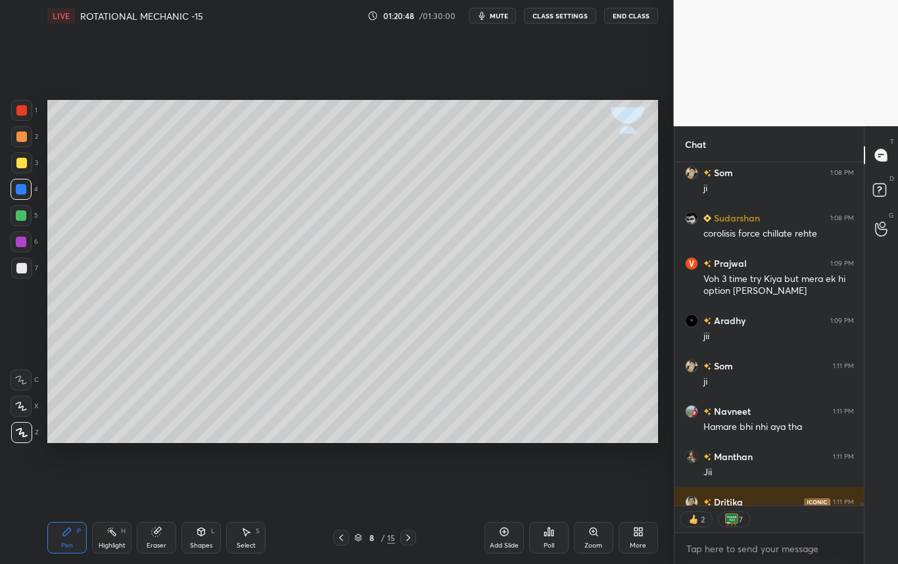
click at [26, 164] on div at bounding box center [21, 162] width 21 height 21
click at [15, 197] on div at bounding box center [21, 189] width 21 height 21
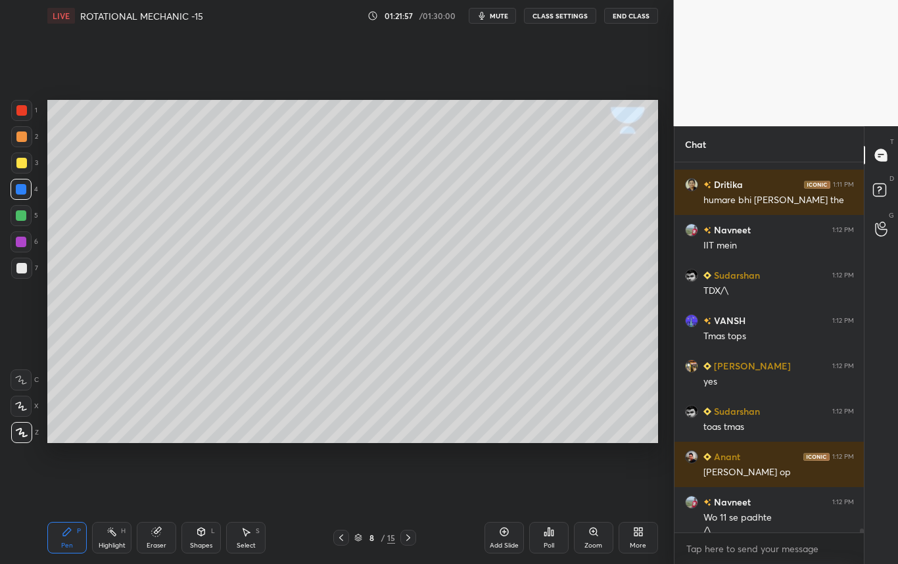
scroll to position [36635, 0]
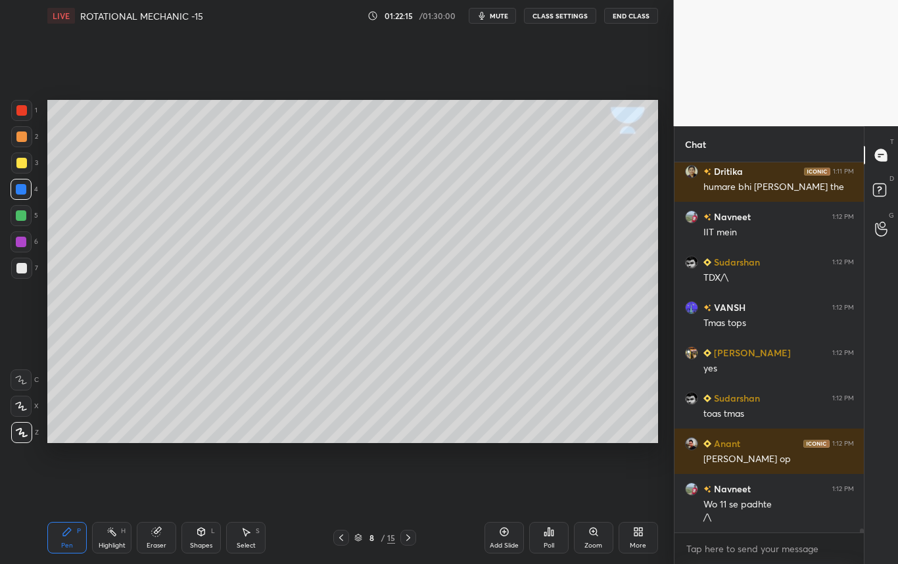
click at [404, 542] on div at bounding box center [408, 538] width 16 height 16
click at [343, 541] on icon at bounding box center [341, 537] width 11 height 11
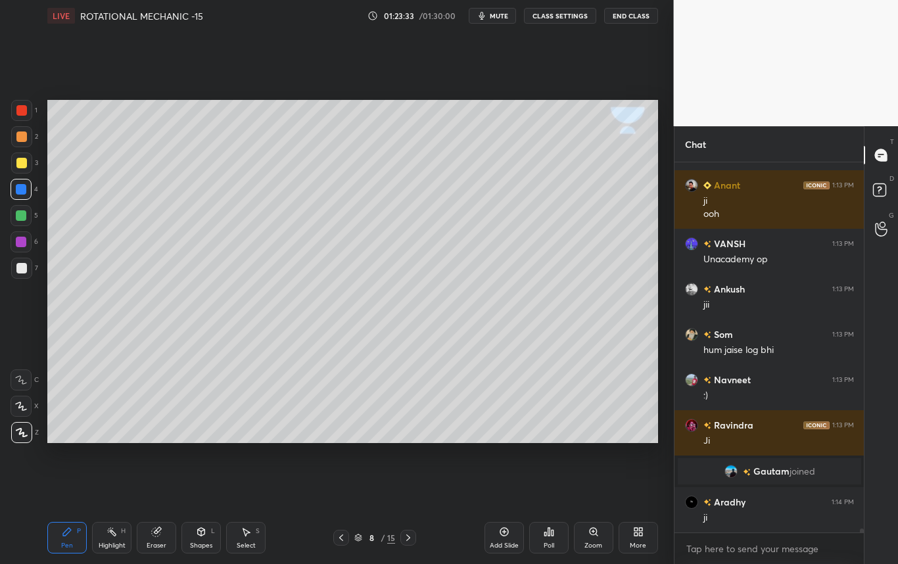
scroll to position [34718, 0]
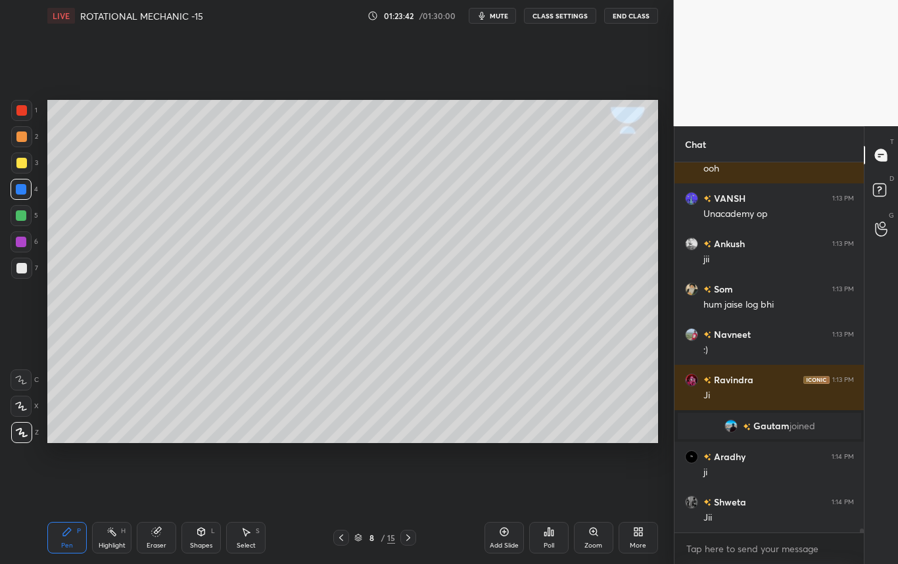
click at [411, 535] on icon at bounding box center [408, 537] width 11 height 11
click at [340, 537] on icon at bounding box center [341, 537] width 11 height 11
click at [23, 243] on div at bounding box center [21, 242] width 11 height 11
click at [406, 535] on icon at bounding box center [408, 537] width 11 height 11
click at [205, 537] on div "Shapes L" at bounding box center [200, 538] width 39 height 32
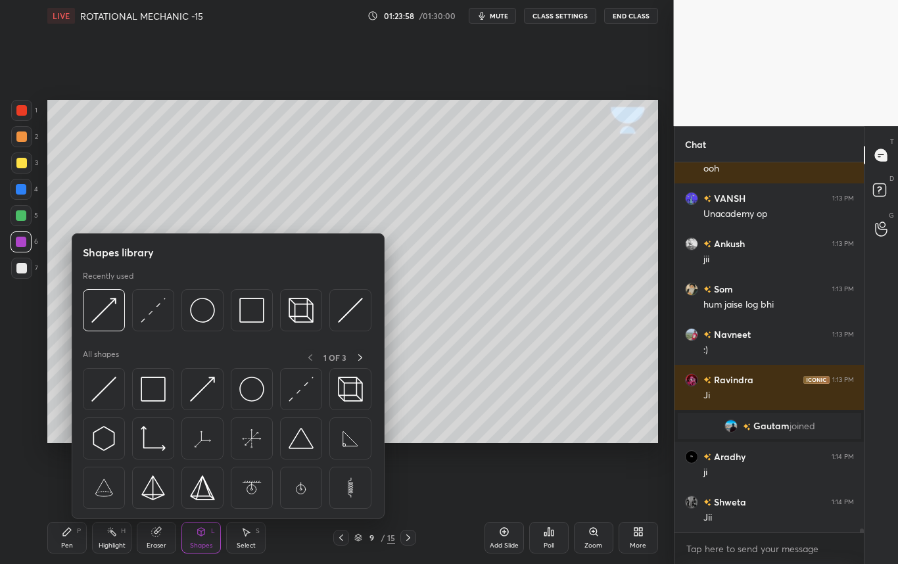
click at [18, 314] on div "1 2 3 4 5 6 7 C X Z C X Z E E Erase all H H" at bounding box center [21, 271] width 42 height 343
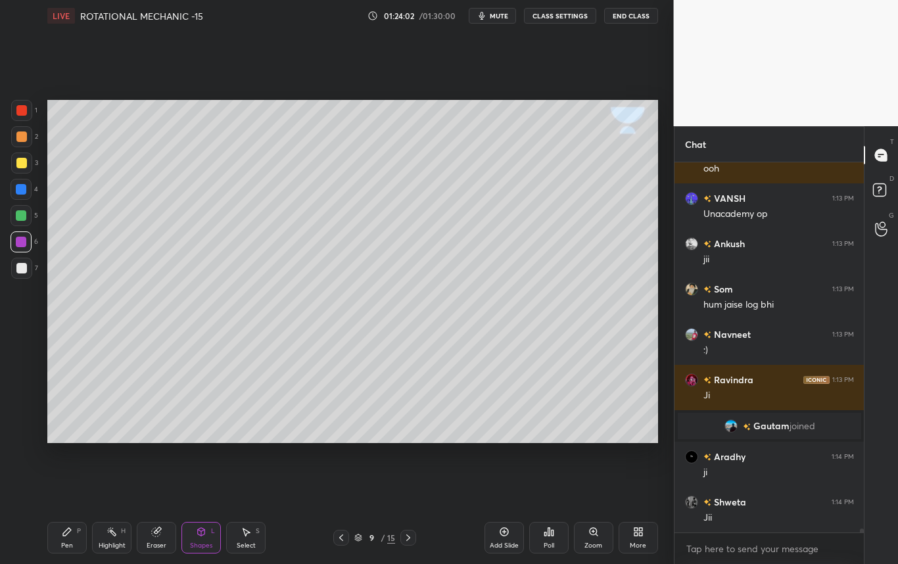
click at [202, 532] on icon at bounding box center [201, 532] width 7 height 8
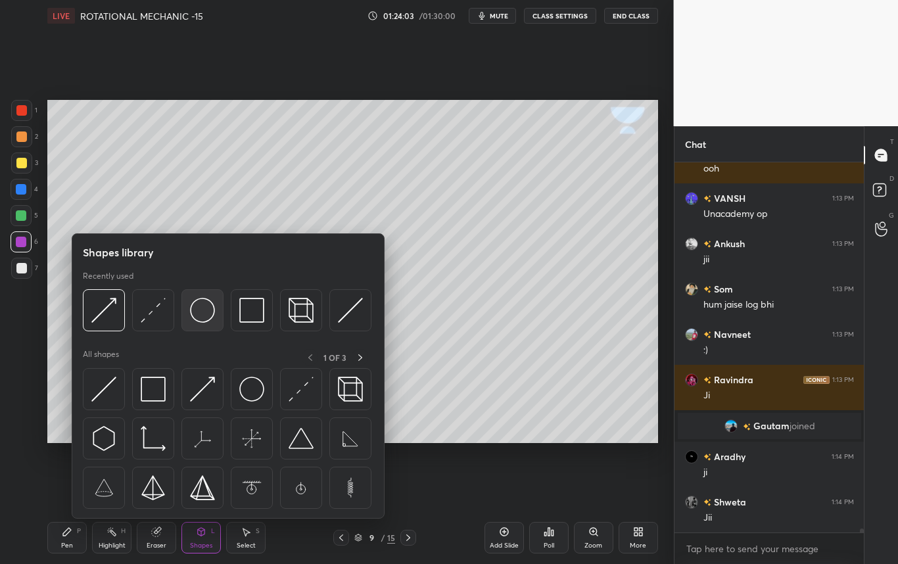
click at [204, 312] on img at bounding box center [202, 310] width 25 height 25
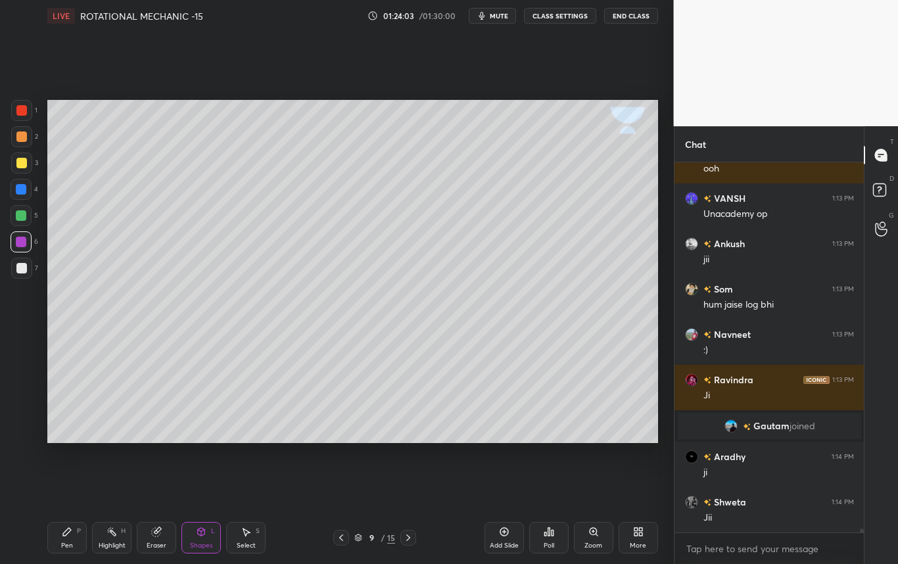
click at [23, 162] on div at bounding box center [21, 163] width 11 height 11
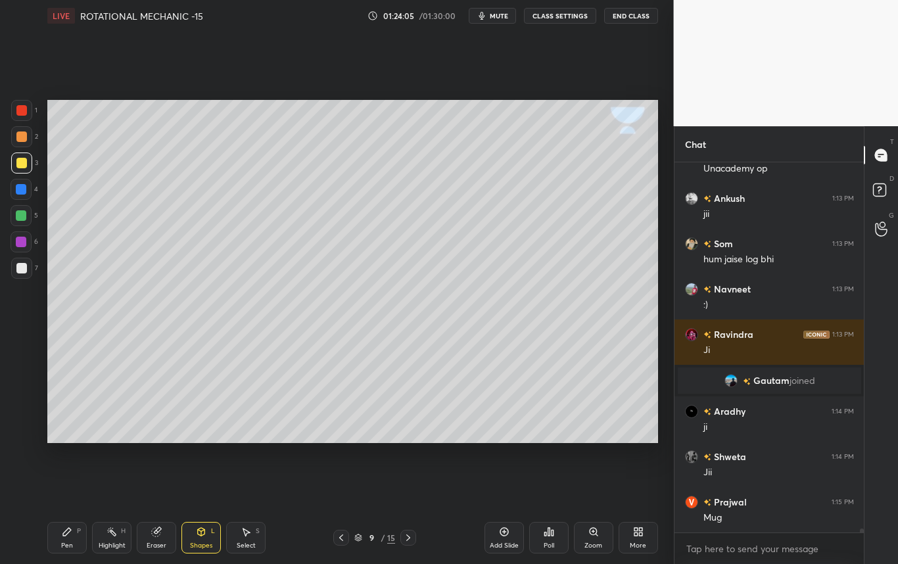
click at [158, 532] on icon at bounding box center [156, 532] width 9 height 9
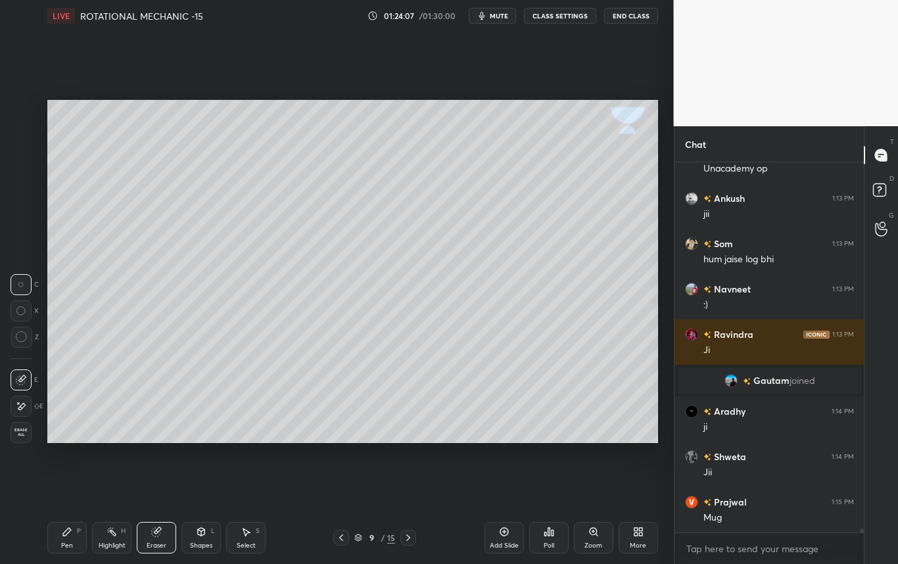
click at [64, 537] on div "Pen P" at bounding box center [66, 538] width 39 height 32
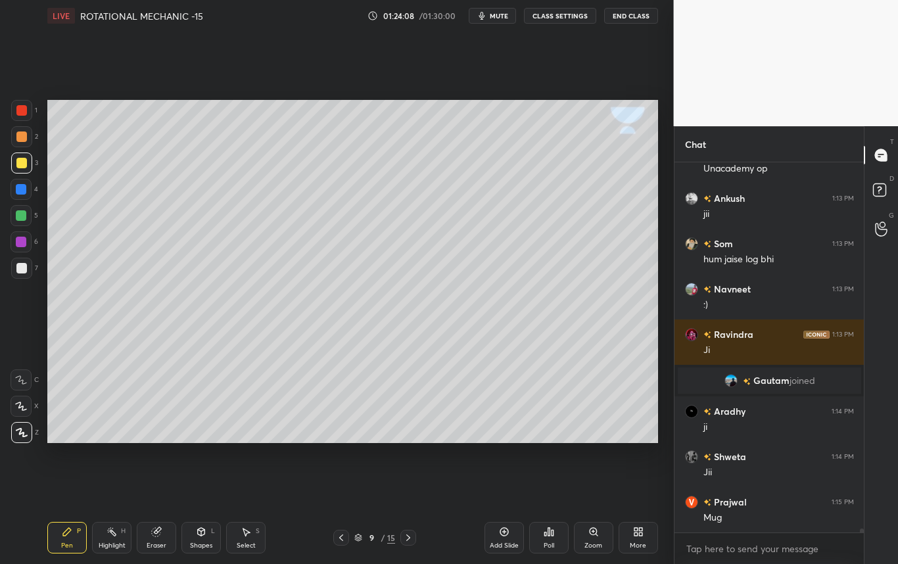
click at [20, 270] on div at bounding box center [21, 268] width 11 height 11
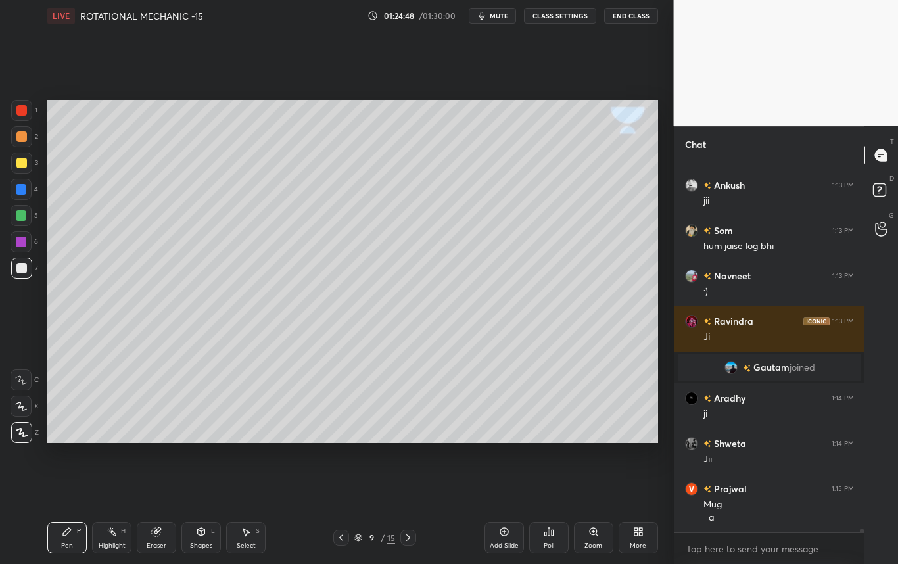
scroll to position [34822, 0]
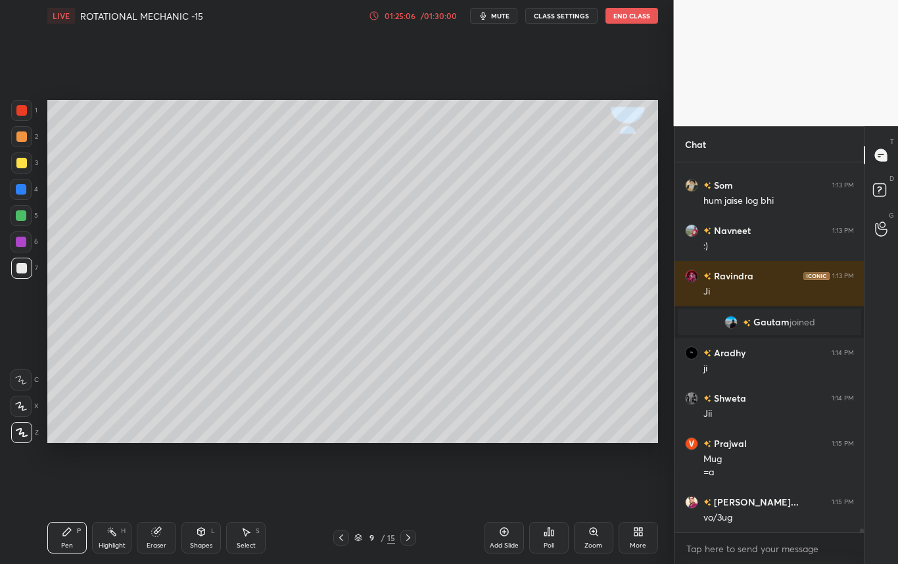
click at [404, 538] on icon at bounding box center [408, 537] width 11 height 11
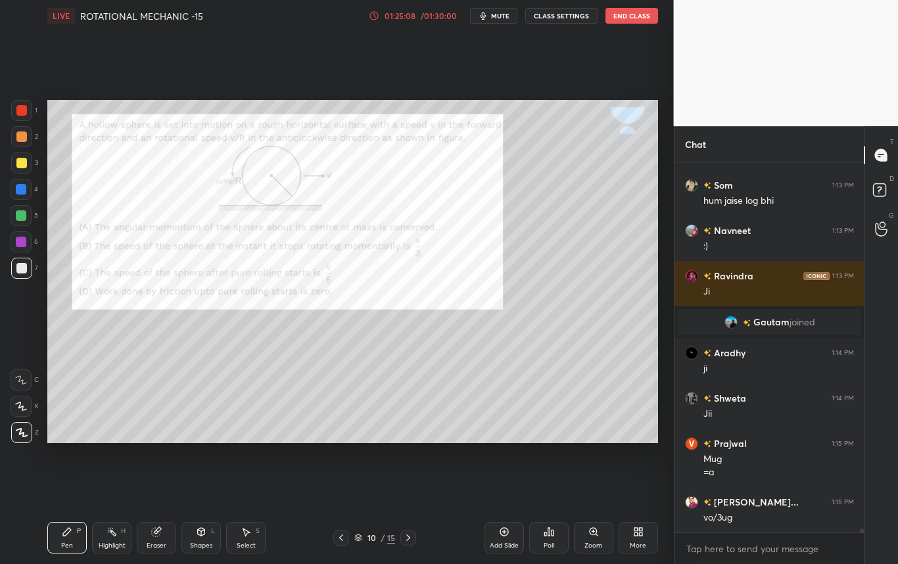
click at [337, 538] on div at bounding box center [341, 538] width 16 height 16
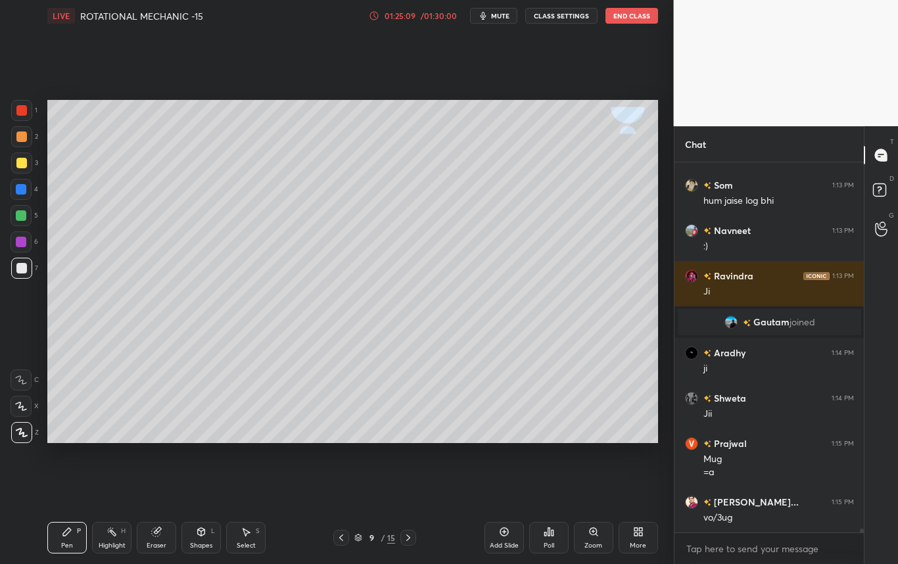
scroll to position [34867, 0]
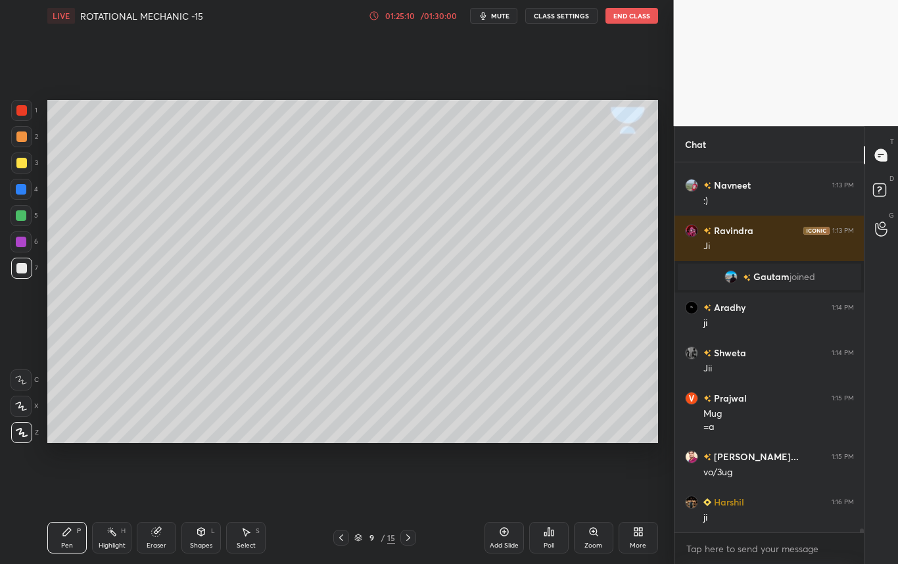
click at [339, 538] on icon at bounding box center [341, 537] width 11 height 11
click at [407, 539] on icon at bounding box center [408, 537] width 11 height 11
click at [411, 534] on icon at bounding box center [408, 537] width 11 height 11
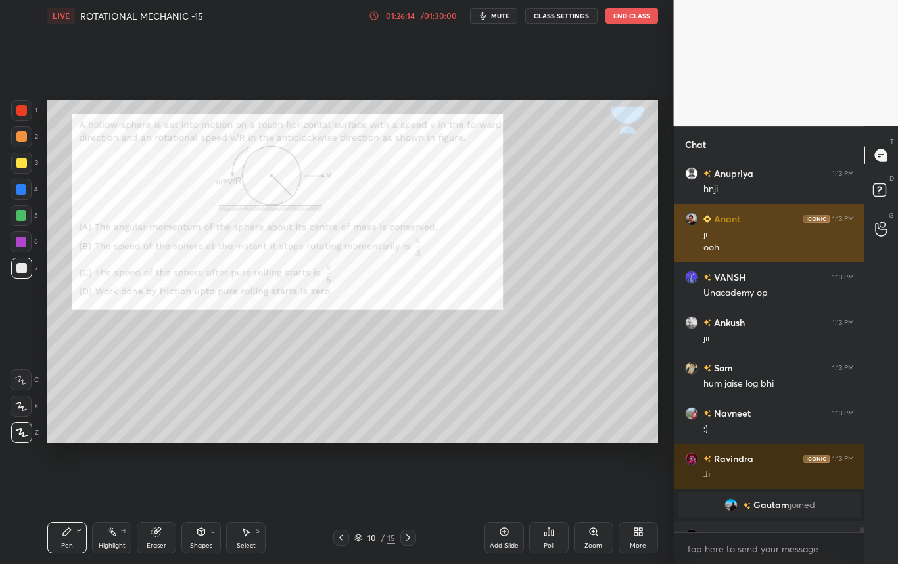
scroll to position [256, 185]
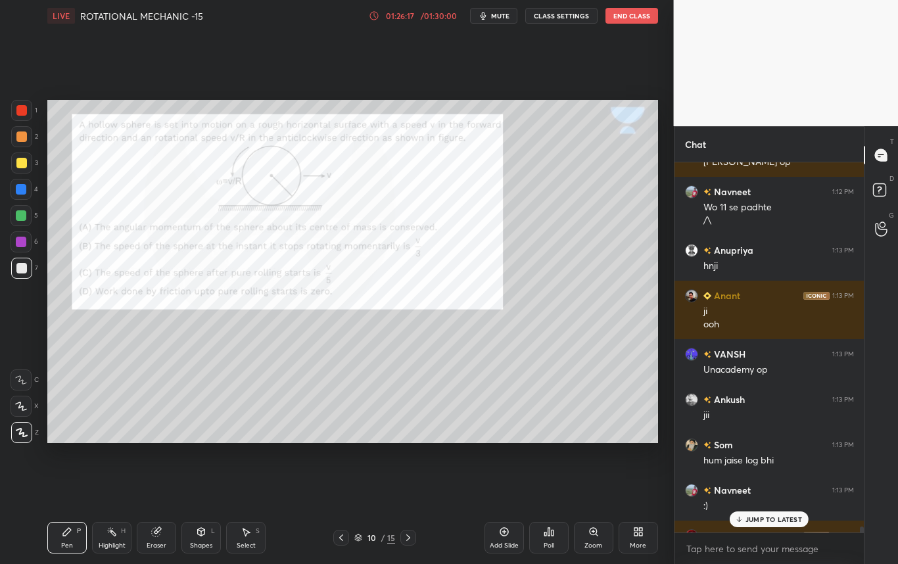
click at [758, 523] on p "JUMP TO LATEST" at bounding box center [773, 519] width 57 height 8
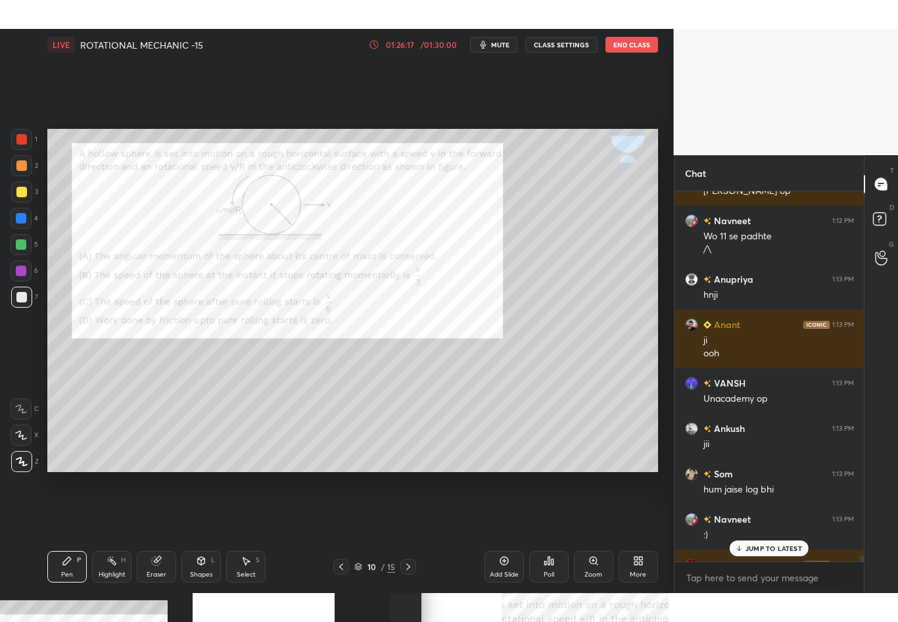
scroll to position [34912, 0]
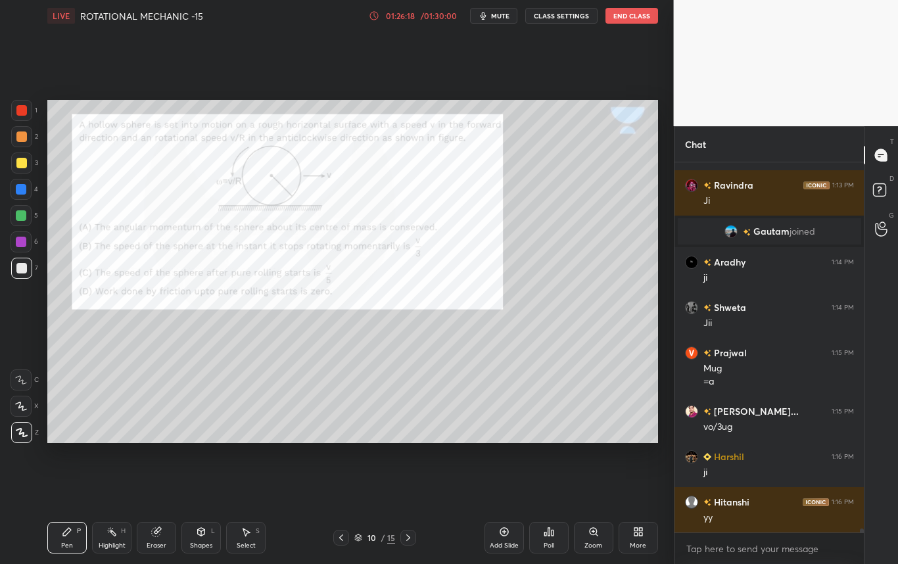
click at [639, 535] on icon at bounding box center [640, 533] width 3 height 3
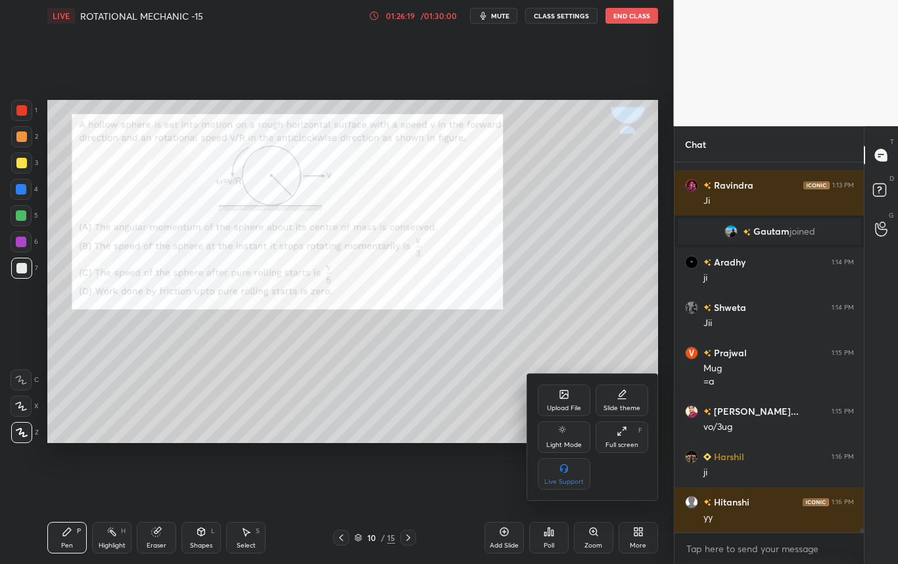
click at [627, 429] on div "Full screen F" at bounding box center [621, 437] width 53 height 32
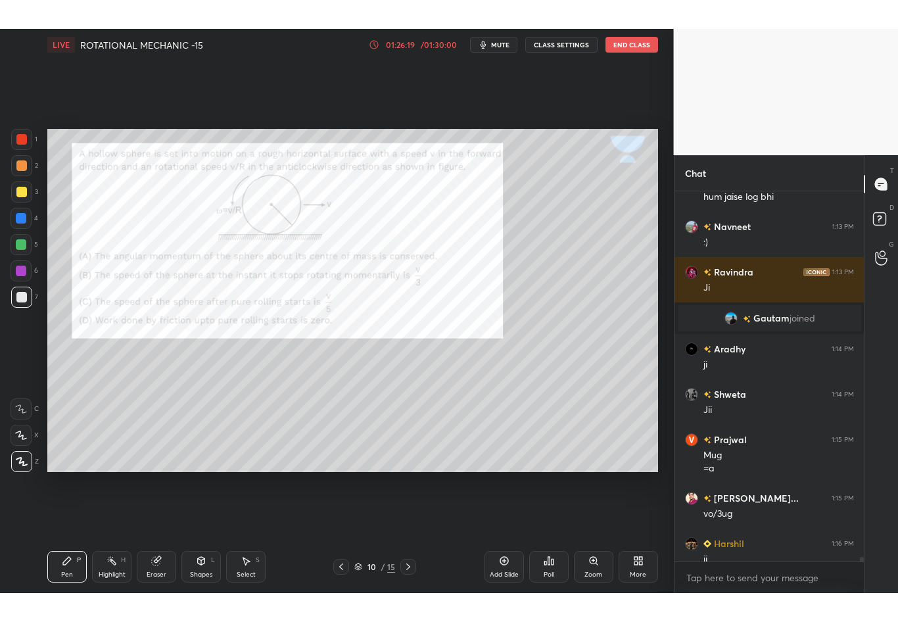
scroll to position [34854, 0]
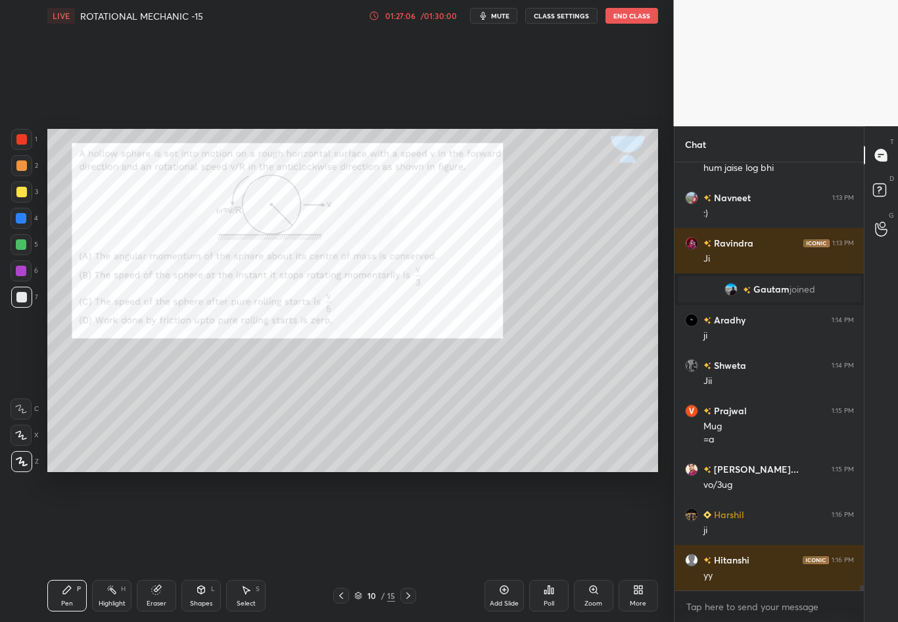
click at [204, 546] on div "Shapes" at bounding box center [201, 603] width 22 height 7
click at [20, 139] on div at bounding box center [21, 139] width 11 height 11
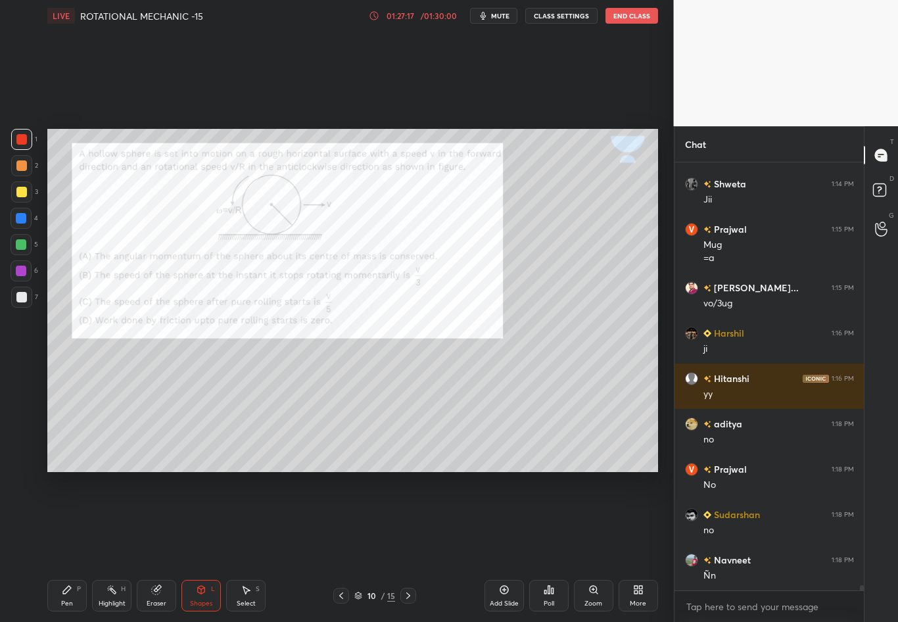
scroll to position [35172, 0]
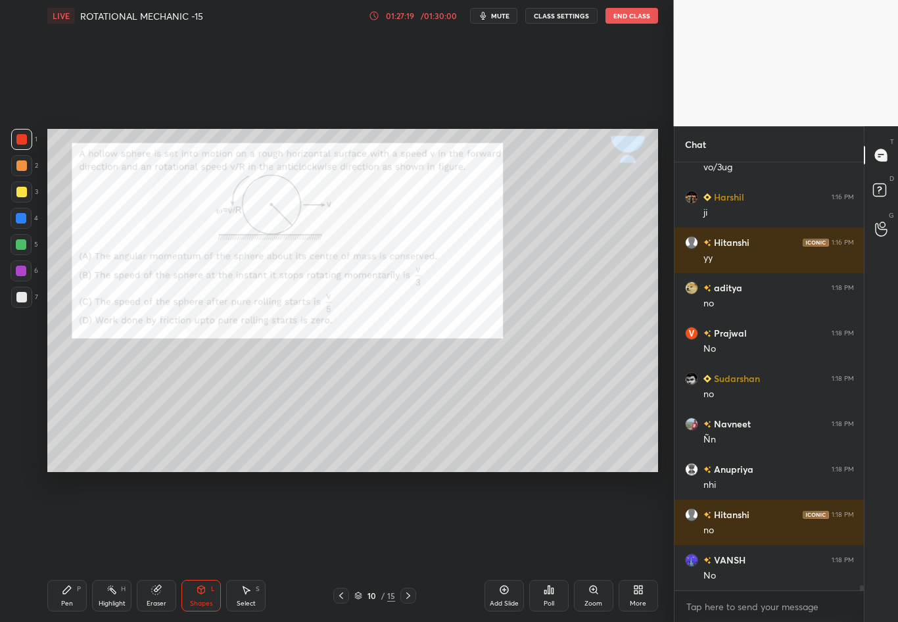
click at [70, 546] on div "Pen" at bounding box center [67, 603] width 12 height 7
click at [24, 301] on div at bounding box center [21, 297] width 21 height 21
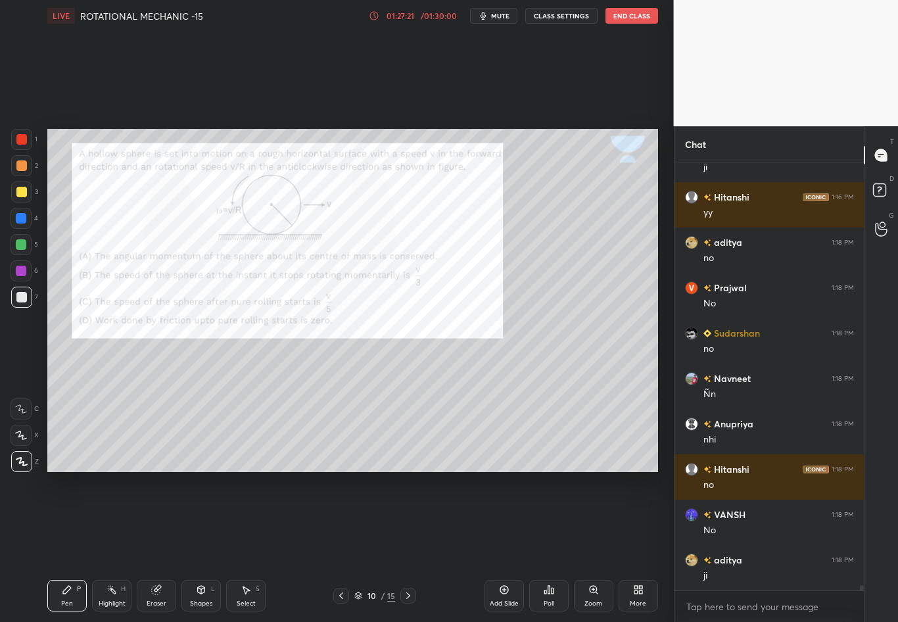
click at [23, 221] on div at bounding box center [21, 218] width 11 height 11
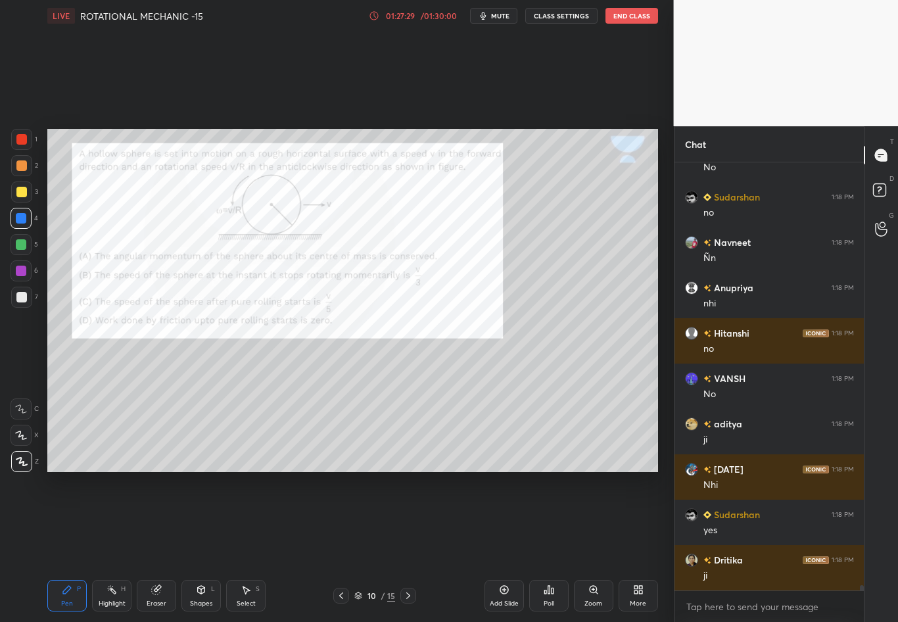
scroll to position [35399, 0]
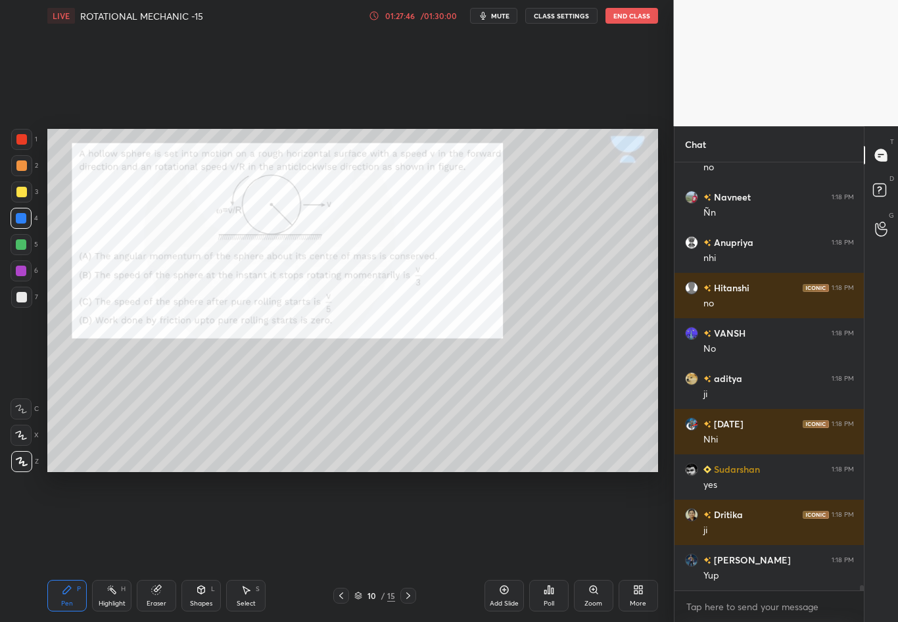
click at [22, 219] on div at bounding box center [21, 218] width 11 height 11
click at [18, 139] on div at bounding box center [21, 139] width 11 height 11
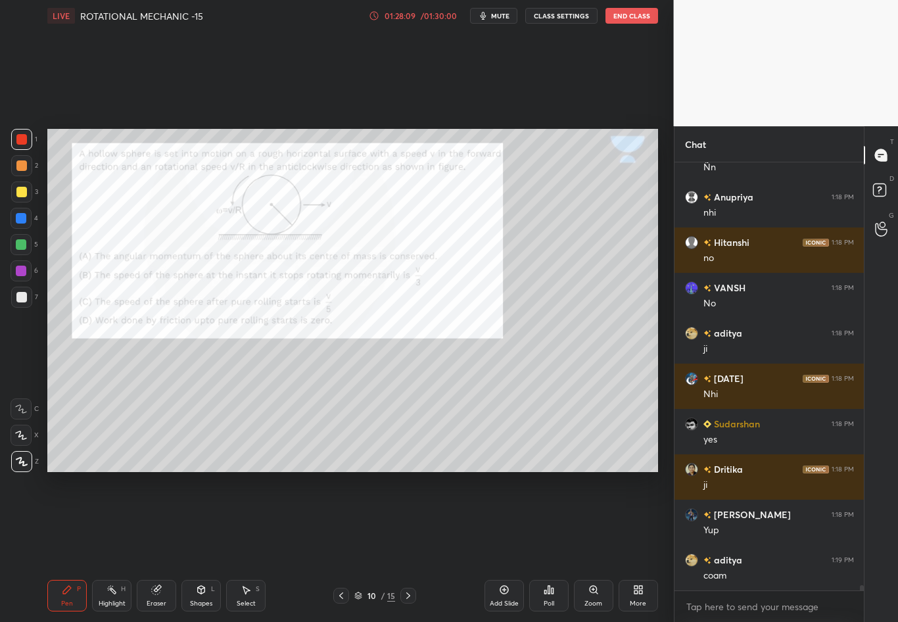
scroll to position [35489, 0]
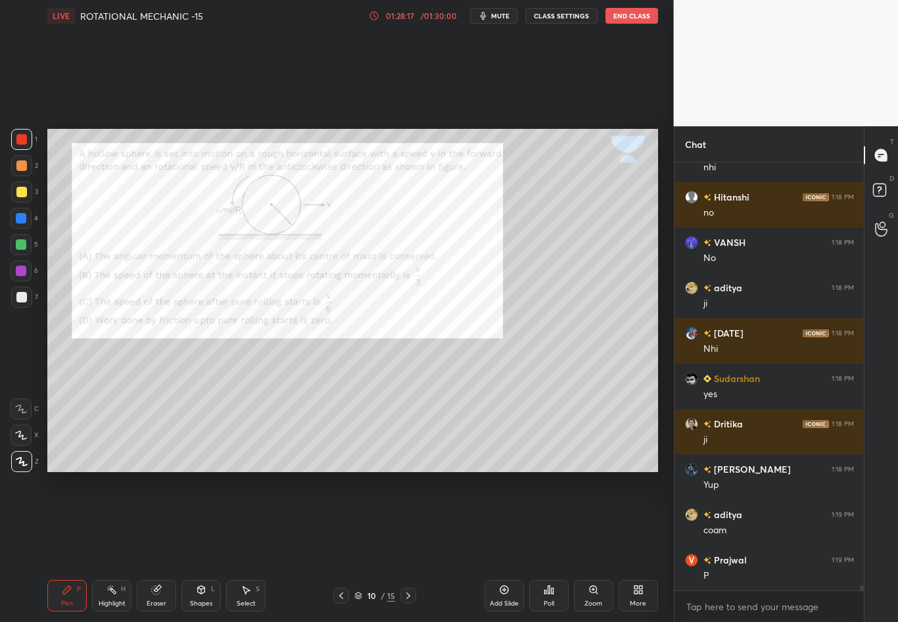
click at [28, 301] on div at bounding box center [21, 297] width 21 height 21
click at [158, 546] on div "Eraser" at bounding box center [156, 596] width 39 height 32
click at [70, 546] on icon at bounding box center [67, 589] width 11 height 11
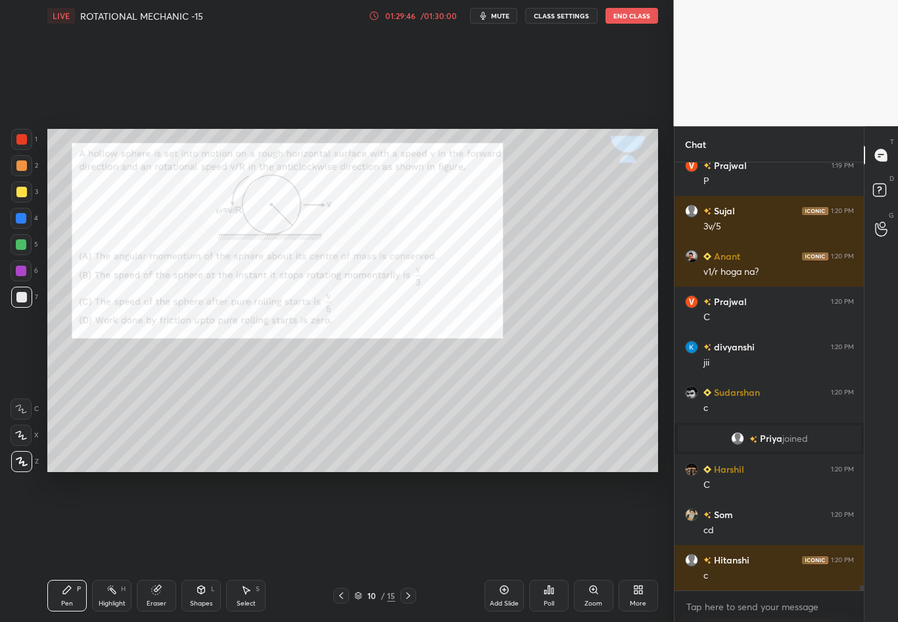
scroll to position [35604, 0]
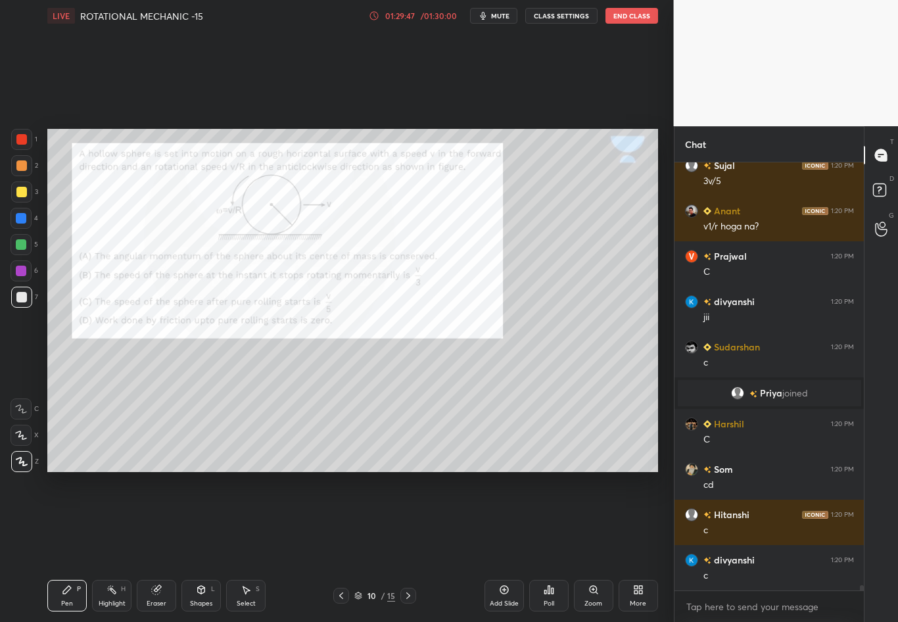
click at [22, 138] on div at bounding box center [21, 139] width 11 height 11
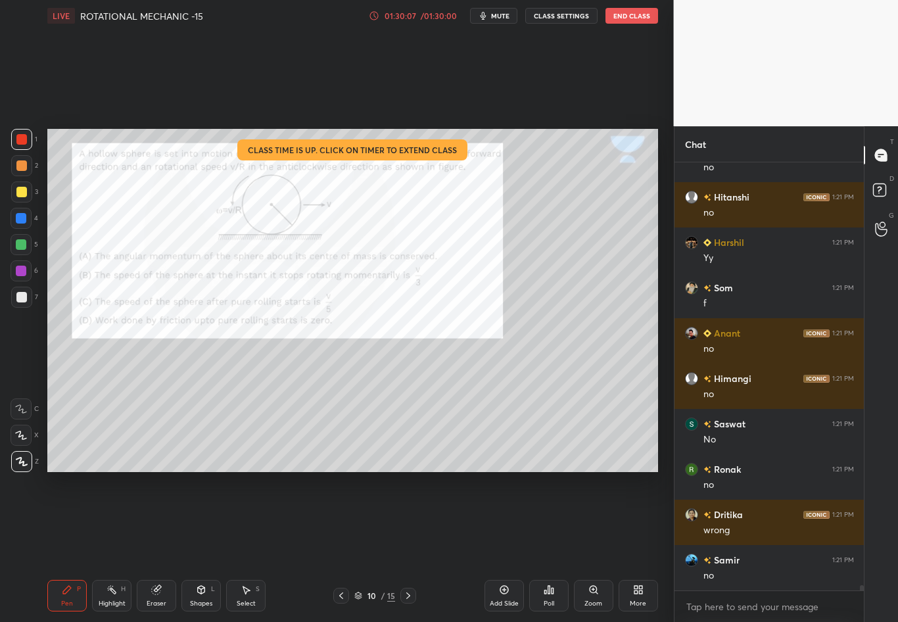
scroll to position [36239, 0]
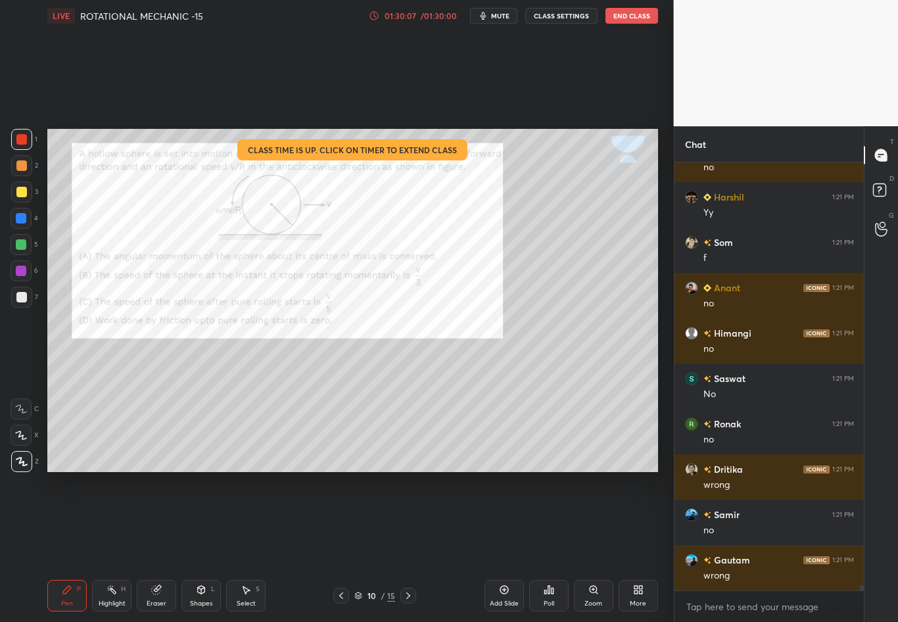
drag, startPoint x: 436, startPoint y: 12, endPoint x: 436, endPoint y: 555, distance: 543.5
click at [436, 12] on div "/ 01:30:00" at bounding box center [439, 16] width 41 height 8
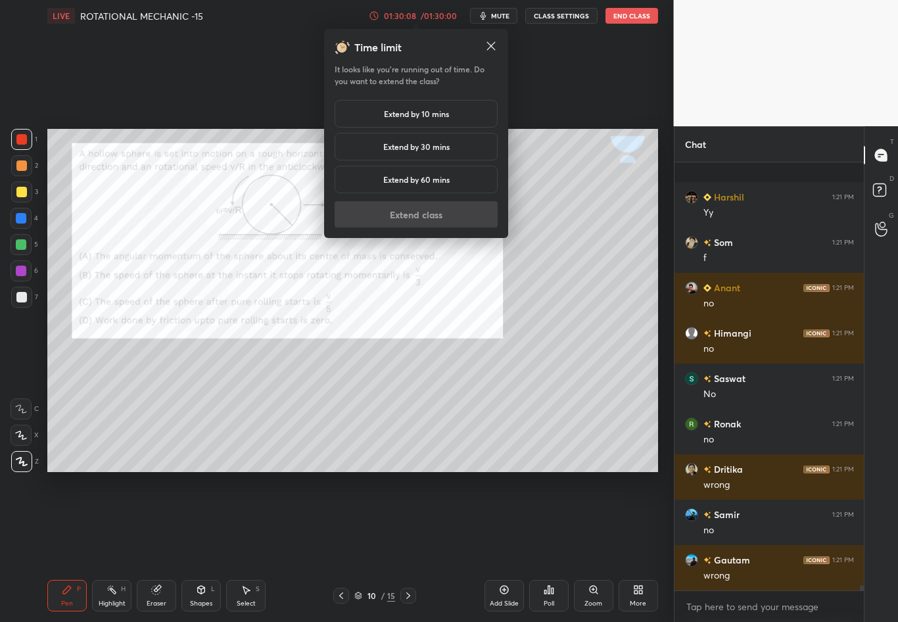
scroll to position [36329, 0]
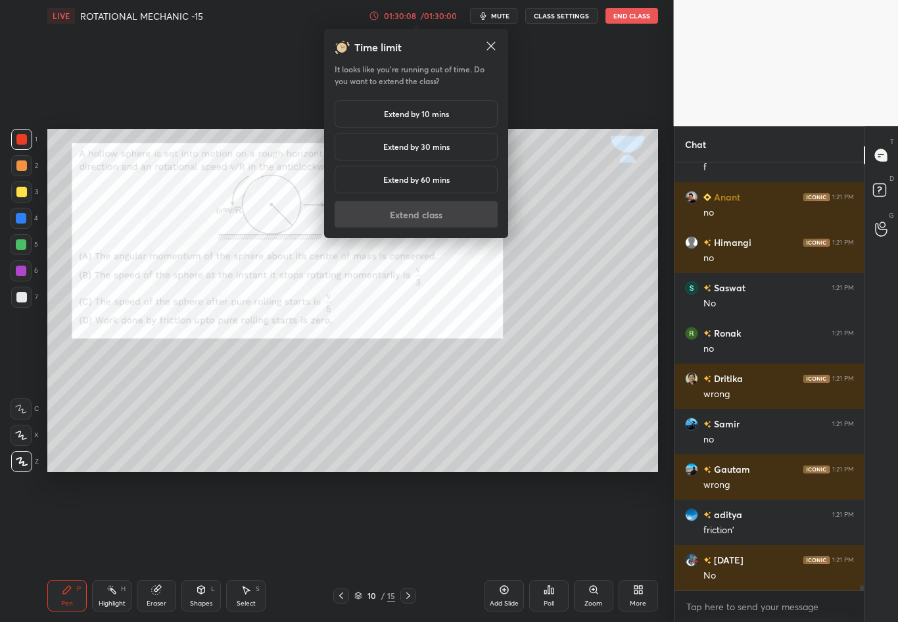
click at [444, 137] on div "Extend by 30 mins" at bounding box center [416, 147] width 163 height 28
click at [430, 212] on button "Extend class" at bounding box center [416, 214] width 163 height 26
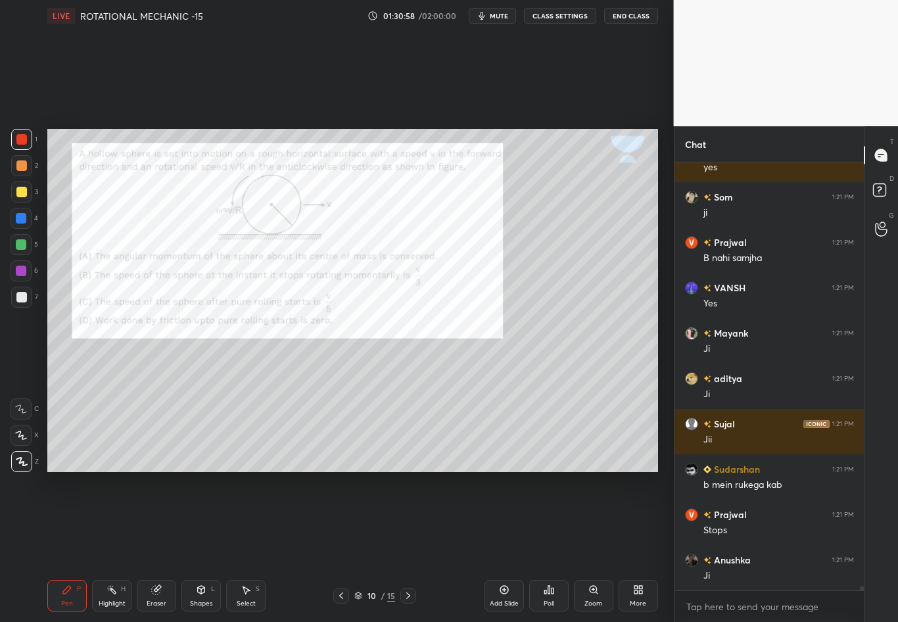
scroll to position [37282, 0]
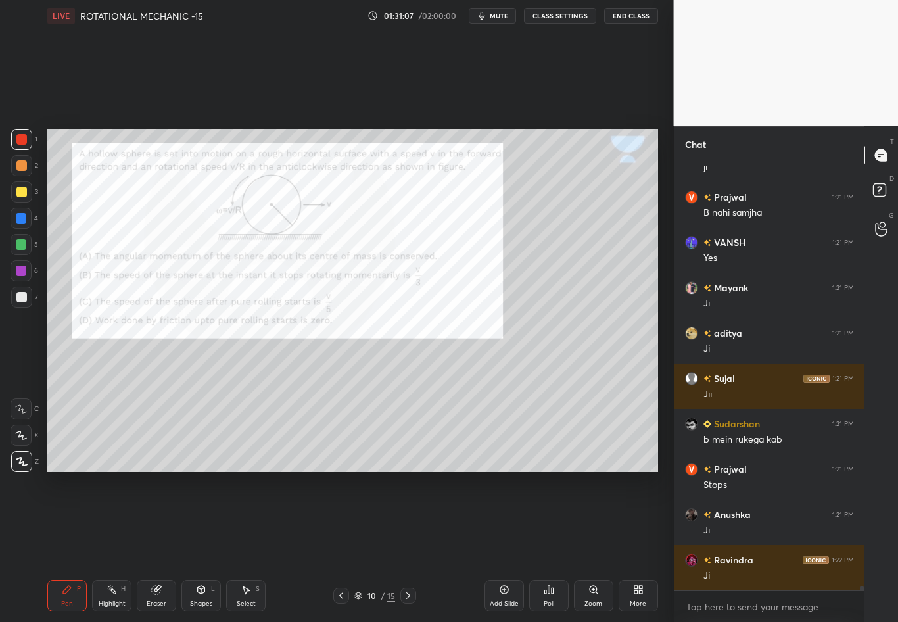
click at [148, 546] on div "Eraser" at bounding box center [156, 596] width 39 height 32
click at [74, 546] on div "Pen P" at bounding box center [66, 596] width 39 height 32
click at [193, 546] on div "Shapes L" at bounding box center [200, 596] width 39 height 32
drag, startPoint x: 196, startPoint y: 369, endPoint x: 433, endPoint y: 472, distance: 258.5
click at [432, 473] on div "Setting up your live class Poll for secs No correct answer Start poll" at bounding box center [352, 301] width 621 height 538
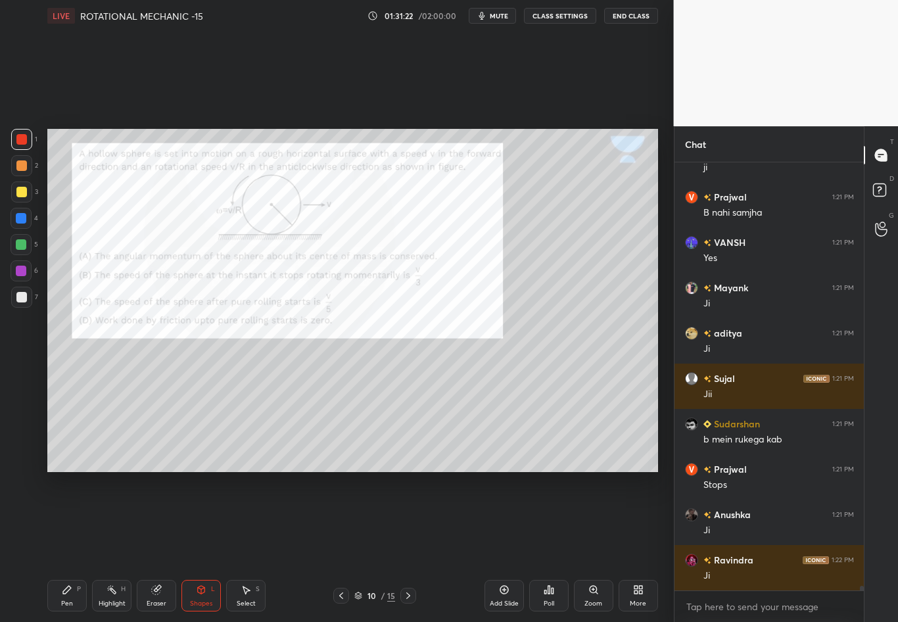
click at [62, 546] on div "Pen P" at bounding box center [66, 596] width 39 height 32
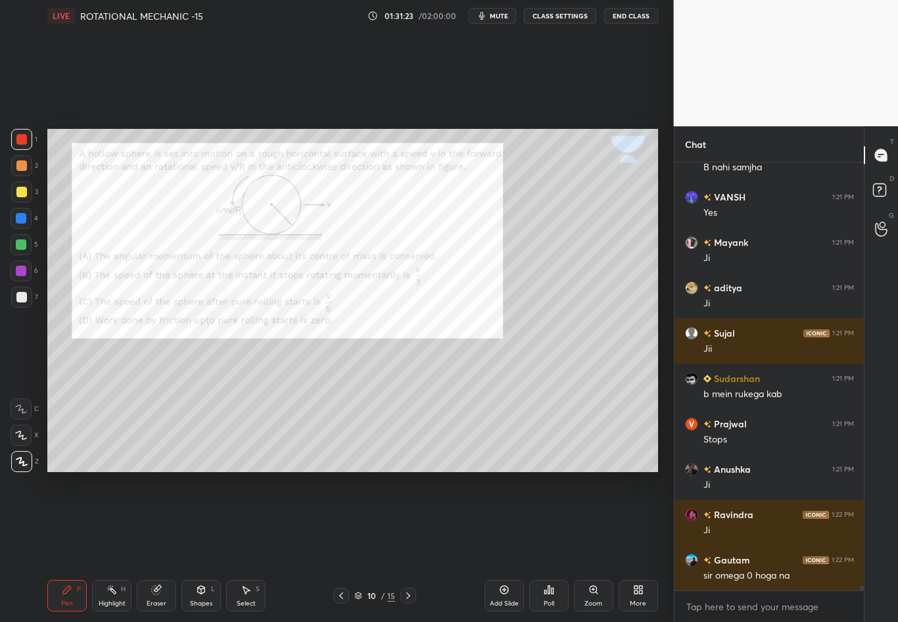
click at [23, 299] on div at bounding box center [21, 297] width 11 height 11
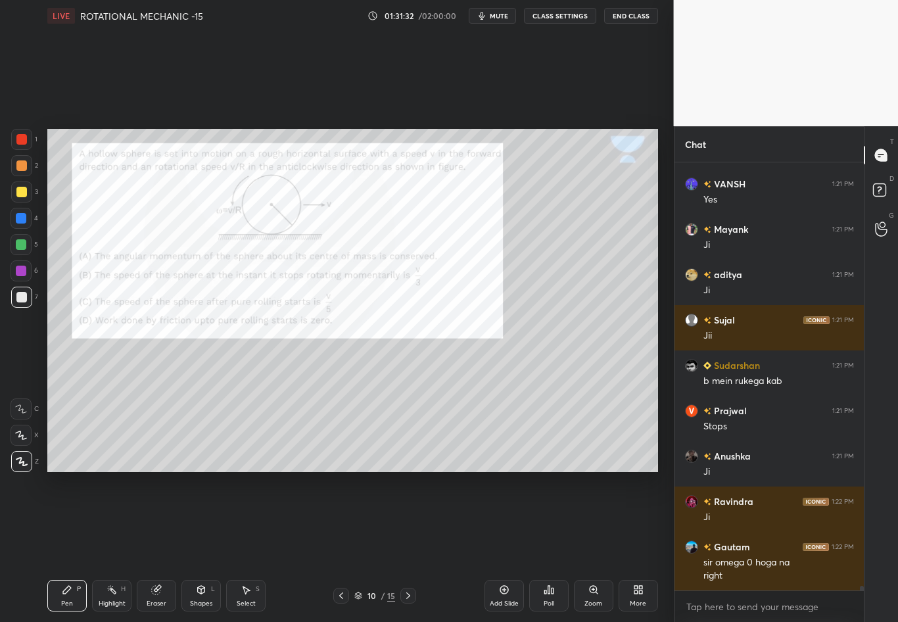
click at [120, 546] on div "Highlight H" at bounding box center [111, 596] width 39 height 32
click at [54, 546] on div "Pen P" at bounding box center [66, 596] width 39 height 32
click at [22, 223] on div at bounding box center [21, 218] width 21 height 21
click at [24, 295] on div at bounding box center [21, 297] width 11 height 11
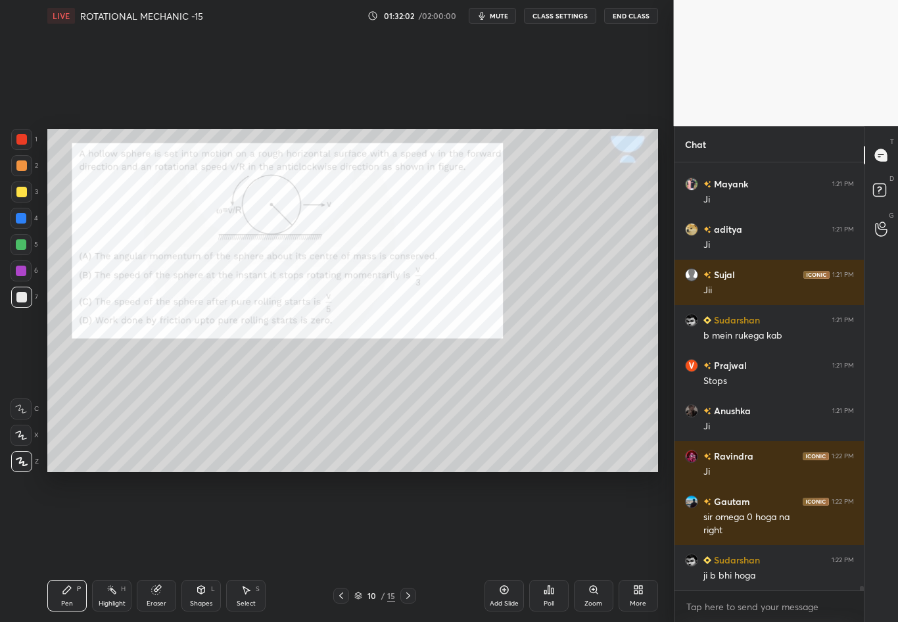
click at [22, 141] on div at bounding box center [21, 139] width 11 height 11
click at [152, 546] on div "Eraser" at bounding box center [156, 596] width 39 height 32
click at [57, 546] on div "Pen P" at bounding box center [66, 596] width 39 height 32
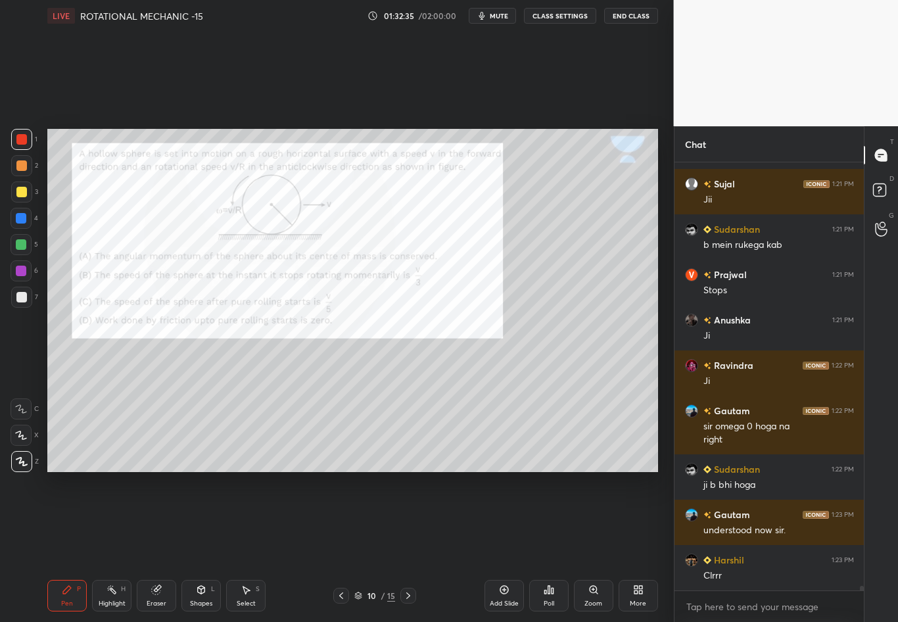
scroll to position [37521, 0]
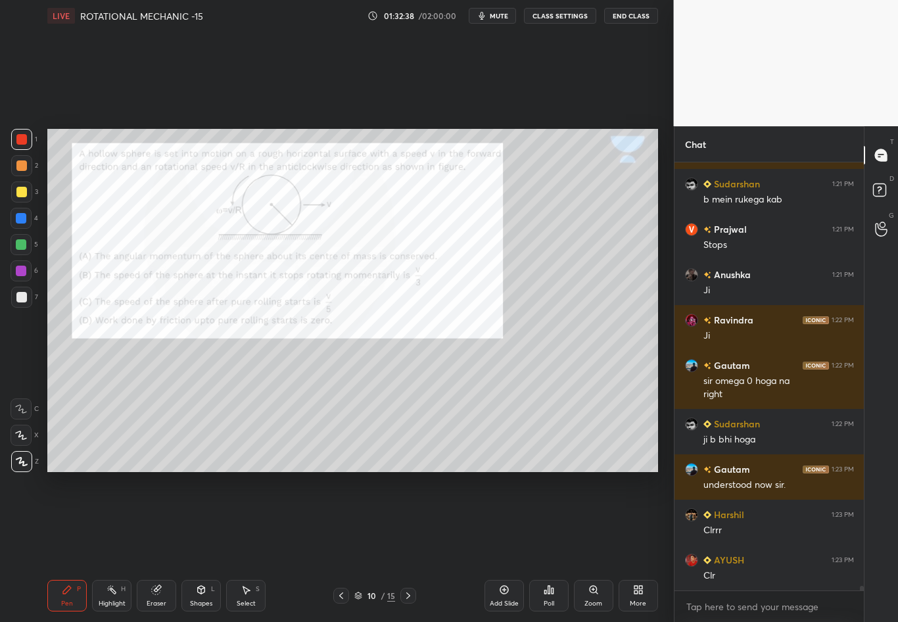
click at [338, 546] on icon at bounding box center [341, 595] width 11 height 11
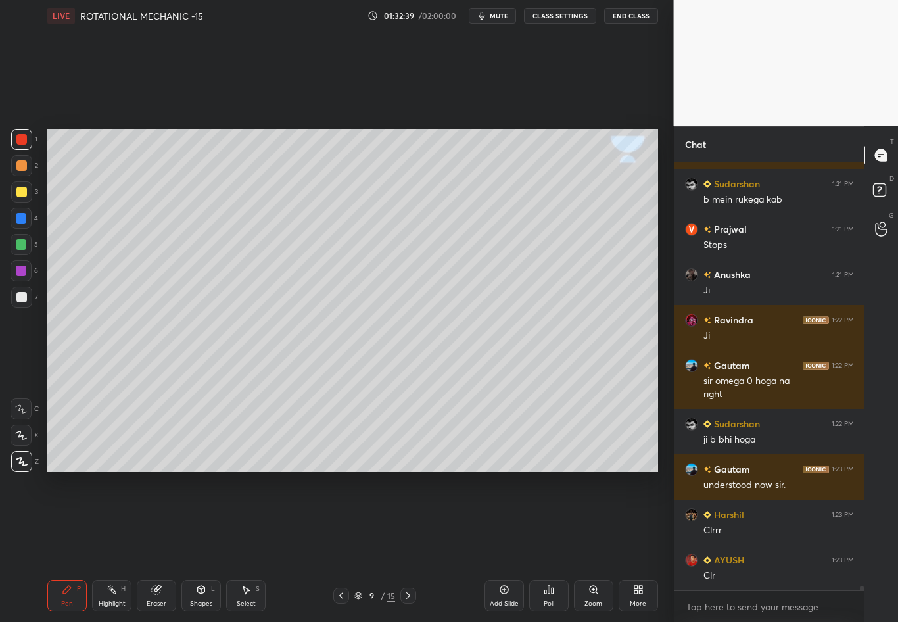
click at [343, 546] on icon at bounding box center [341, 595] width 11 height 11
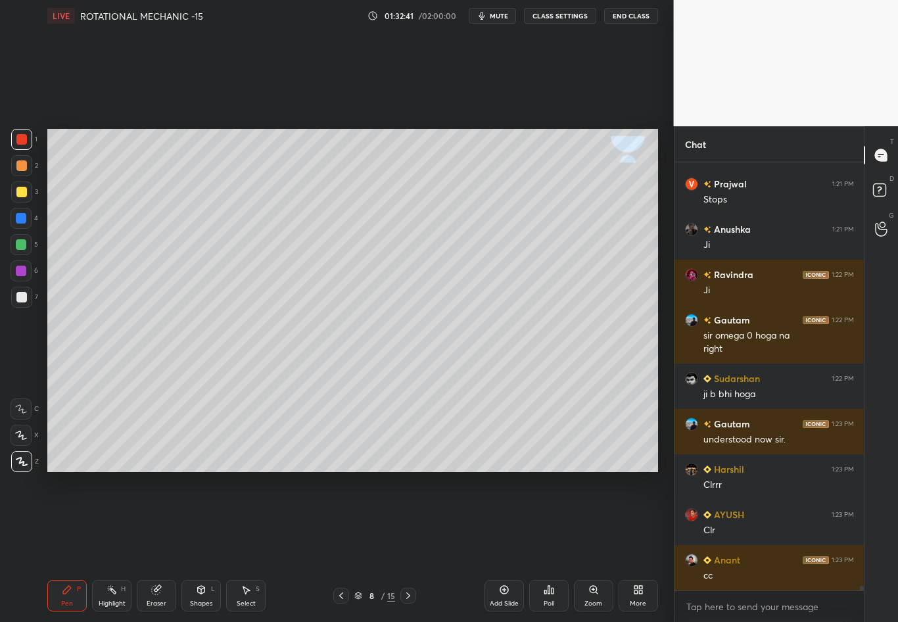
click at [408, 546] on icon at bounding box center [408, 595] width 11 height 11
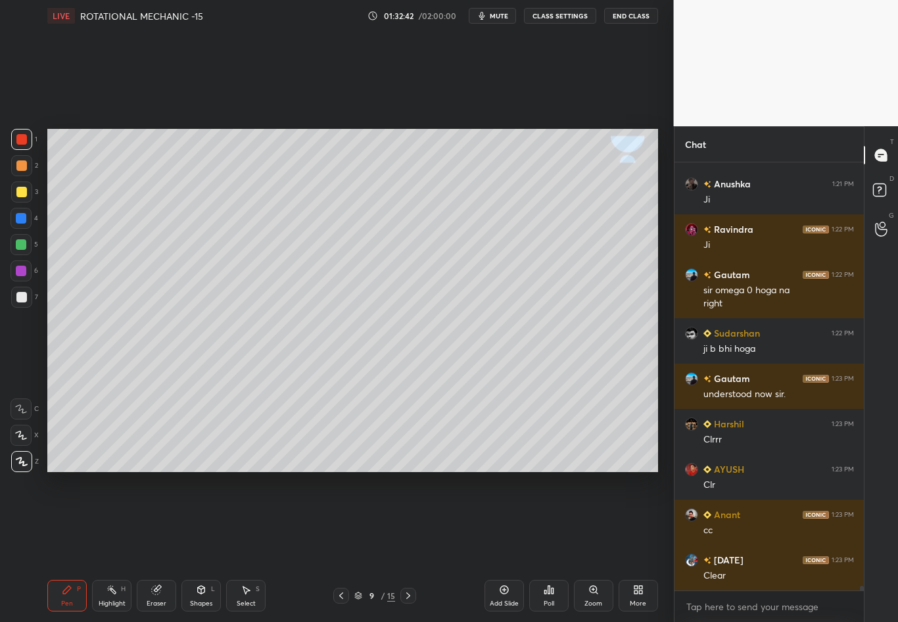
click at [344, 546] on icon at bounding box center [341, 595] width 11 height 11
click at [340, 546] on icon at bounding box center [341, 595] width 11 height 11
click at [409, 546] on icon at bounding box center [408, 595] width 11 height 11
click at [410, 546] on icon at bounding box center [408, 595] width 11 height 11
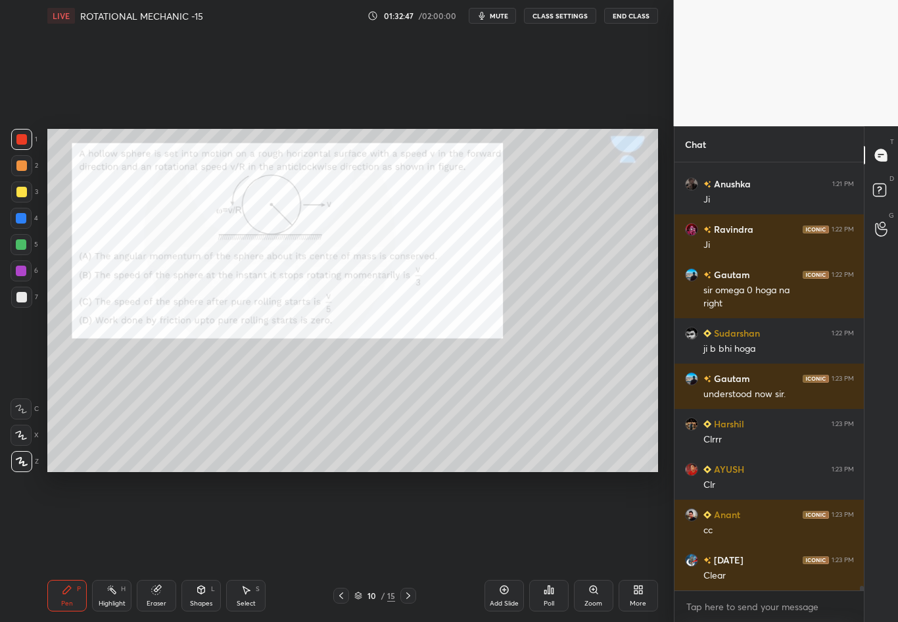
click at [411, 546] on icon at bounding box center [408, 595] width 11 height 11
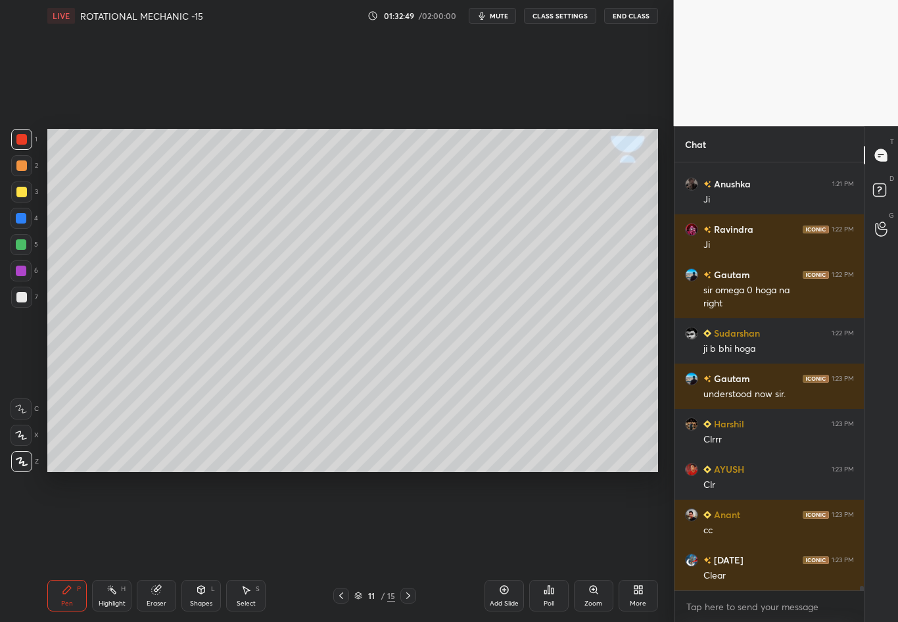
click at [22, 299] on div at bounding box center [21, 297] width 11 height 11
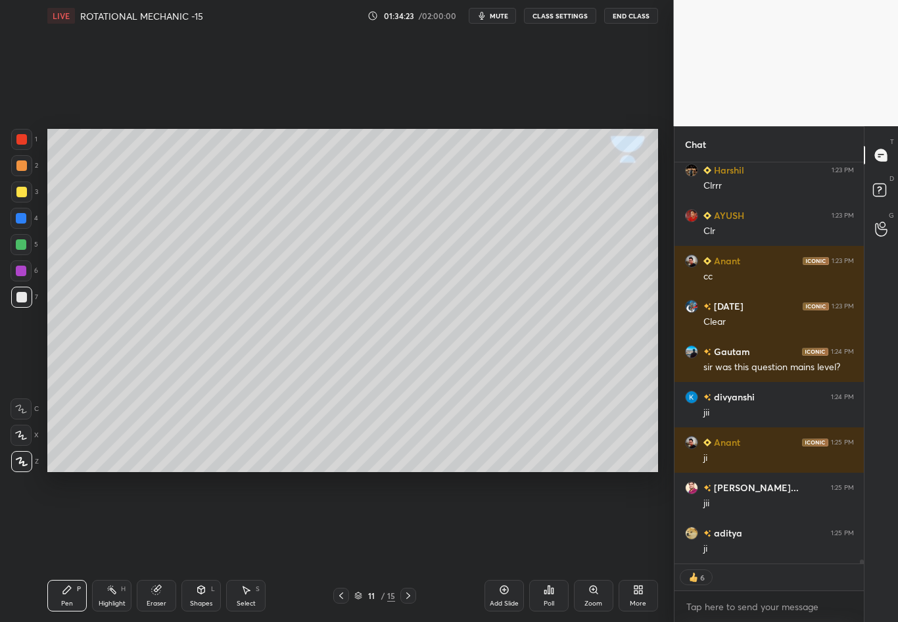
scroll to position [37839, 0]
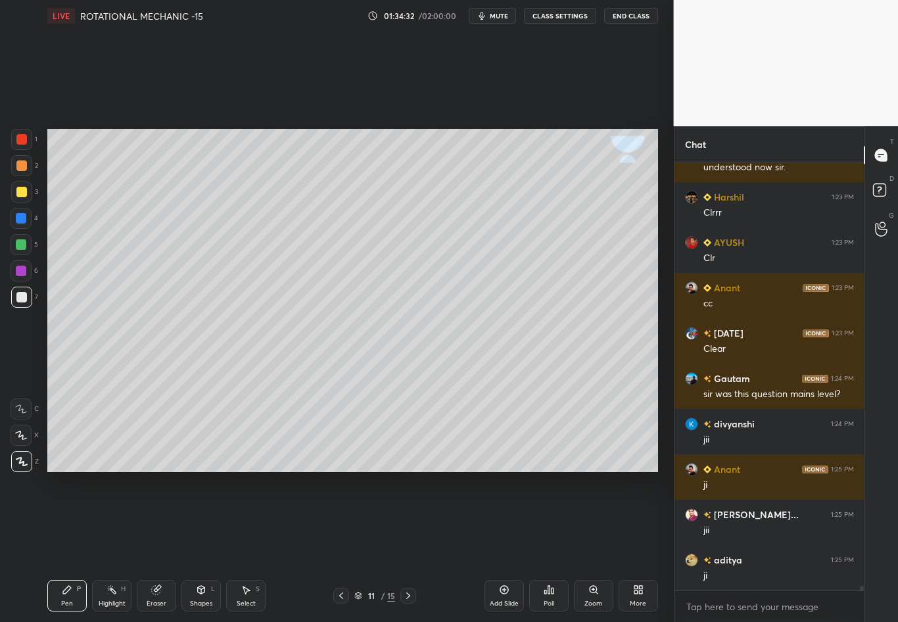
click at [23, 197] on div at bounding box center [21, 192] width 11 height 11
click at [28, 298] on div at bounding box center [21, 297] width 21 height 21
click at [22, 193] on div at bounding box center [21, 192] width 11 height 11
click at [17, 298] on div at bounding box center [21, 297] width 11 height 11
click at [18, 193] on div at bounding box center [21, 192] width 11 height 11
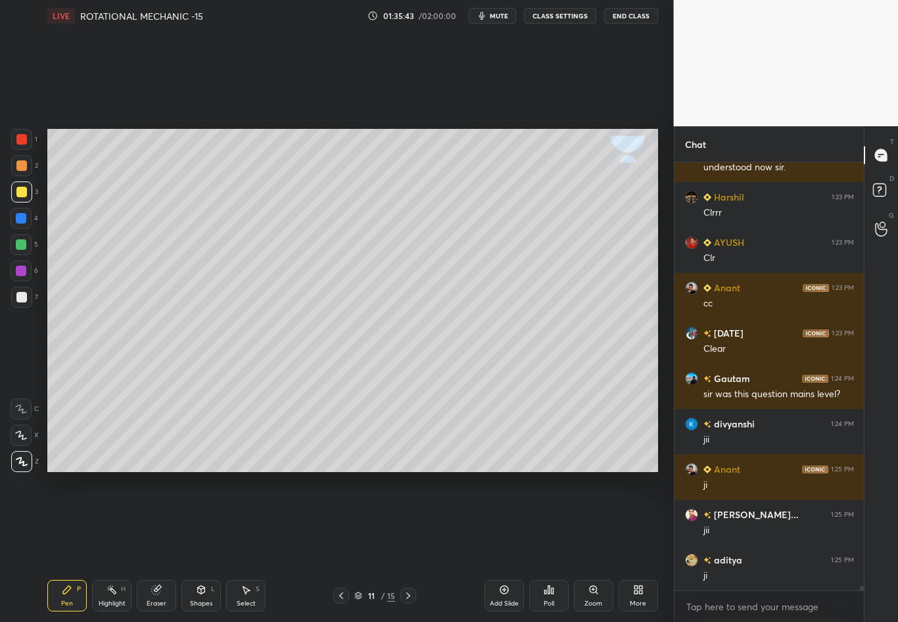
click at [22, 191] on div at bounding box center [21, 192] width 11 height 11
click at [156, 546] on icon at bounding box center [156, 589] width 11 height 11
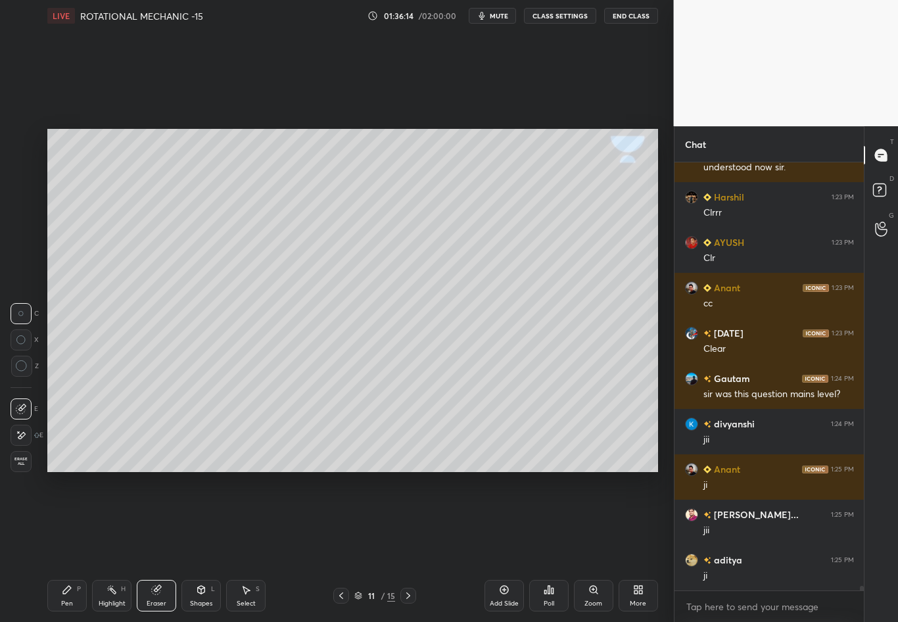
click at [52, 546] on div "Pen P" at bounding box center [66, 596] width 39 height 32
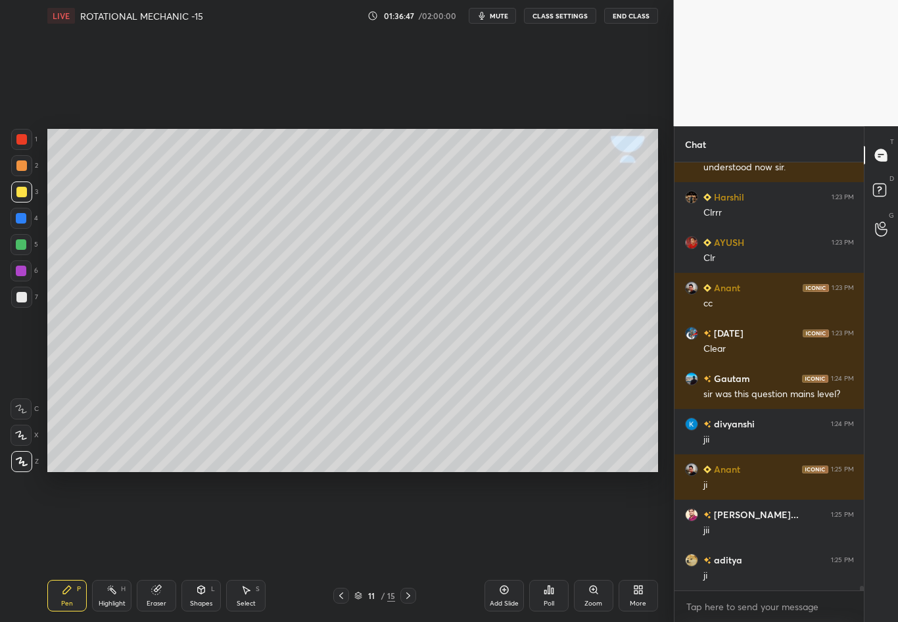
click at [248, 546] on div "Select" at bounding box center [246, 603] width 19 height 7
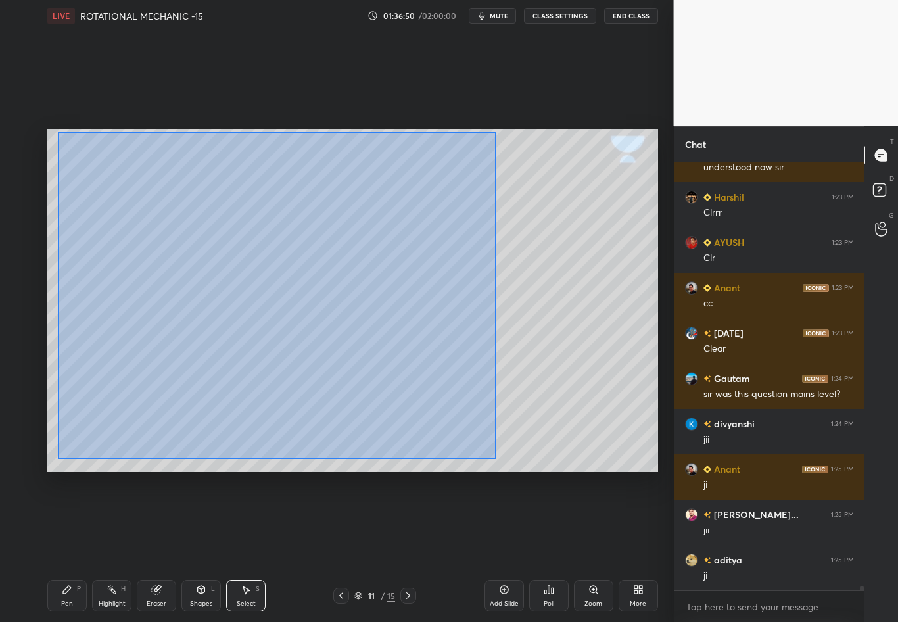
drag, startPoint x: 63, startPoint y: 182, endPoint x: 495, endPoint y: 459, distance: 512.8
click at [494, 459] on div "0 ° Undo Copy Duplicate Duplicate to new slide Delete" at bounding box center [352, 300] width 611 height 343
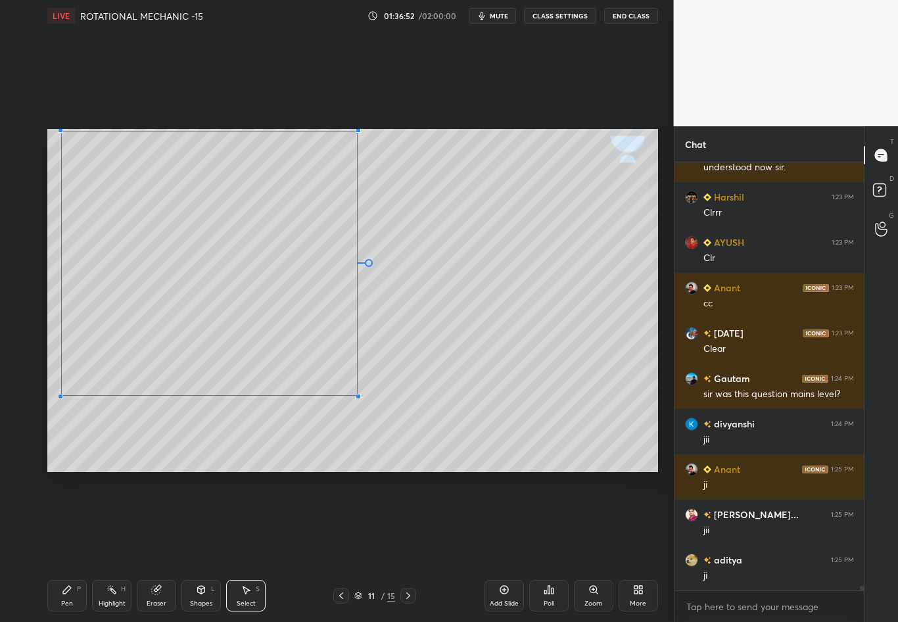
drag, startPoint x: 468, startPoint y: 461, endPoint x: 357, endPoint y: 394, distance: 129.4
click at [357, 394] on div at bounding box center [358, 396] width 5 height 5
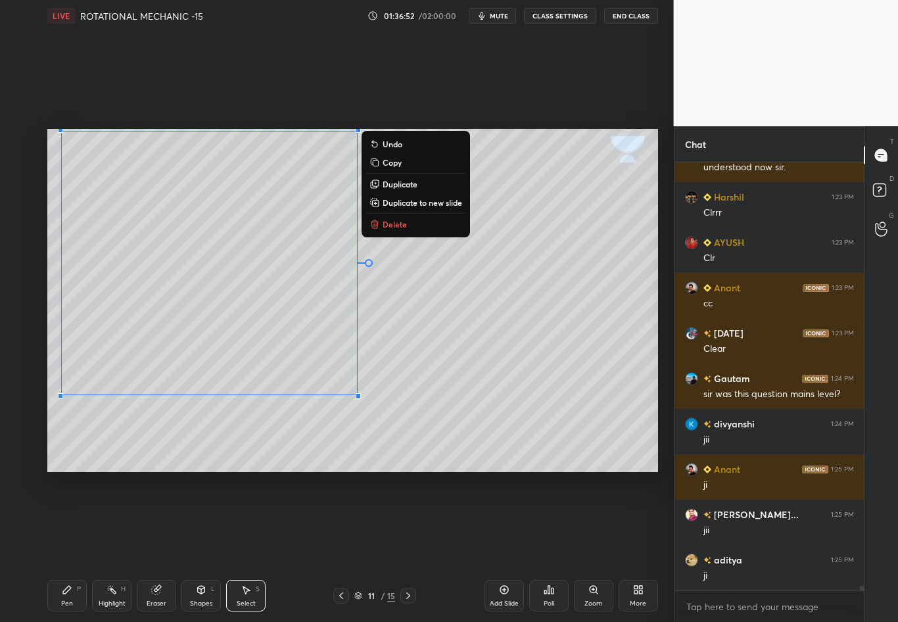
click at [437, 400] on div "0 ° Undo Copy Duplicate Duplicate to new slide Delete" at bounding box center [352, 300] width 611 height 343
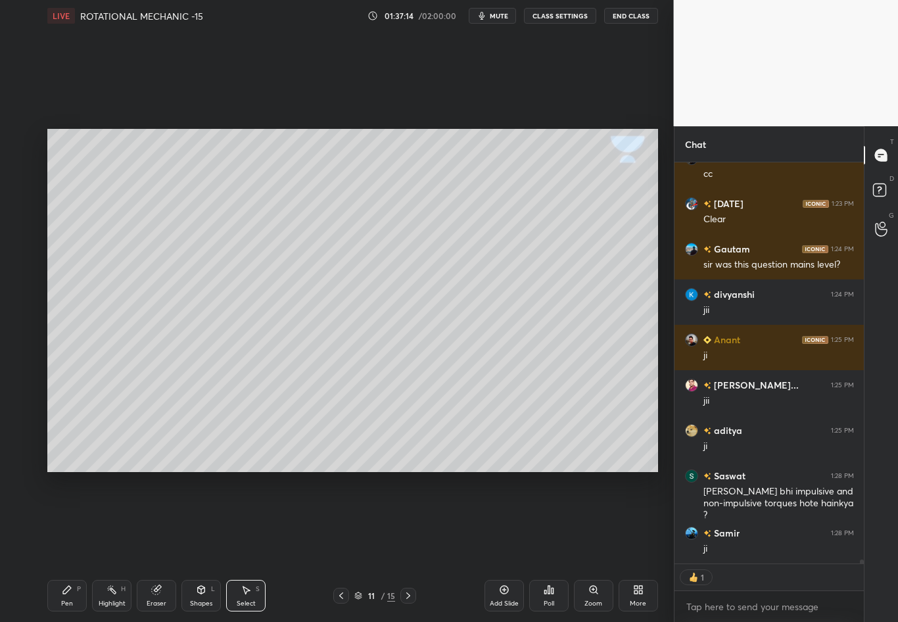
scroll to position [38014, 0]
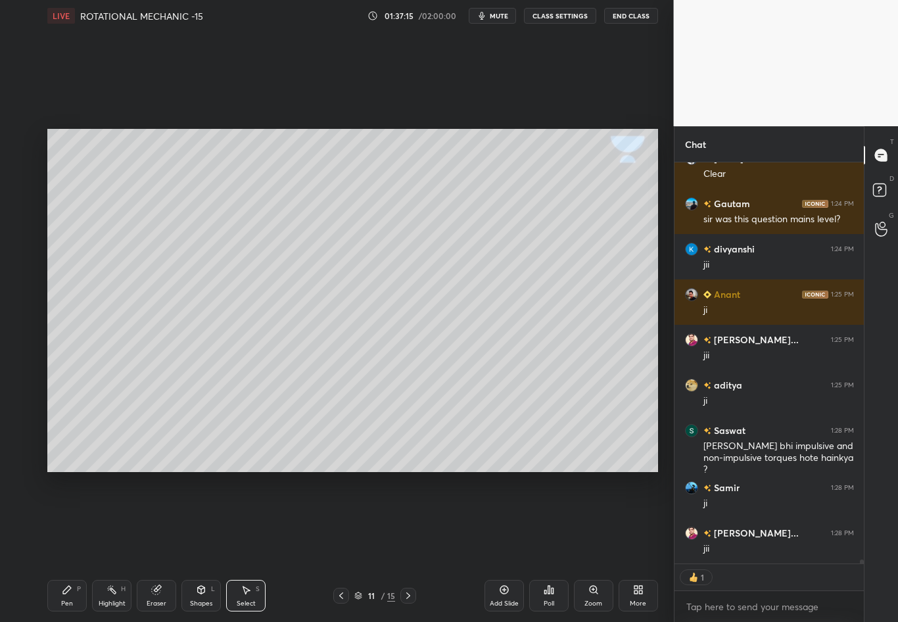
click at [63, 546] on div "Pen P" at bounding box center [66, 596] width 39 height 32
click at [65, 546] on div "Pen P" at bounding box center [66, 596] width 39 height 32
click at [22, 308] on div "7" at bounding box center [24, 300] width 27 height 26
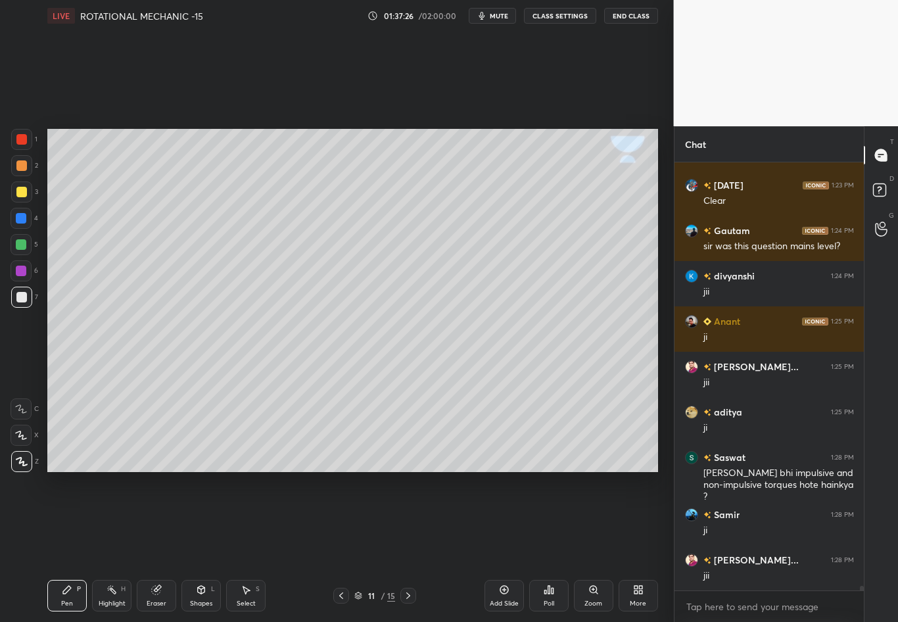
scroll to position [38032, 0]
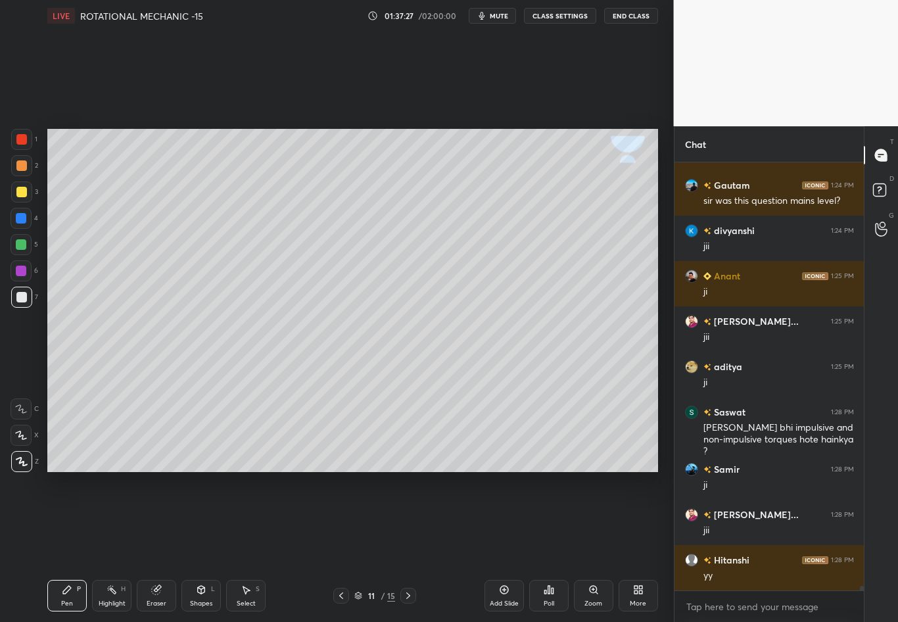
click at [160, 546] on icon at bounding box center [156, 589] width 11 height 11
click at [198, 546] on div "Shapes L" at bounding box center [200, 596] width 39 height 32
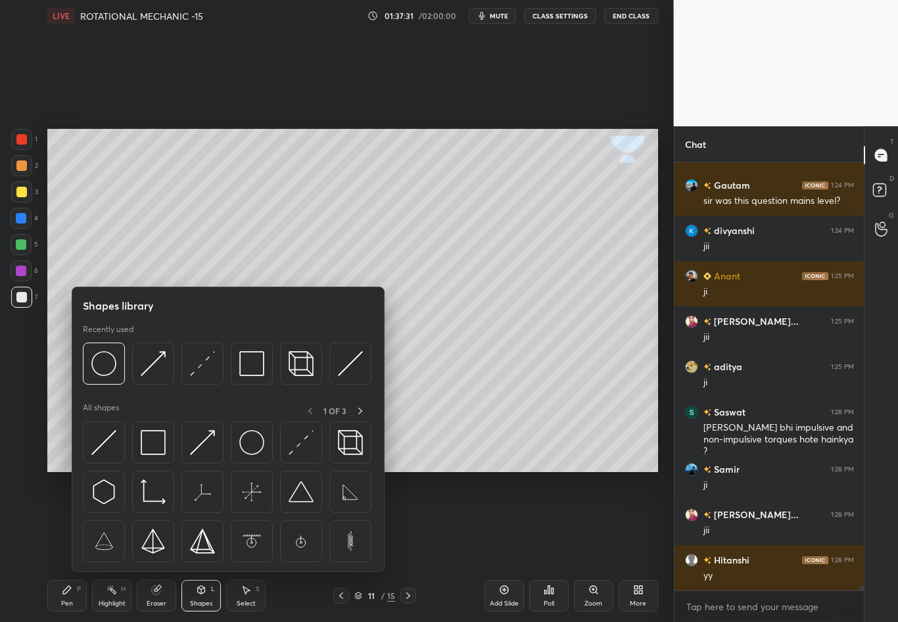
click at [11, 366] on div "1 2 3 4 5 6 7 C X Z C X Z E E Erase all H H" at bounding box center [21, 300] width 42 height 343
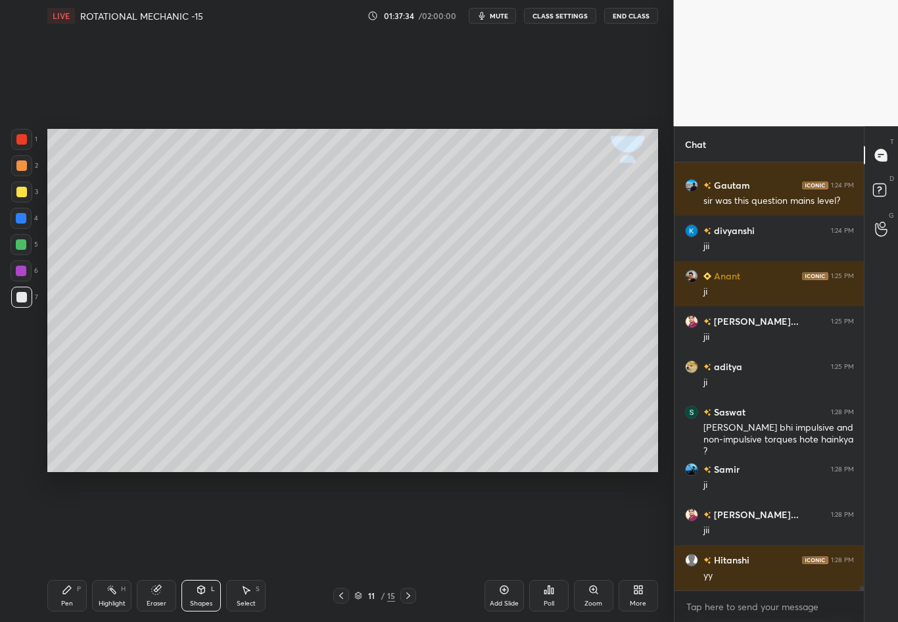
click at [203, 546] on div "Shapes L" at bounding box center [200, 596] width 39 height 32
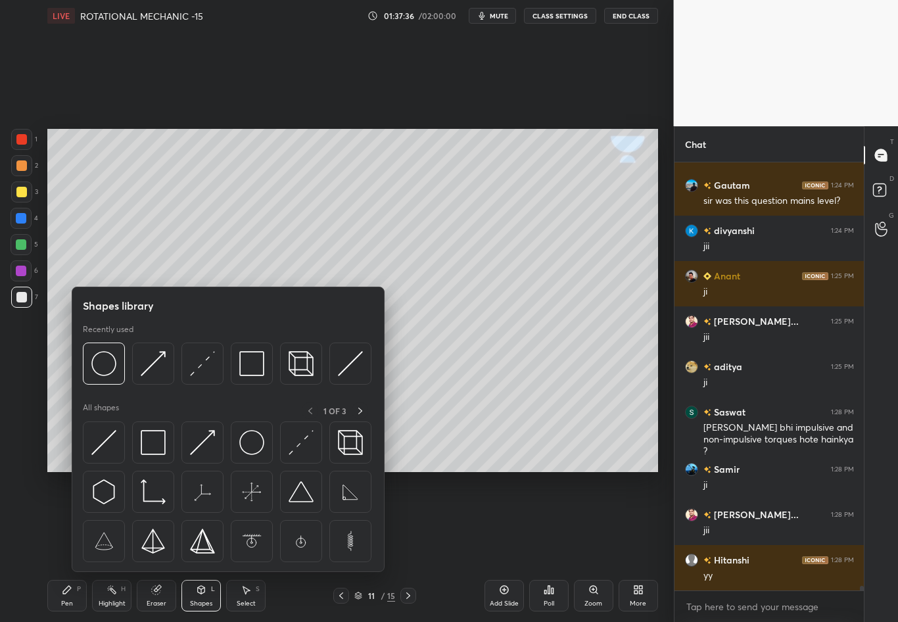
click at [200, 361] on img at bounding box center [202, 363] width 25 height 25
click at [22, 390] on div "1 2 3 4 5 6 7 C X Z C X Z E E Erase all H H" at bounding box center [21, 300] width 42 height 343
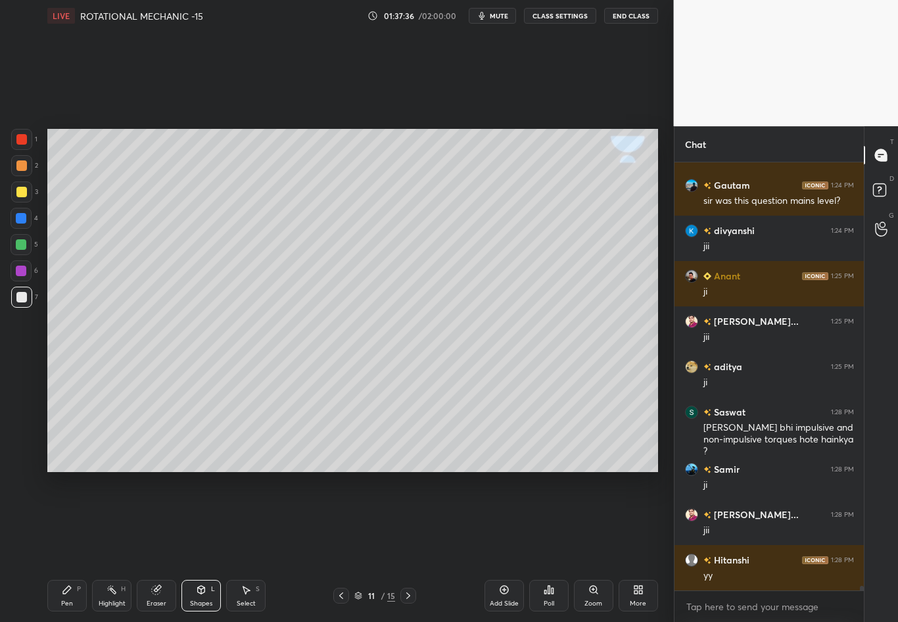
click at [25, 218] on div at bounding box center [21, 218] width 11 height 11
click at [56, 546] on div "Pen P" at bounding box center [66, 596] width 39 height 32
click at [25, 300] on div at bounding box center [21, 297] width 21 height 21
click at [29, 195] on div at bounding box center [21, 191] width 21 height 21
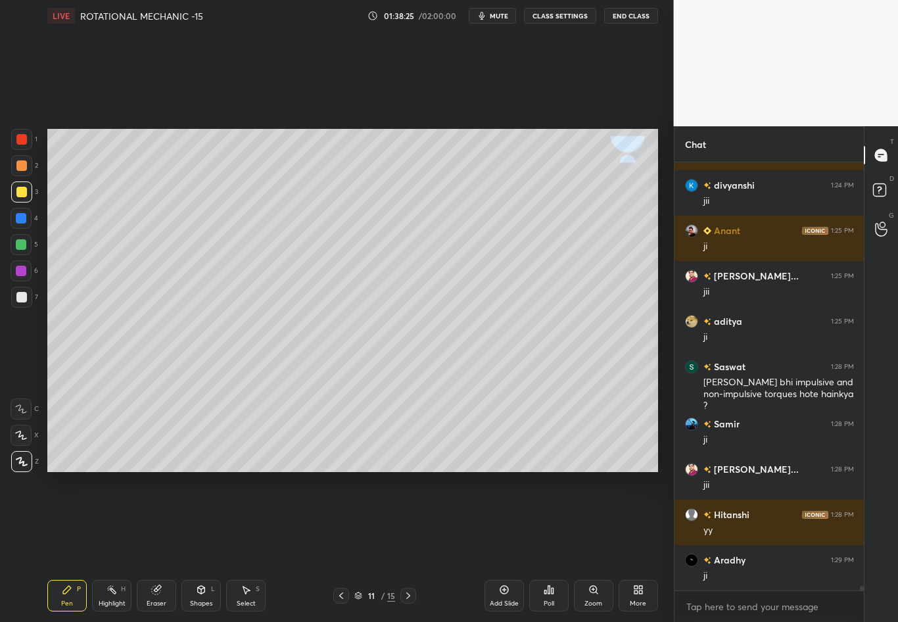
click at [17, 302] on div at bounding box center [21, 297] width 21 height 21
click at [28, 302] on div at bounding box center [21, 297] width 21 height 21
click at [16, 301] on div at bounding box center [21, 297] width 21 height 21
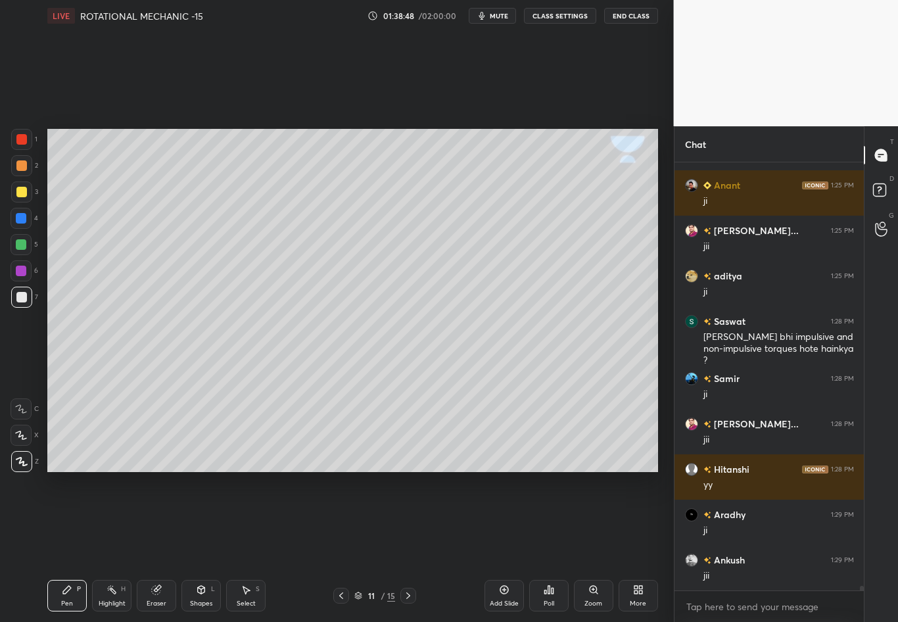
click at [19, 219] on div at bounding box center [21, 218] width 11 height 11
click at [15, 291] on div at bounding box center [21, 297] width 21 height 21
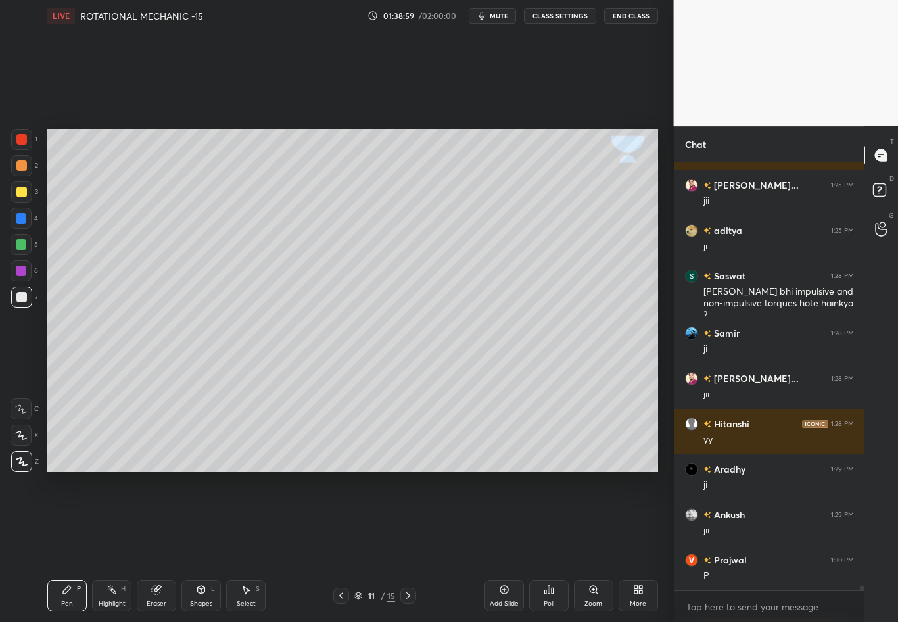
click at [26, 193] on div at bounding box center [21, 192] width 11 height 11
click at [24, 223] on div at bounding box center [21, 218] width 21 height 21
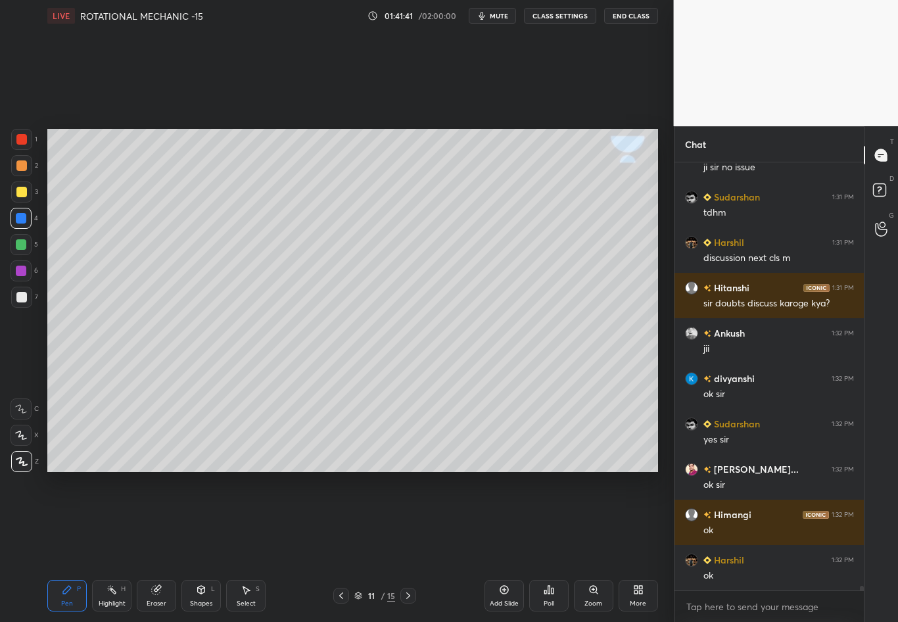
scroll to position [40130, 0]
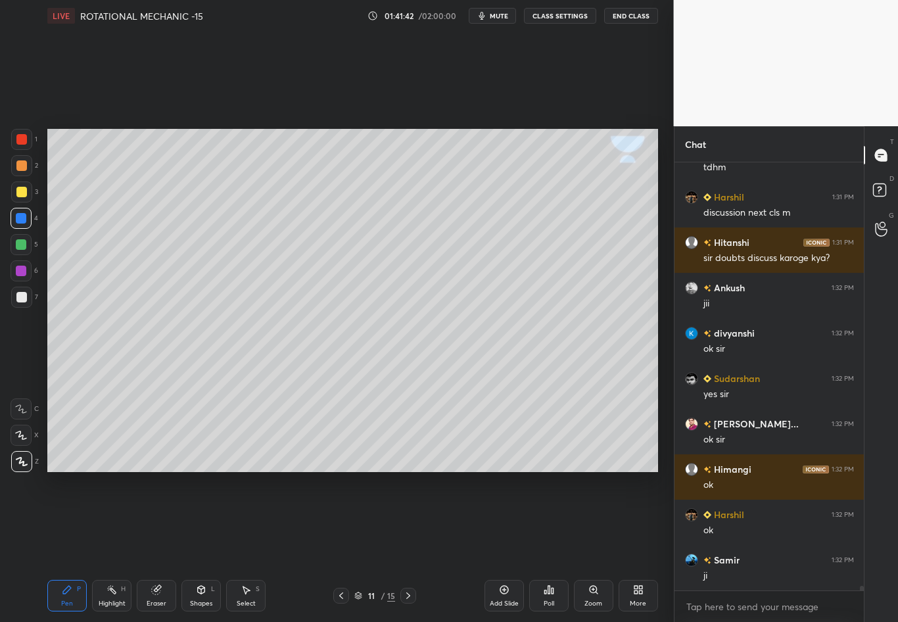
click at [406, 546] on icon at bounding box center [408, 595] width 11 height 11
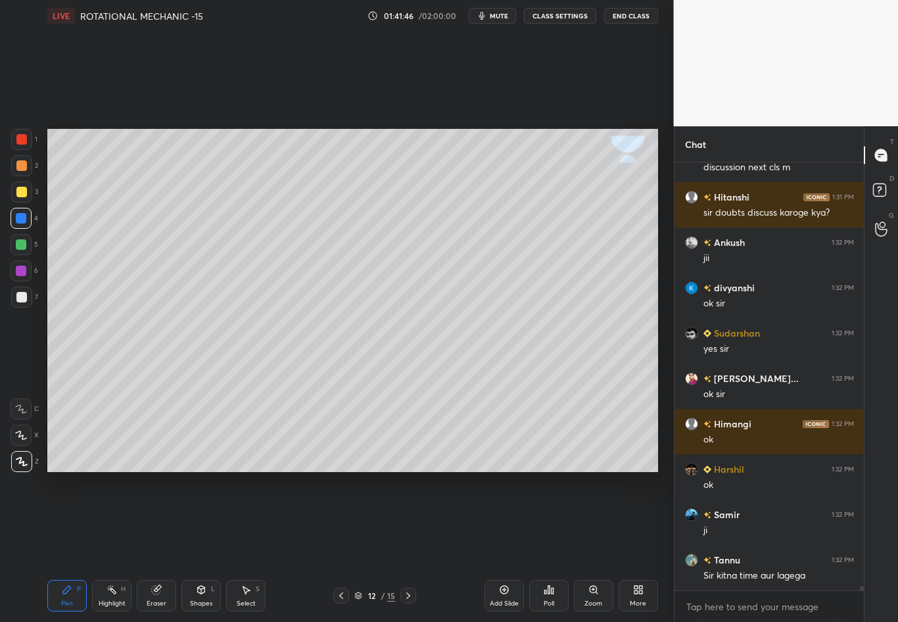
click at [22, 299] on div at bounding box center [21, 297] width 11 height 11
click at [201, 546] on div "Shapes L" at bounding box center [200, 596] width 39 height 32
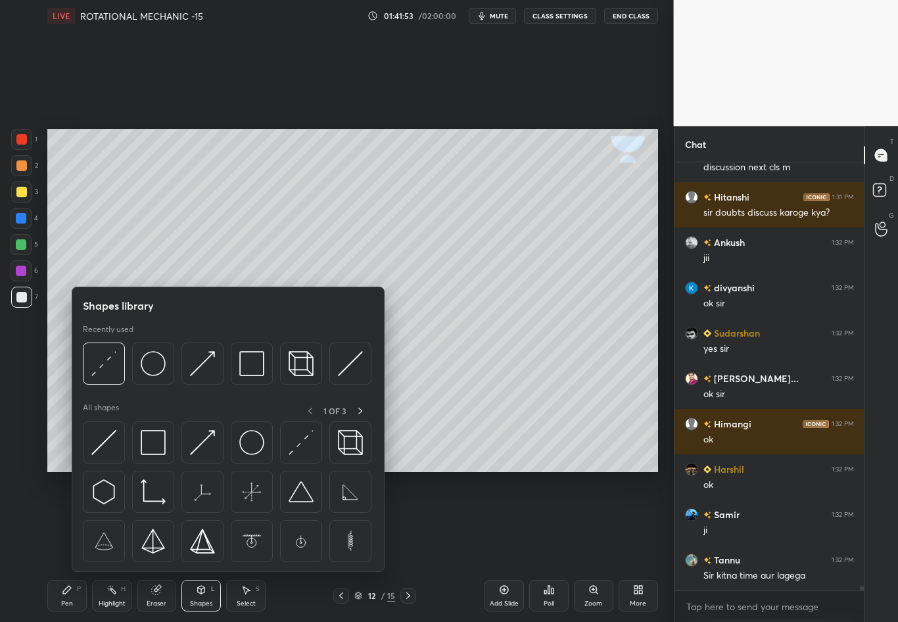
click at [27, 370] on div "1 2 3 4 5 6 7 C X Z C X Z E E Erase all H H" at bounding box center [21, 300] width 42 height 343
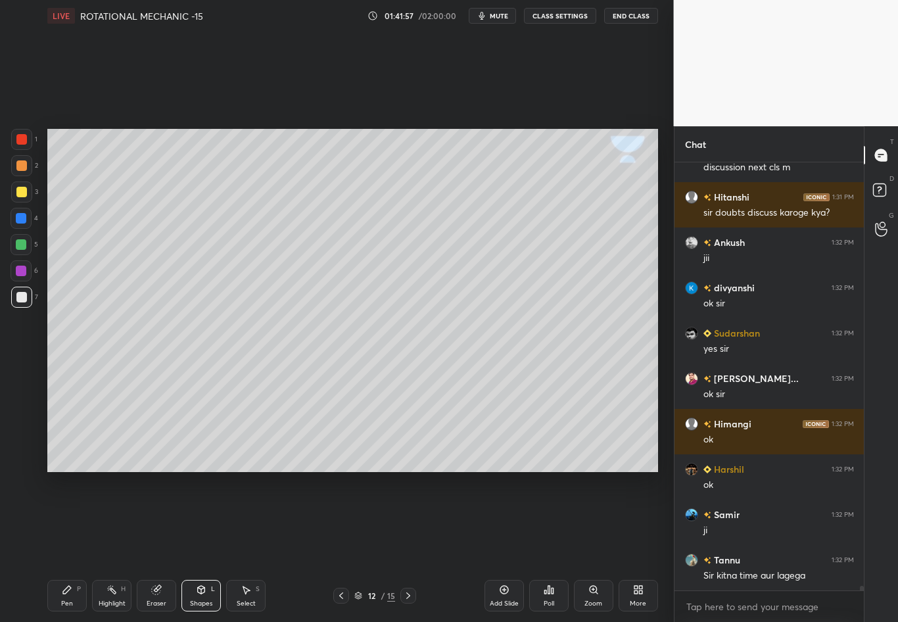
click at [199, 546] on icon at bounding box center [201, 589] width 11 height 11
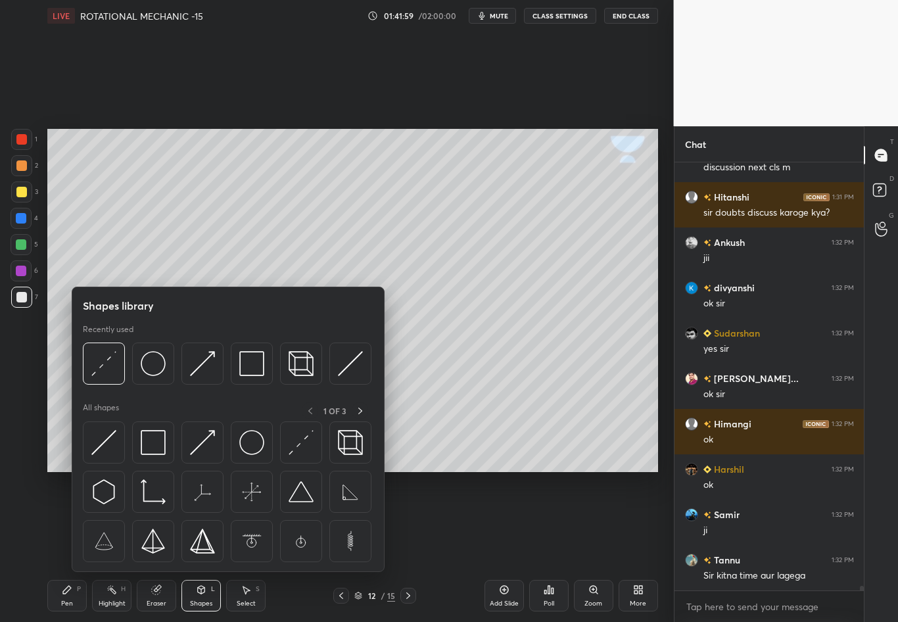
click at [24, 189] on div at bounding box center [21, 192] width 11 height 11
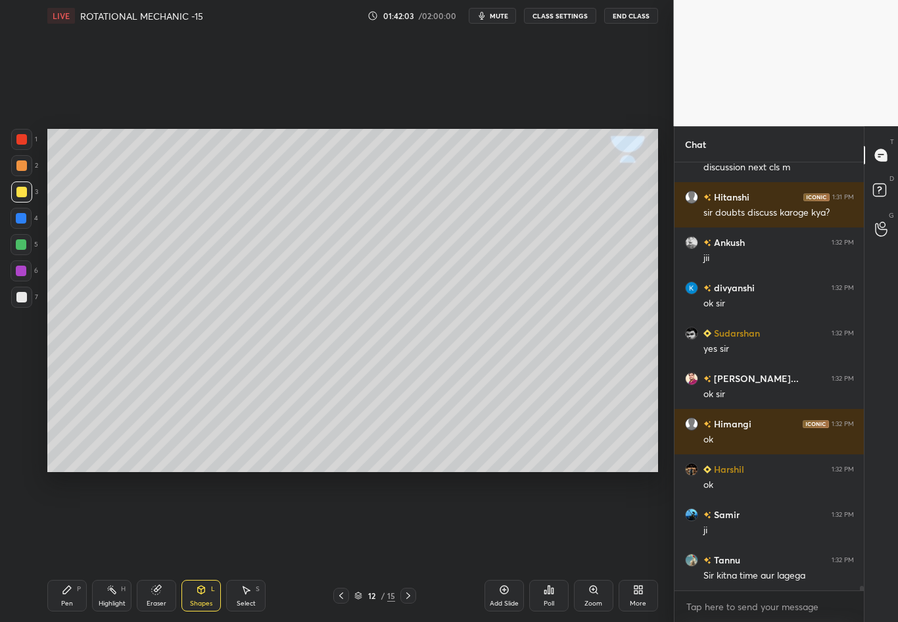
click at [202, 546] on div "Shapes L" at bounding box center [200, 596] width 39 height 32
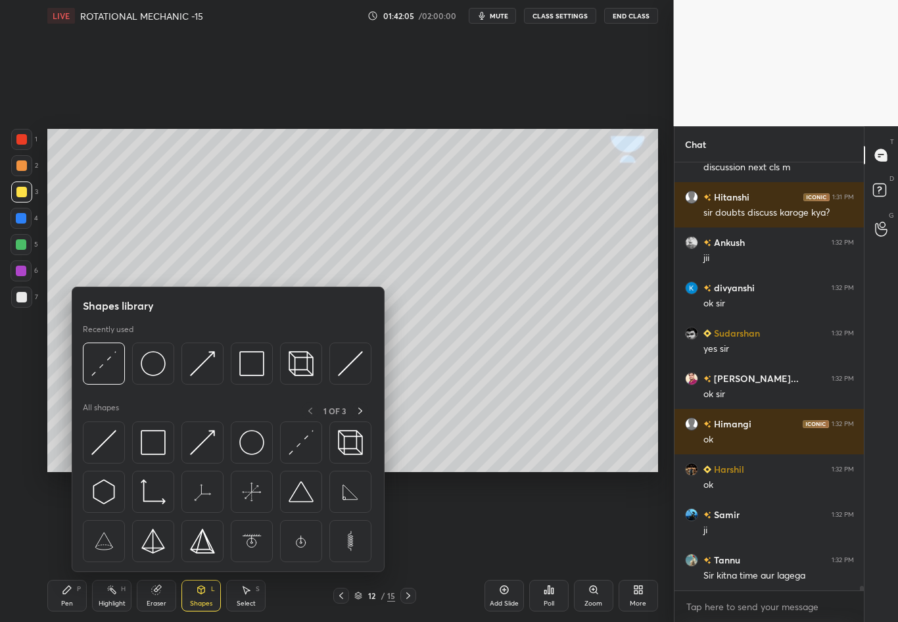
click at [14, 353] on div "1 2 3 4 5 6 7 C X Z C X Z E E Erase all H H" at bounding box center [21, 300] width 42 height 343
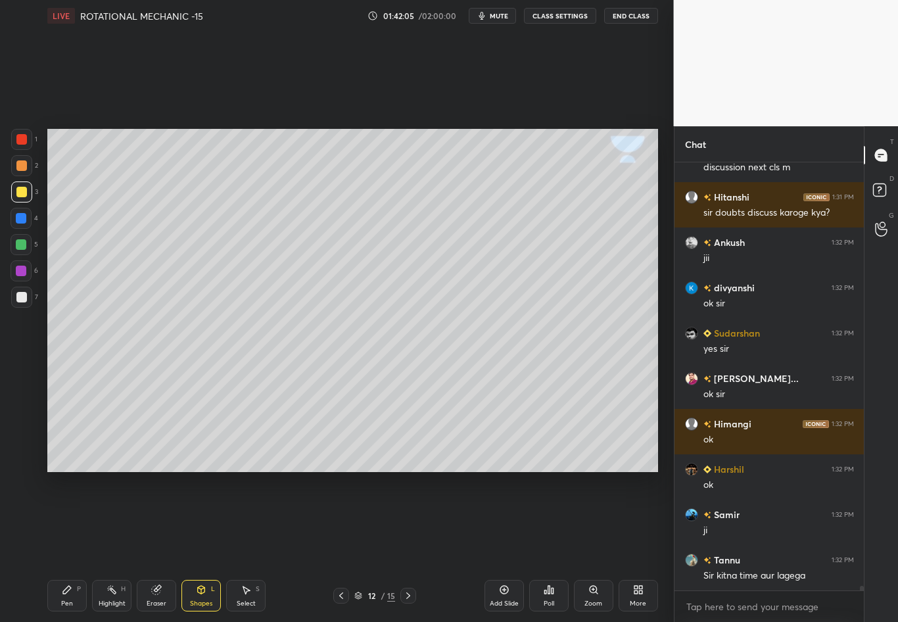
click at [16, 298] on div at bounding box center [21, 297] width 11 height 11
click at [206, 546] on div "Shapes L" at bounding box center [200, 596] width 39 height 32
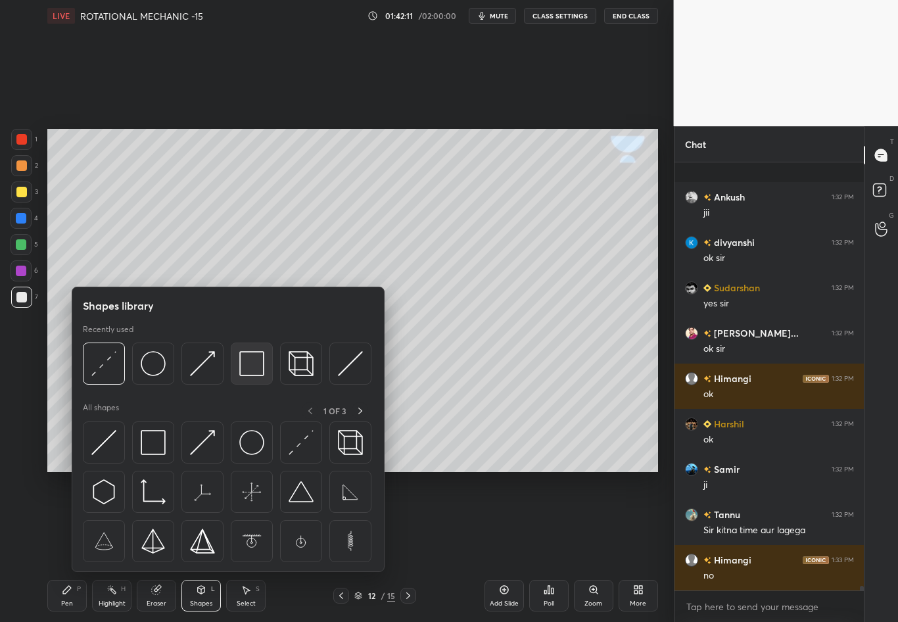
scroll to position [40311, 0]
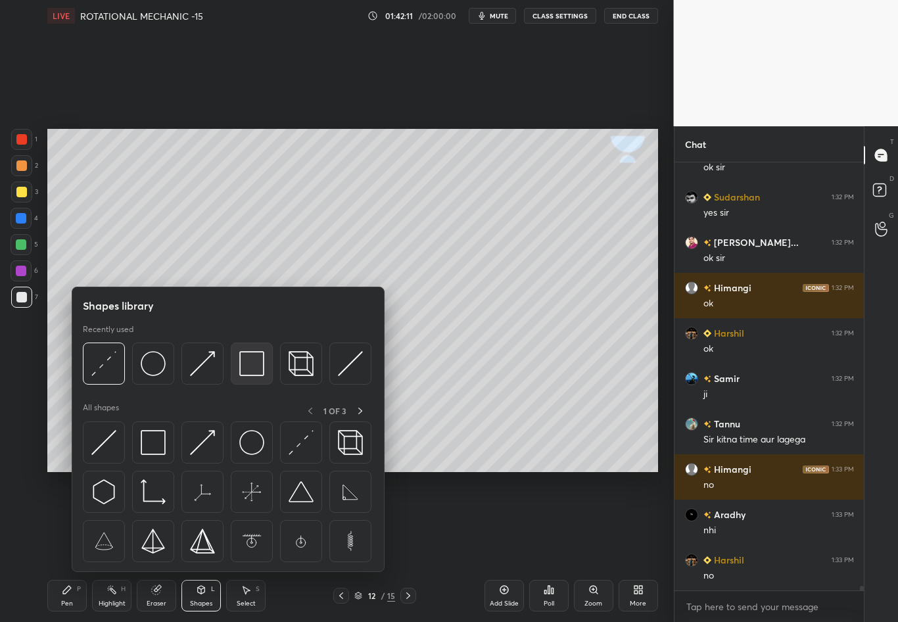
click at [248, 367] on img at bounding box center [251, 363] width 25 height 25
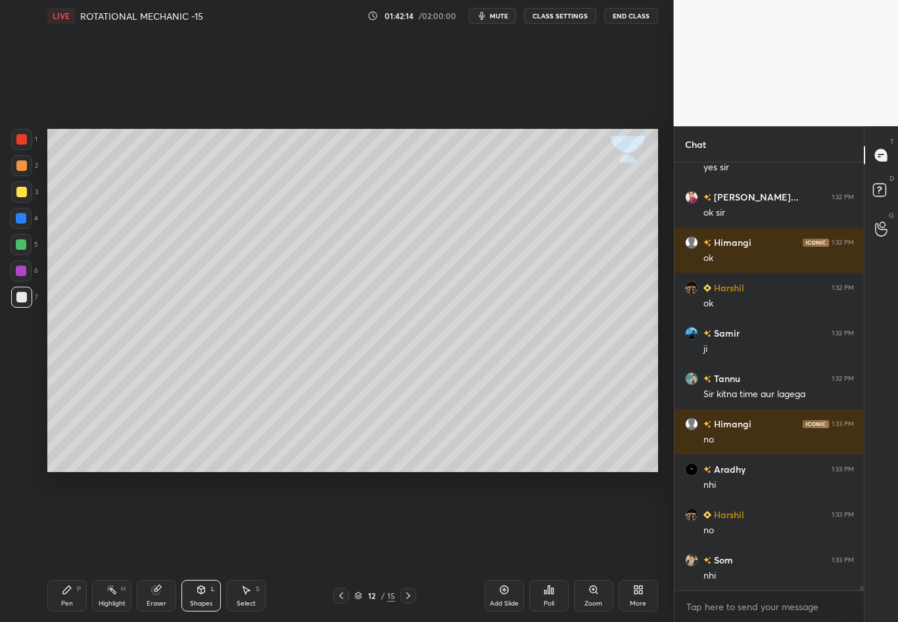
scroll to position [40447, 0]
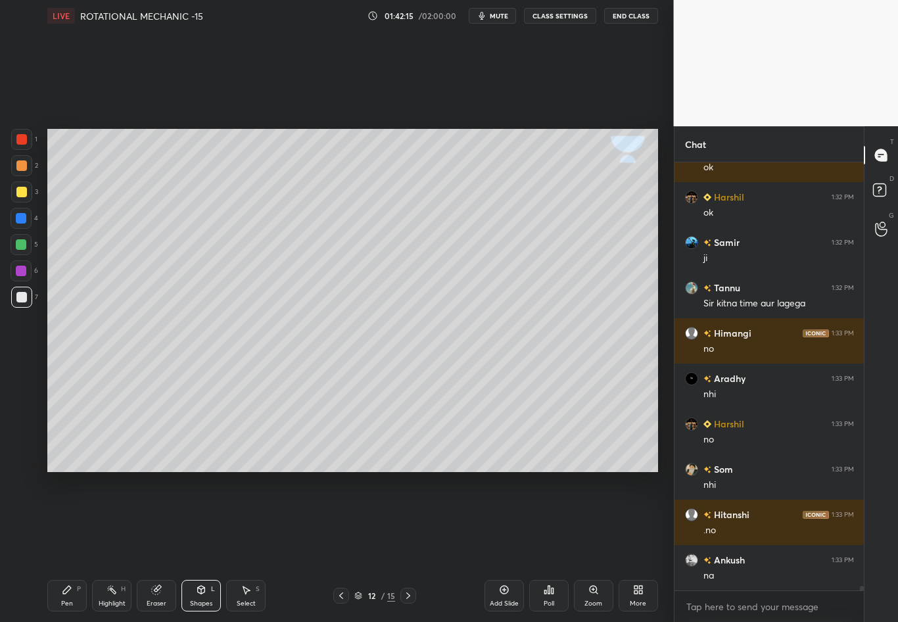
click at [68, 546] on icon at bounding box center [67, 590] width 8 height 8
click at [23, 297] on div at bounding box center [21, 297] width 11 height 11
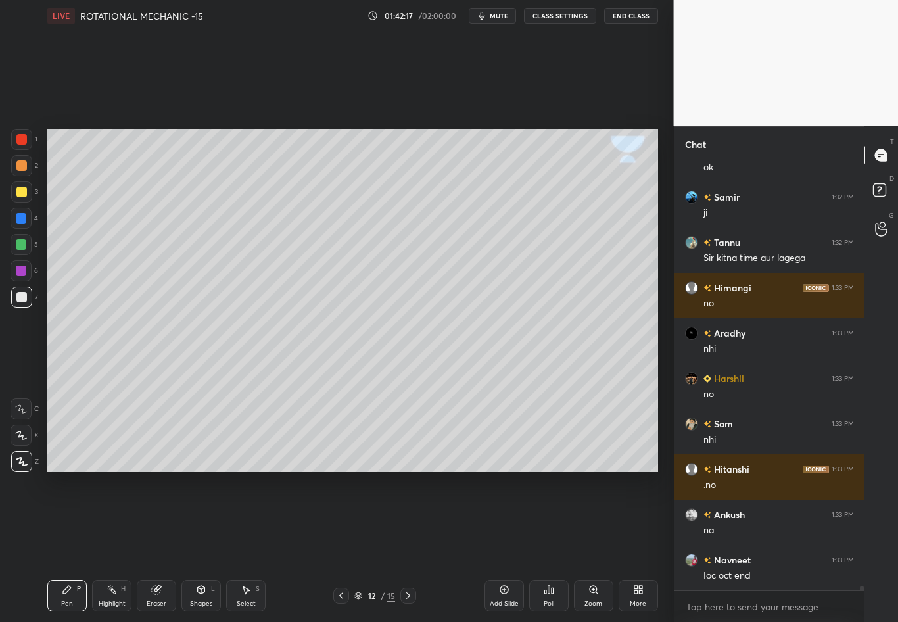
click at [23, 191] on div at bounding box center [21, 192] width 11 height 11
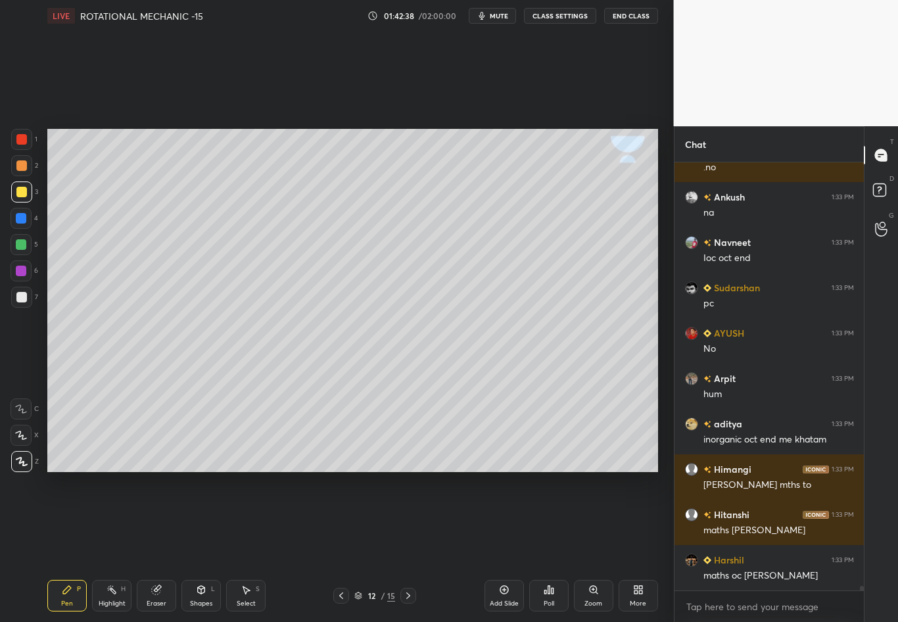
scroll to position [40856, 0]
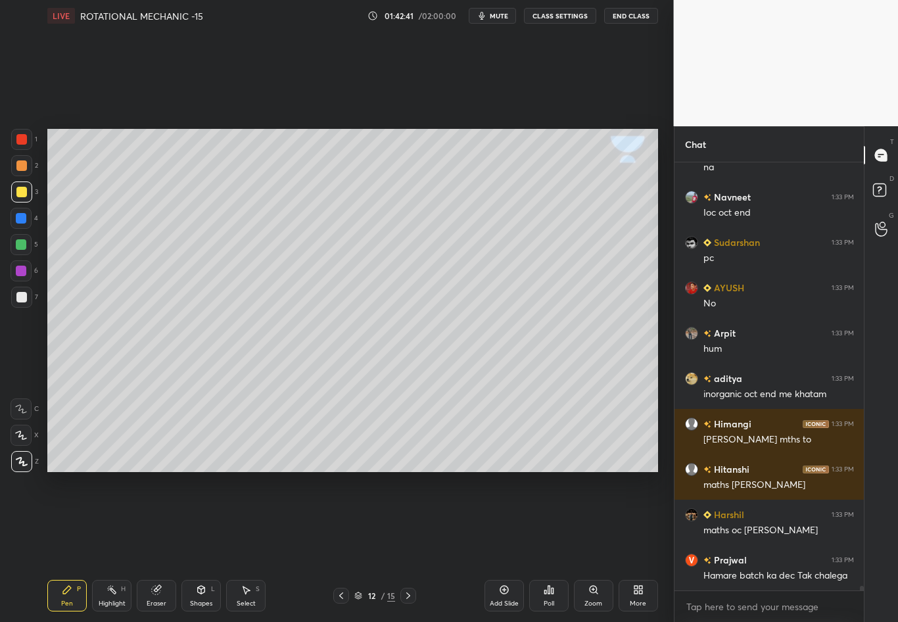
click at [23, 220] on div at bounding box center [21, 218] width 11 height 11
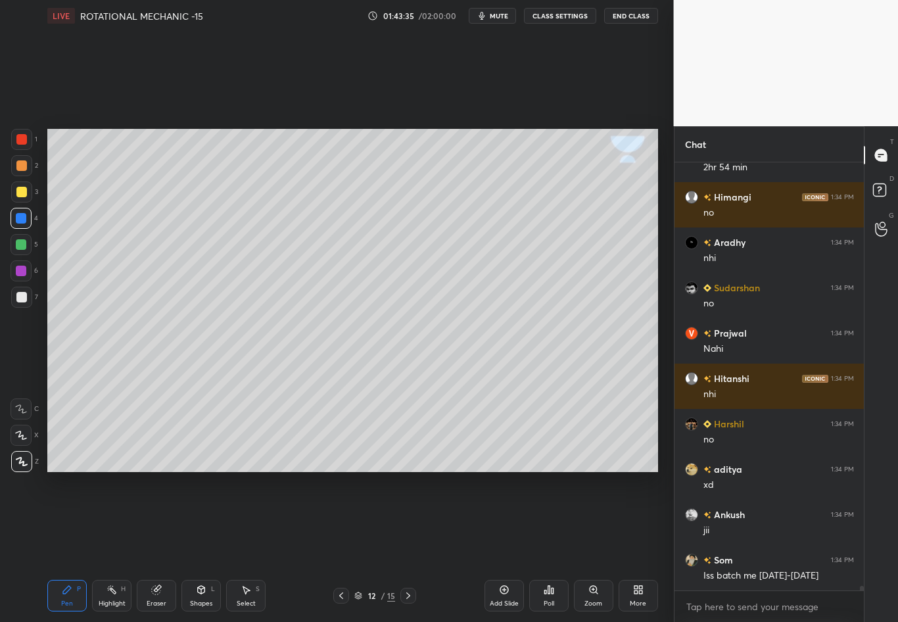
scroll to position [42046, 0]
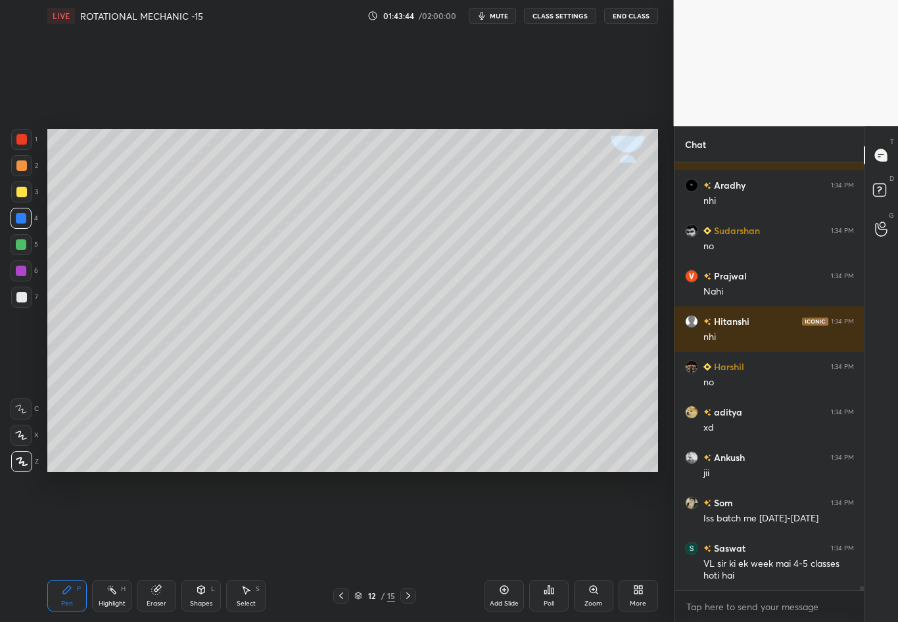
click at [198, 546] on div "Shapes L" at bounding box center [200, 596] width 39 height 32
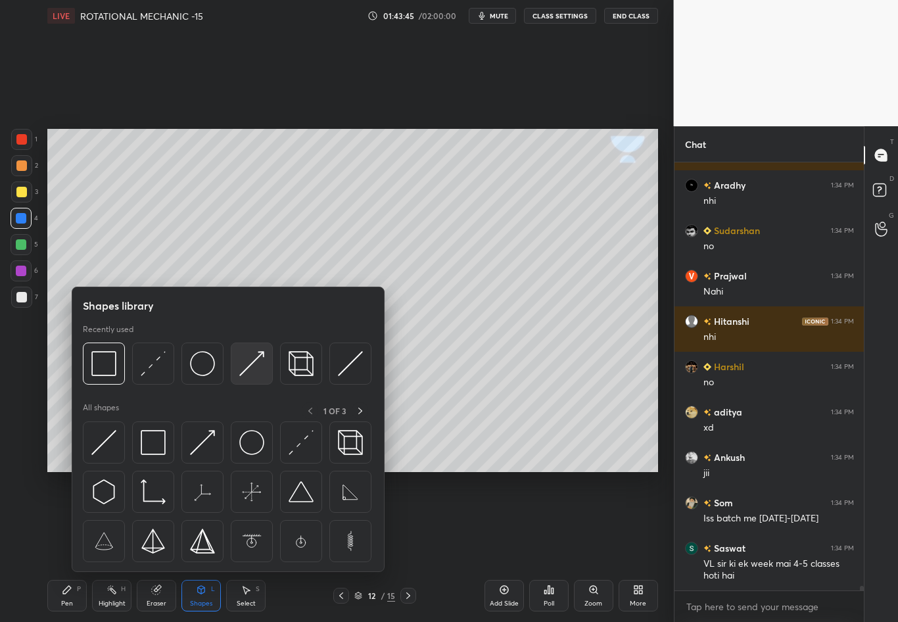
click at [254, 360] on img at bounding box center [251, 363] width 25 height 25
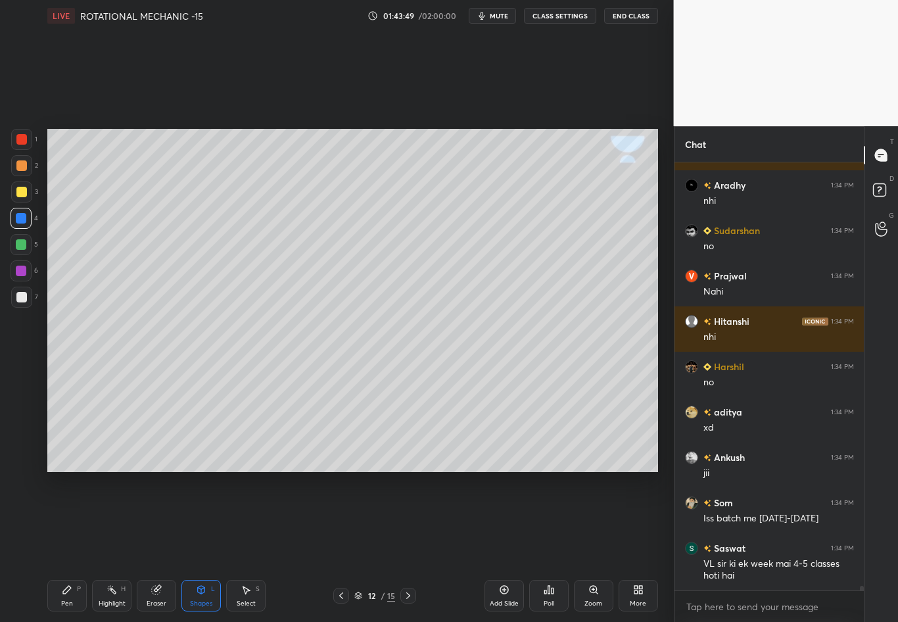
click at [206, 546] on div "Shapes L" at bounding box center [200, 596] width 39 height 32
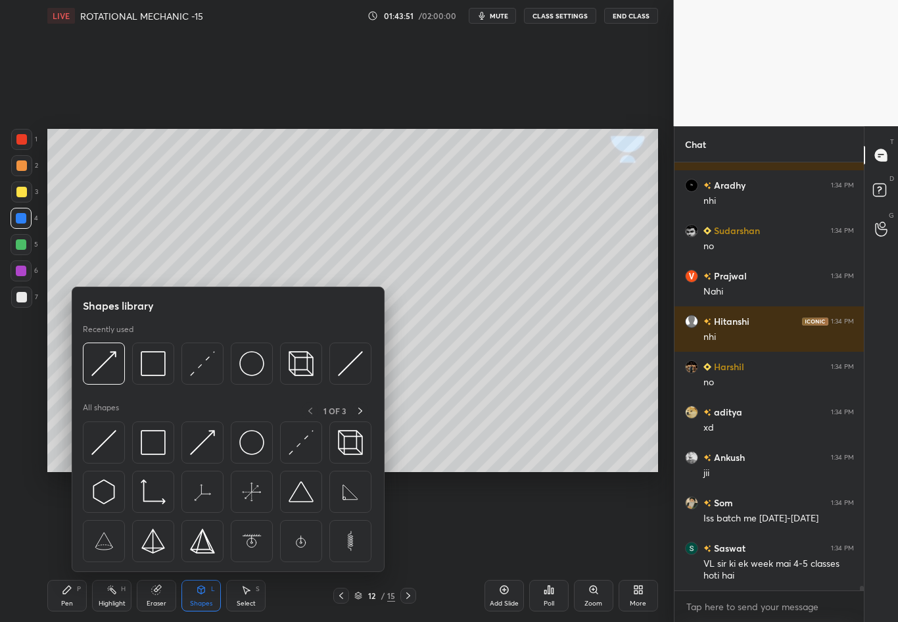
click at [202, 360] on img at bounding box center [202, 363] width 25 height 25
click at [14, 390] on div "1 2 3 4 5 6 7 C X Z C X Z E E Erase all H H" at bounding box center [21, 300] width 42 height 343
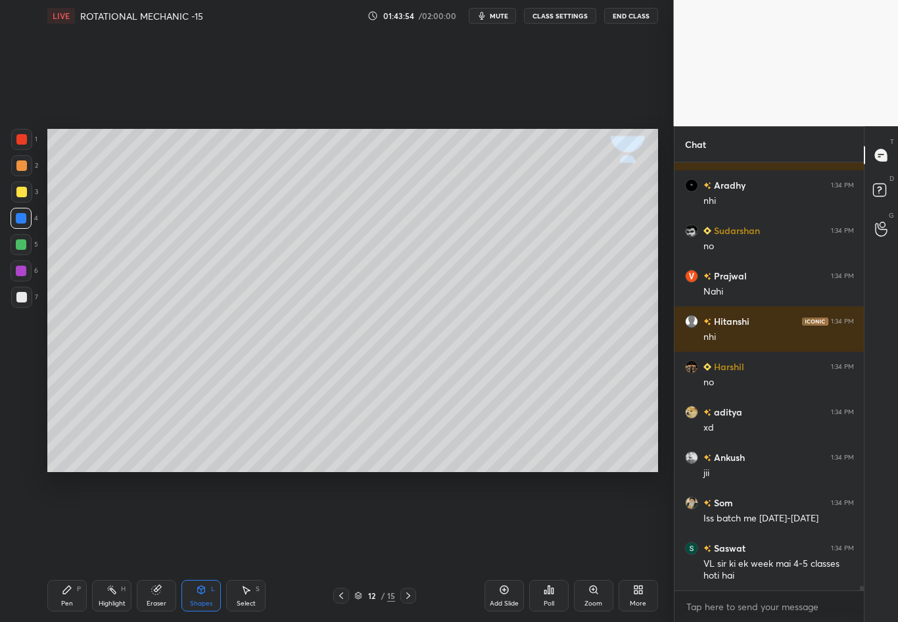
click at [73, 546] on div "Pen P" at bounding box center [66, 596] width 39 height 32
click at [22, 302] on div at bounding box center [21, 297] width 11 height 11
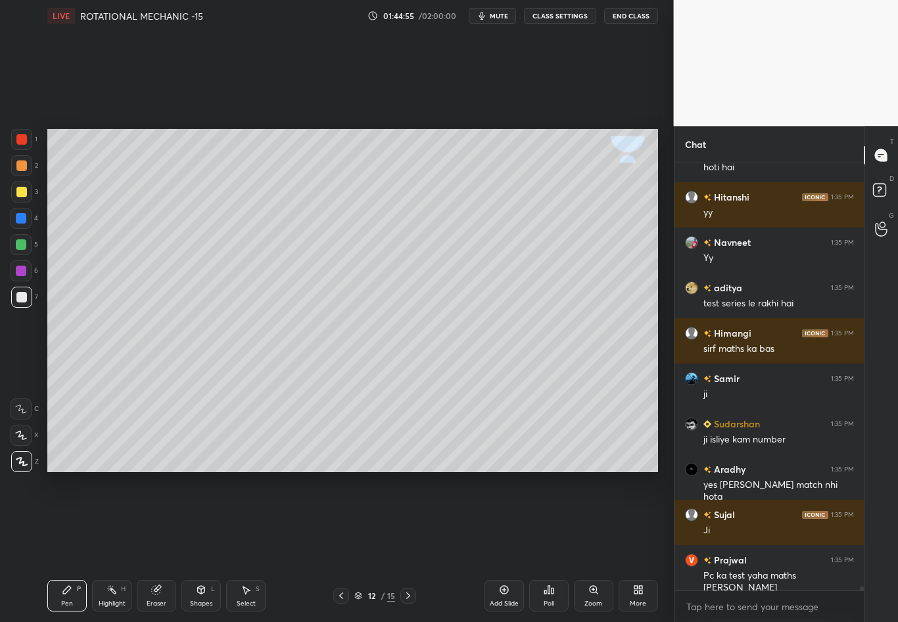
scroll to position [42500, 0]
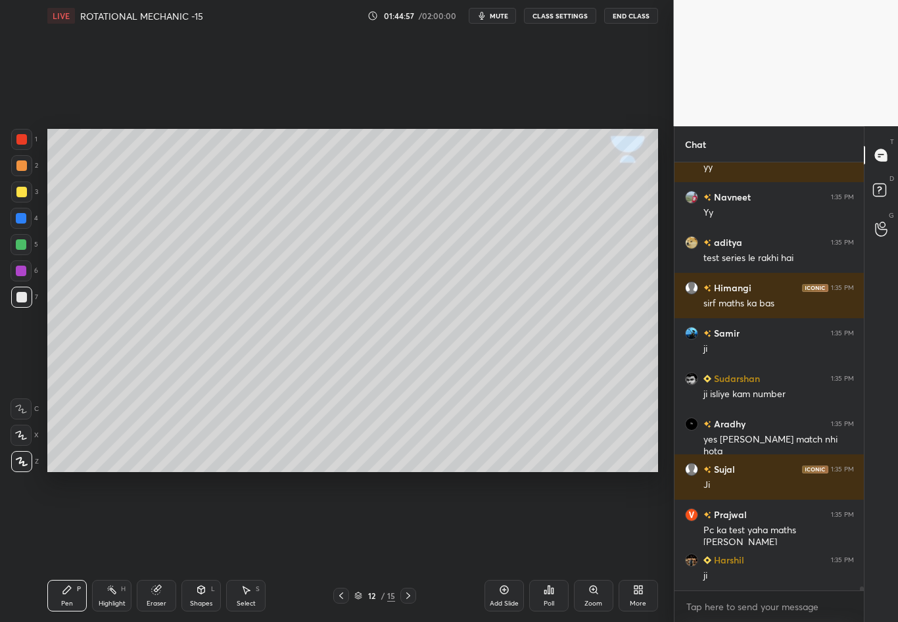
click at [23, 197] on div at bounding box center [21, 192] width 11 height 11
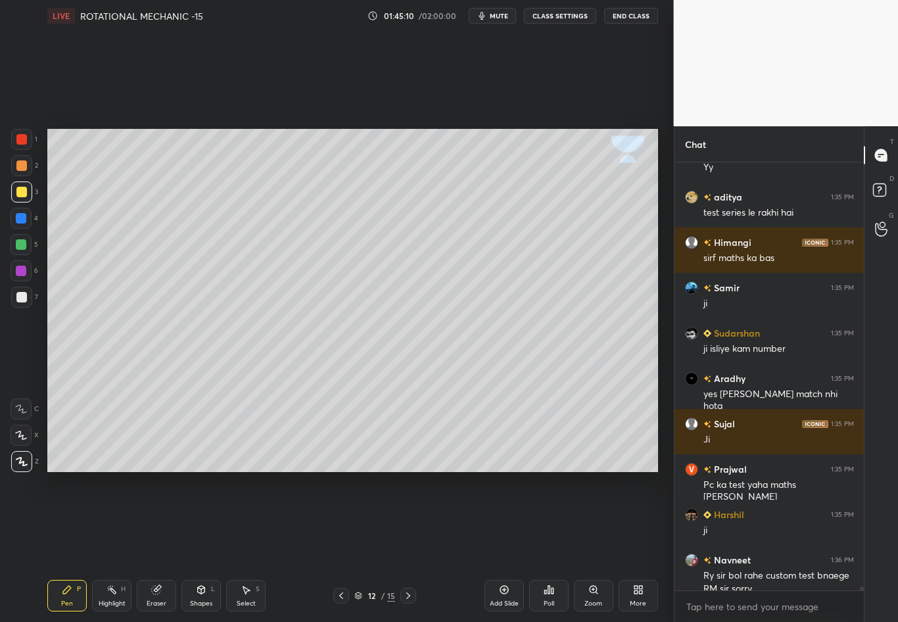
scroll to position [42558, 0]
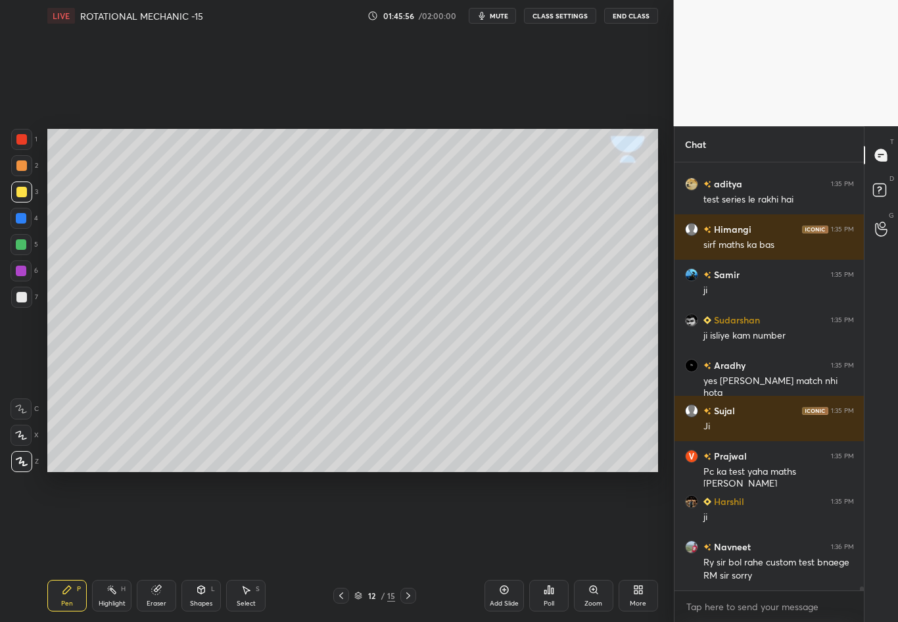
click at [153, 546] on div "Eraser" at bounding box center [157, 603] width 20 height 7
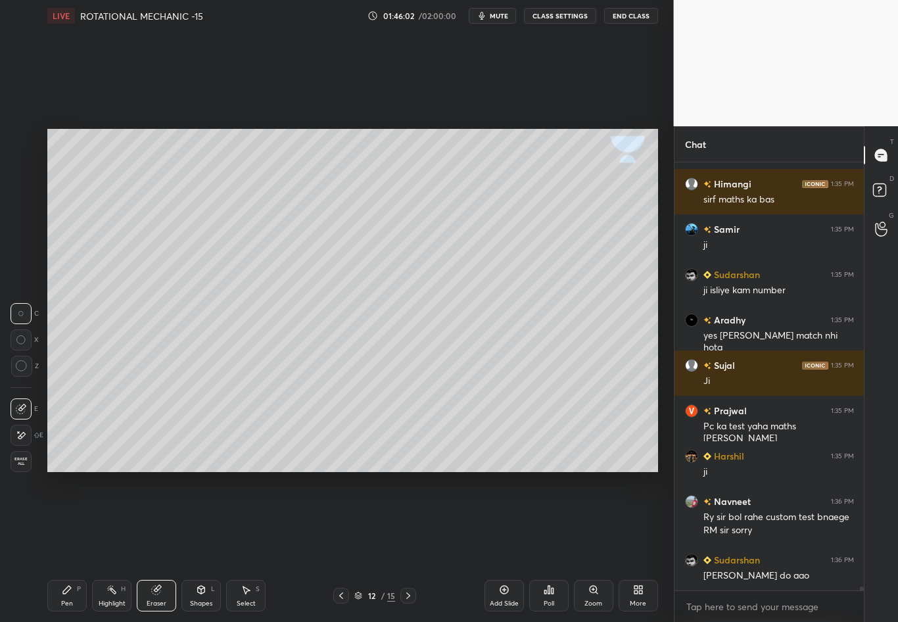
scroll to position [42649, 0]
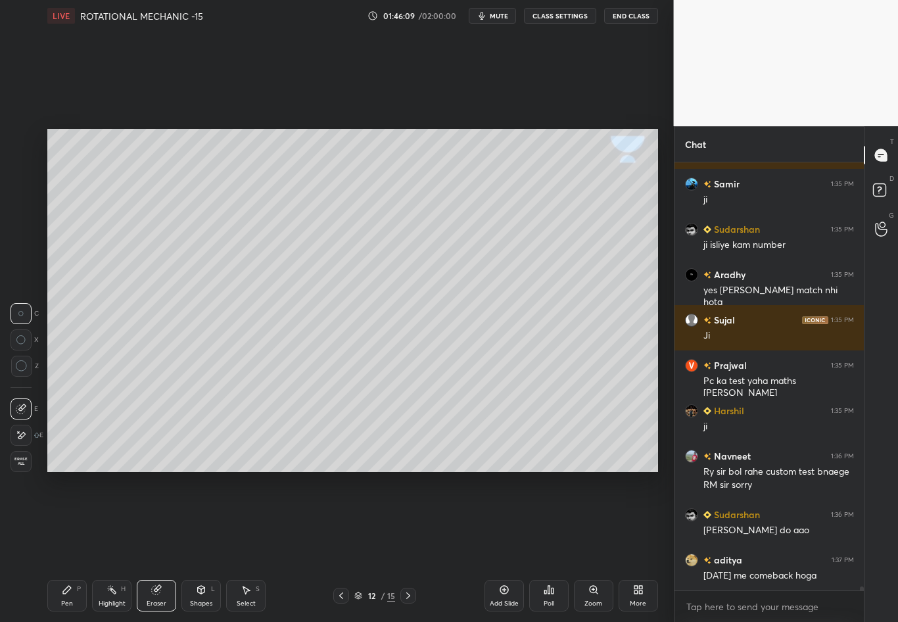
click at [64, 546] on div "Pen P" at bounding box center [66, 596] width 39 height 32
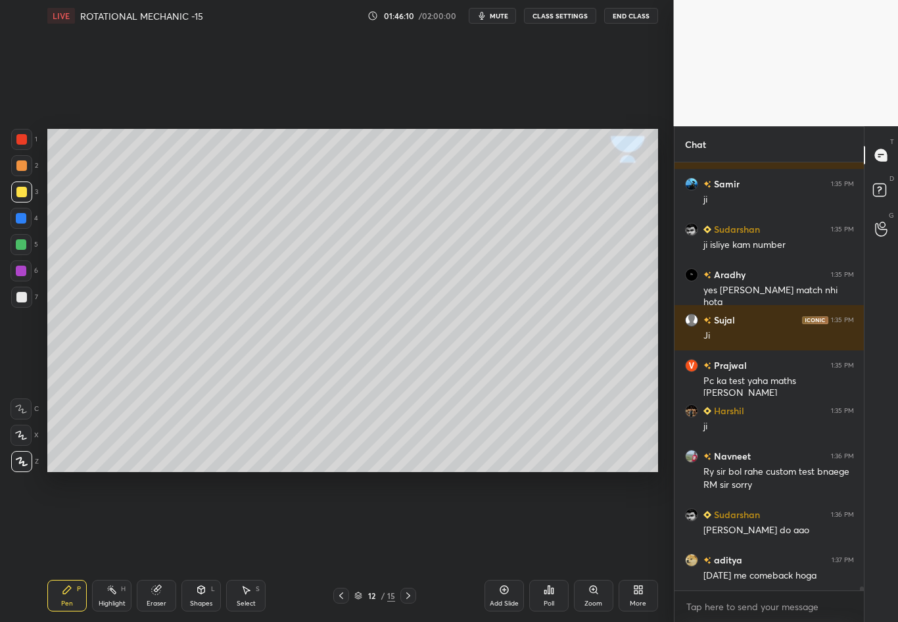
click at [13, 303] on div at bounding box center [21, 297] width 21 height 21
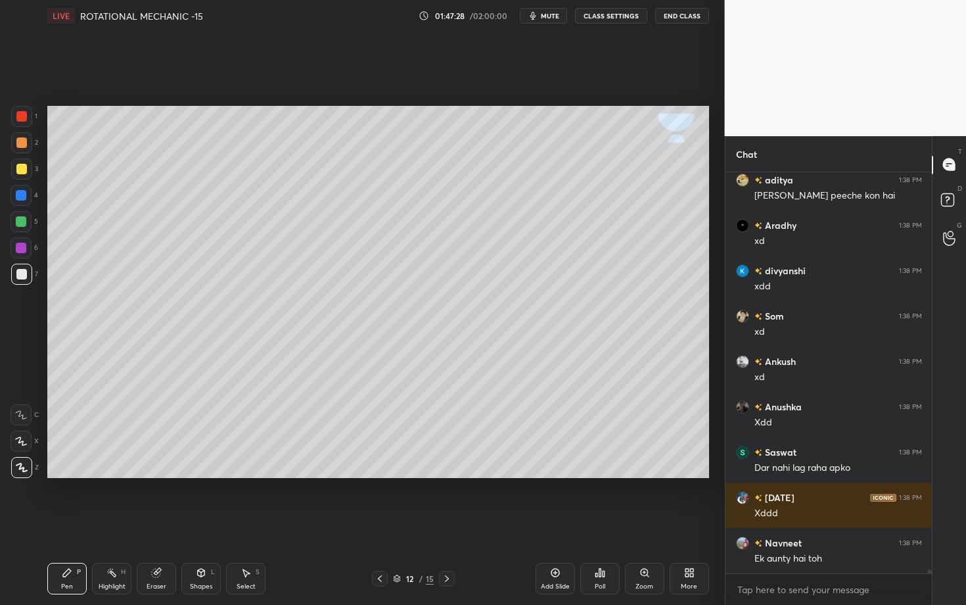
scroll to position [41295, 0]
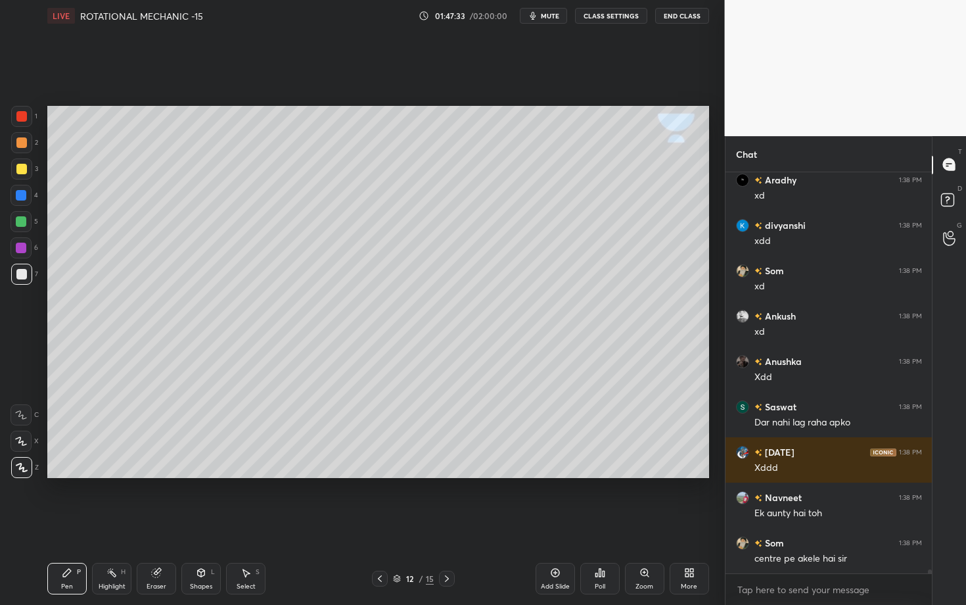
click at [520, 540] on div "Setting up your live class Poll for secs No correct answer Start poll" at bounding box center [378, 292] width 672 height 521
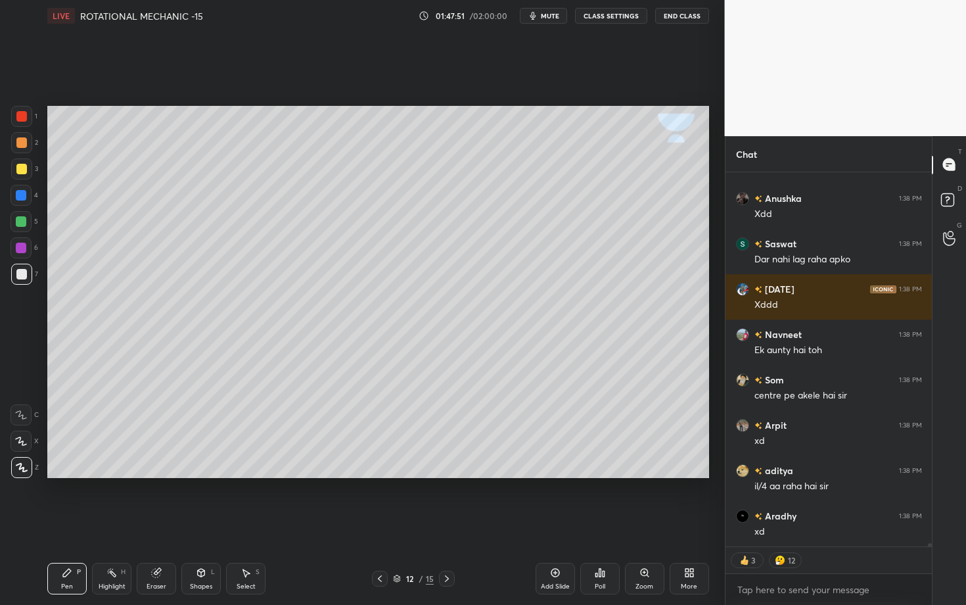
scroll to position [41503, 0]
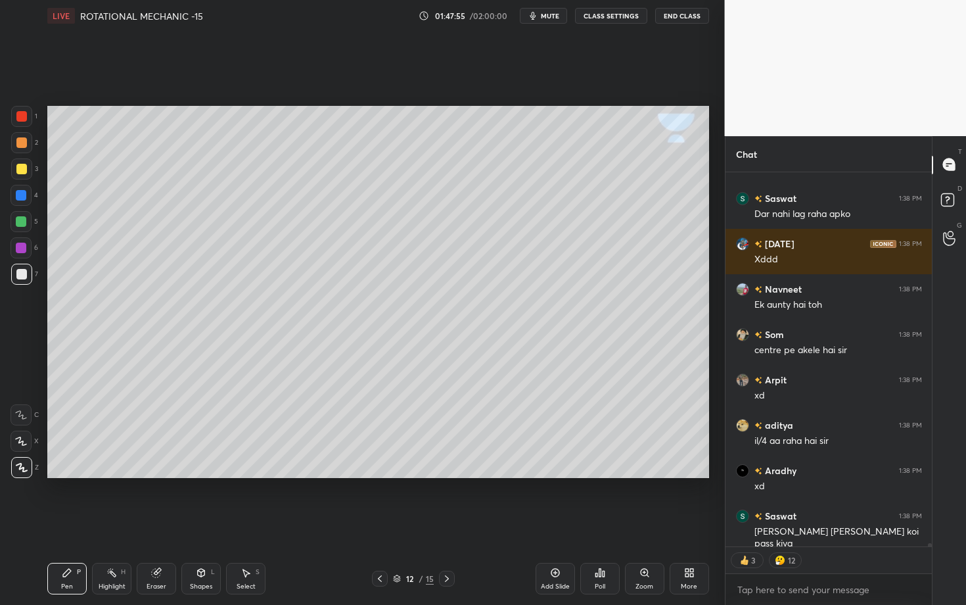
type textarea "x"
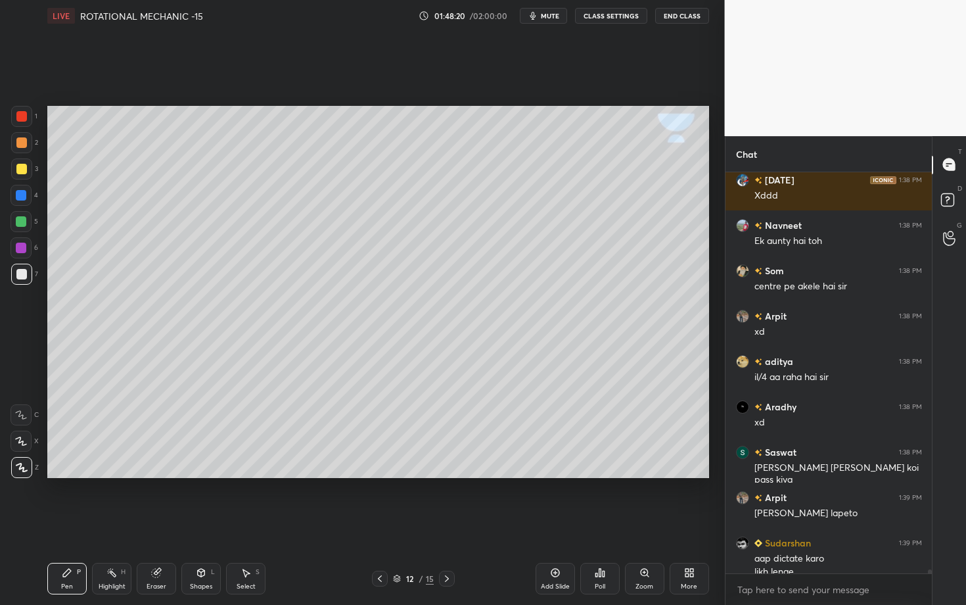
scroll to position [41580, 0]
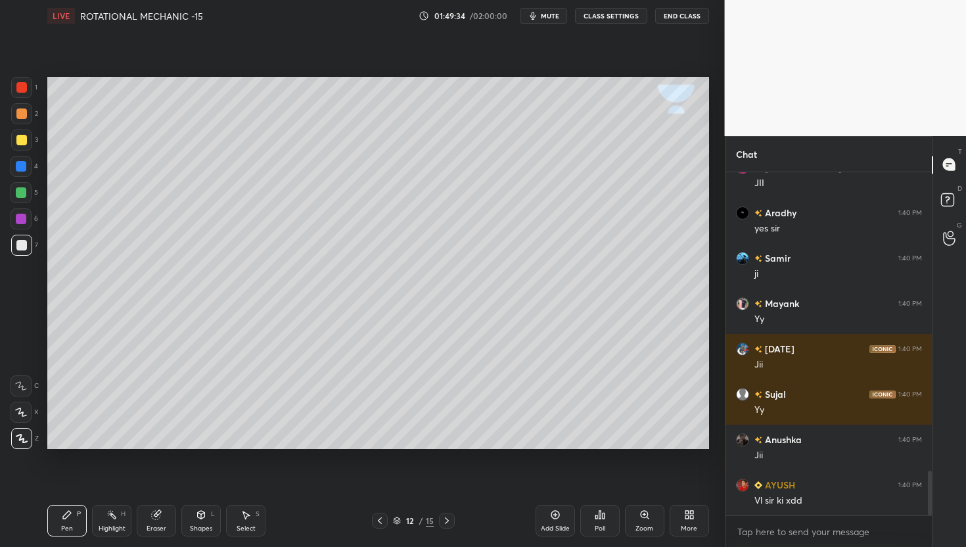
scroll to position [2298, 0]
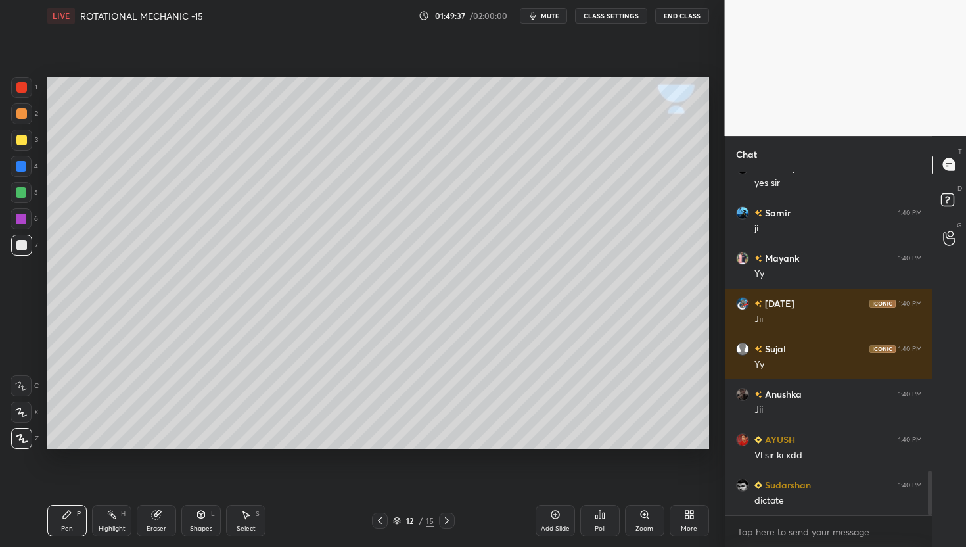
click at [693, 515] on icon at bounding box center [689, 514] width 11 height 11
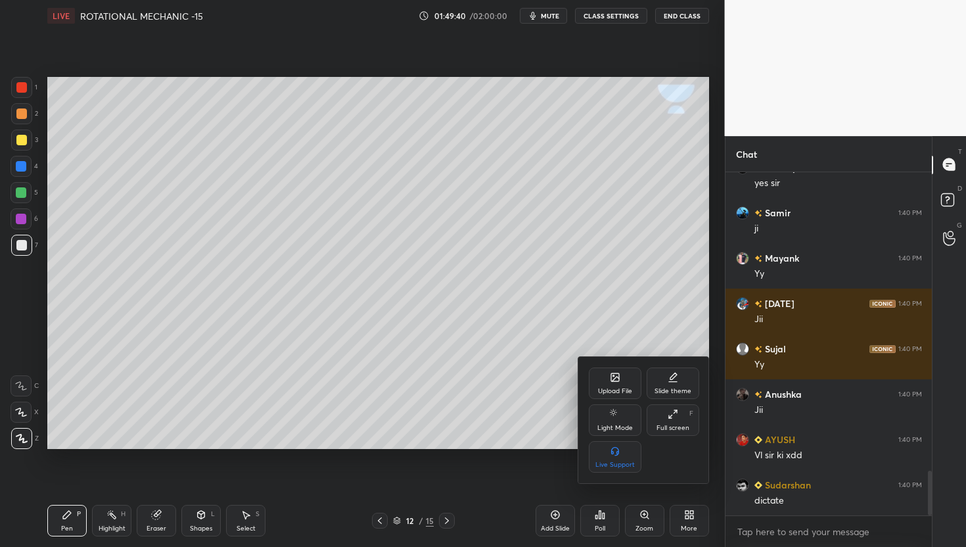
click at [483, 323] on div at bounding box center [483, 273] width 966 height 547
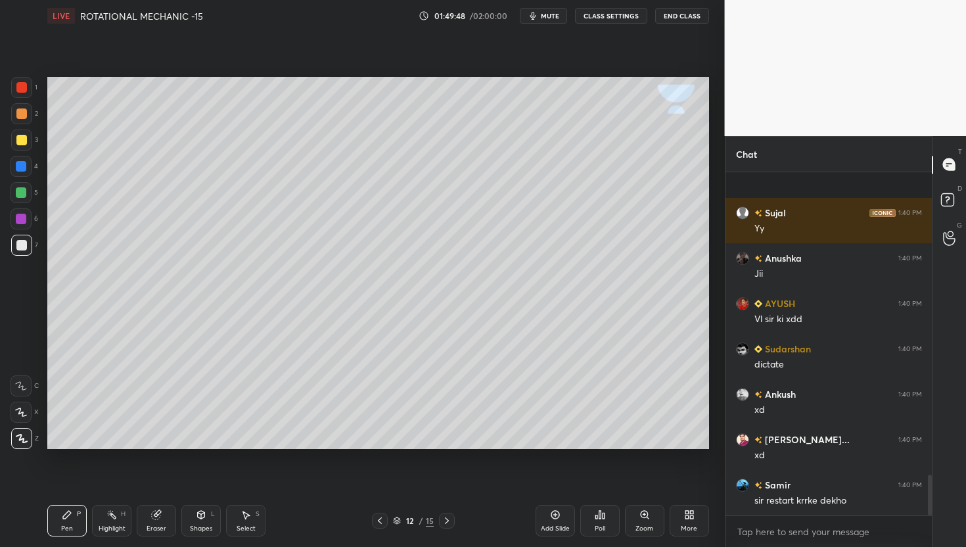
scroll to position [2525, 0]
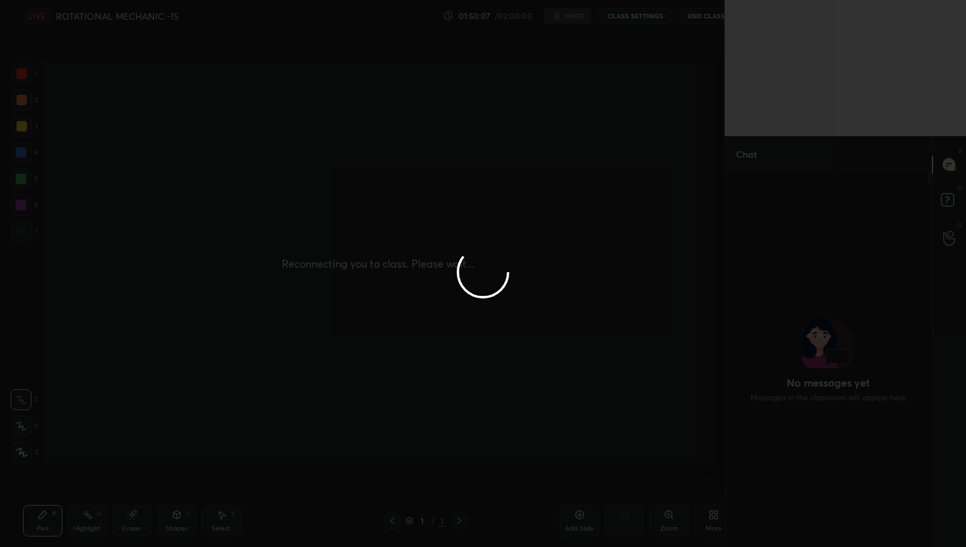
scroll to position [65261, 65051]
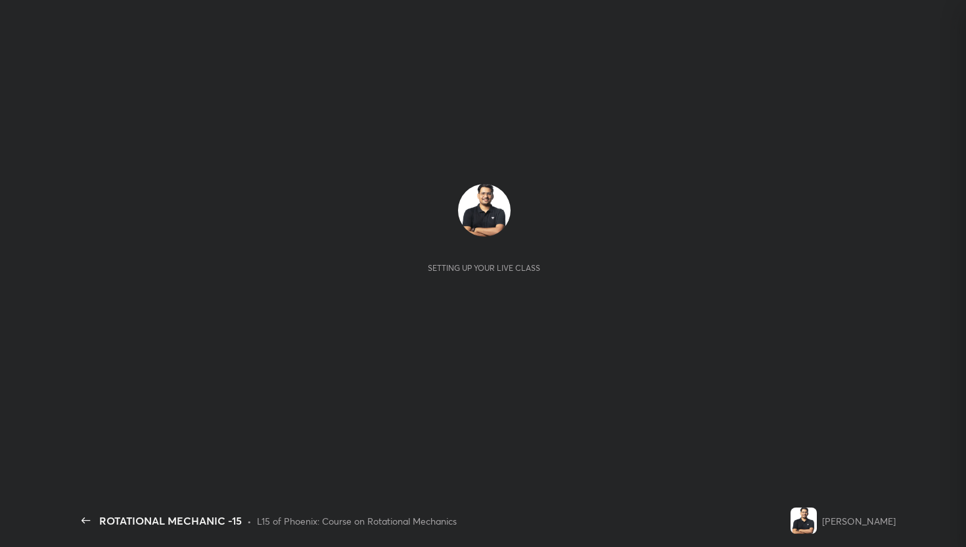
scroll to position [371, 202]
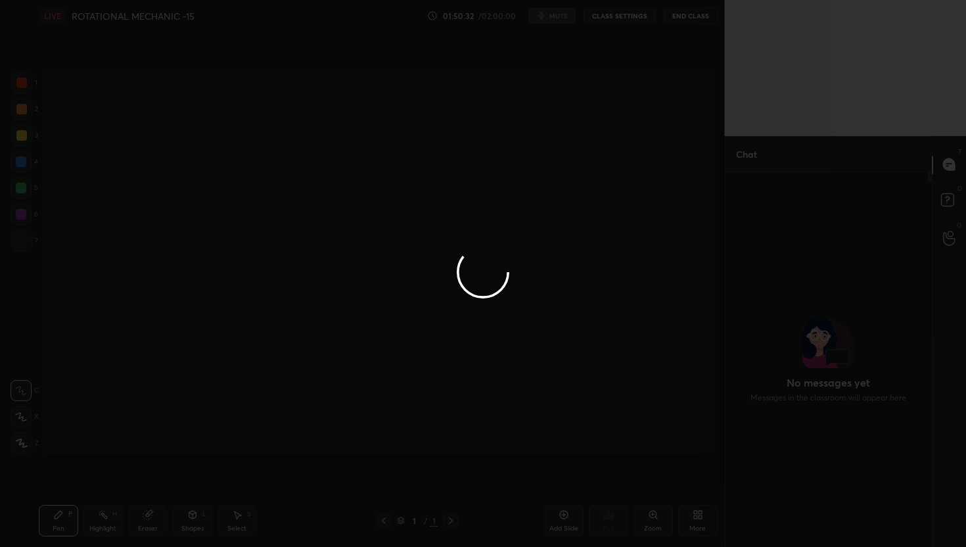
scroll to position [463, 672]
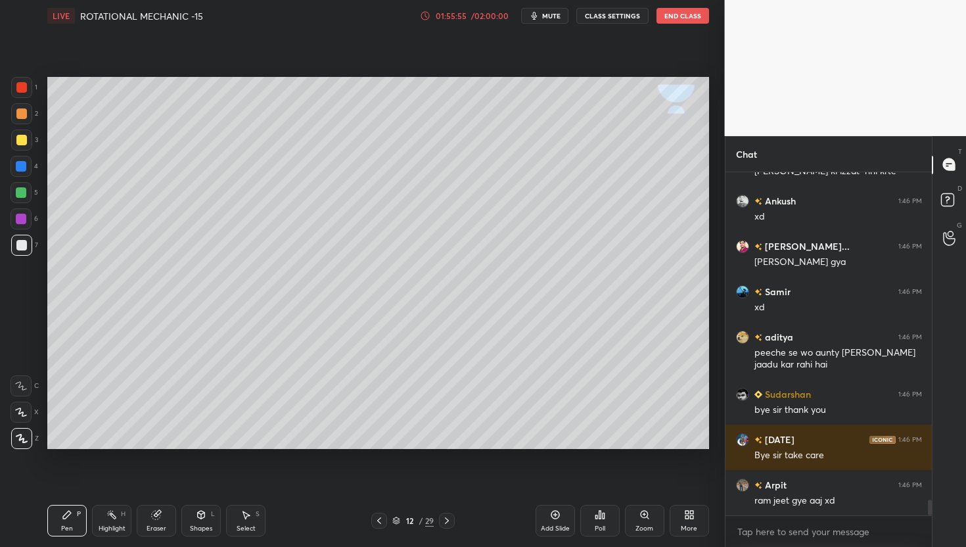
scroll to position [7031, 0]
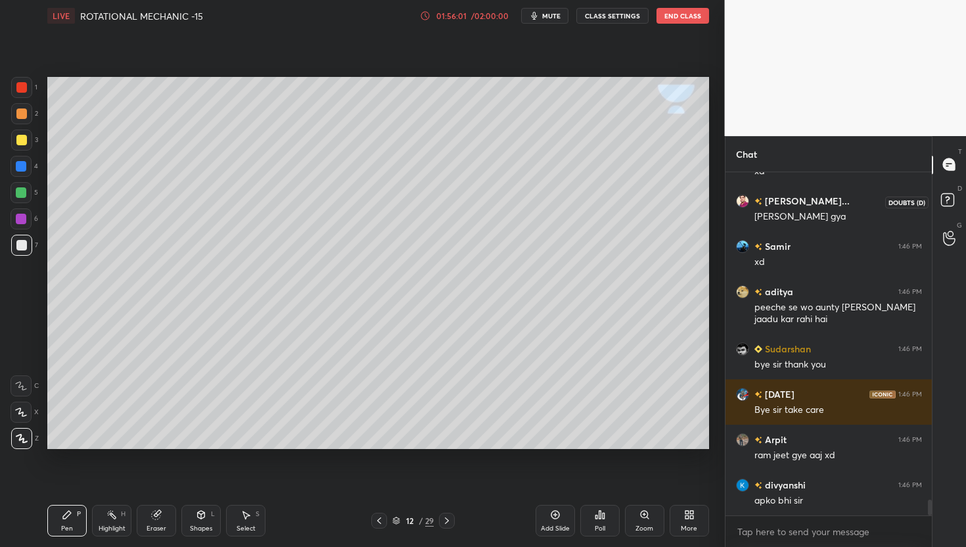
click at [949, 197] on icon at bounding box center [947, 198] width 5 height 5
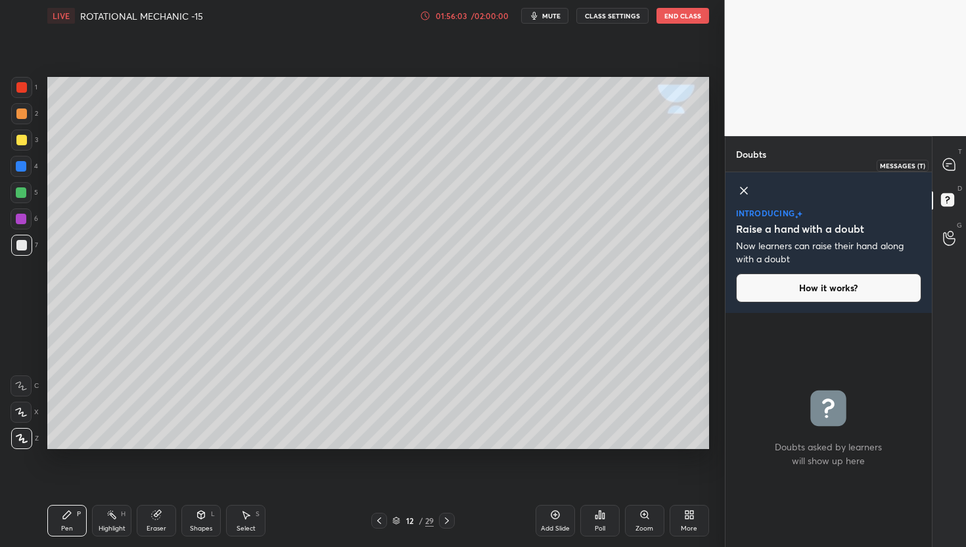
click at [949, 165] on icon at bounding box center [949, 164] width 12 height 12
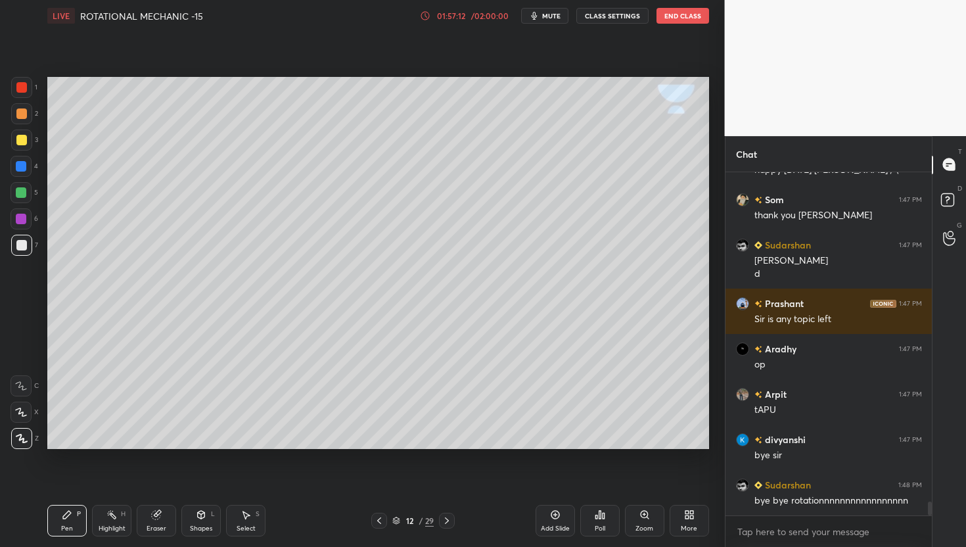
scroll to position [8087, 0]
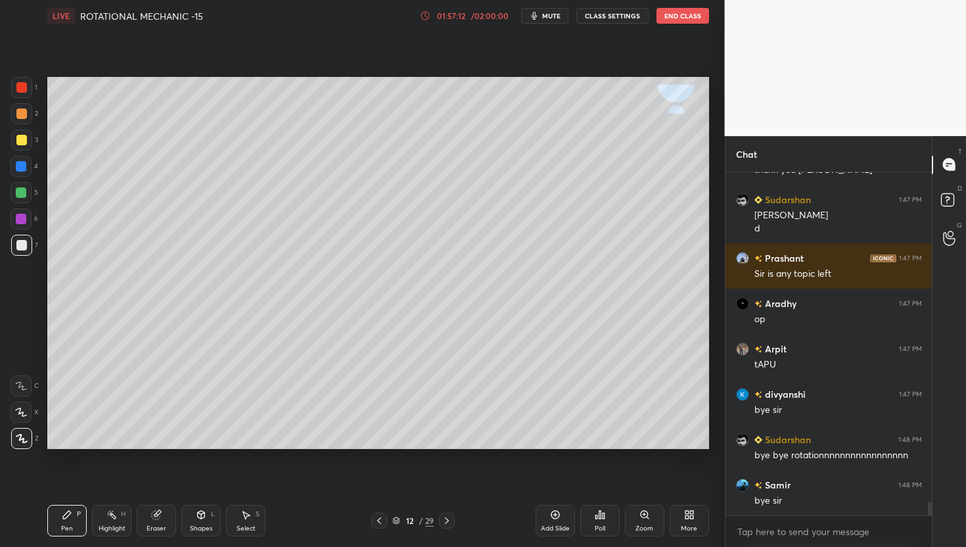
click at [674, 19] on button "End Class" at bounding box center [683, 16] width 53 height 16
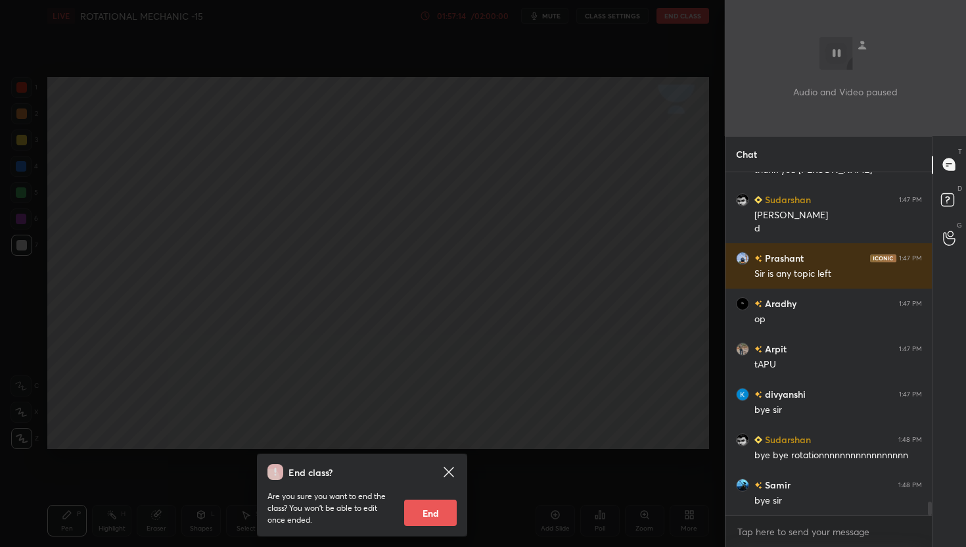
scroll to position [8133, 0]
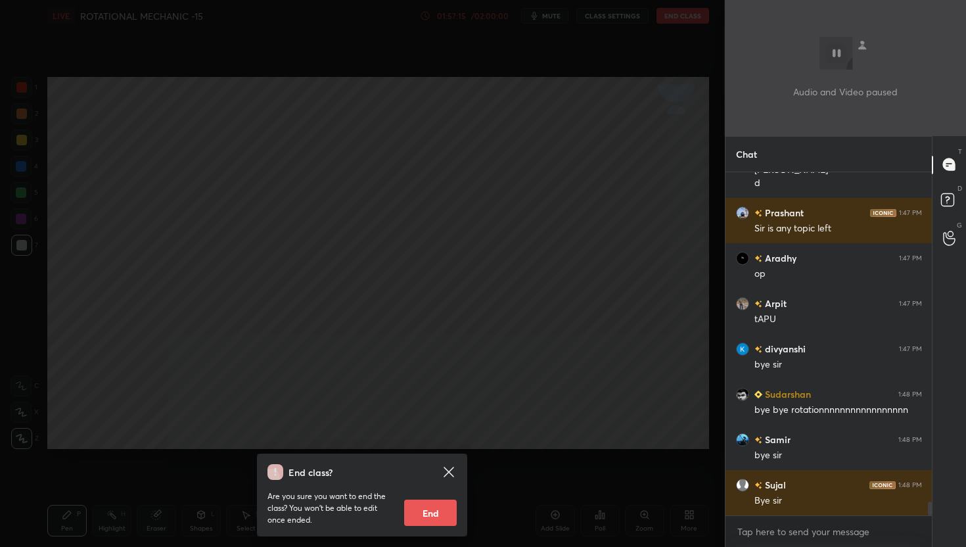
click at [436, 509] on button "End" at bounding box center [430, 512] width 53 height 26
type textarea "x"
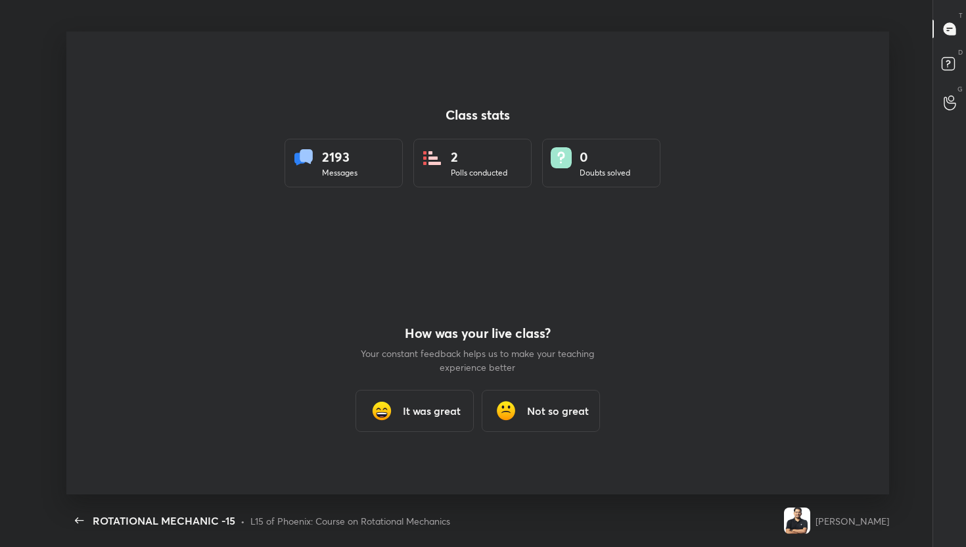
scroll to position [0, 0]
click at [407, 402] on div "It was great" at bounding box center [415, 411] width 118 height 42
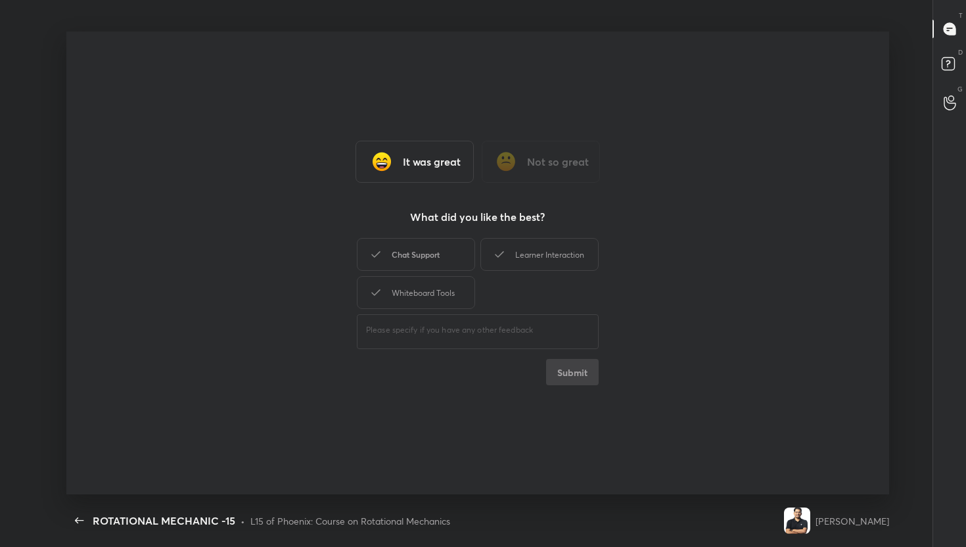
click at [427, 248] on div "Chat Support" at bounding box center [416, 254] width 118 height 33
click at [531, 267] on div "Learner Interaction" at bounding box center [539, 254] width 118 height 33
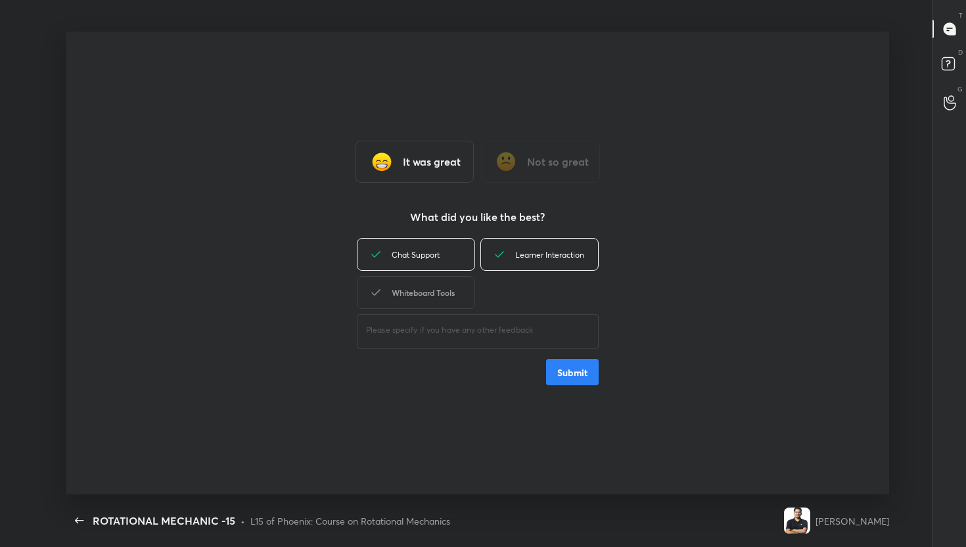
click at [446, 290] on div "Whiteboard Tools" at bounding box center [416, 292] width 118 height 33
click at [576, 371] on button "Submit" at bounding box center [572, 372] width 53 height 26
